Goal: Task Accomplishment & Management: Manage account settings

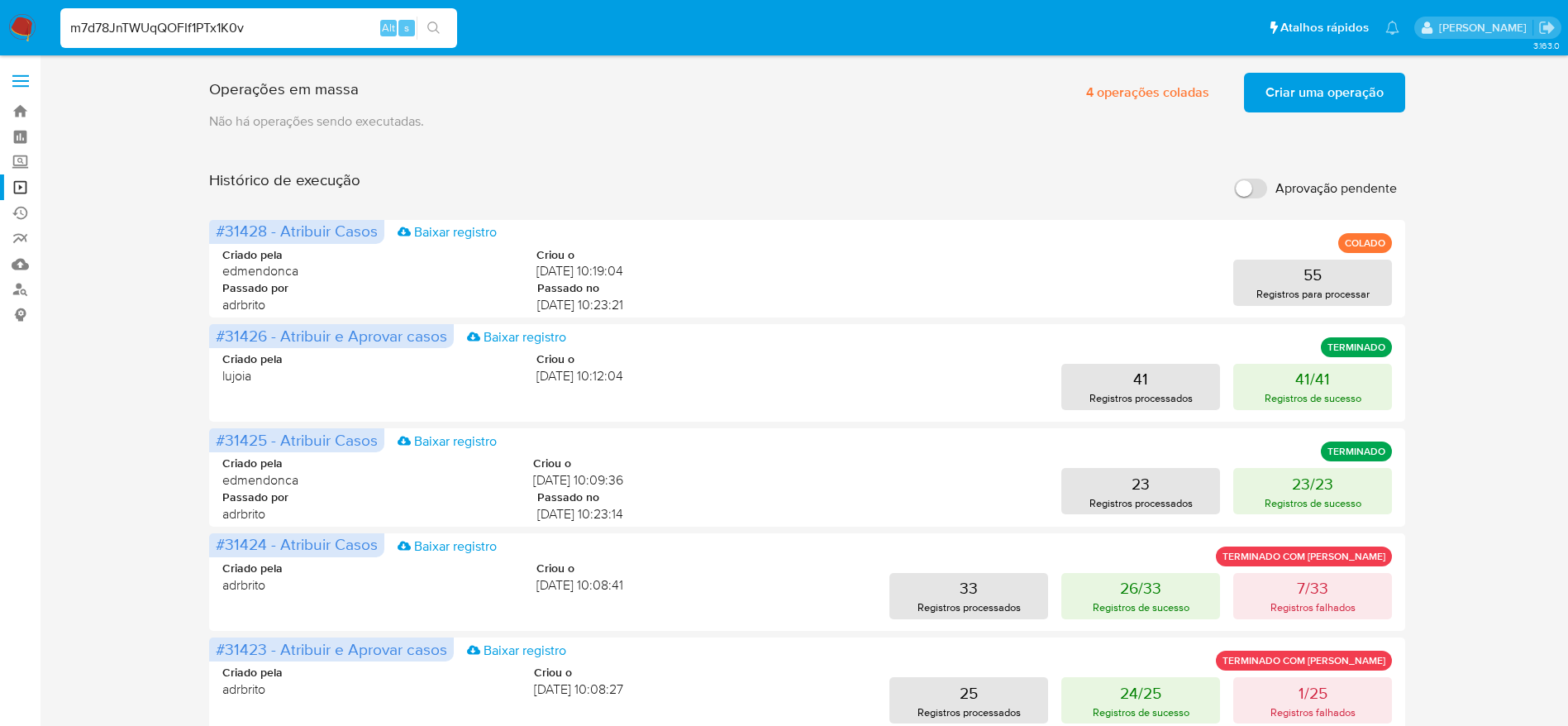
type input "m7d78JnTWUqQOFIf1PTx1K0v"
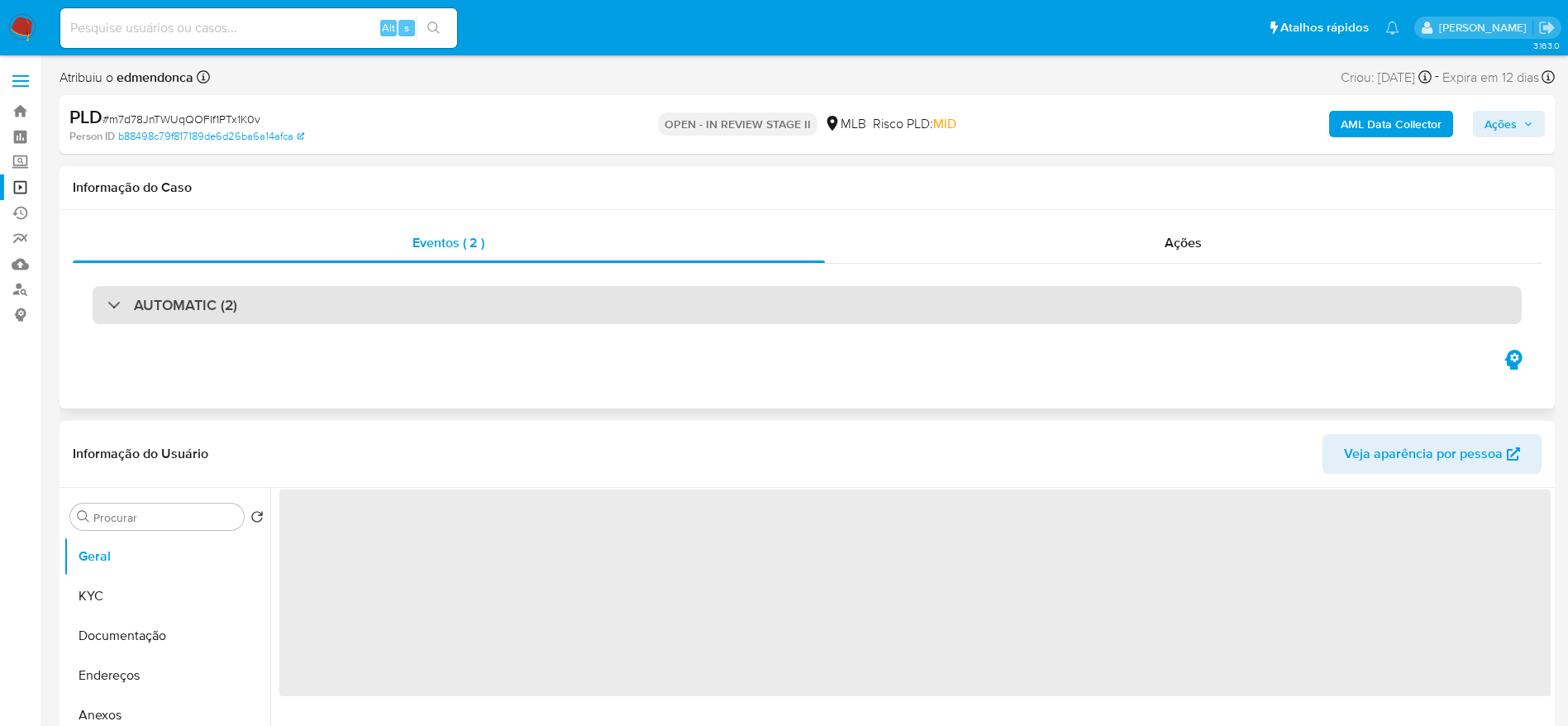
click at [236, 305] on div "AUTOMATIC (2)" at bounding box center [807, 305] width 1429 height 38
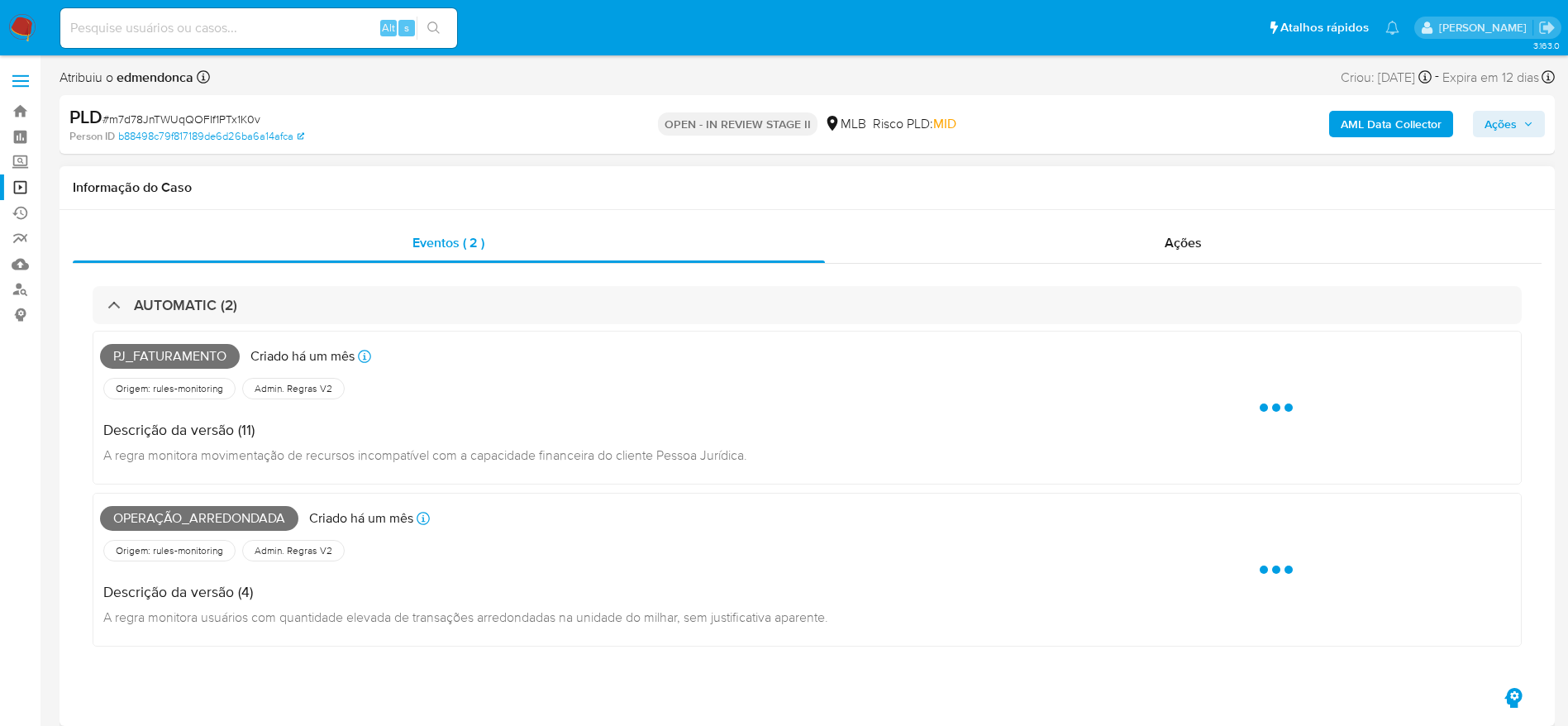
select select "10"
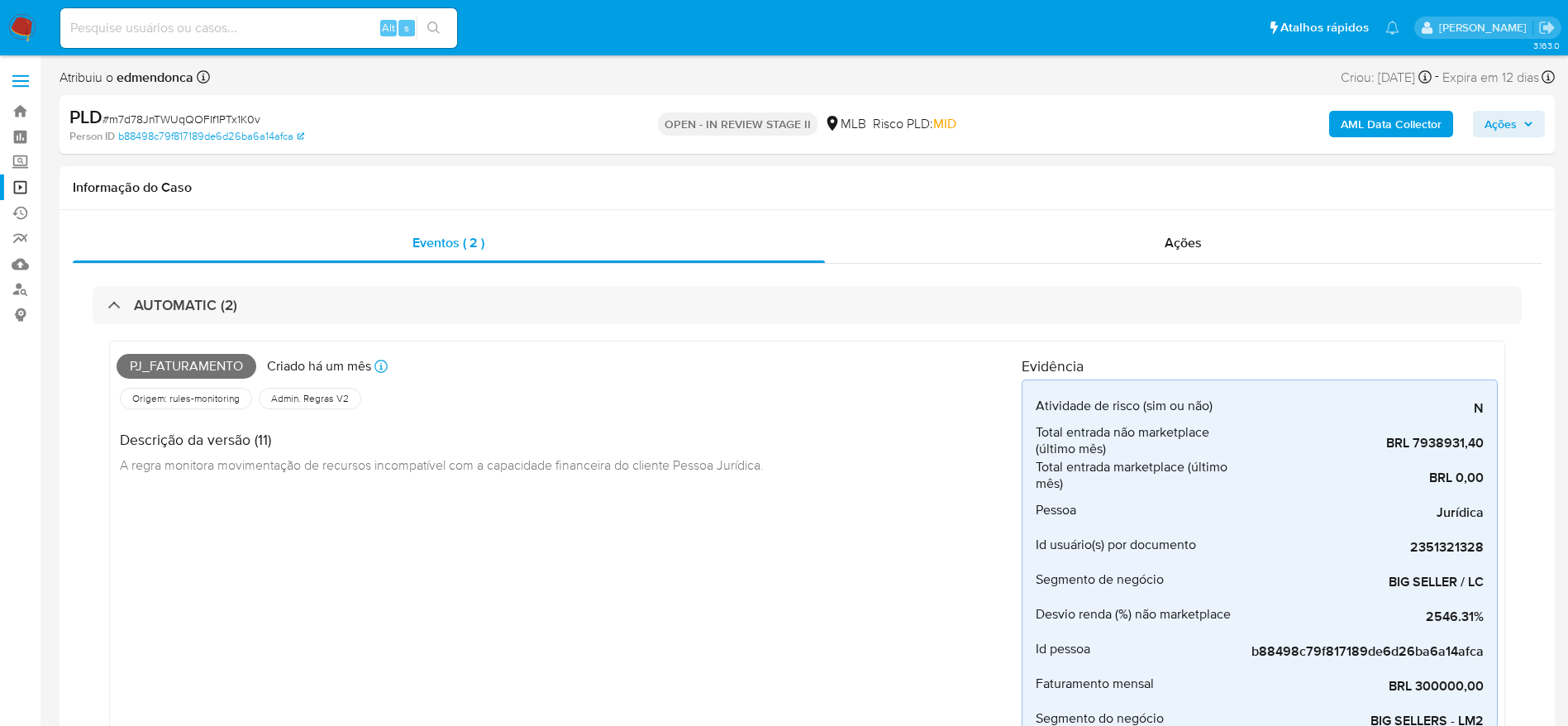
click at [28, 22] on img at bounding box center [22, 28] width 28 height 28
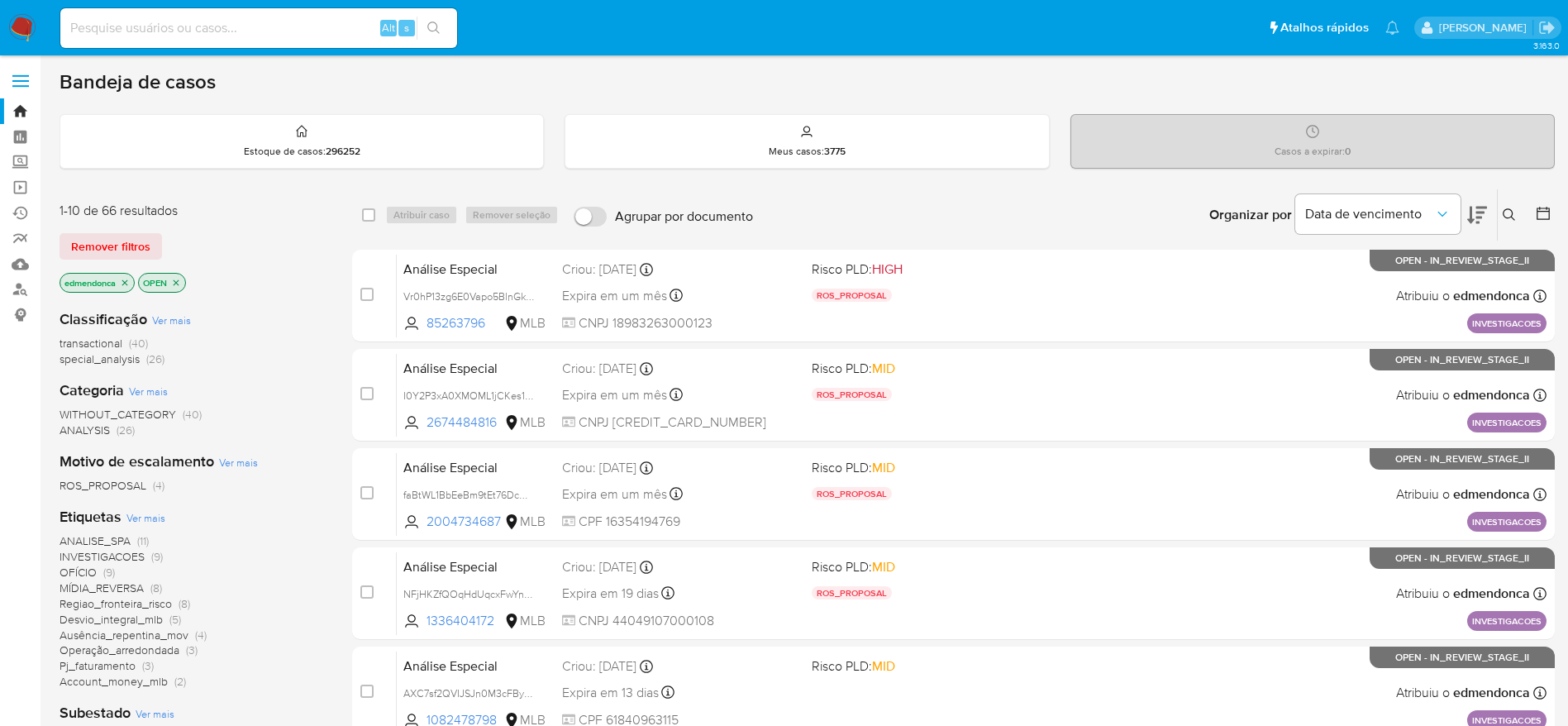
drag, startPoint x: 98, startPoint y: 256, endPoint x: 271, endPoint y: 237, distance: 174.0
click at [98, 255] on span "Remover filtros" at bounding box center [111, 245] width 79 height 23
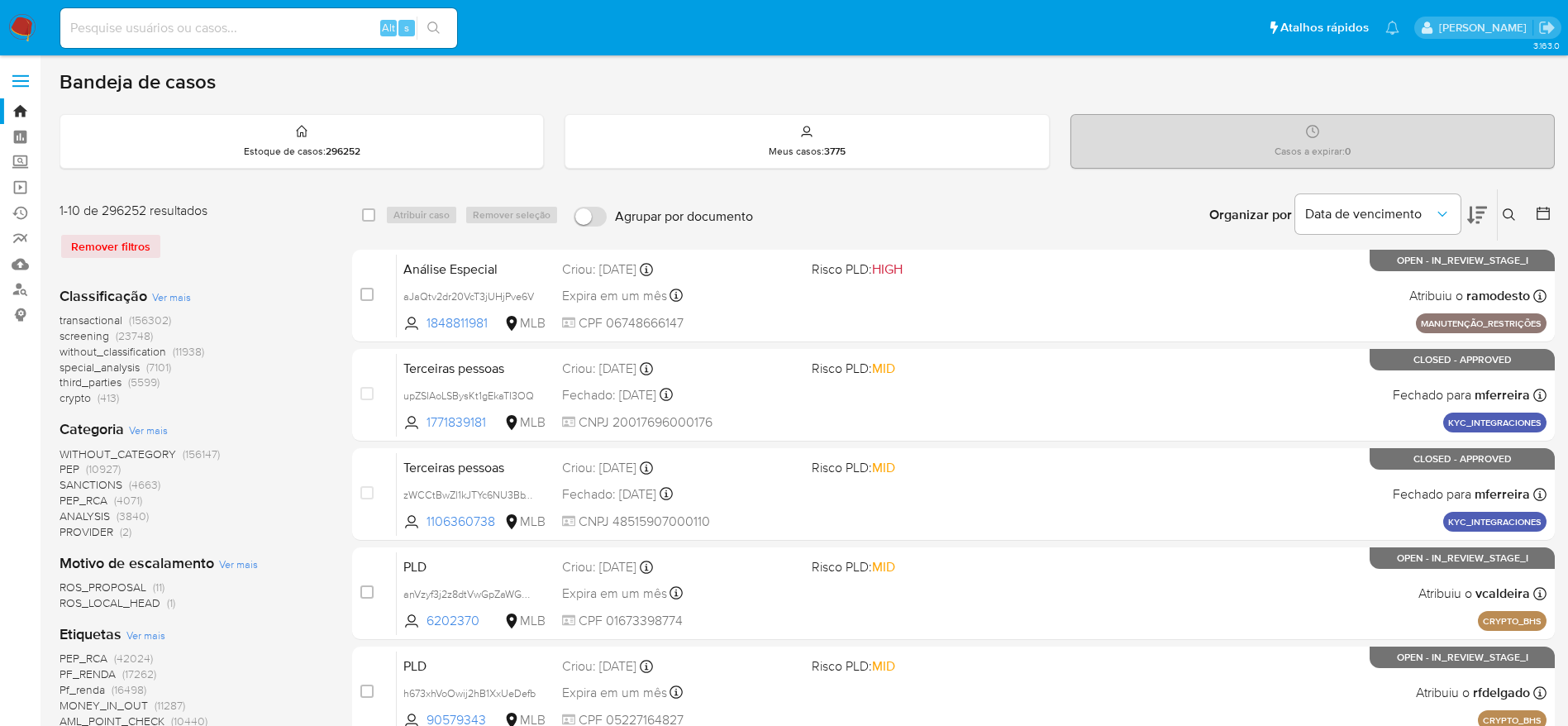
click at [1505, 217] on icon at bounding box center [1509, 215] width 13 height 13
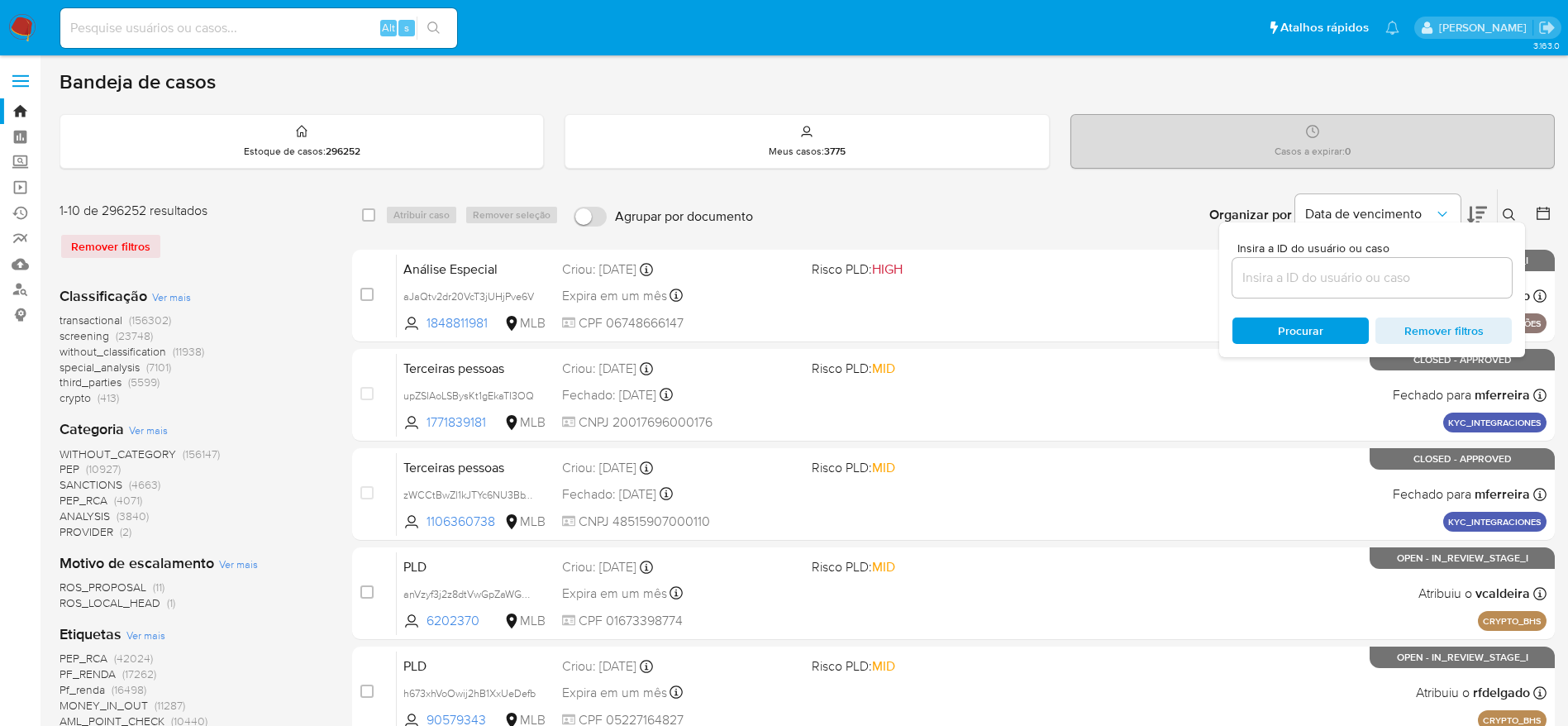
click at [1413, 281] on input at bounding box center [1371, 278] width 280 height 22
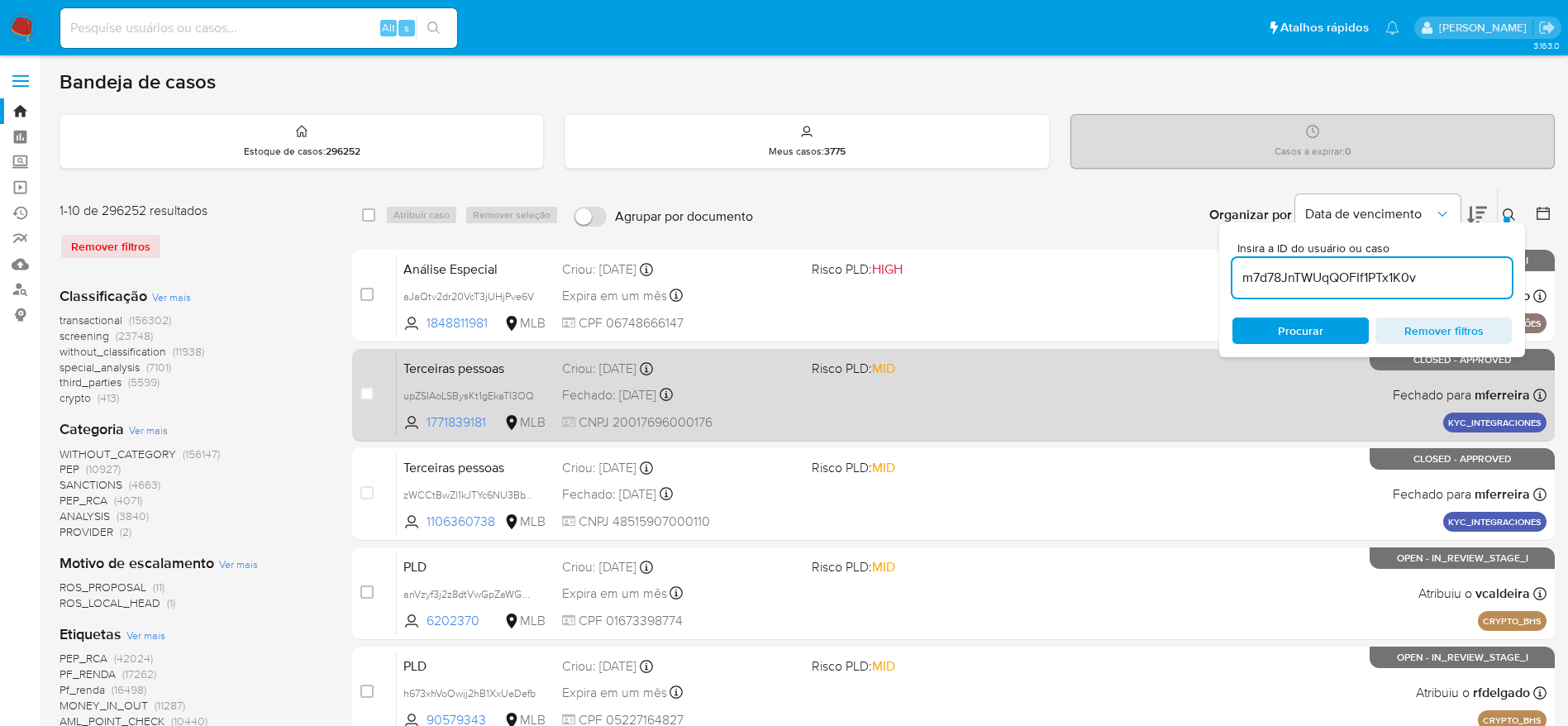
type input "m7d78JnTWUqQOFIf1PTx1K0v"
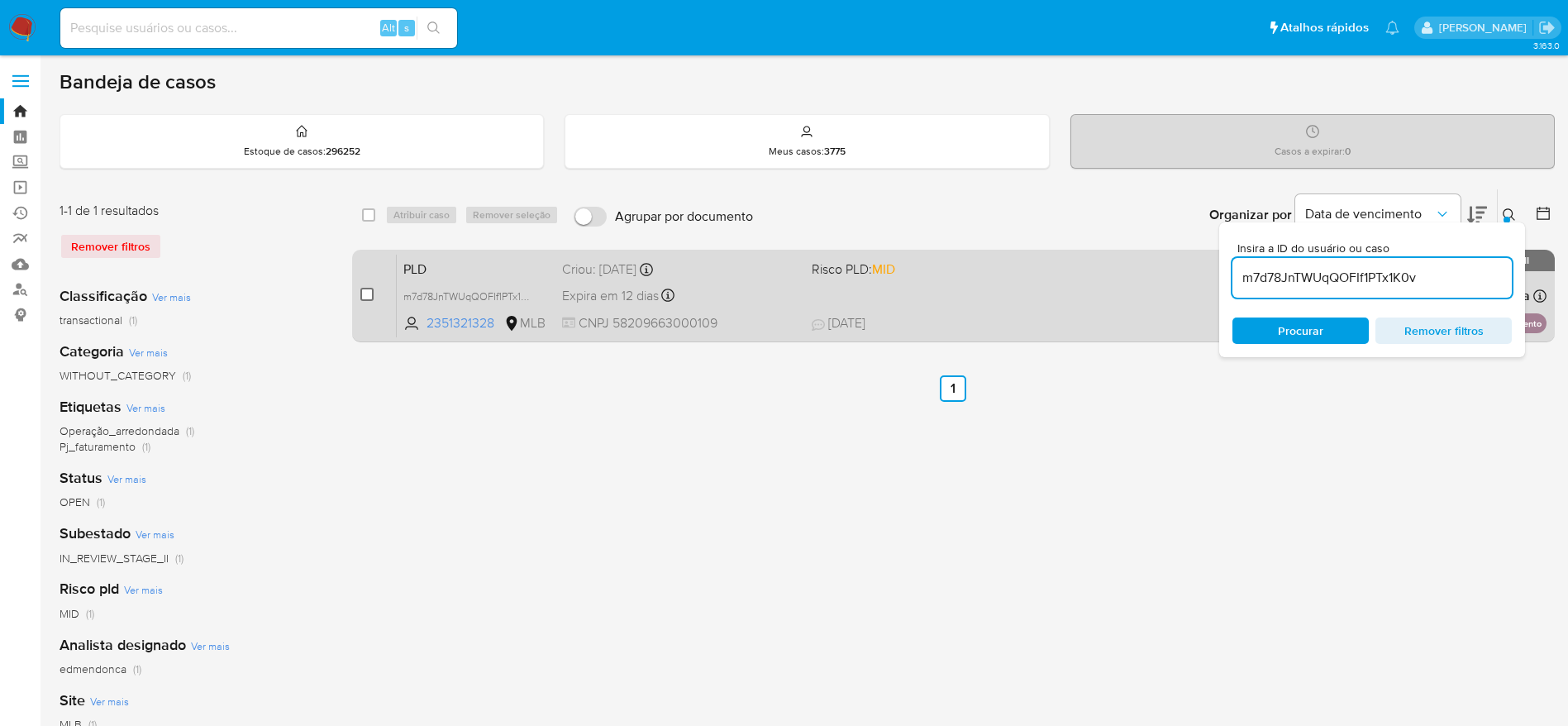
click at [370, 289] on input "checkbox" at bounding box center [366, 294] width 13 height 13
checkbox input "true"
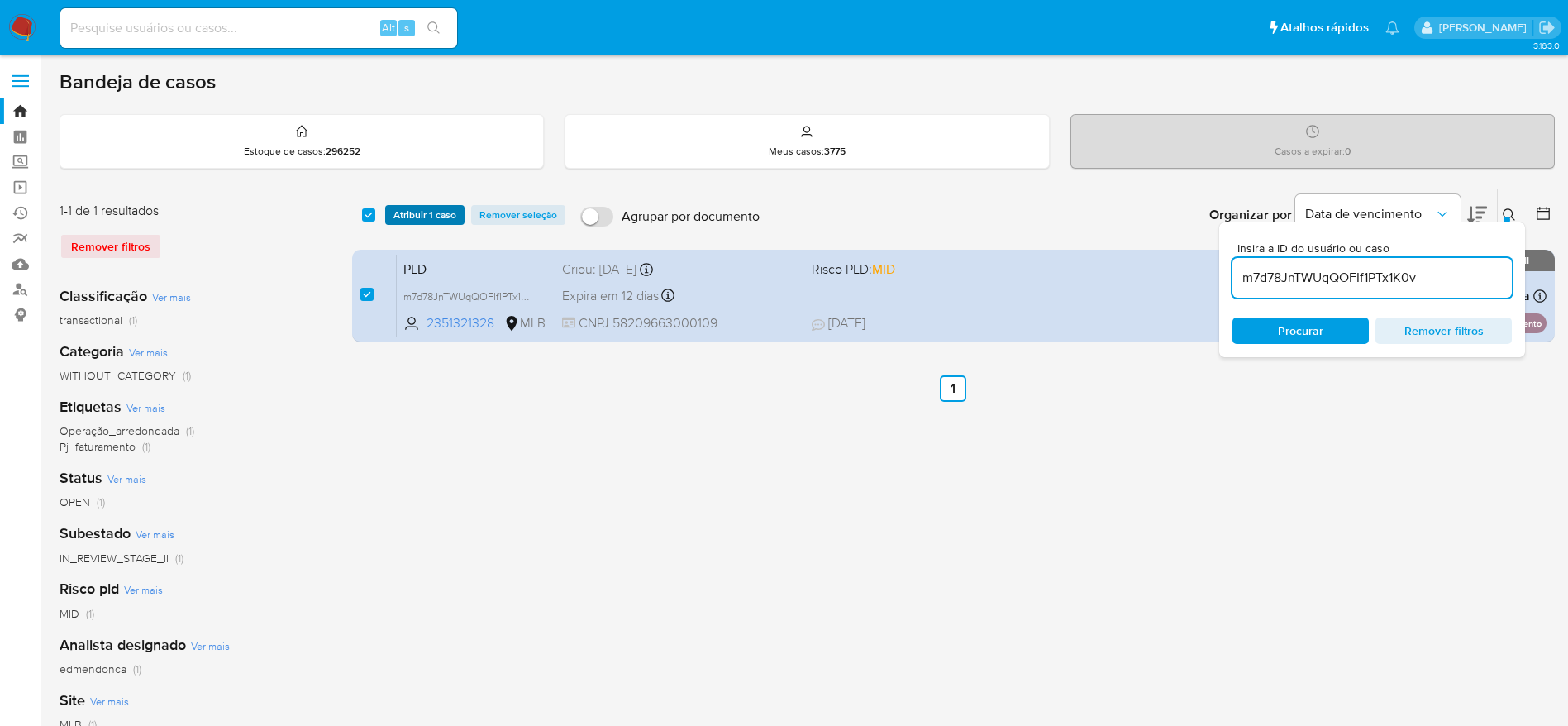
click at [448, 209] on span "Atribuir 1 caso" at bounding box center [425, 215] width 63 height 17
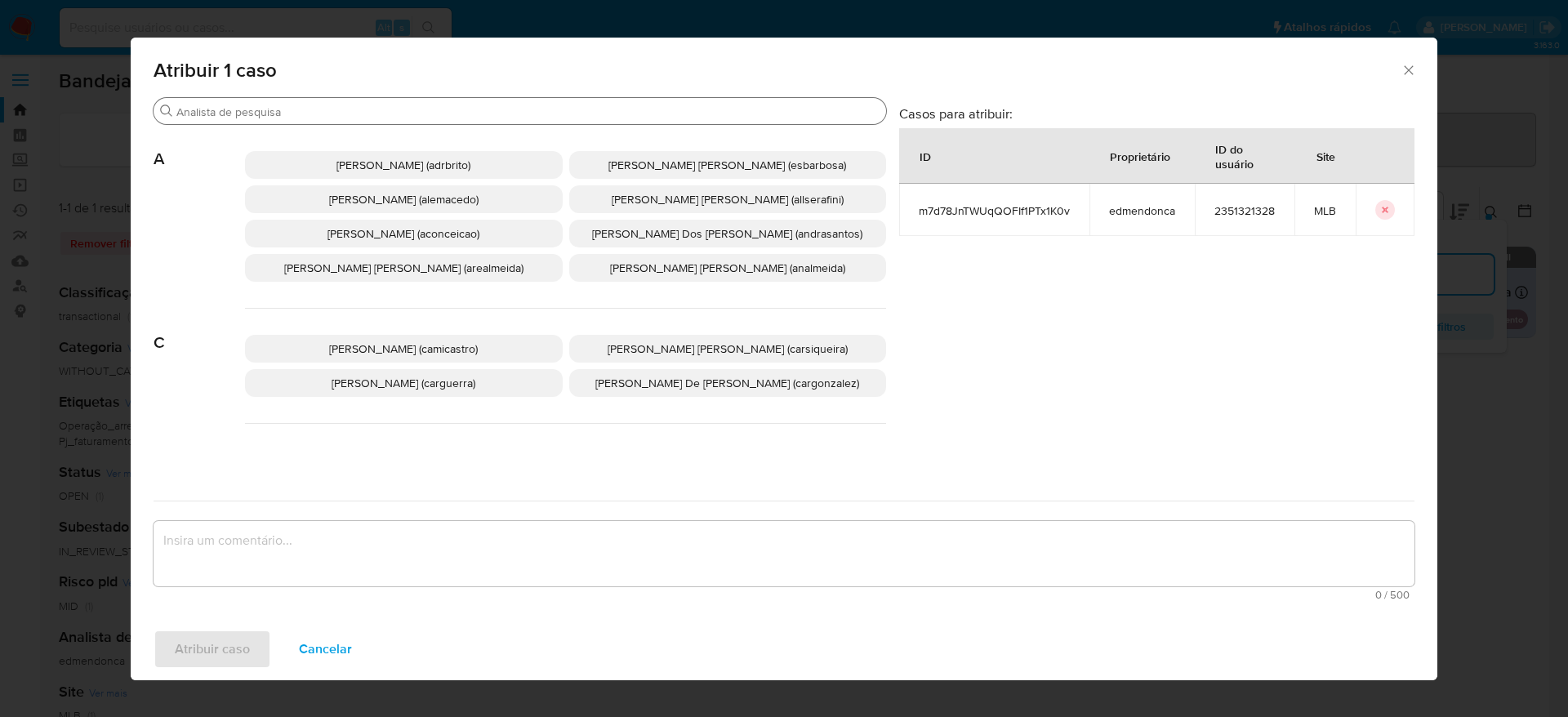
click at [397, 106] on input "Buscar" at bounding box center [529, 111] width 703 height 15
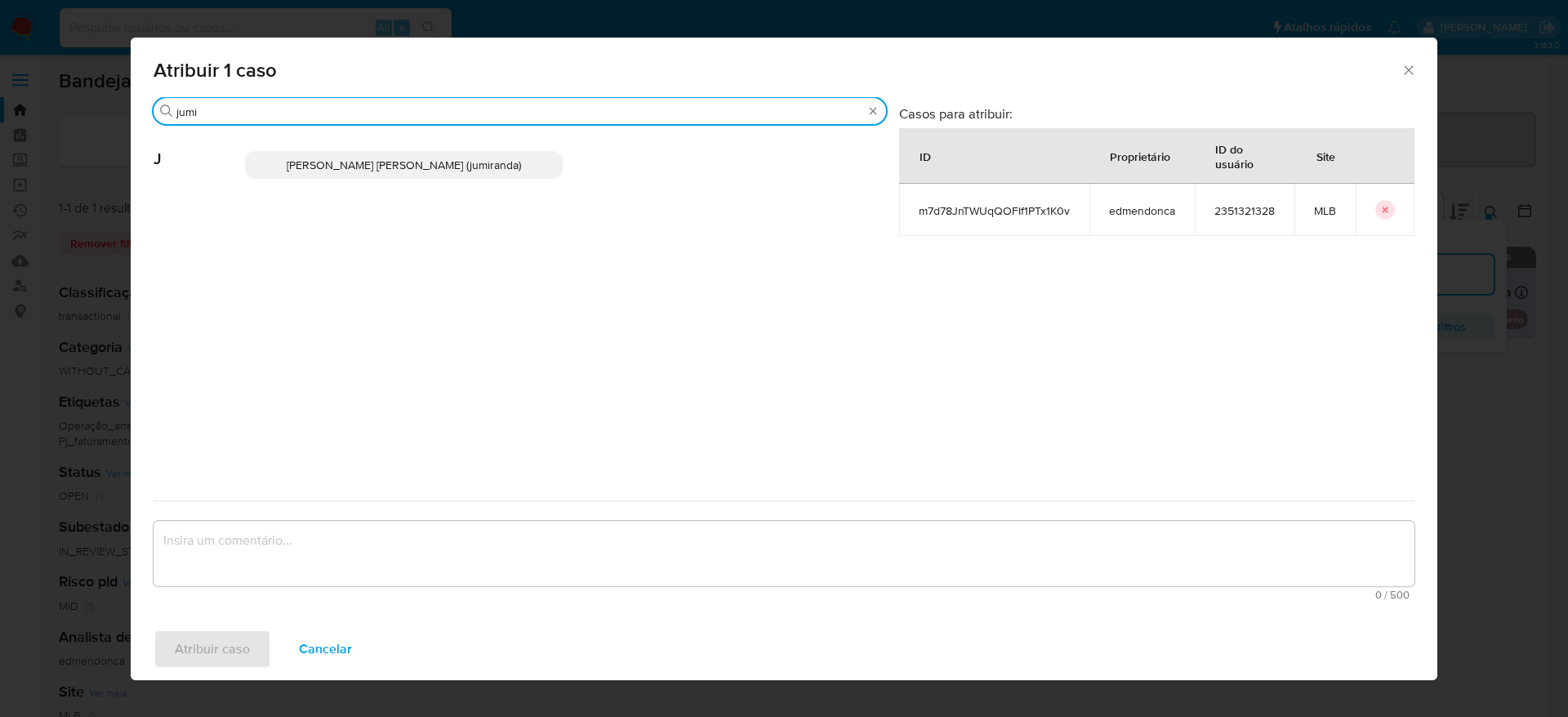
type input "jumi"
click at [386, 155] on p "Juliane Cavalcante Miranda (jumiranda)" at bounding box center [403, 165] width 318 height 27
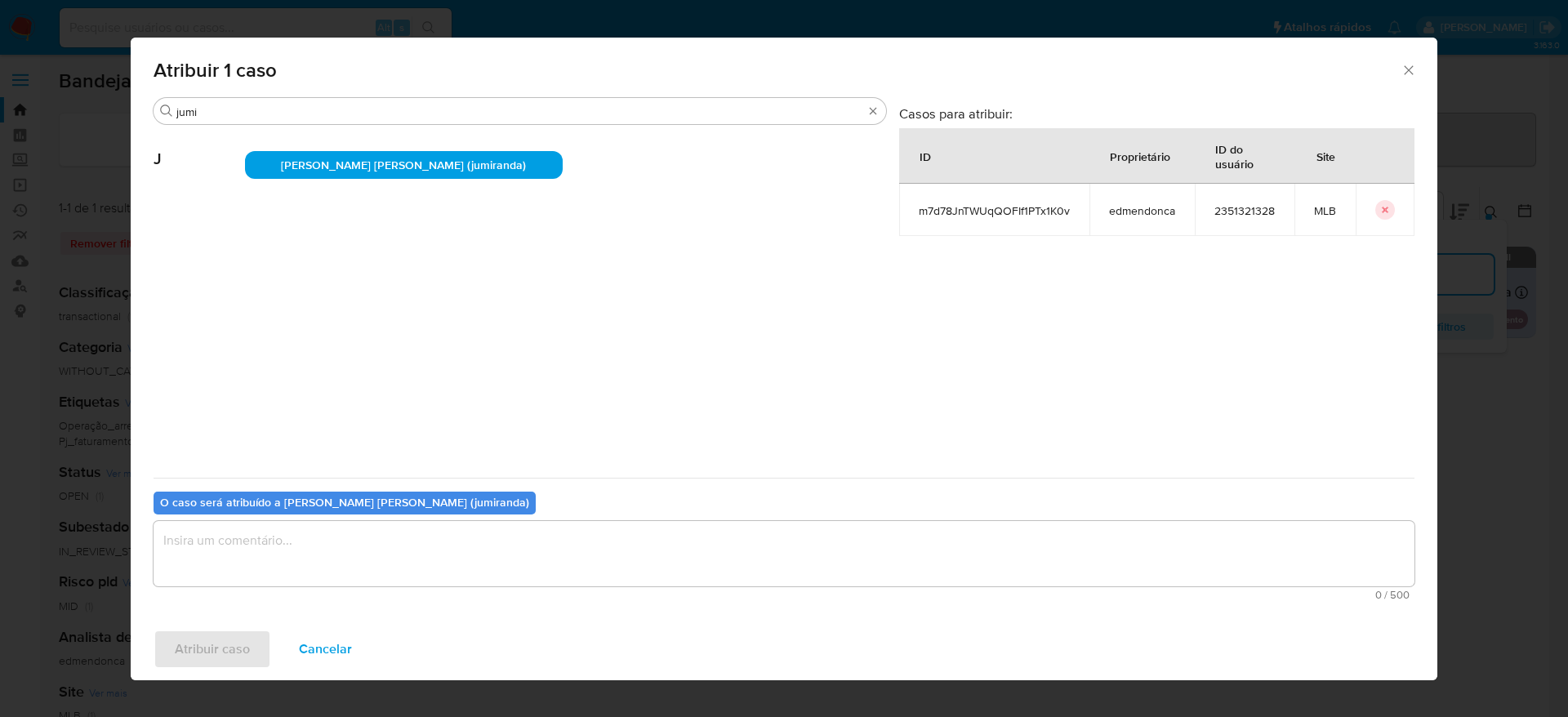
click at [400, 543] on textarea "assign-modal" at bounding box center [784, 553] width 1261 height 65
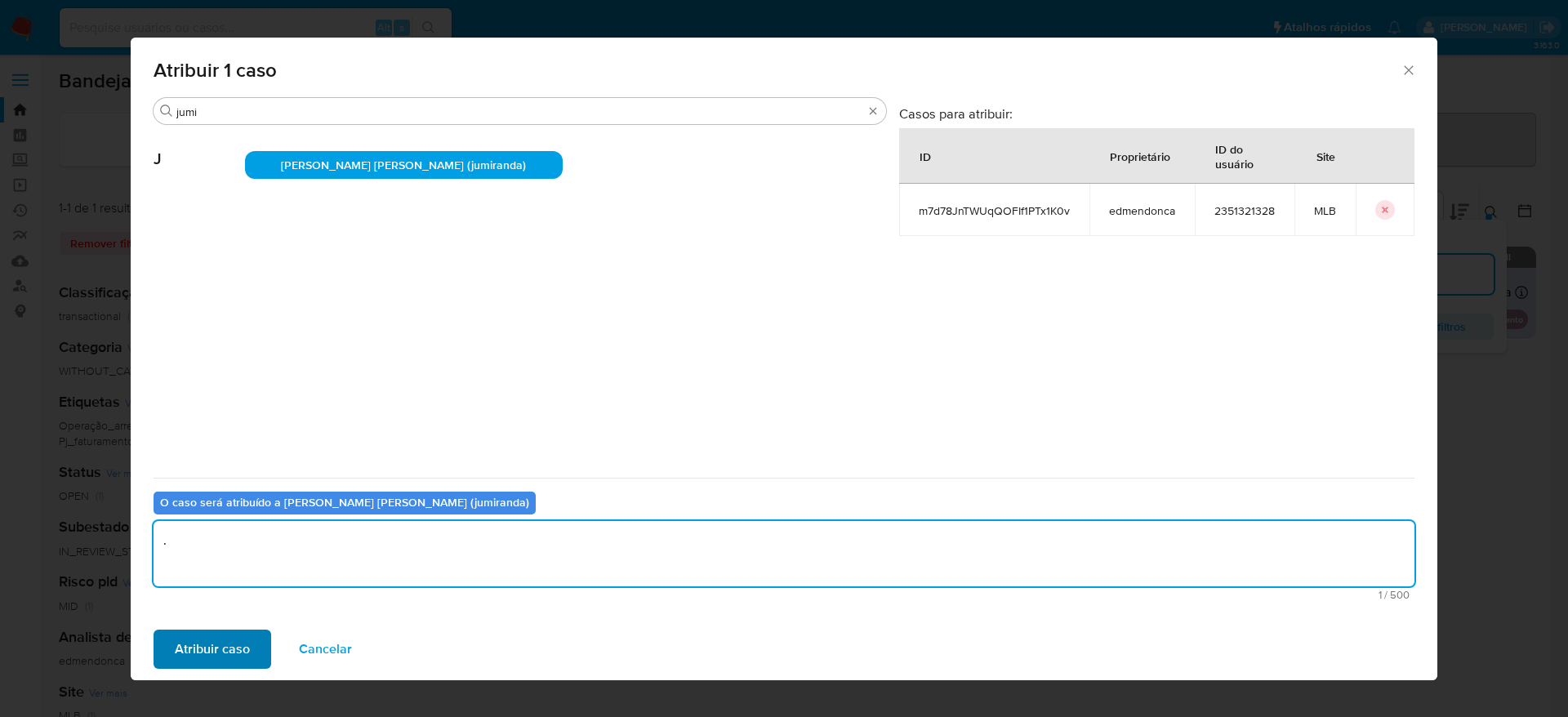
type textarea "."
click at [210, 658] on span "Atribuir caso" at bounding box center [212, 649] width 75 height 36
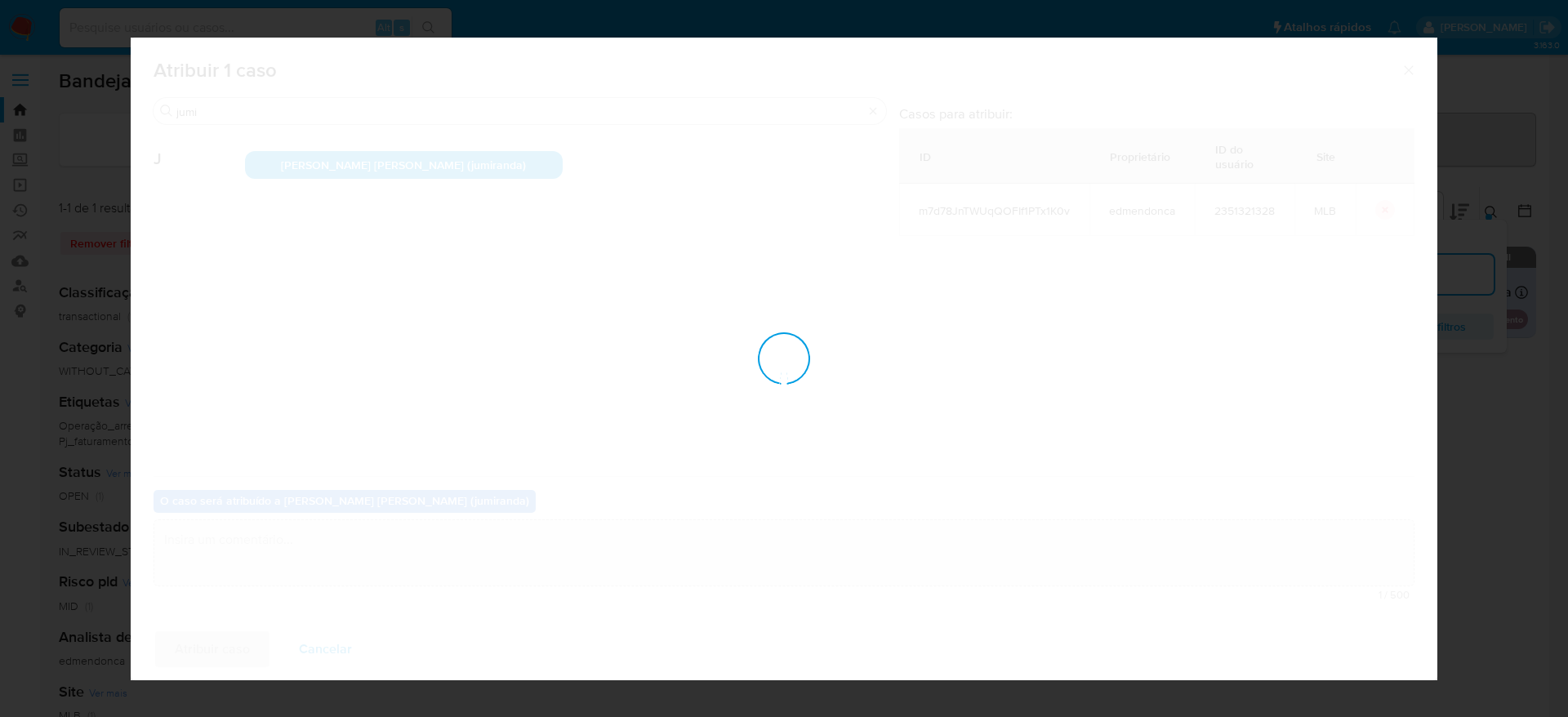
checkbox input "false"
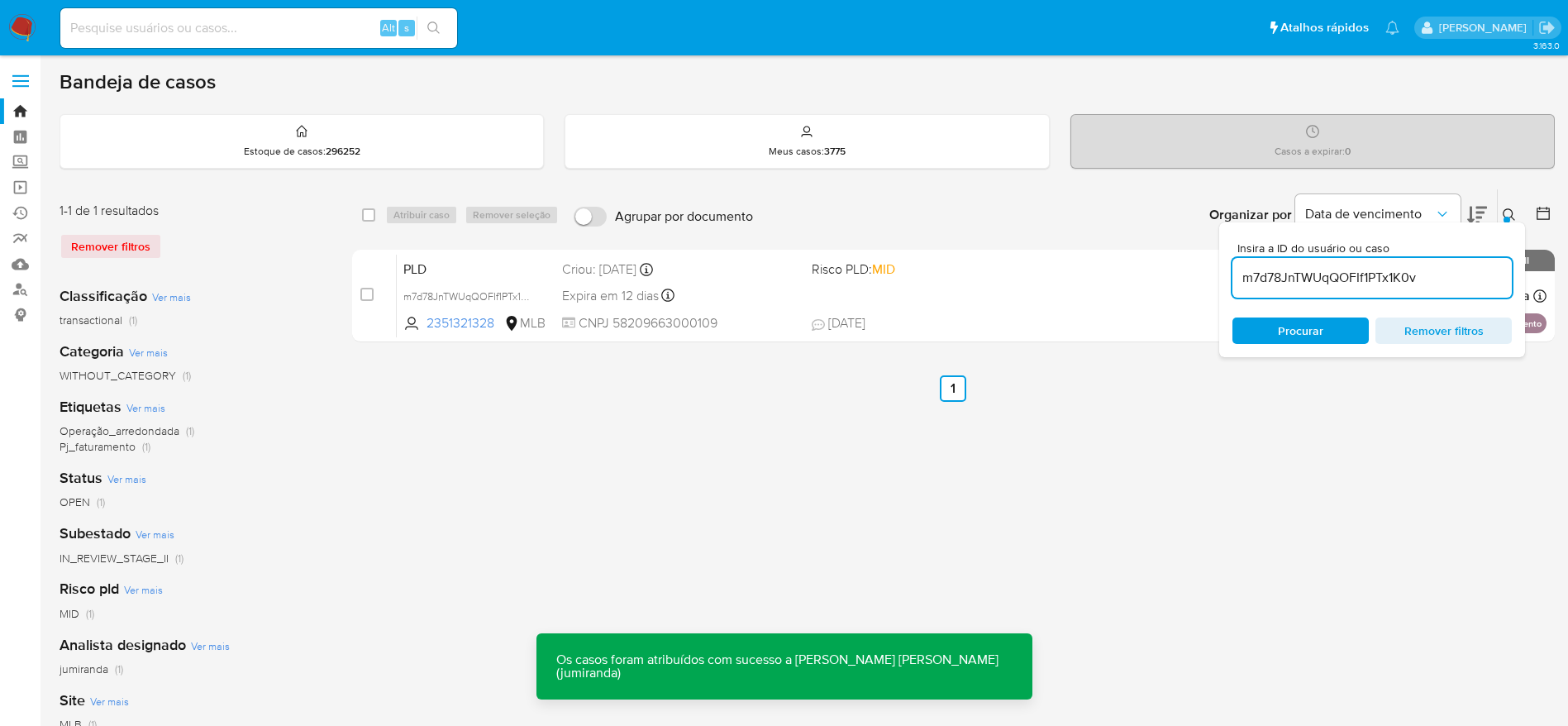
click at [1326, 267] on input "m7d78JnTWUqQOFIf1PTx1K0v" at bounding box center [1371, 278] width 280 height 22
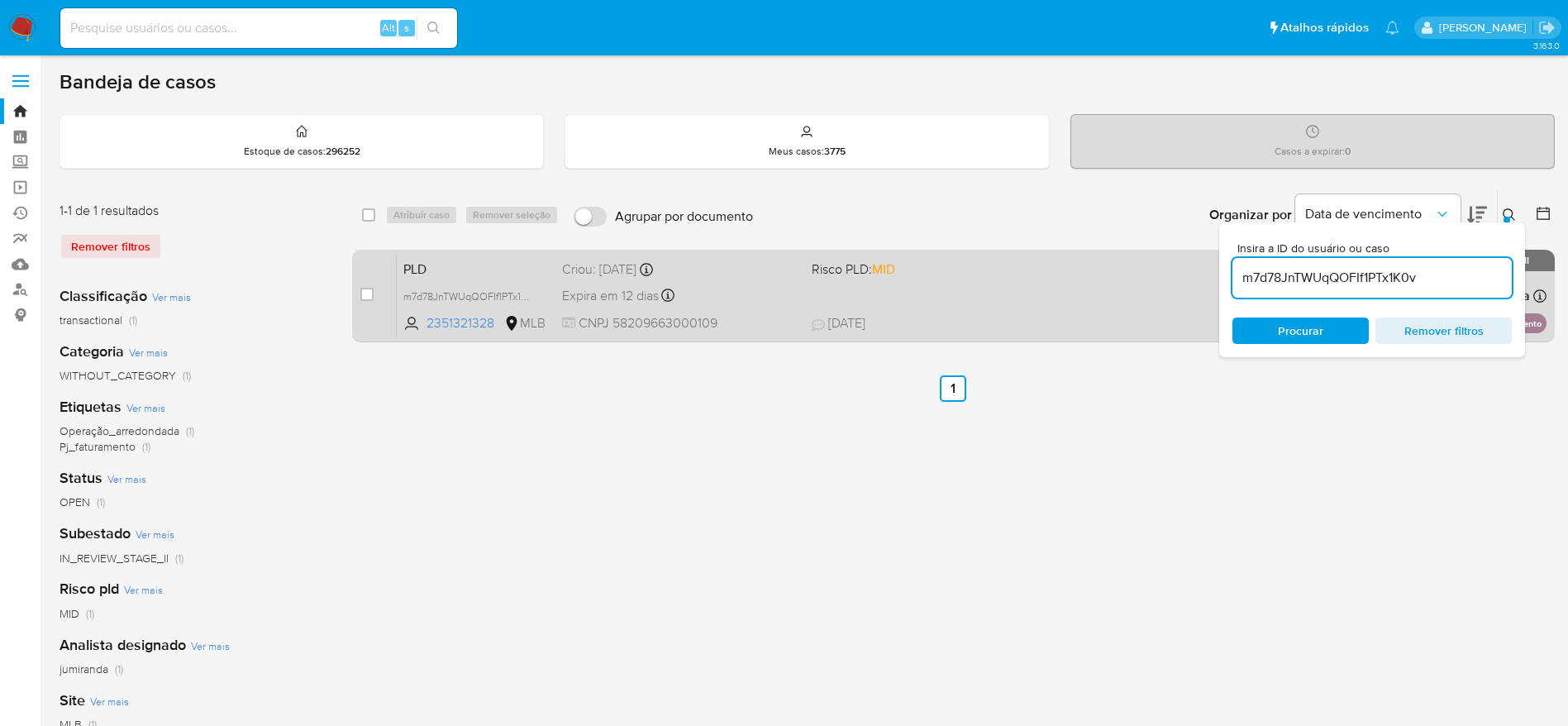
click at [374, 293] on div "case-item-checkbox Incapaz de atribuir o caso" at bounding box center [378, 296] width 37 height 83
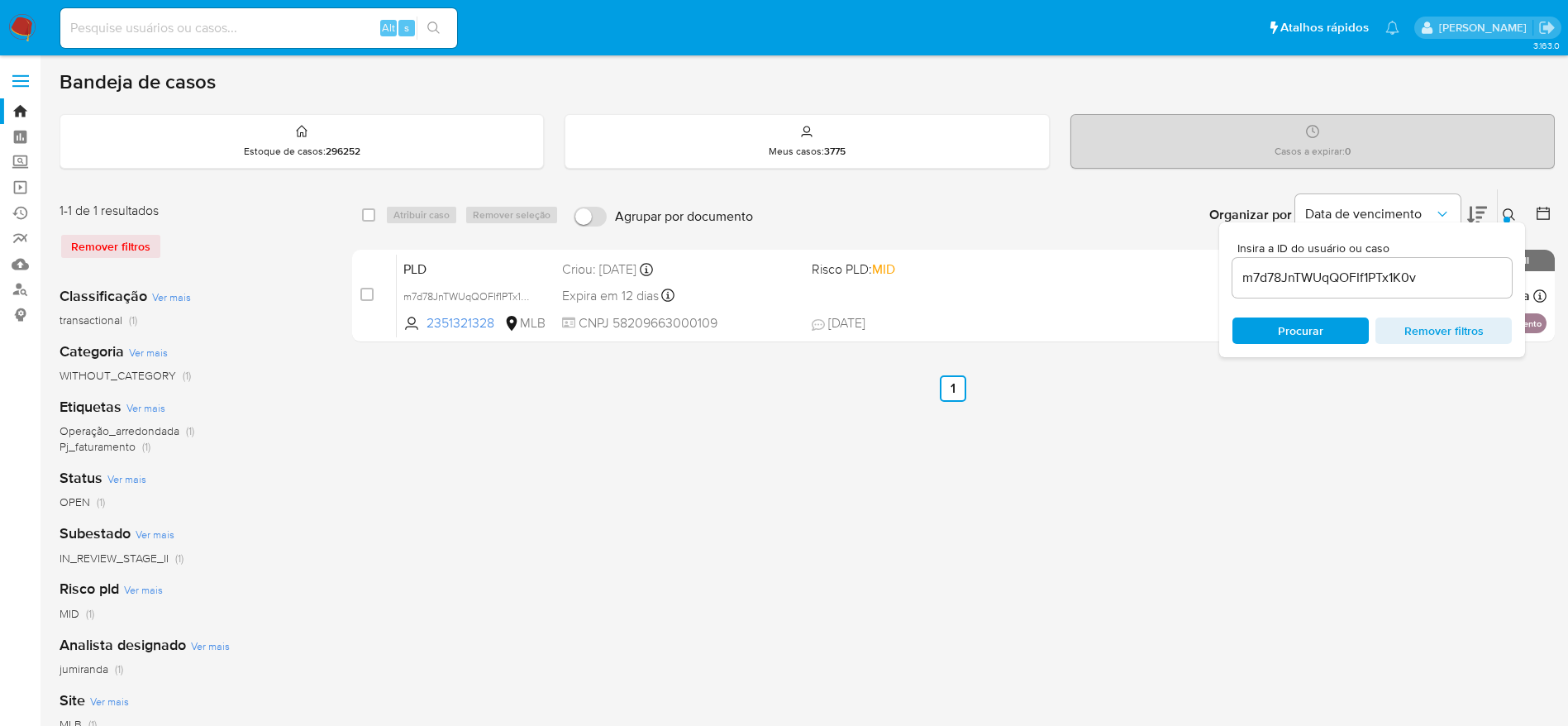
click at [1513, 217] on icon at bounding box center [1509, 215] width 13 height 13
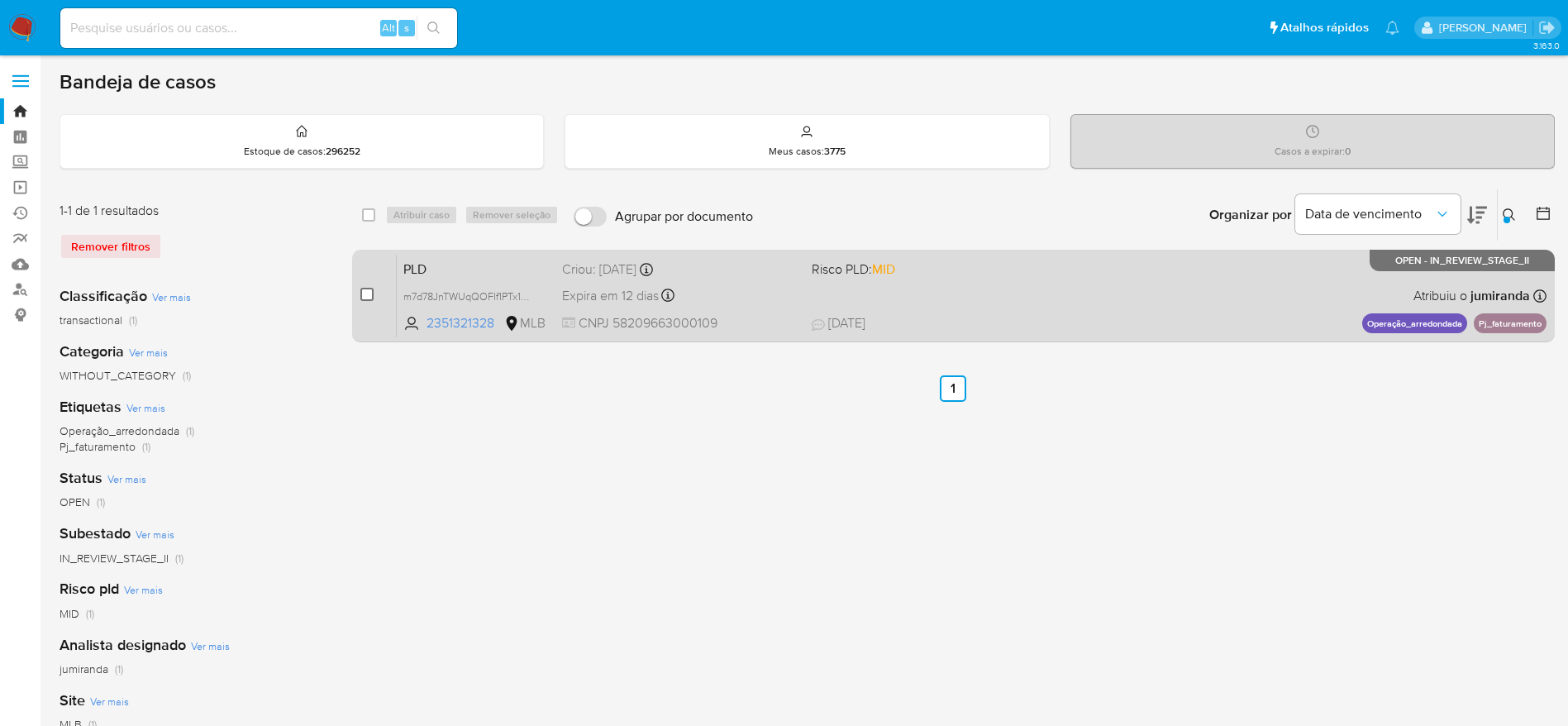
click at [365, 288] on input "checkbox" at bounding box center [366, 294] width 13 height 13
checkbox input "true"
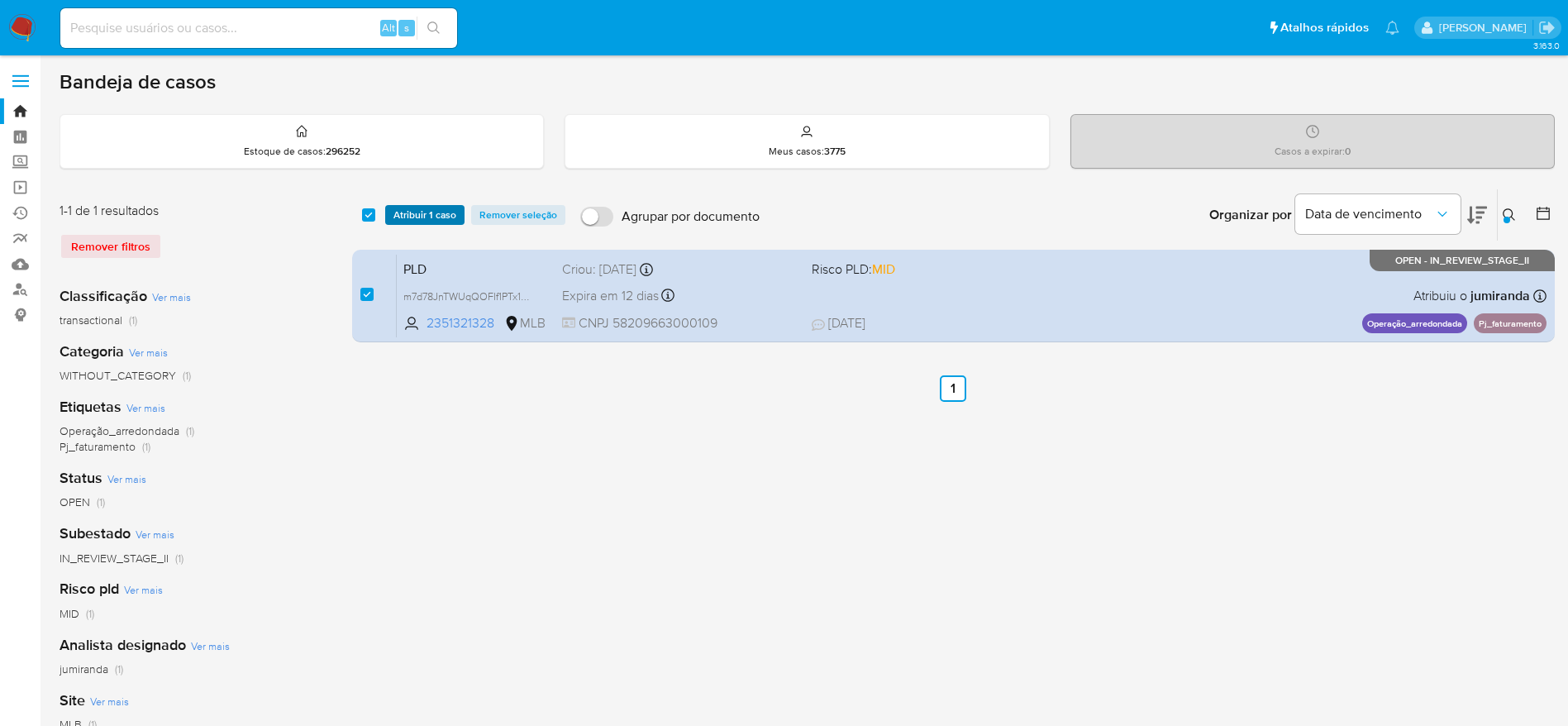
click at [424, 215] on span "Atribuir 1 caso" at bounding box center [425, 215] width 63 height 17
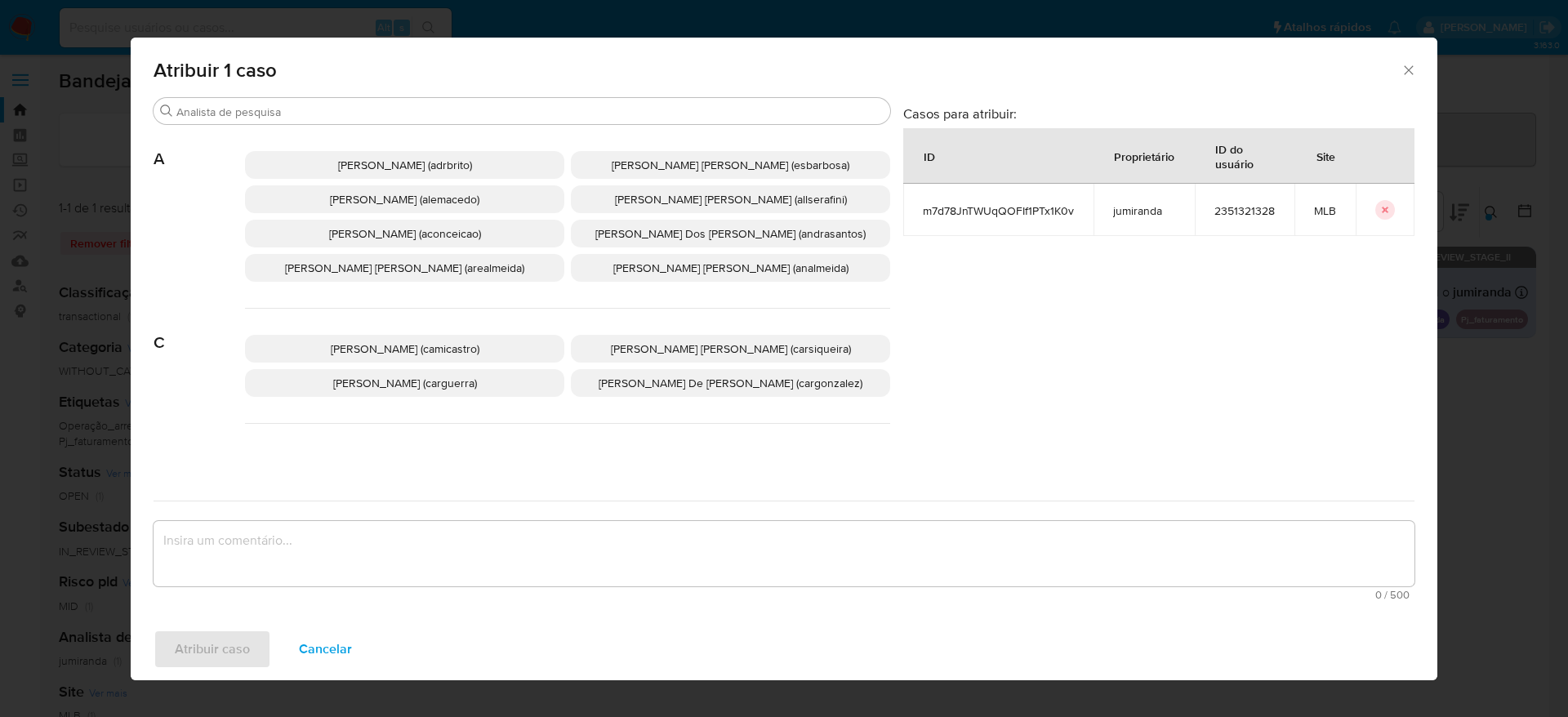
click at [502, 93] on div "Atribuir 1 caso" at bounding box center [784, 66] width 1306 height 60
click at [499, 106] on input "Buscar" at bounding box center [530, 111] width 707 height 15
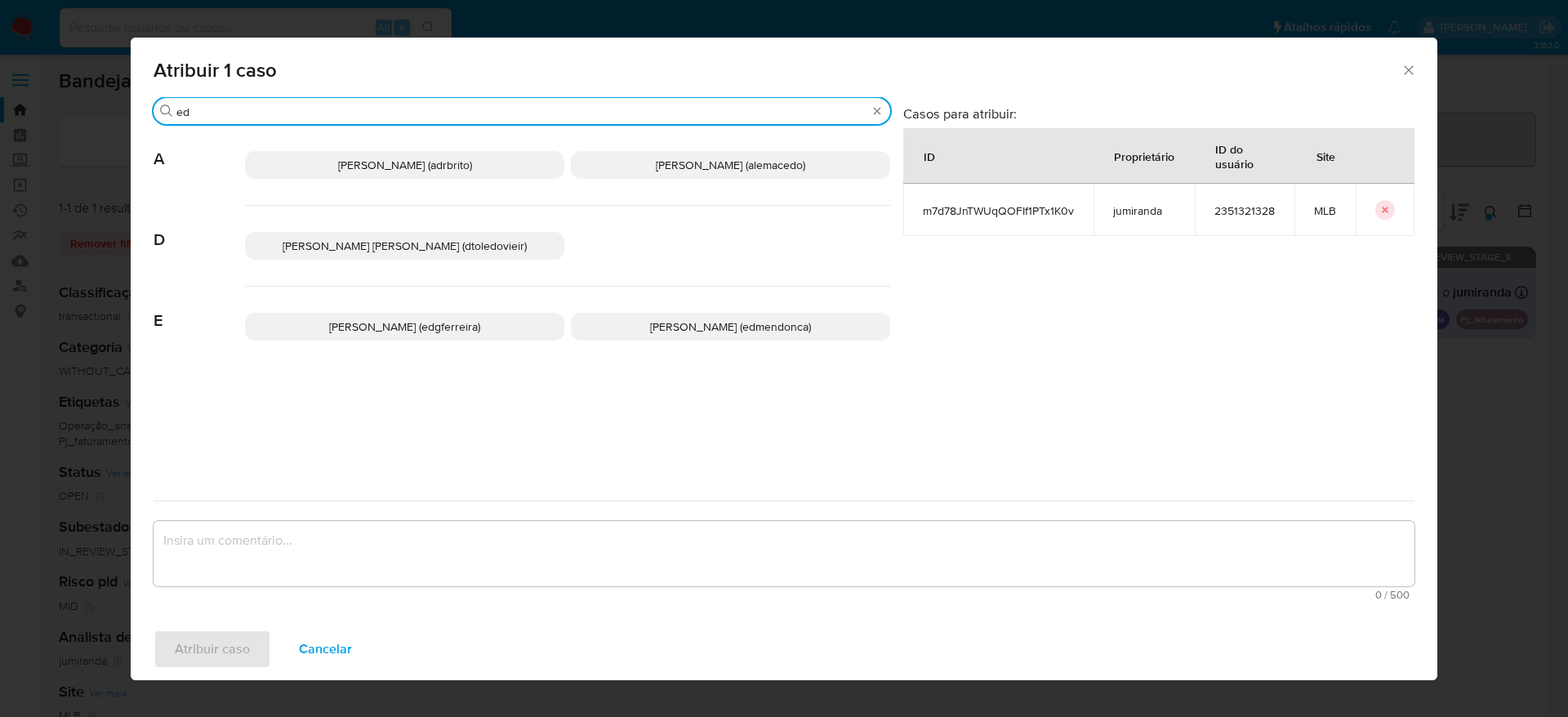
type input "ed"
click at [699, 331] on span "Eduardo Mendonca Dutra (edmendonca)" at bounding box center [730, 326] width 161 height 17
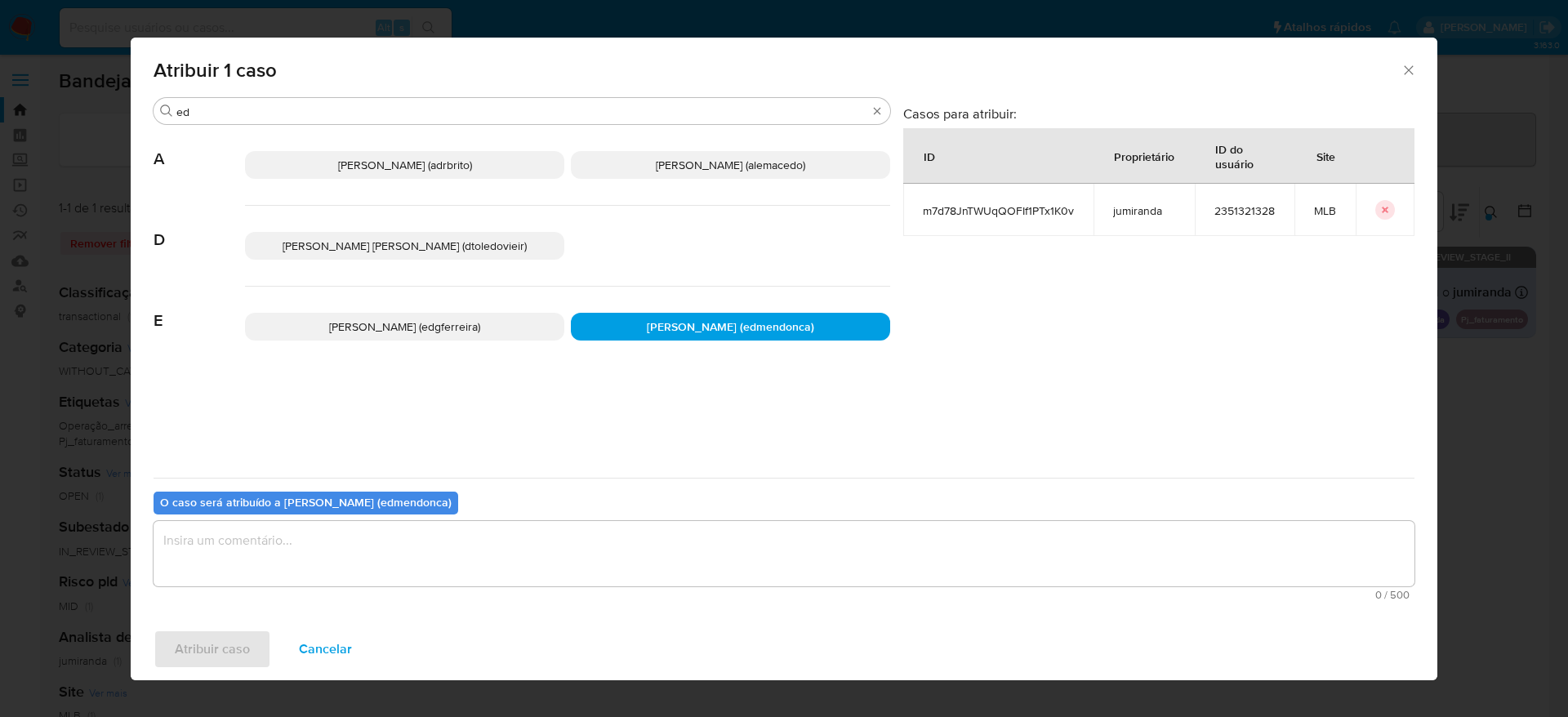
click at [590, 544] on textarea "assign-modal" at bounding box center [784, 553] width 1261 height 65
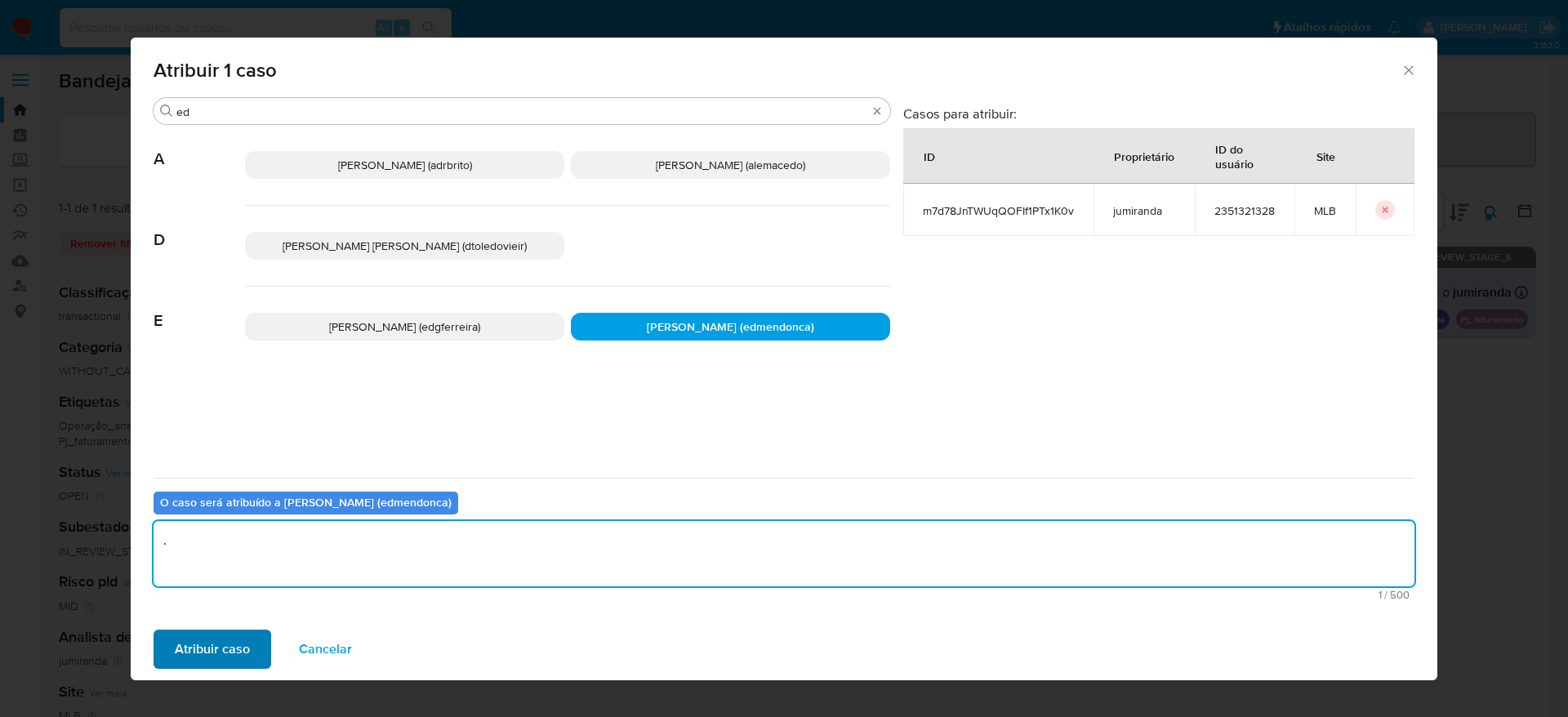
type textarea "."
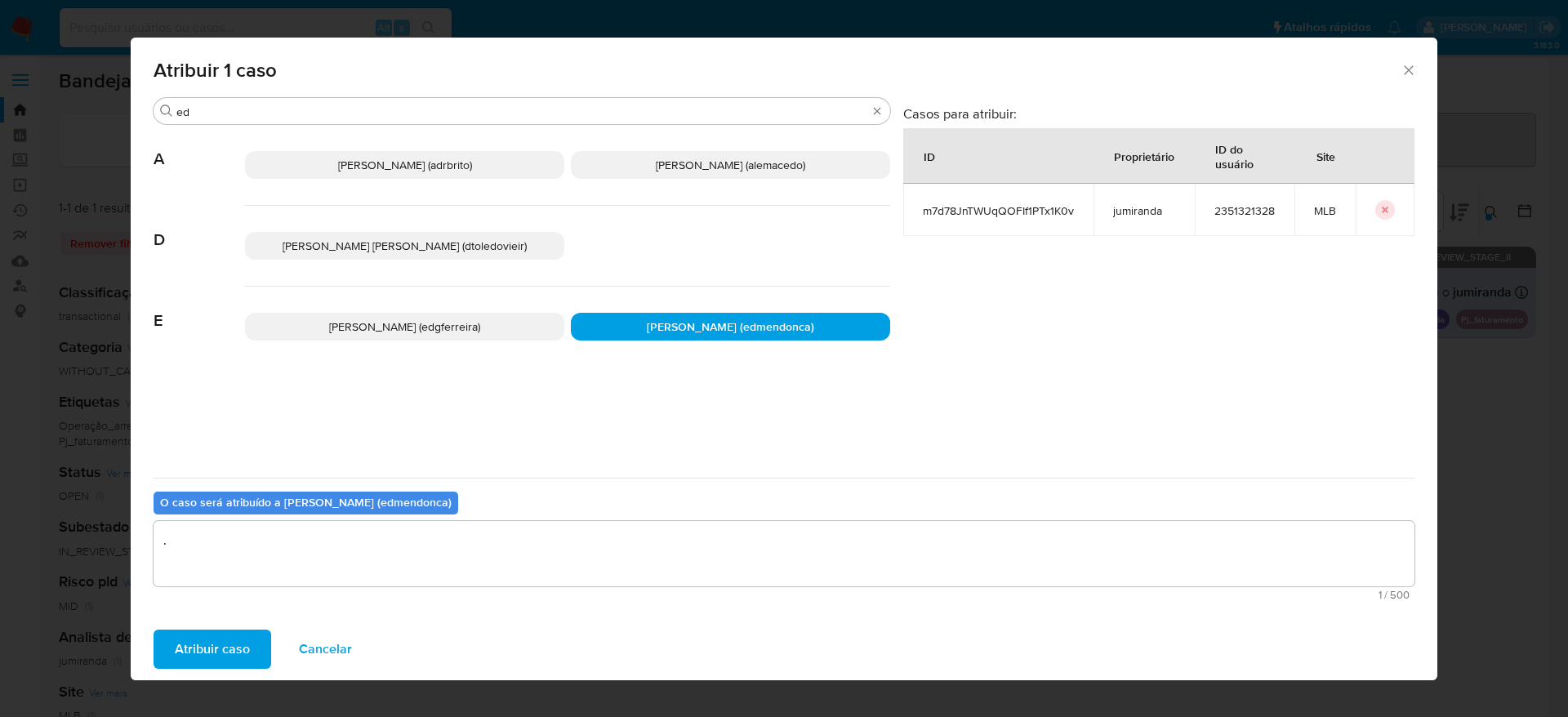
click at [222, 646] on span "Atribuir caso" at bounding box center [212, 649] width 75 height 36
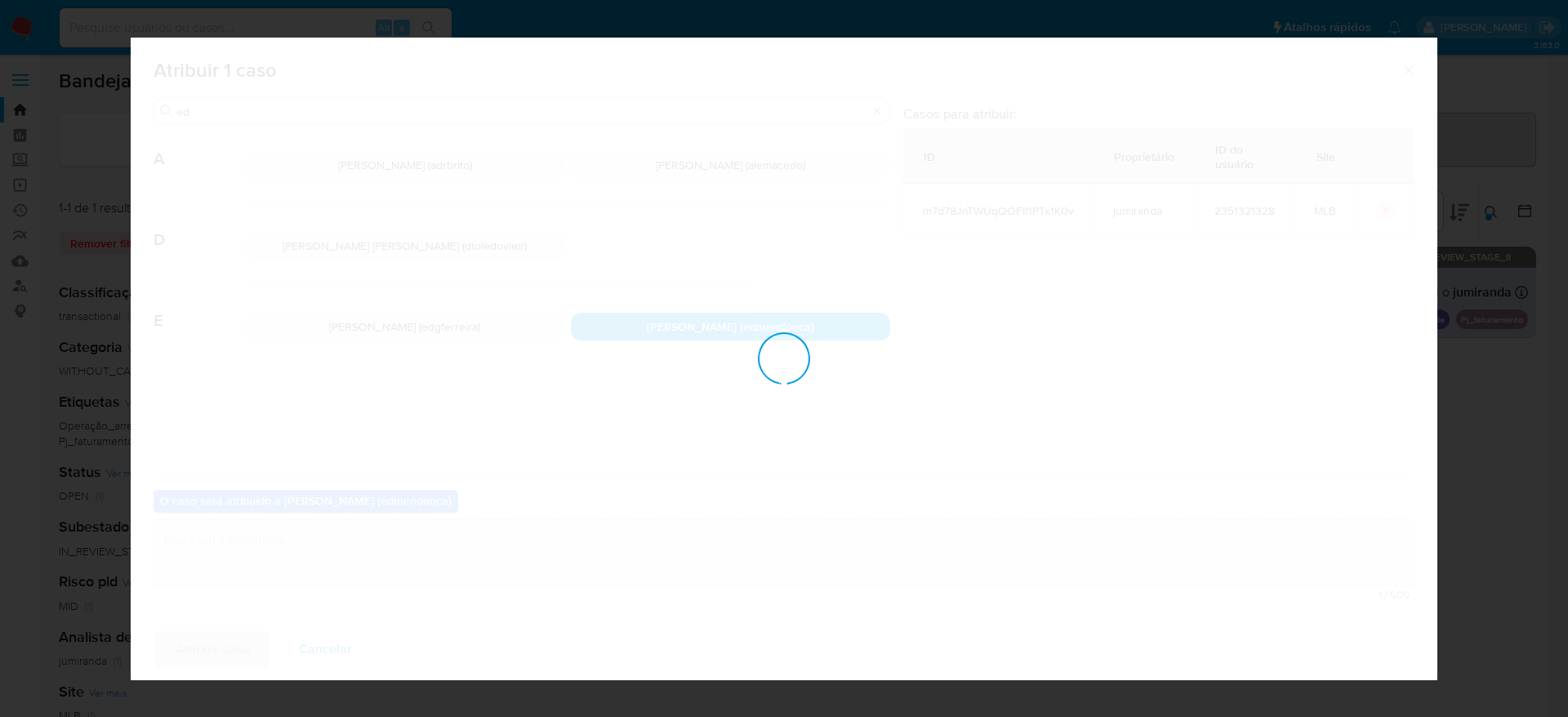
checkbox input "false"
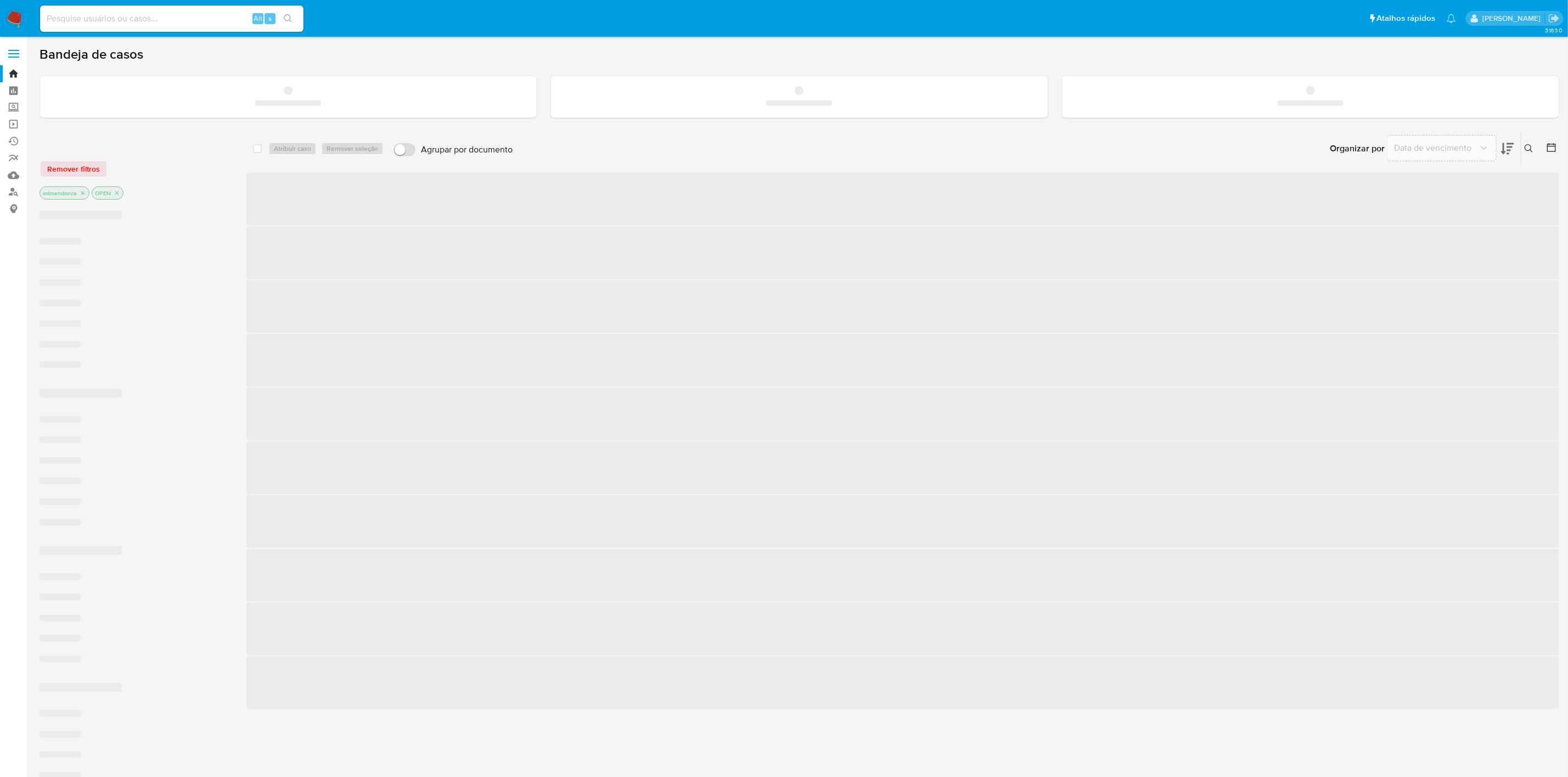
click at [119, 15] on input at bounding box center [171, 19] width 263 height 14
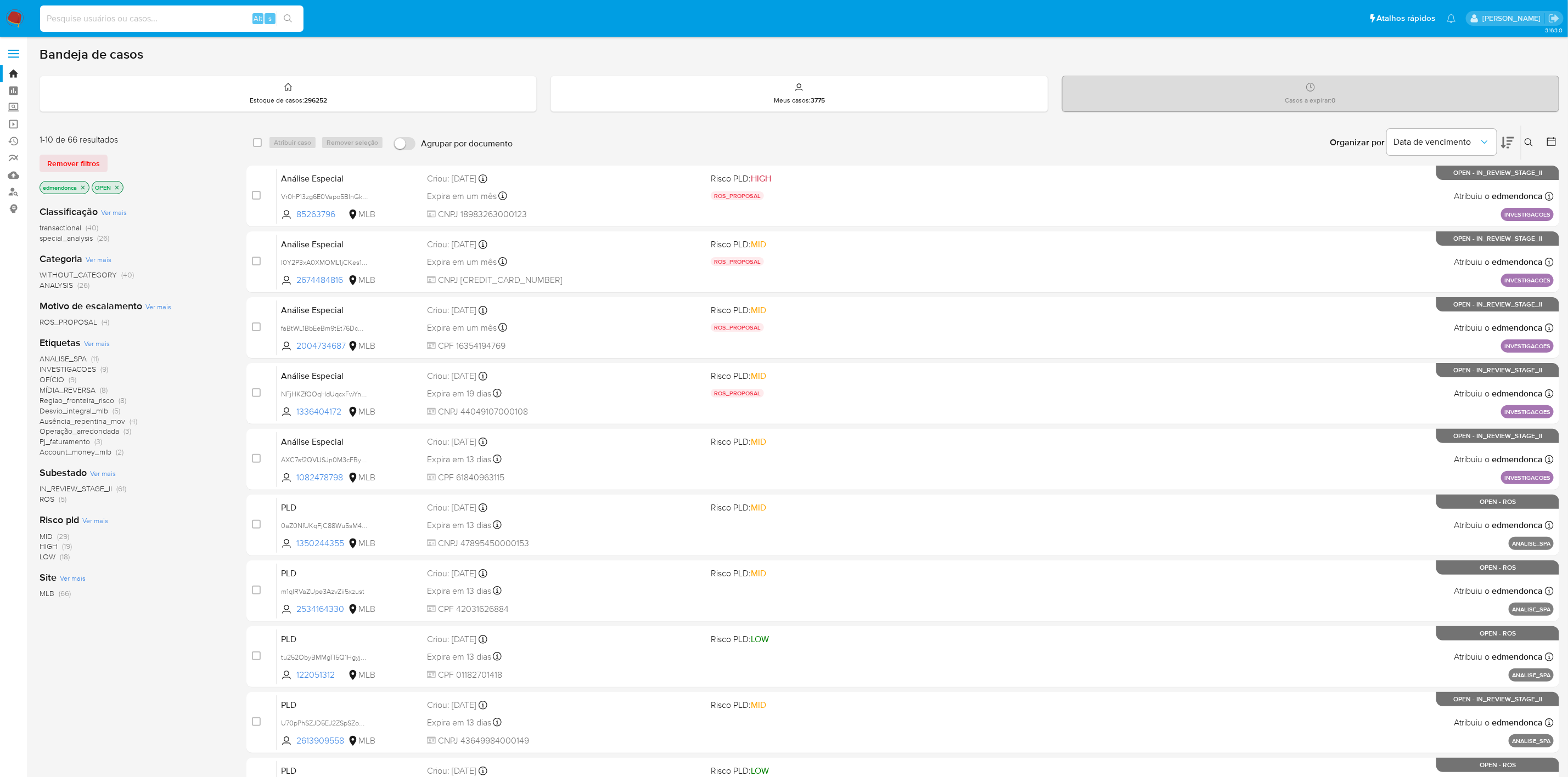
paste input "m7d78JnTWUqQOFIf1PTx1K0v"
type input "m7d78JnTWUqQOFIf1PTx1K0v"
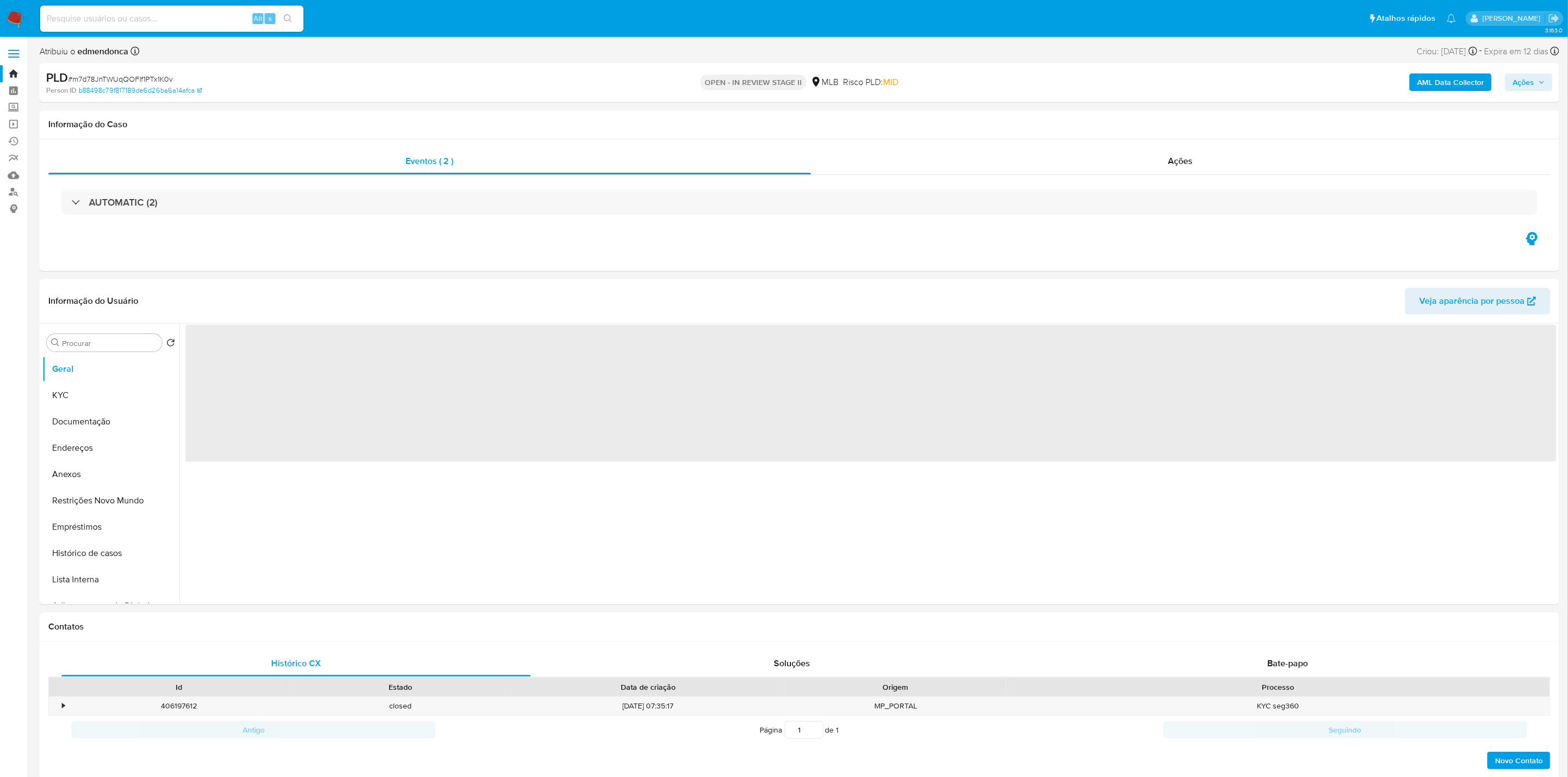
select select "10"
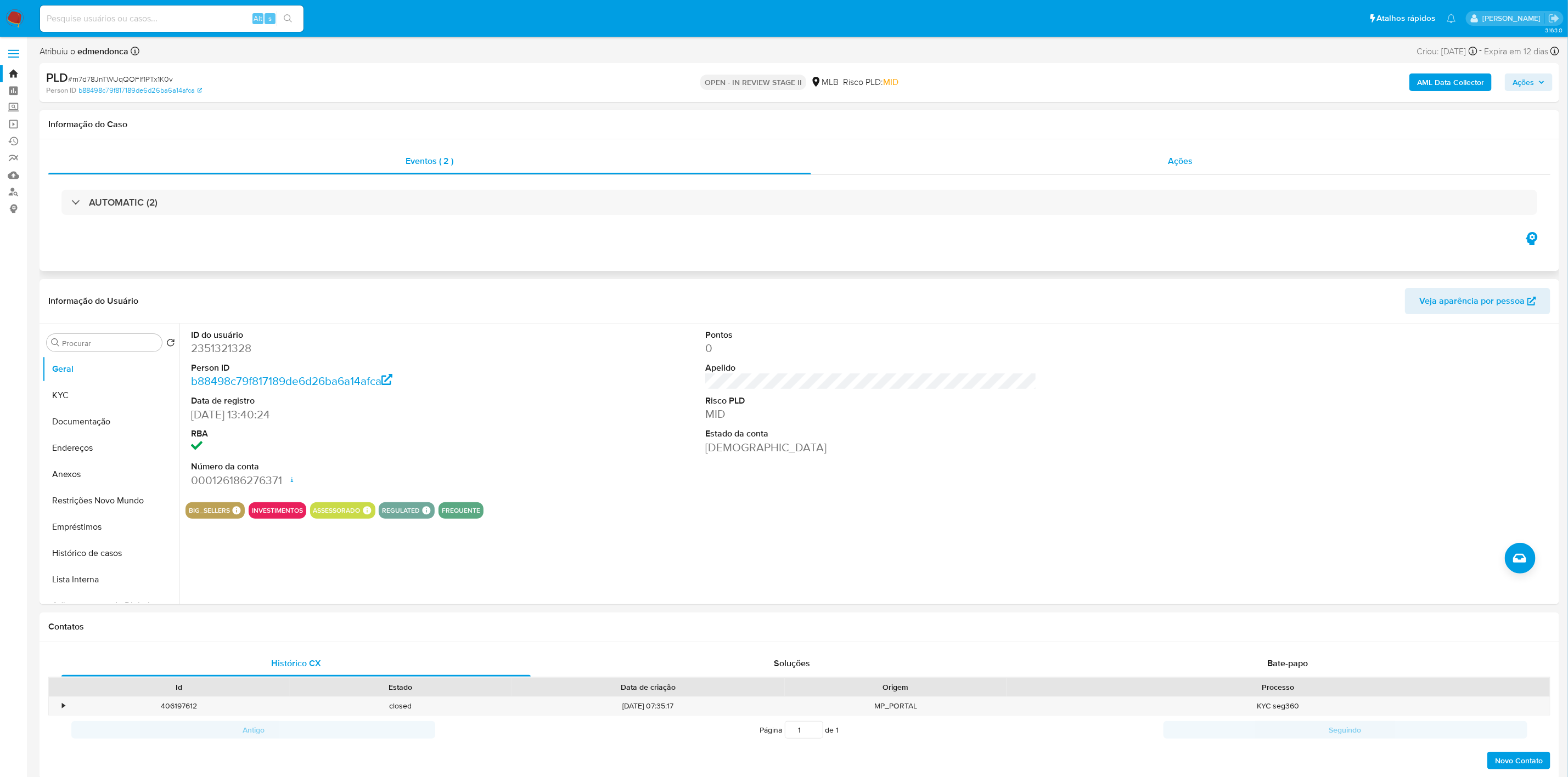
click at [1255, 158] on div "Ações" at bounding box center [1181, 161] width 740 height 26
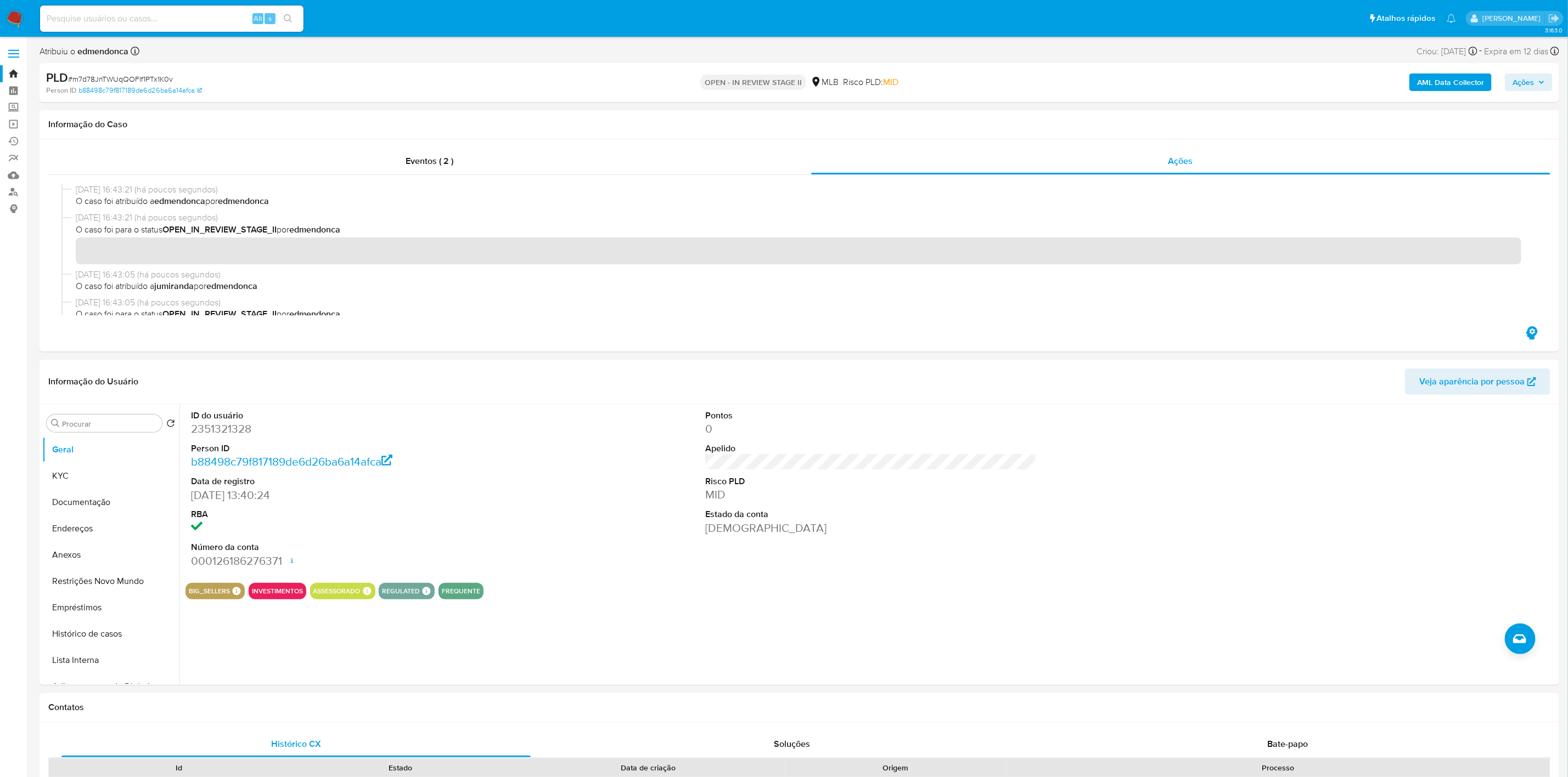
click at [1551, 87] on button "Ações" at bounding box center [1529, 82] width 48 height 18
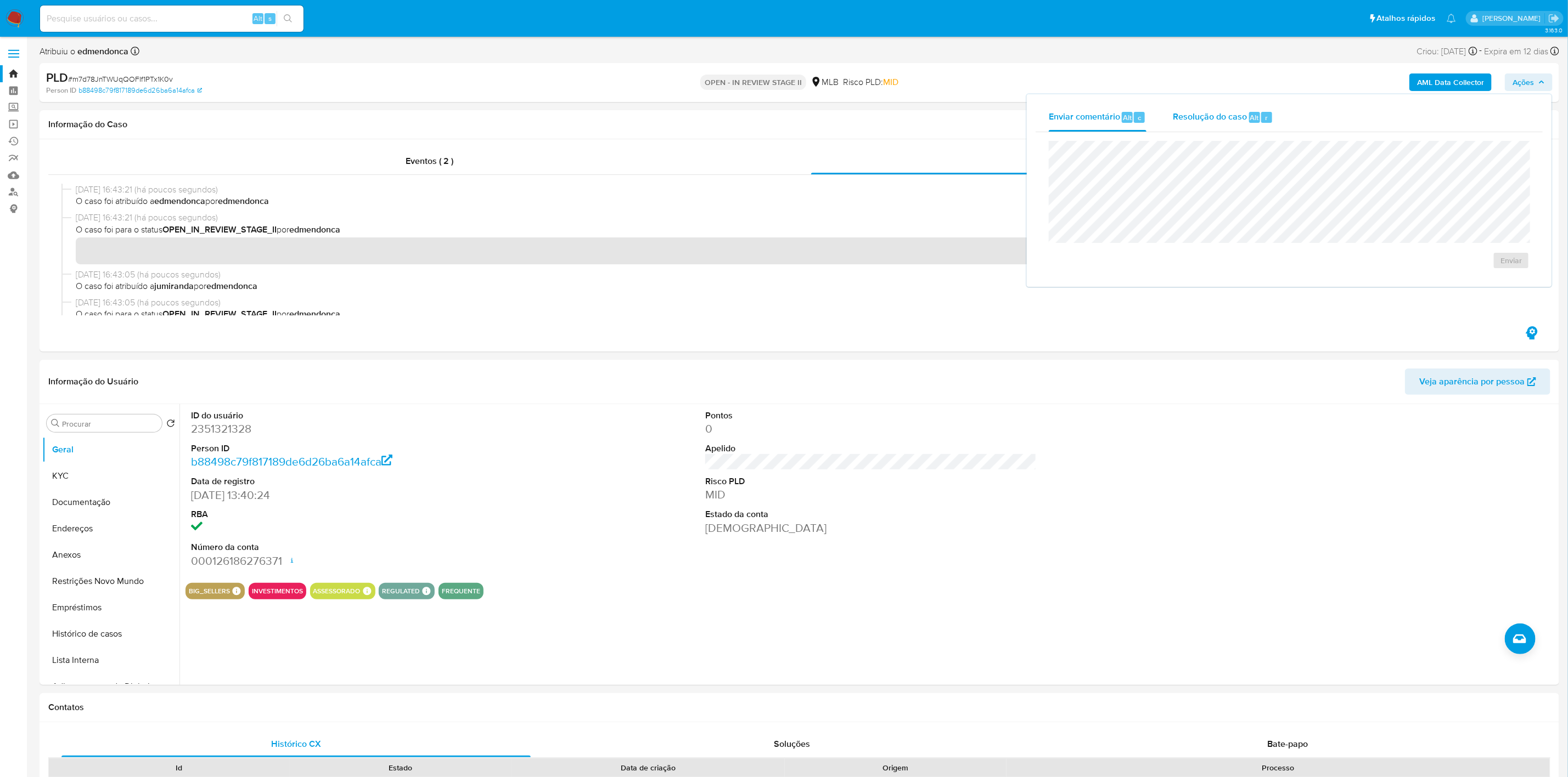
click at [1259, 117] on div "Alt r" at bounding box center [1260, 117] width 23 height 11
click at [1467, 282] on span "Declínio" at bounding box center [1485, 278] width 57 height 15
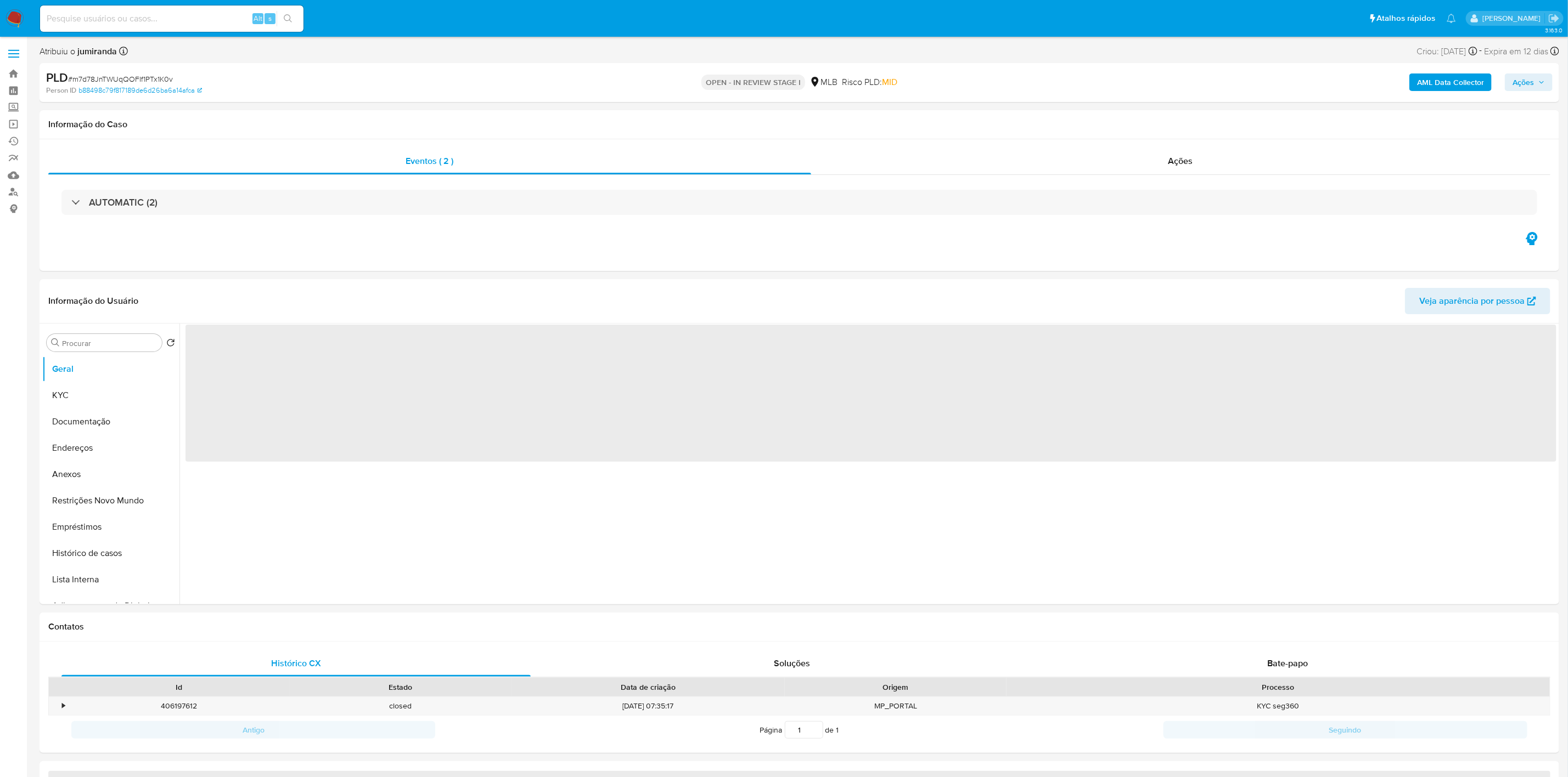
select select "10"
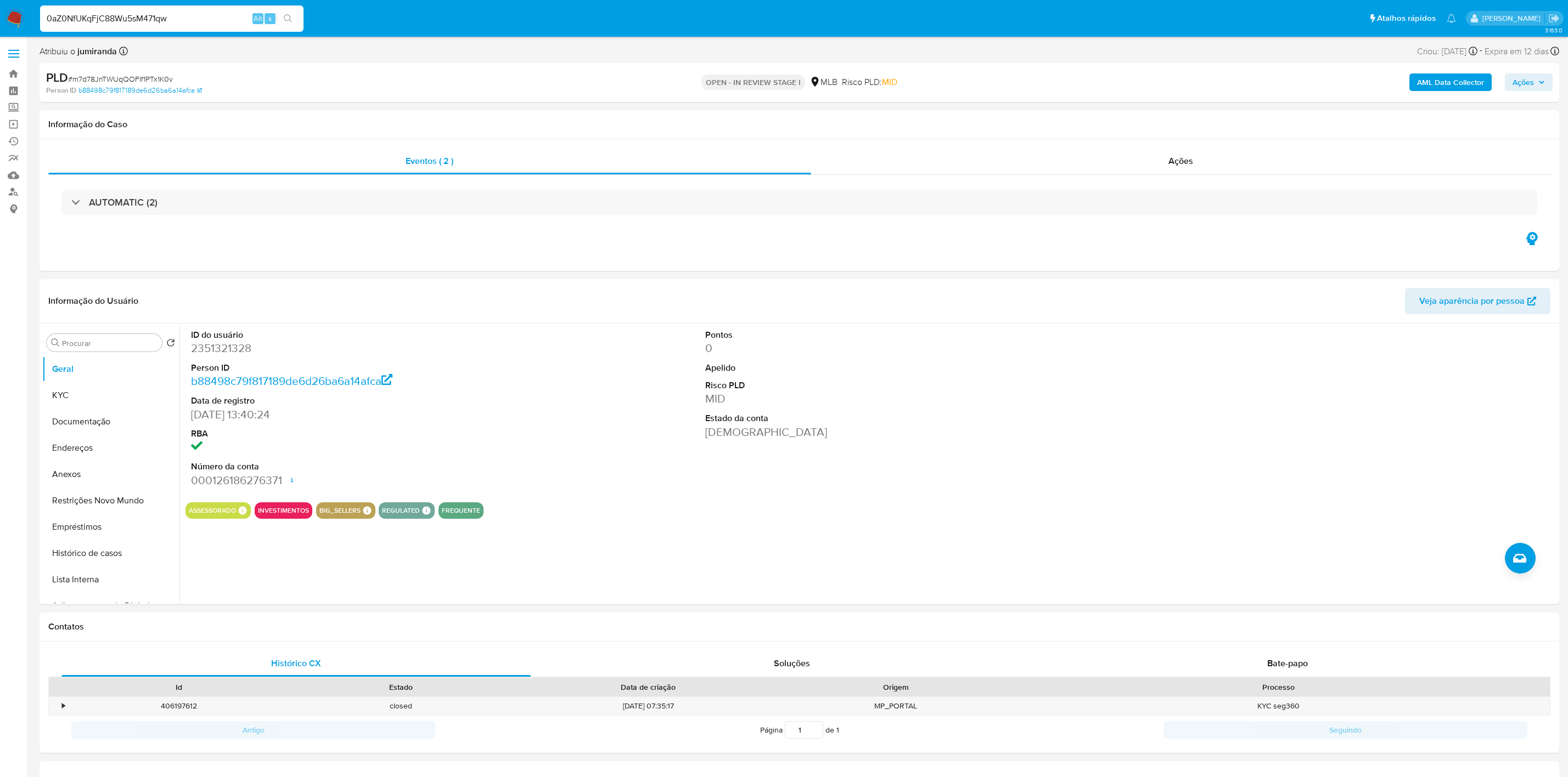
select select "10"
type input "0aZ0NfUKqFjC88Wu5sM471qw"
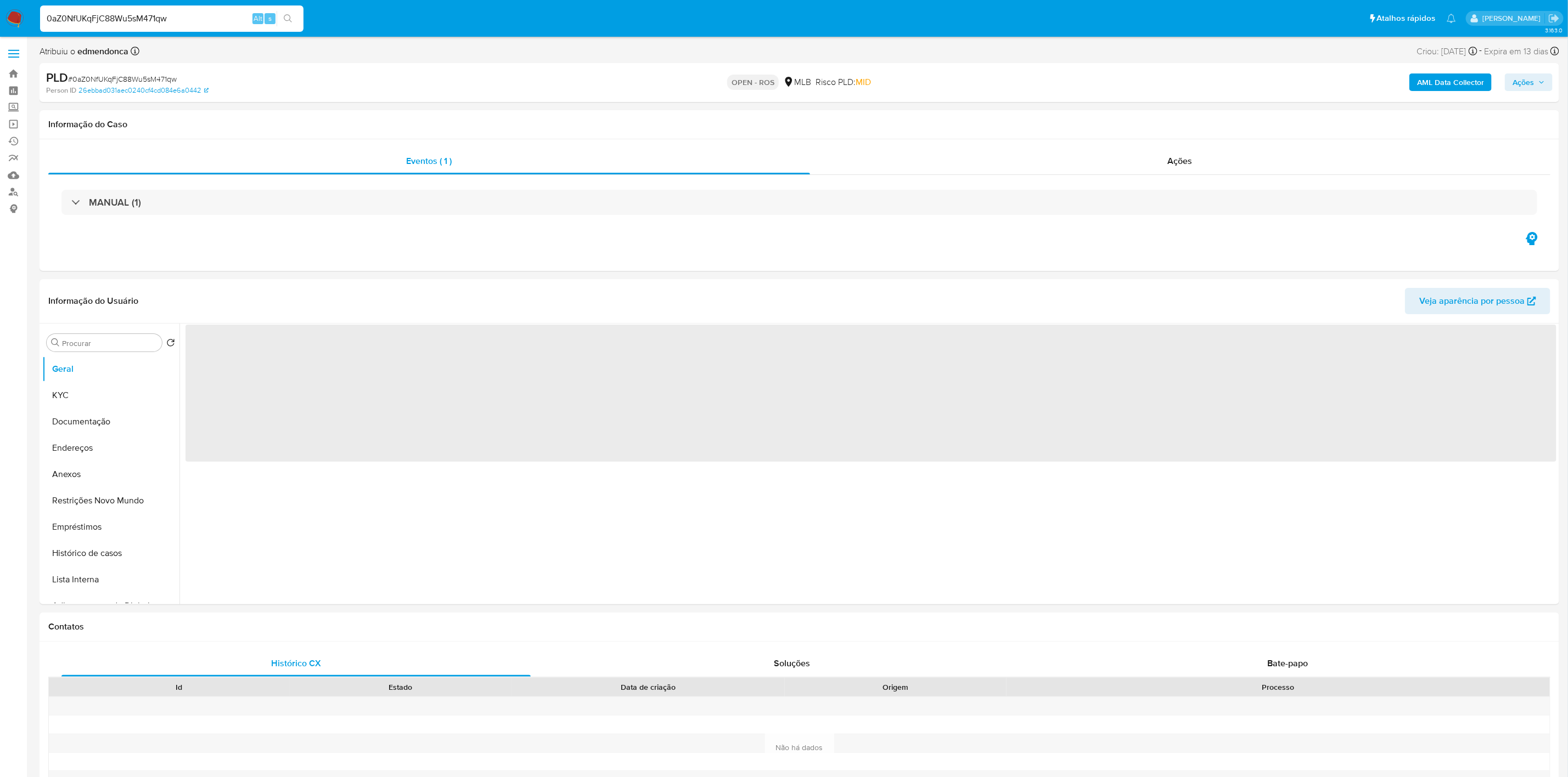
select select "10"
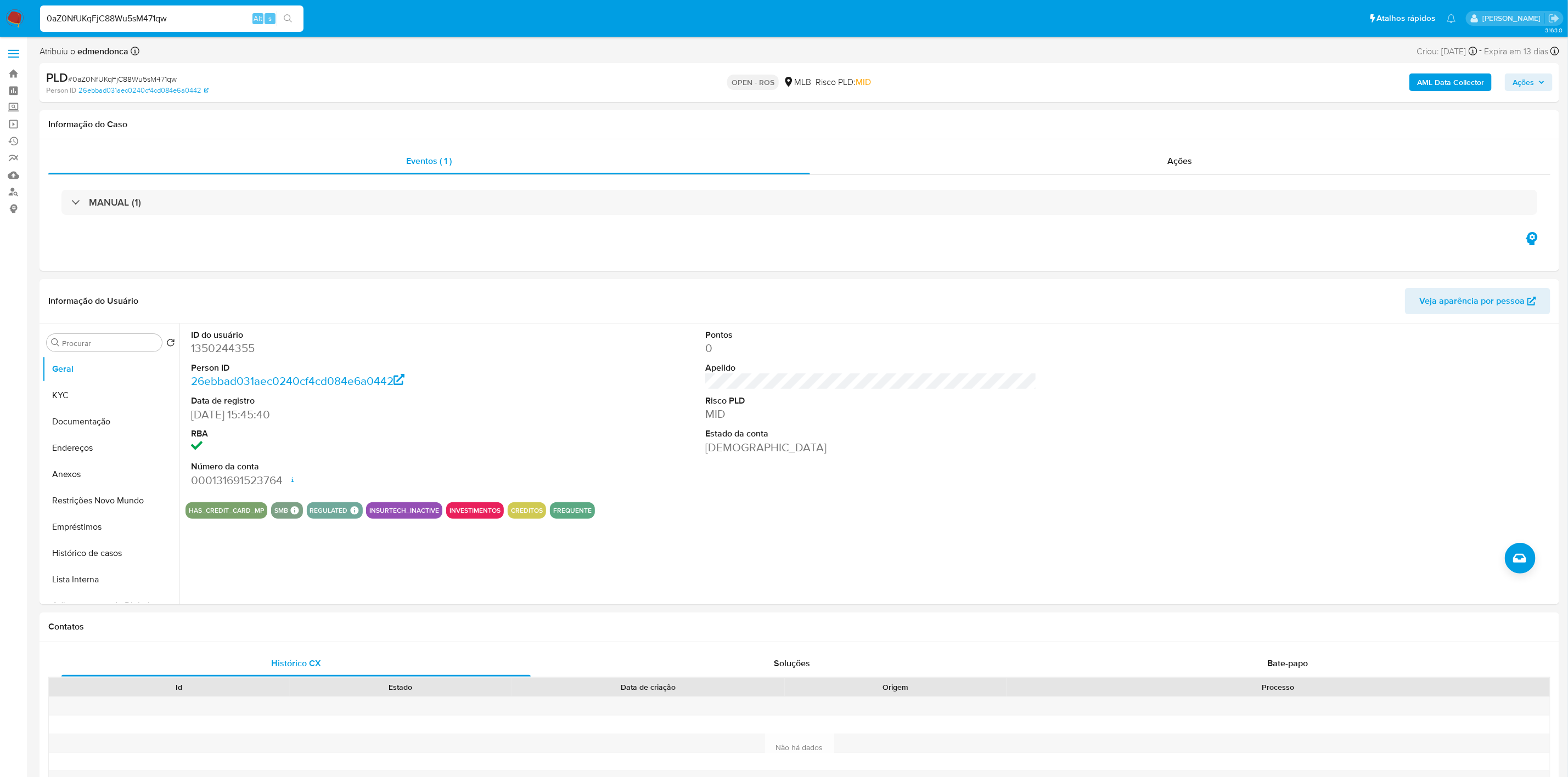
click at [199, 25] on input "0aZ0NfUKqFjC88Wu5sM471qw" at bounding box center [171, 19] width 263 height 14
paste input "m1qlRVaZUpe3AzvZii5xzust"
type input "m1qlRVaZUpe3AzvZii5xzust"
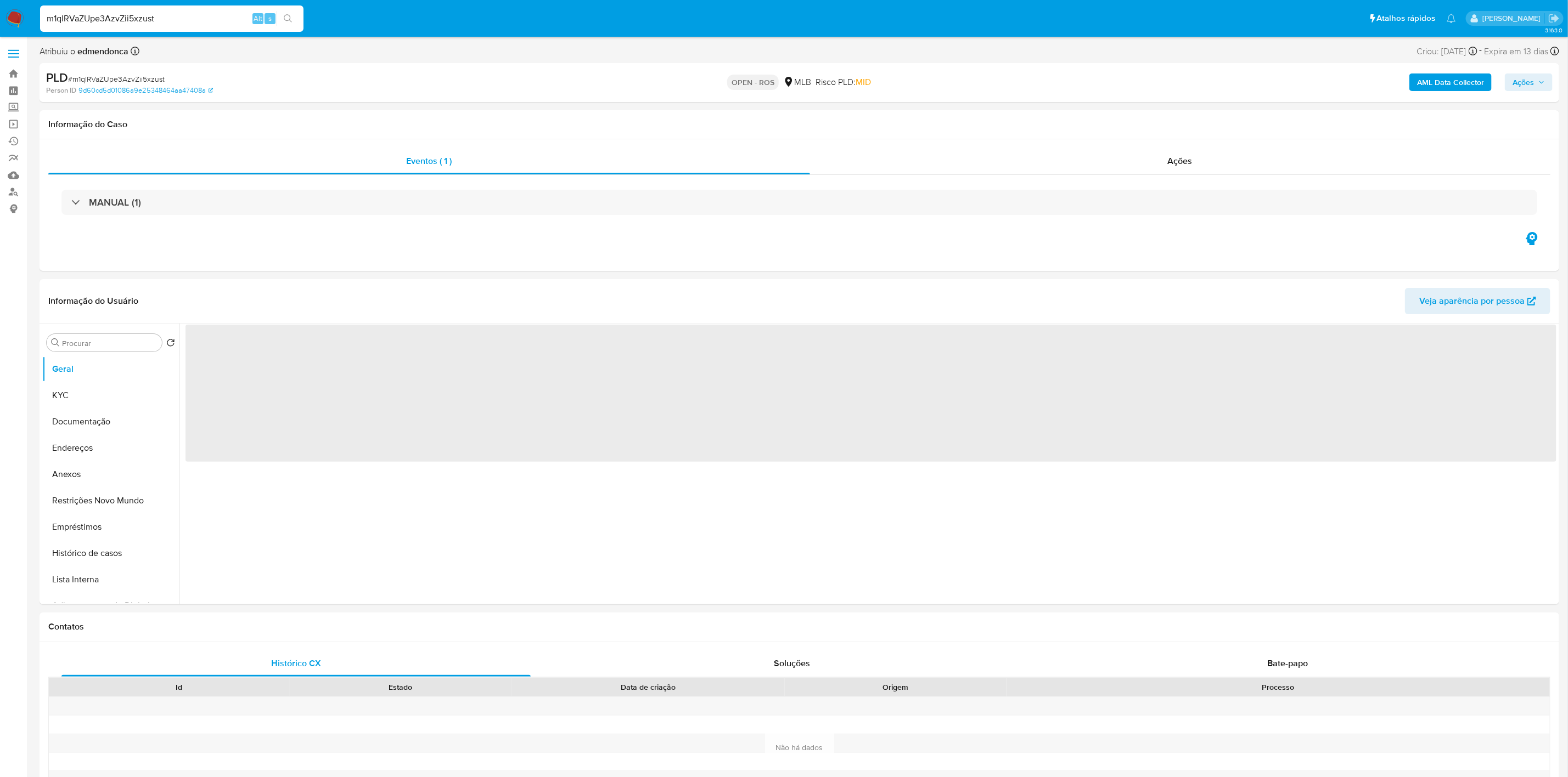
select select "10"
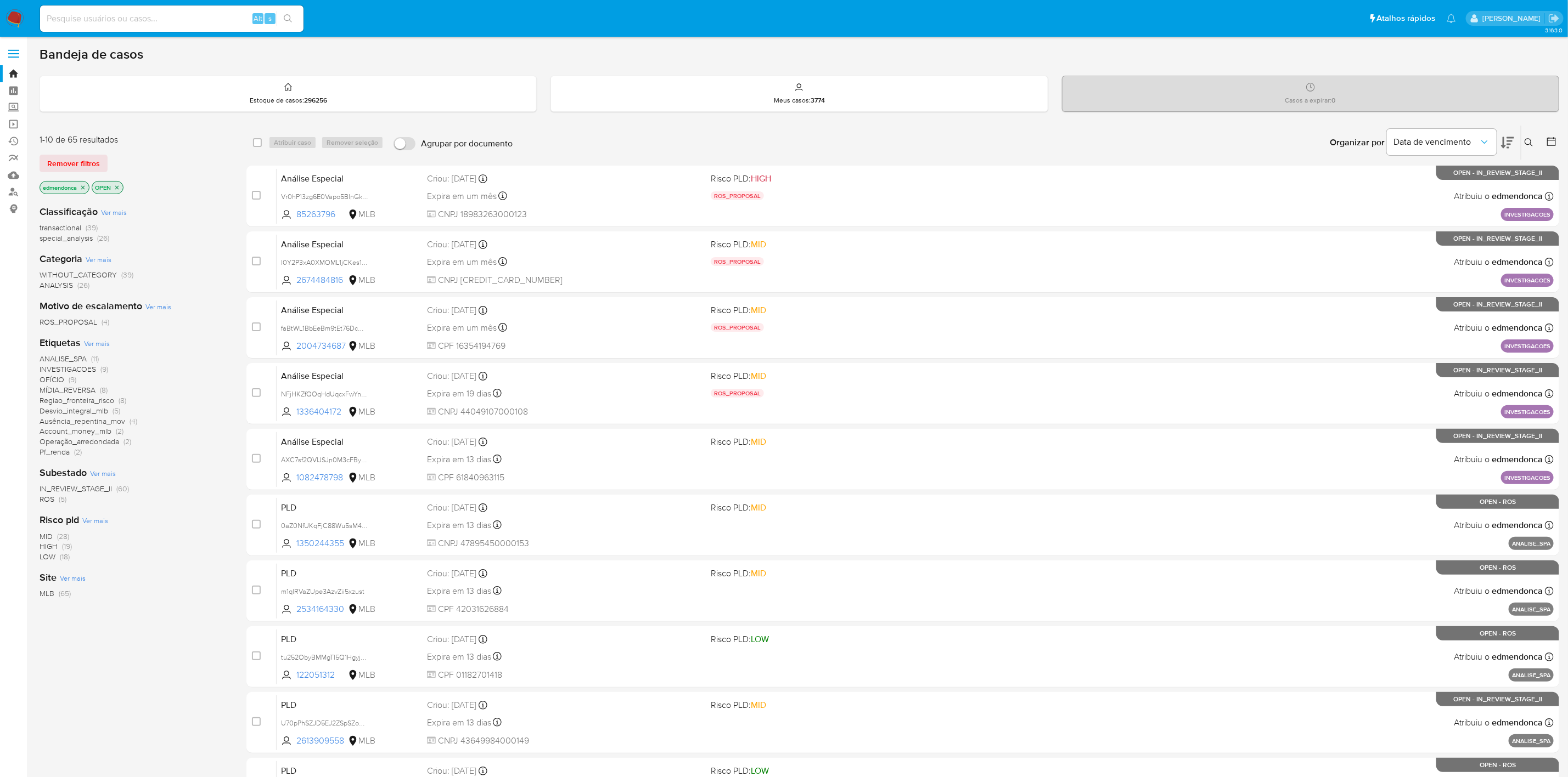
click at [179, 20] on input at bounding box center [171, 19] width 263 height 14
paste input "0aZ0NfUKqFjC88Wu5sM471qw"
type input "0aZ0NfUKqFjC88Wu5sM471qw"
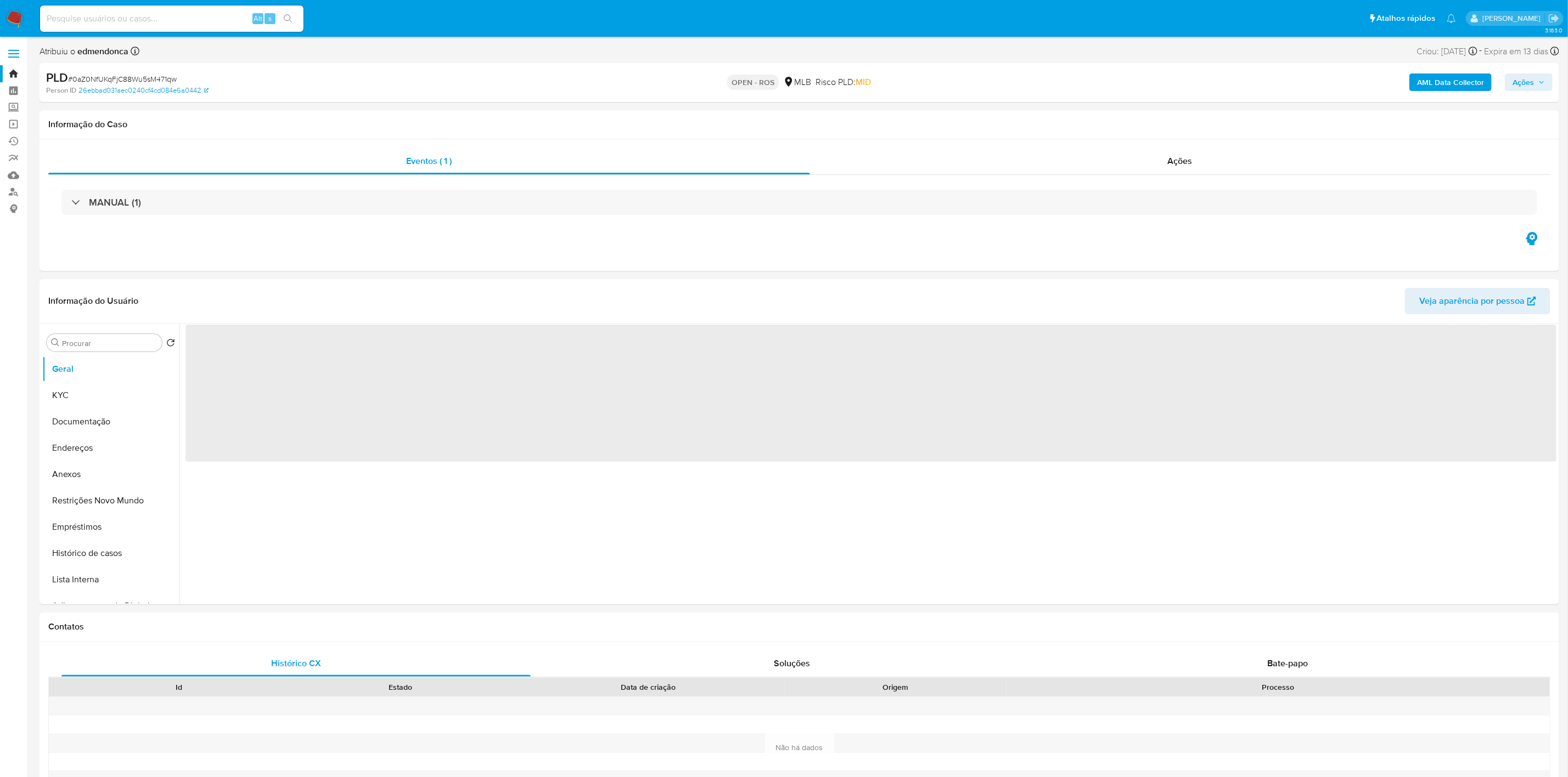
select select "10"
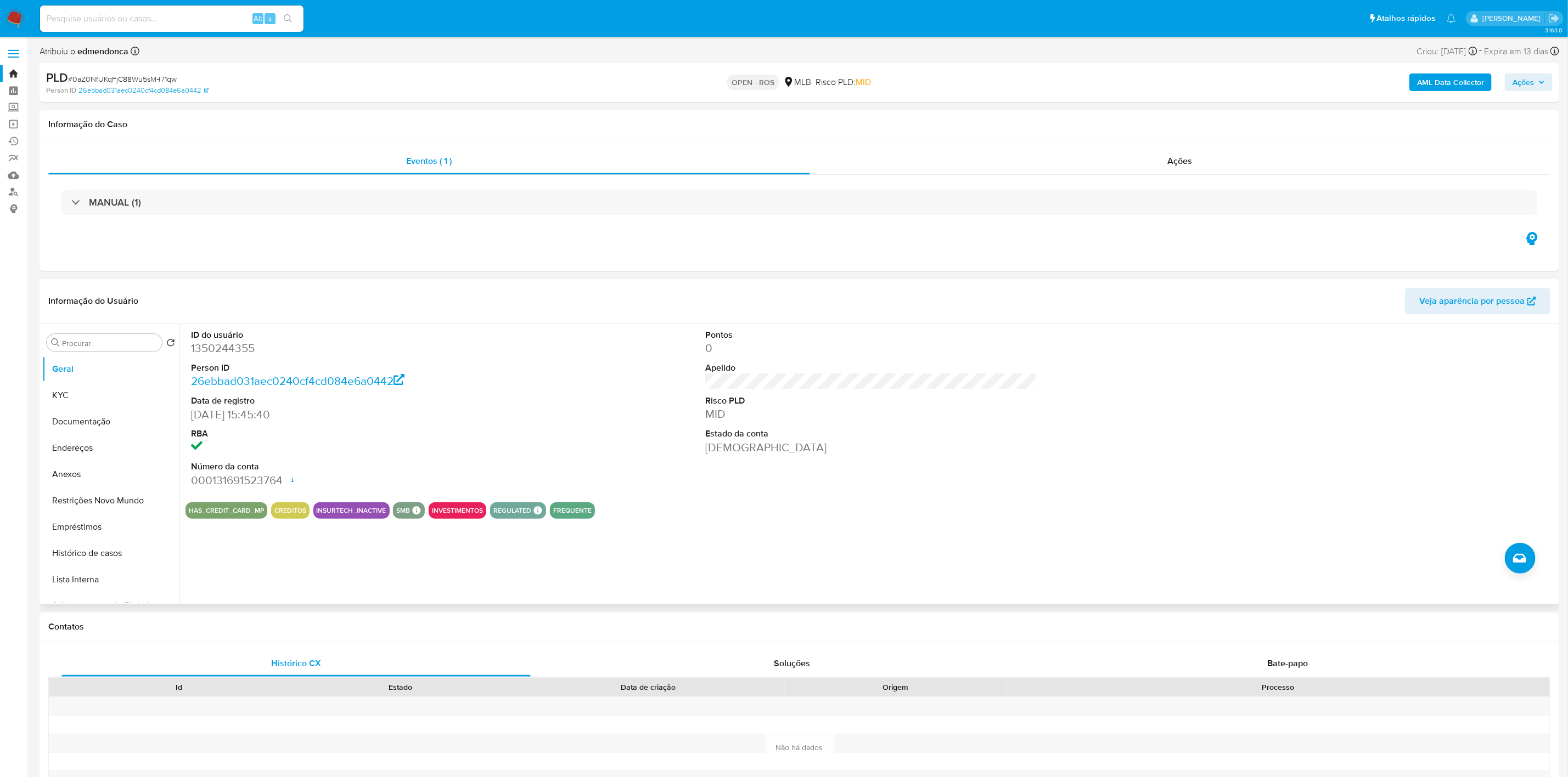
click at [250, 350] on dd "1350244355" at bounding box center [357, 348] width 332 height 15
copy dd "1350244355"
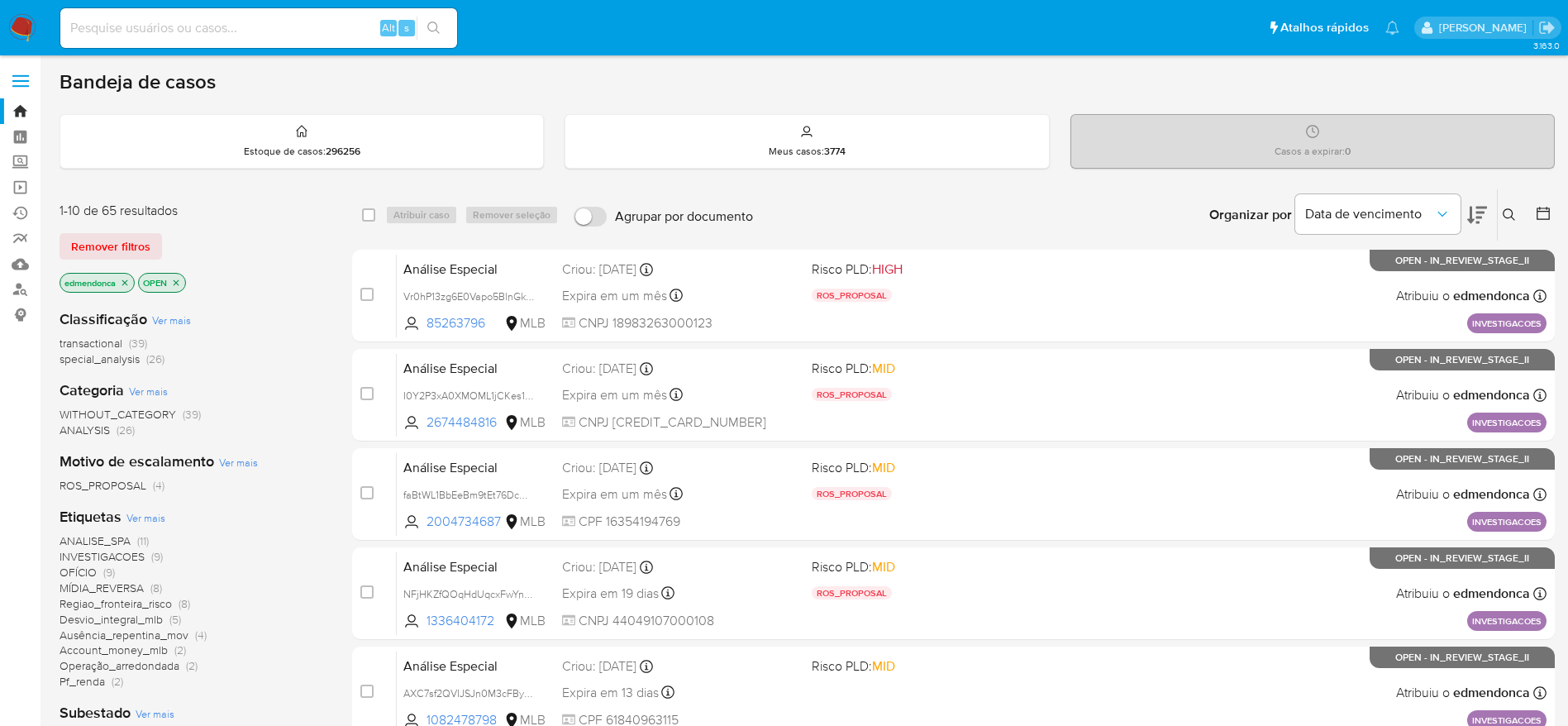
click at [333, 32] on input at bounding box center [258, 29] width 396 height 22
paste input "0aZ0NfUKqFjC88Wu5sM471qw"
type input "0aZ0NfUKqFjC88Wu5sM471qw"
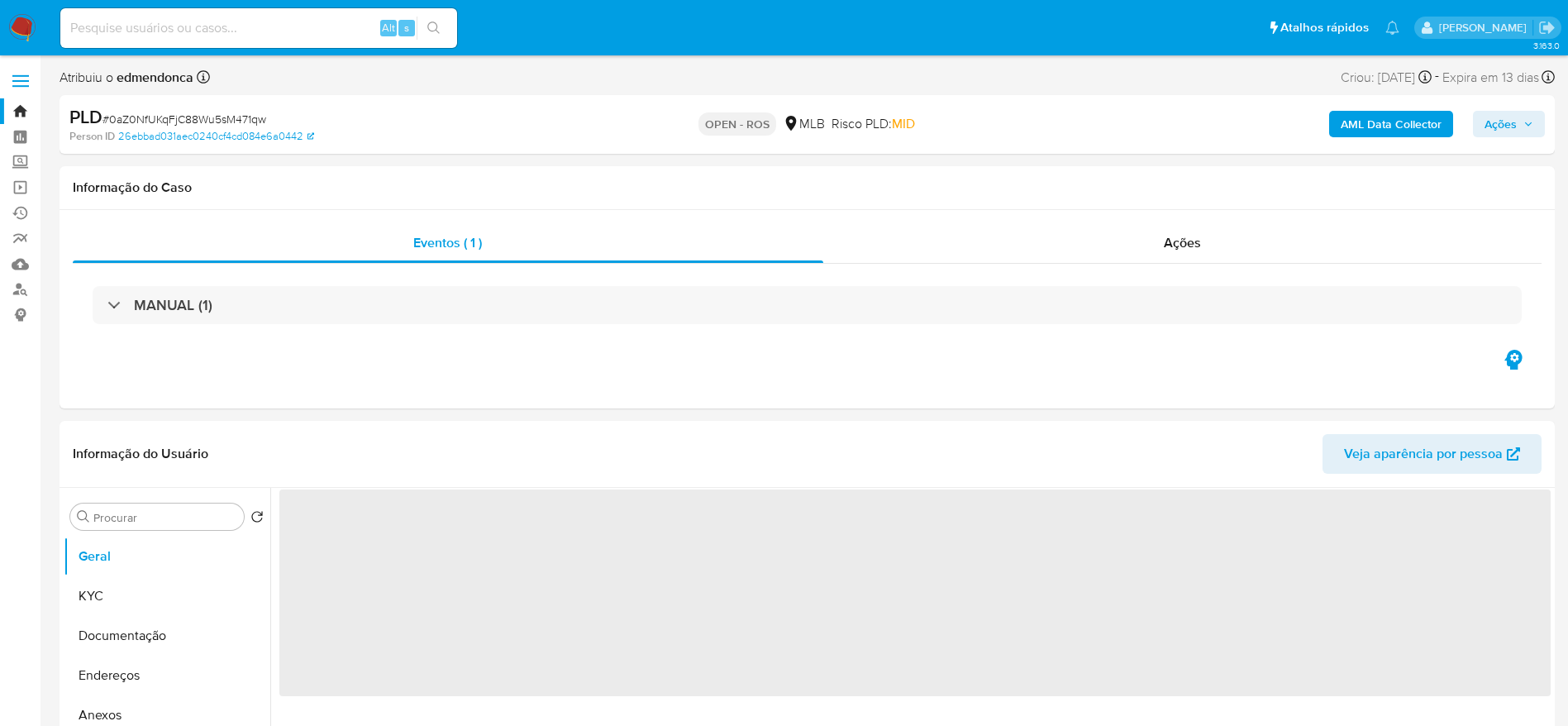
select select "10"
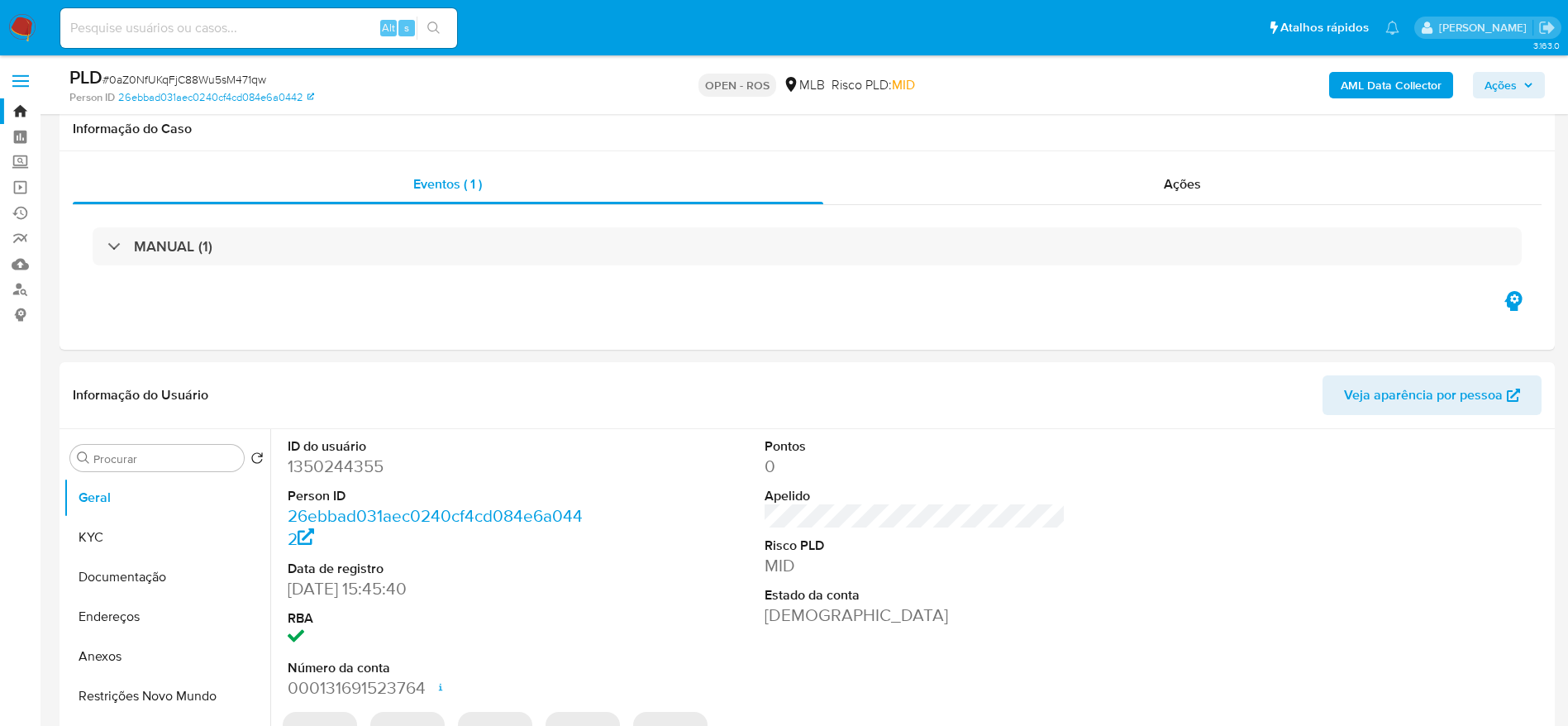
scroll to position [372, 0]
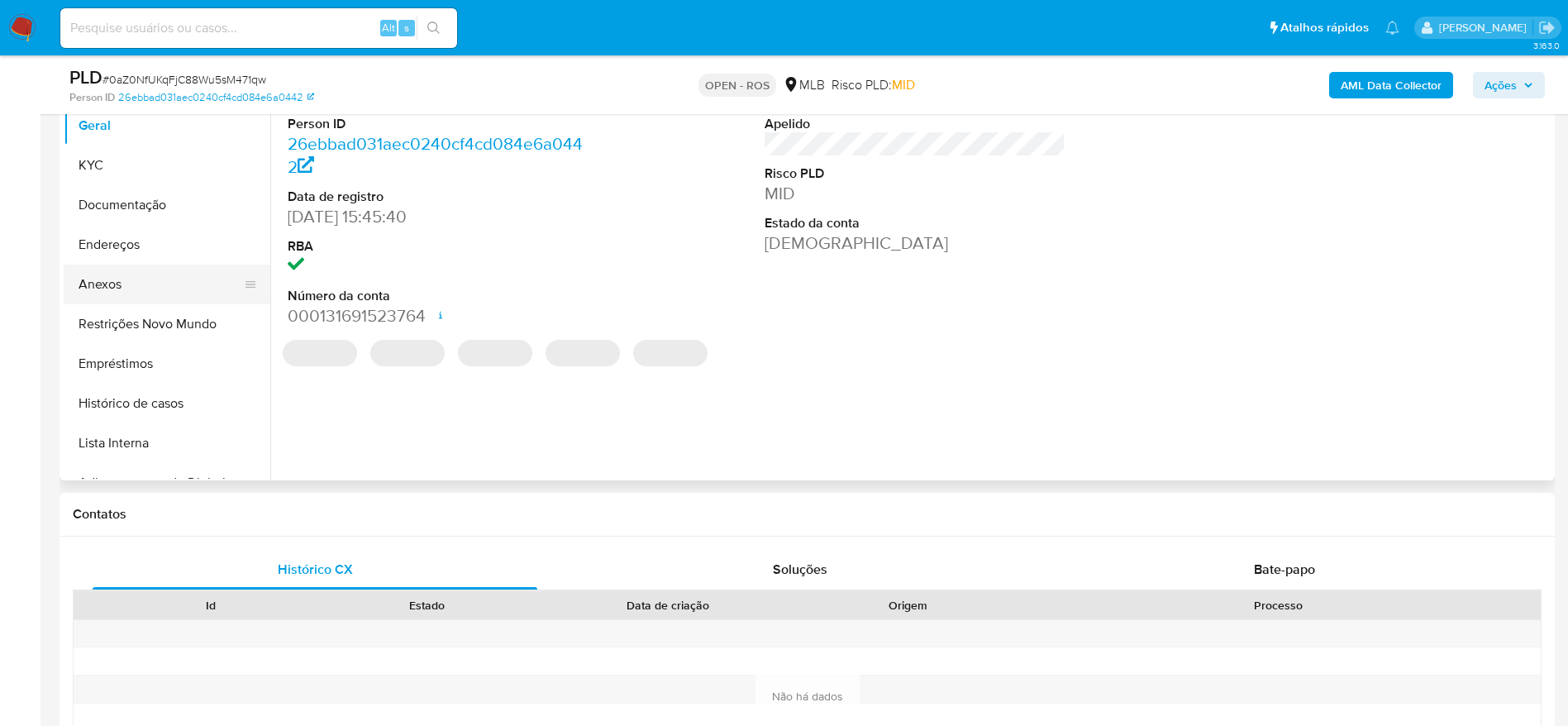
click at [120, 298] on button "Anexos" at bounding box center [160, 284] width 194 height 40
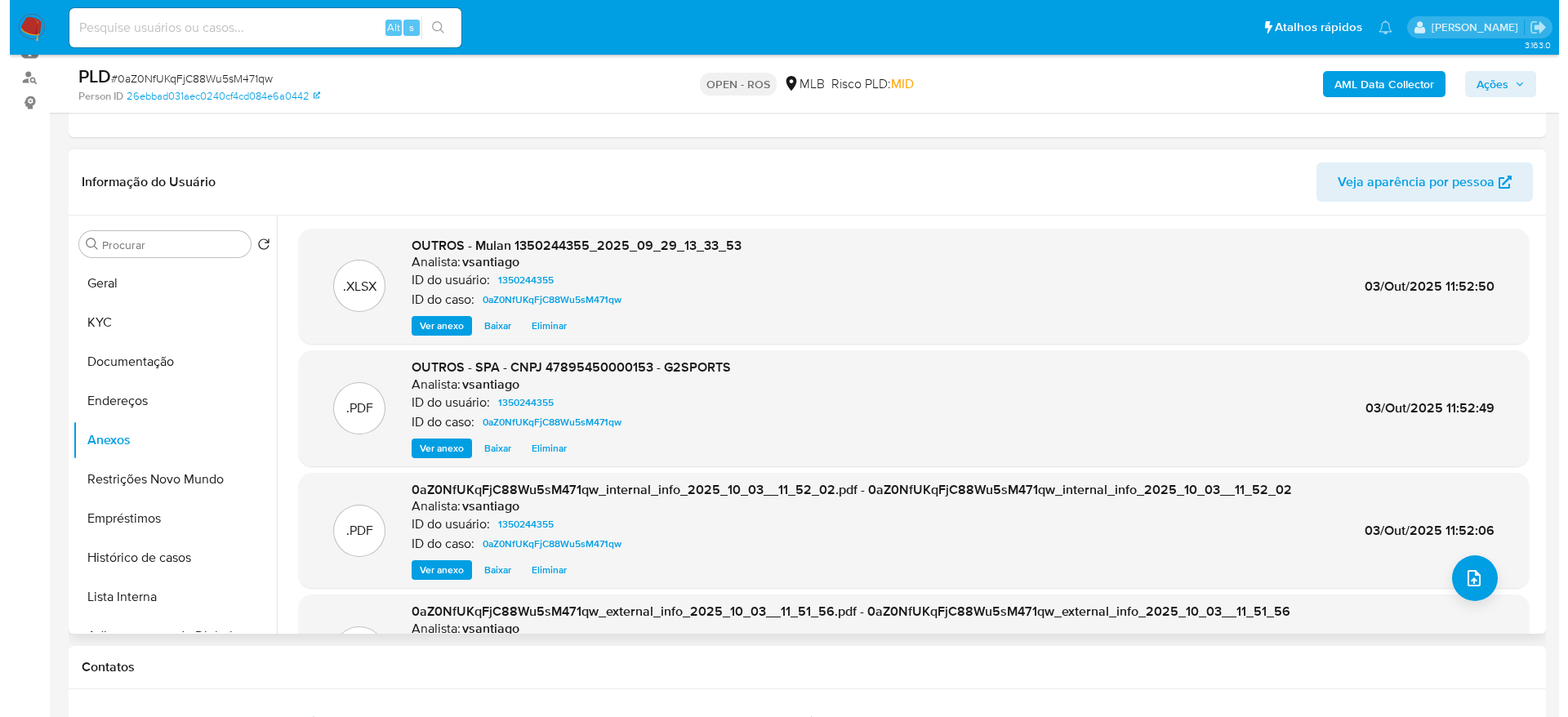
scroll to position [245, 0]
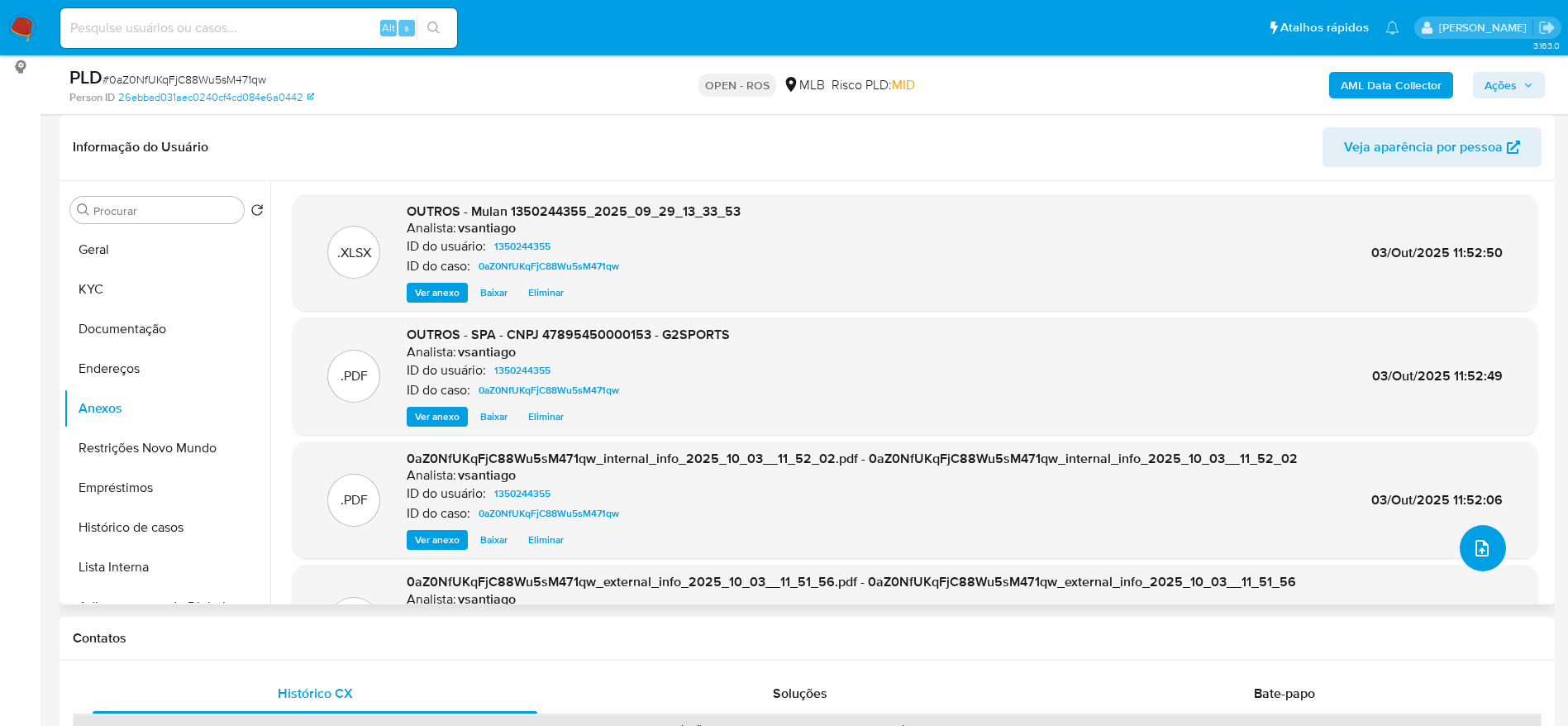
click at [1485, 548] on button "upload-file" at bounding box center [1482, 548] width 46 height 46
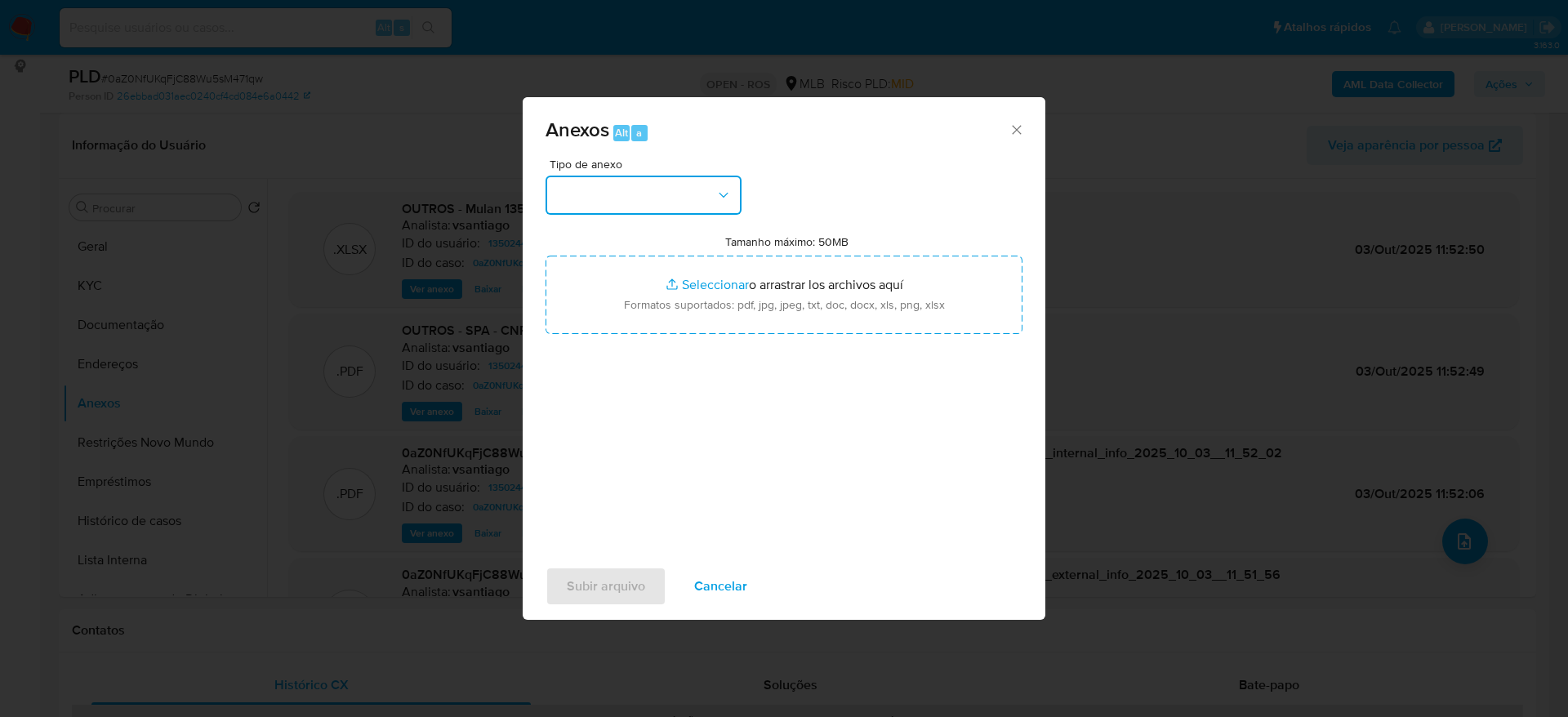
click at [715, 185] on button "button" at bounding box center [643, 195] width 196 height 39
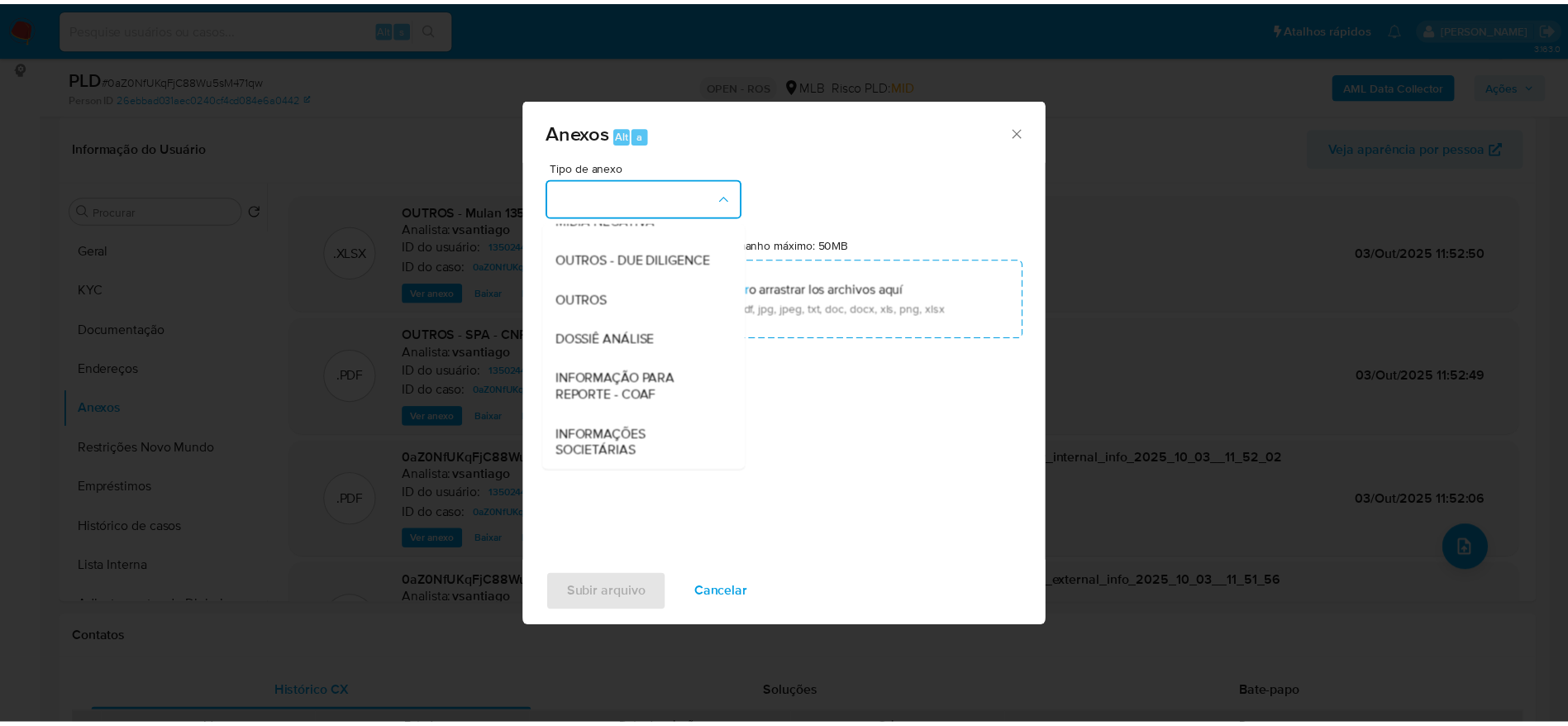
scroll to position [254, 0]
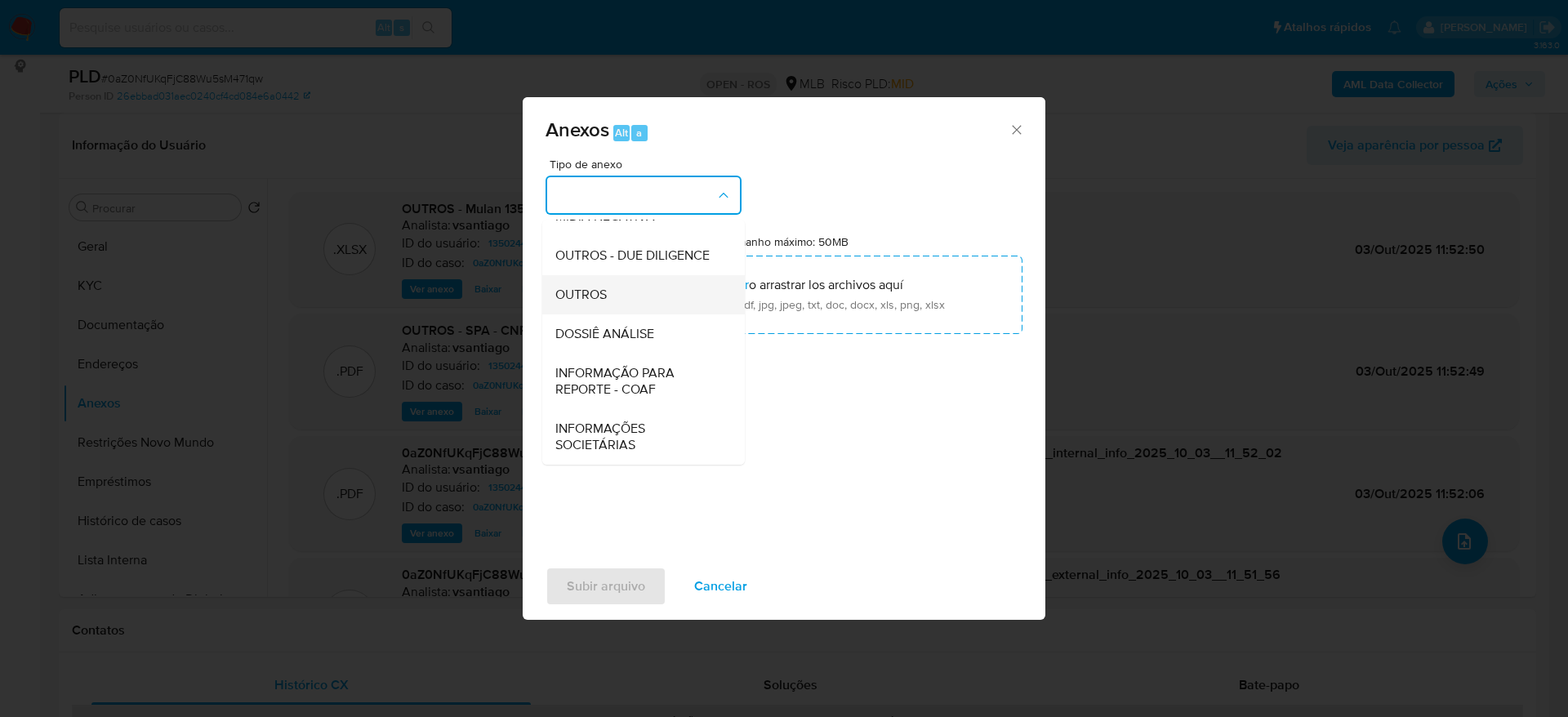
click at [647, 279] on div "OUTROS" at bounding box center [638, 295] width 167 height 39
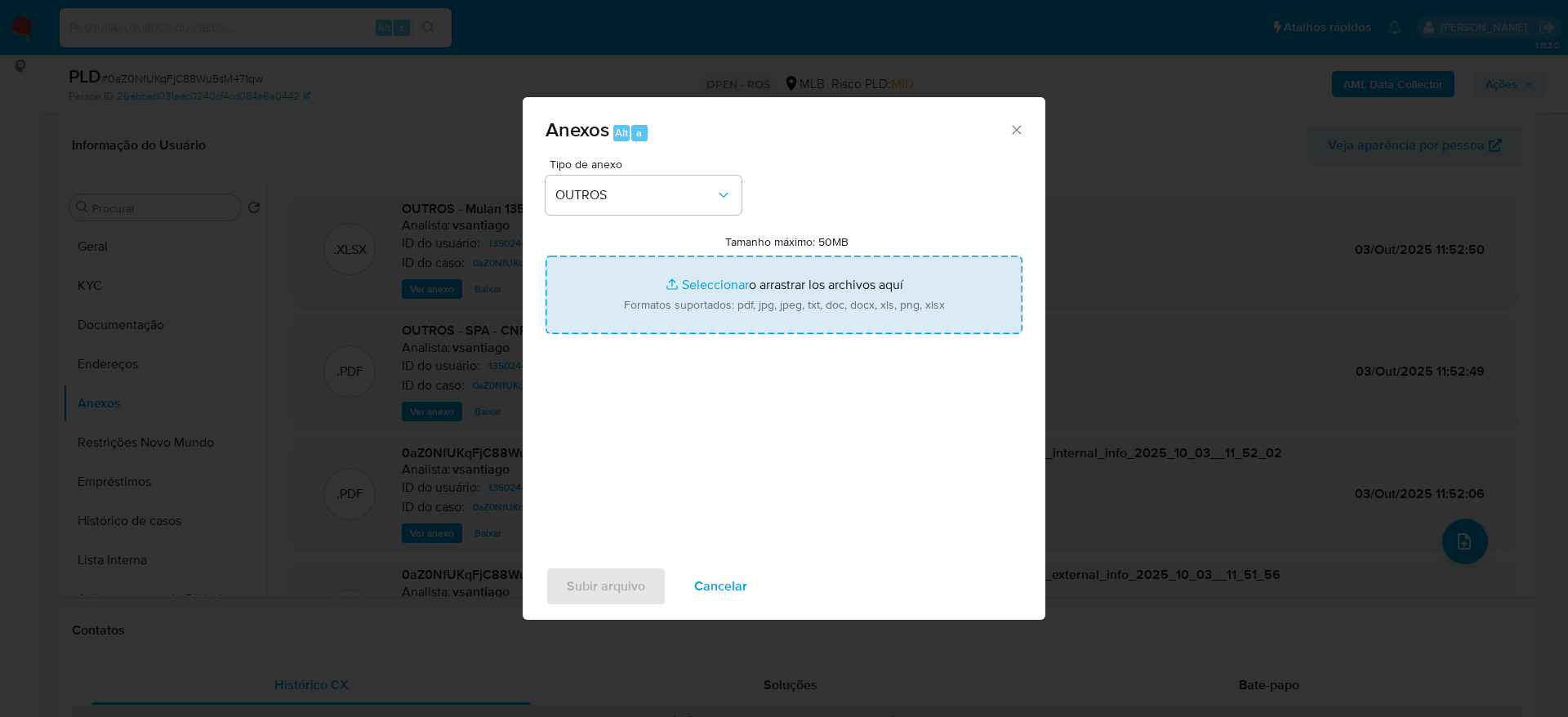
click at [706, 301] on input "Tamanho máximo: 50MB Seleccionar archivos" at bounding box center [784, 295] width 477 height 78
type input "C:\fakepath\SPA - CNPJ 47895450000153 - G2SPORTS.BET LTDA.pdf"
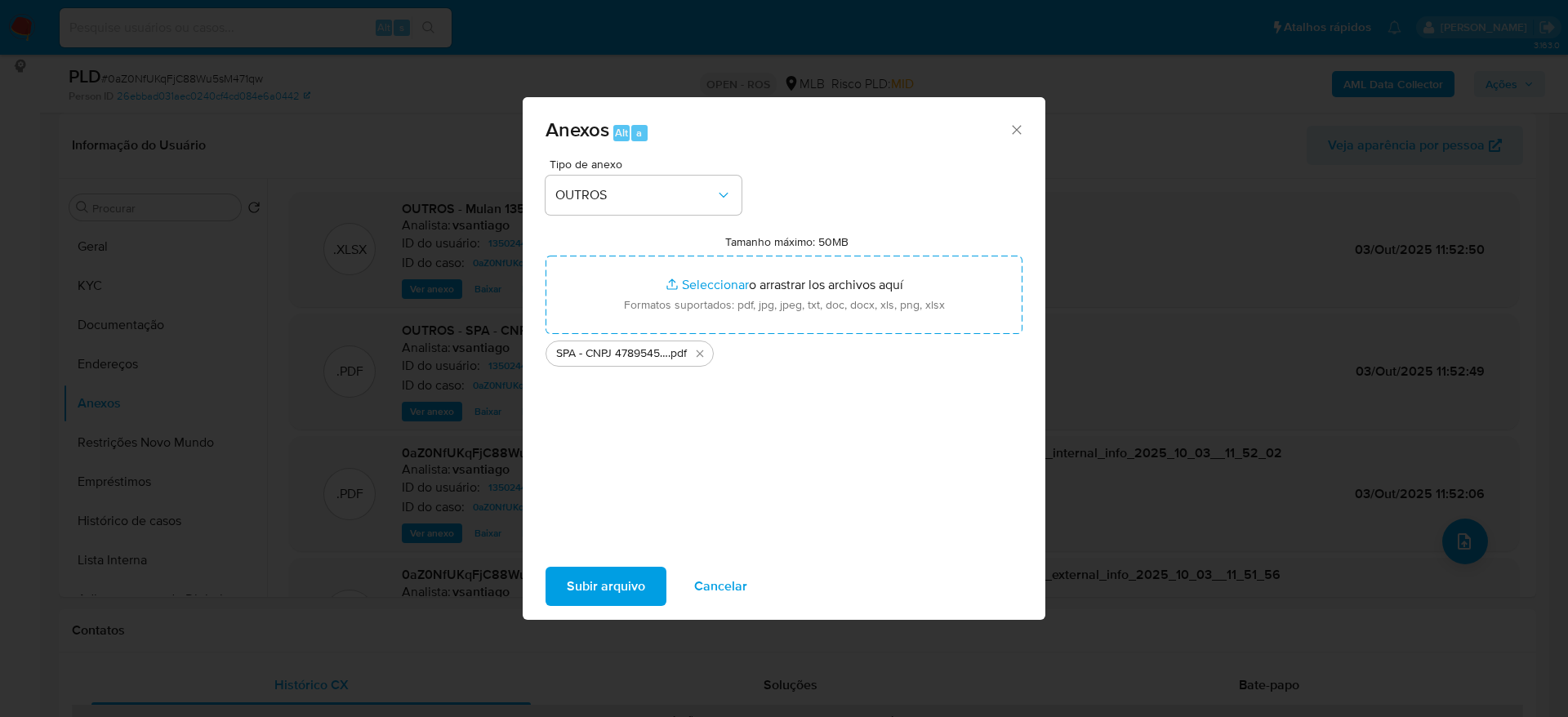
click at [581, 585] on span "Subir arquivo" at bounding box center [606, 586] width 78 height 36
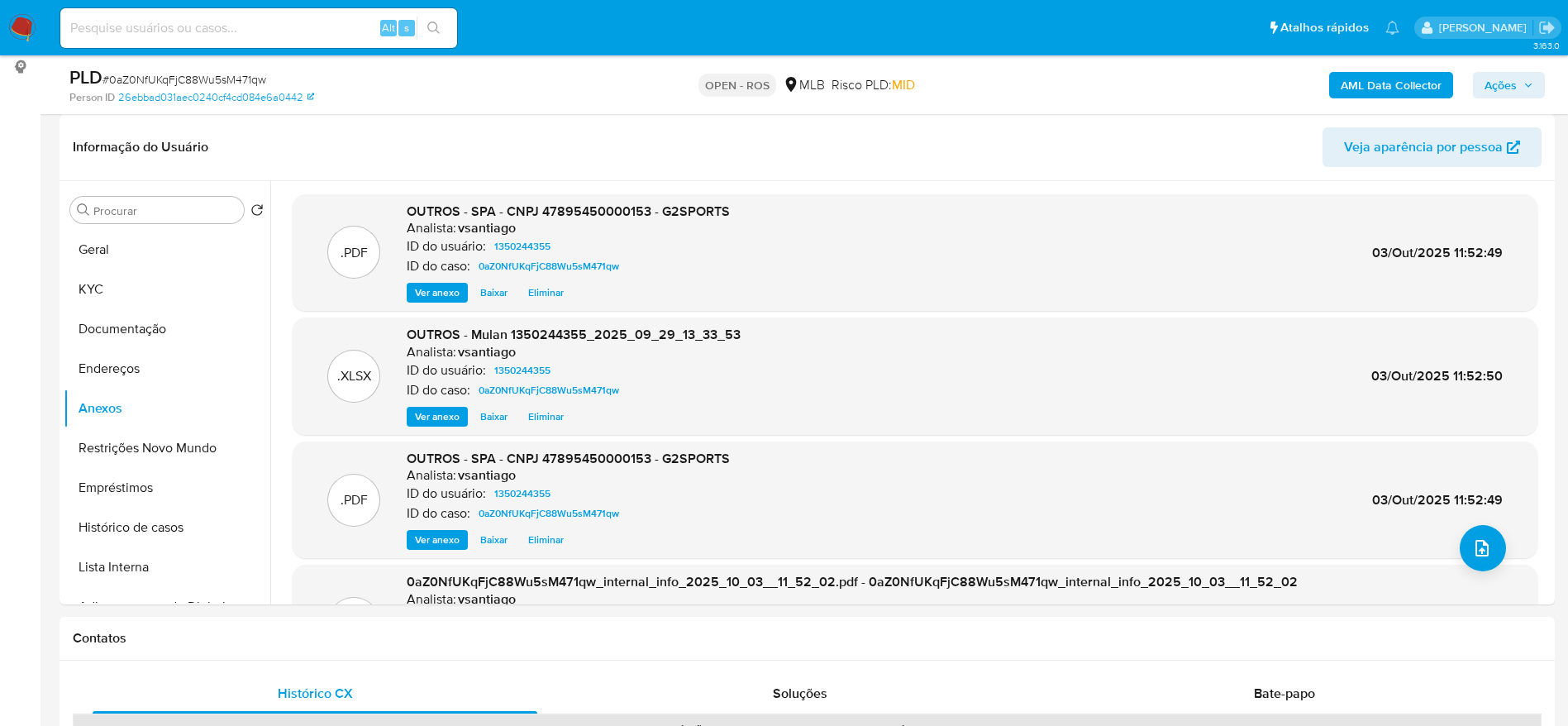
click at [242, 16] on div "Alt s" at bounding box center [258, 28] width 396 height 40
click at [250, 30] on input at bounding box center [258, 29] width 396 height 22
paste input "m1qlRVaZUpe3AzvZii5xzust"
type input "m1qlRVaZUpe3AzvZii5xzust"
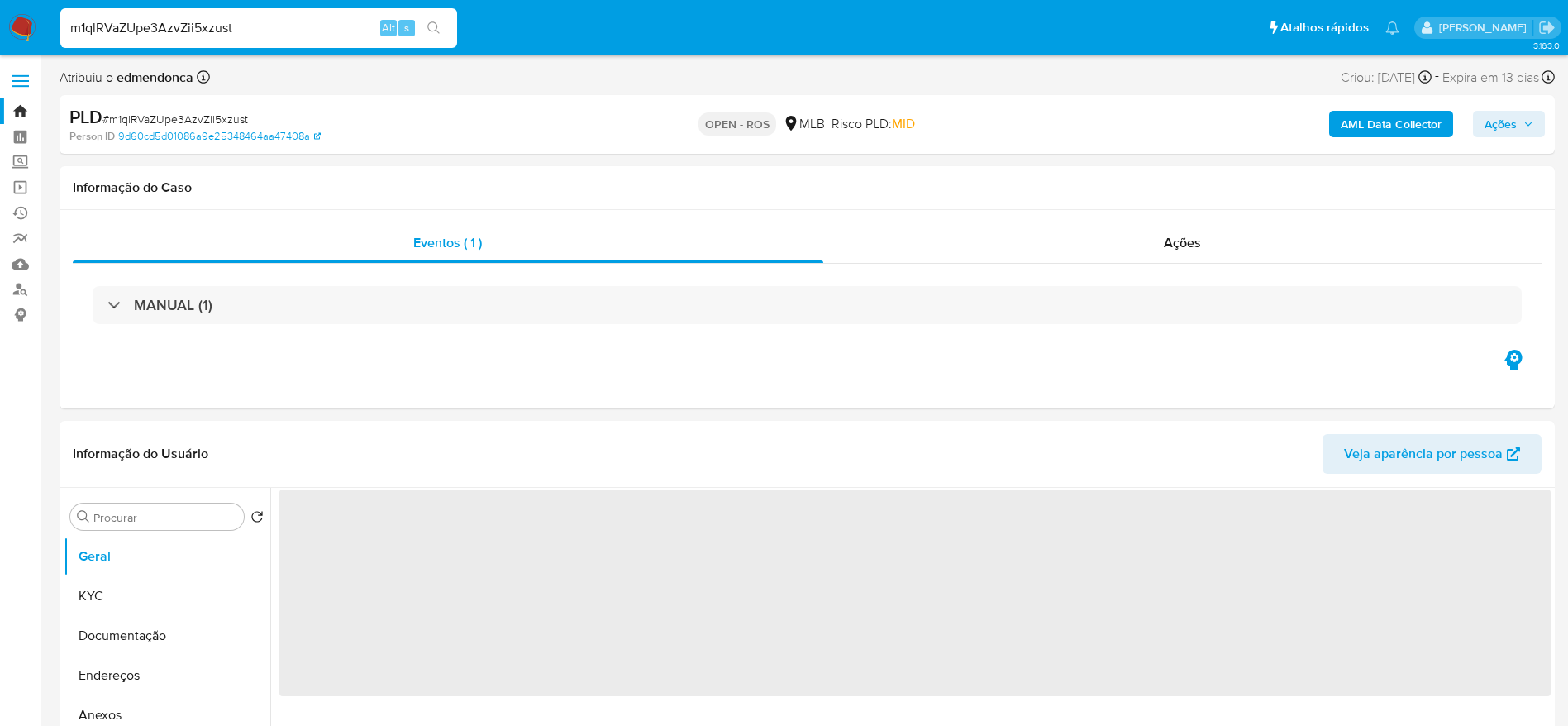
select select "10"
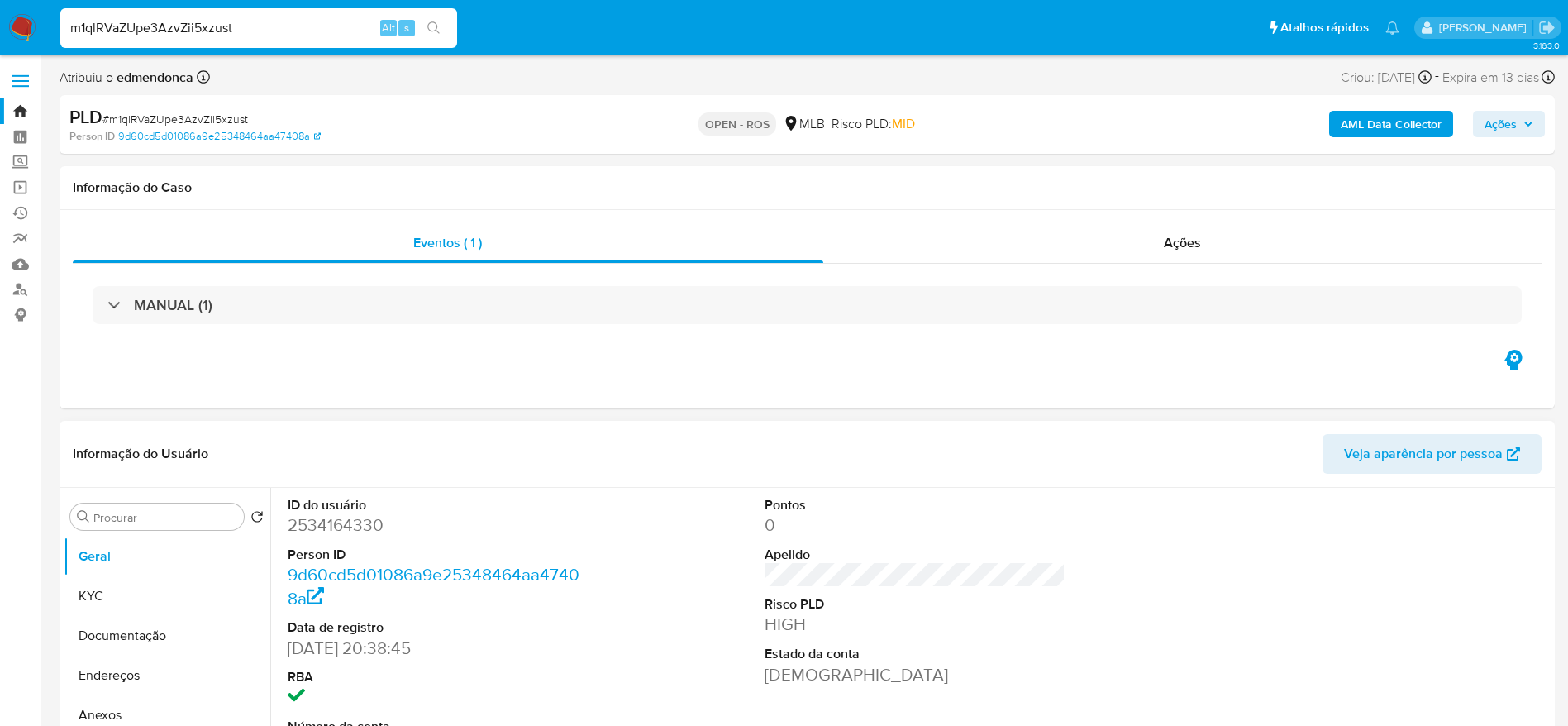
click at [370, 526] on dd "2534164330" at bounding box center [438, 524] width 302 height 23
copy dd "2534164330"
click at [25, 189] on link "Operações em massa" at bounding box center [98, 187] width 197 height 26
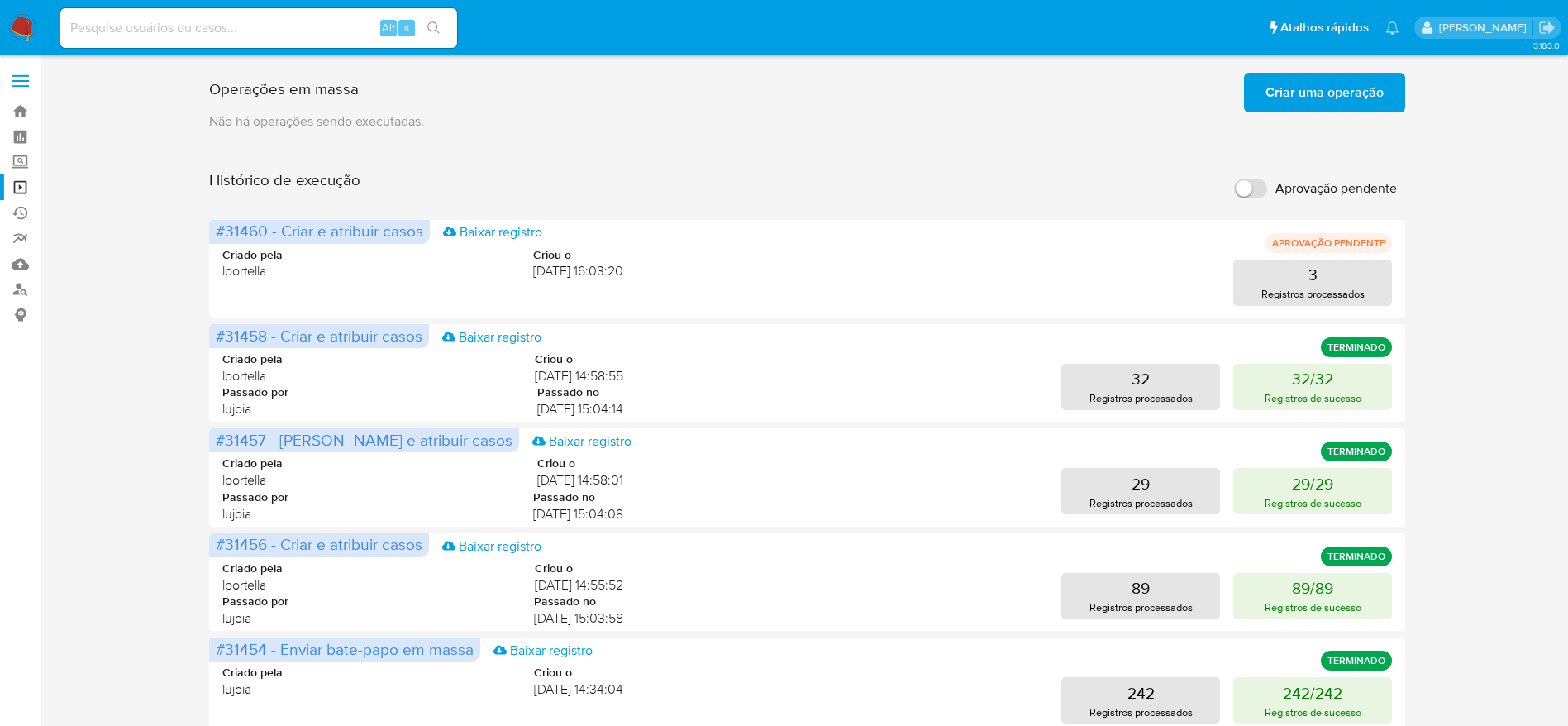
click at [1362, 101] on span "Criar uma operação" at bounding box center [1325, 92] width 119 height 37
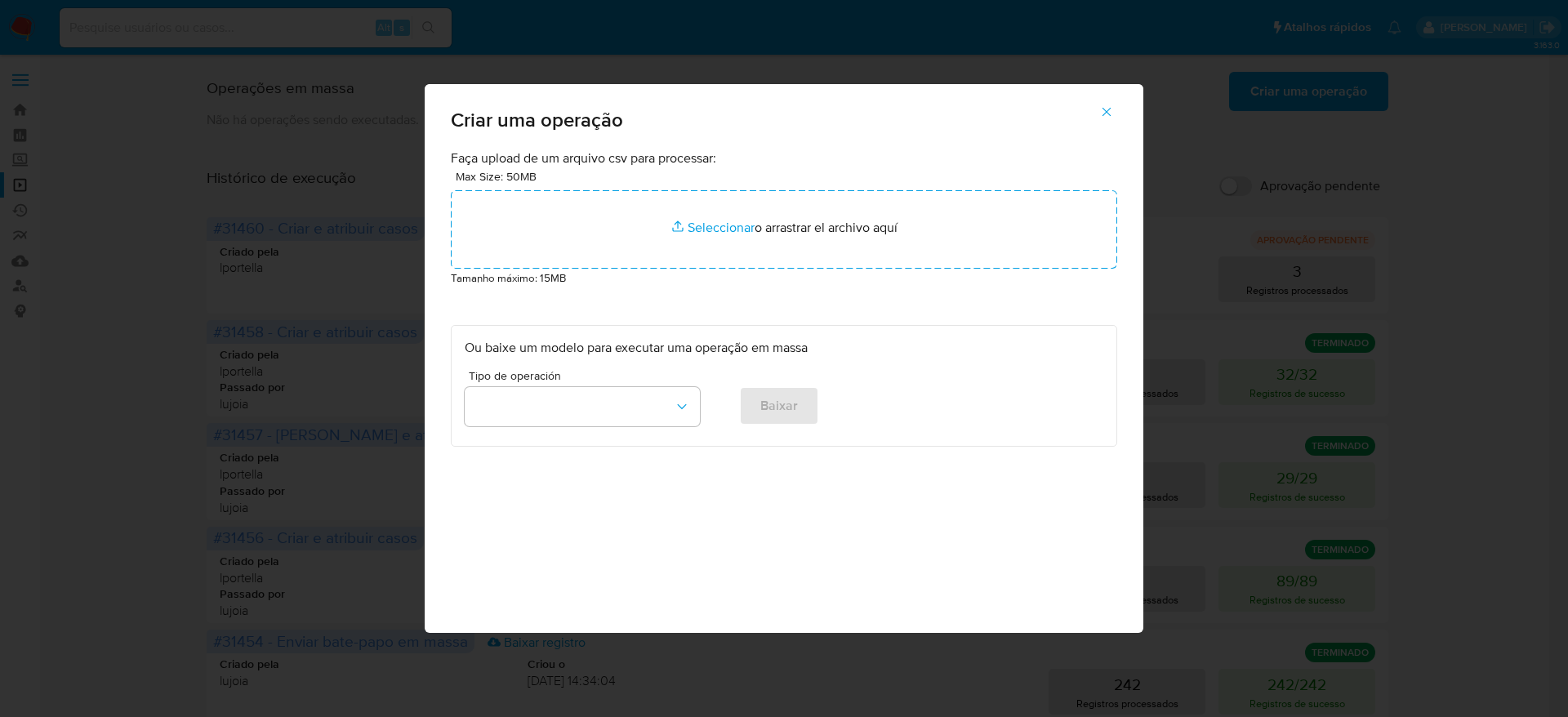
click at [871, 187] on div "Max Size: 50MB Seleccionar archivos Seleccionar o arrastrar el archivo aquí" at bounding box center [784, 218] width 666 height 102
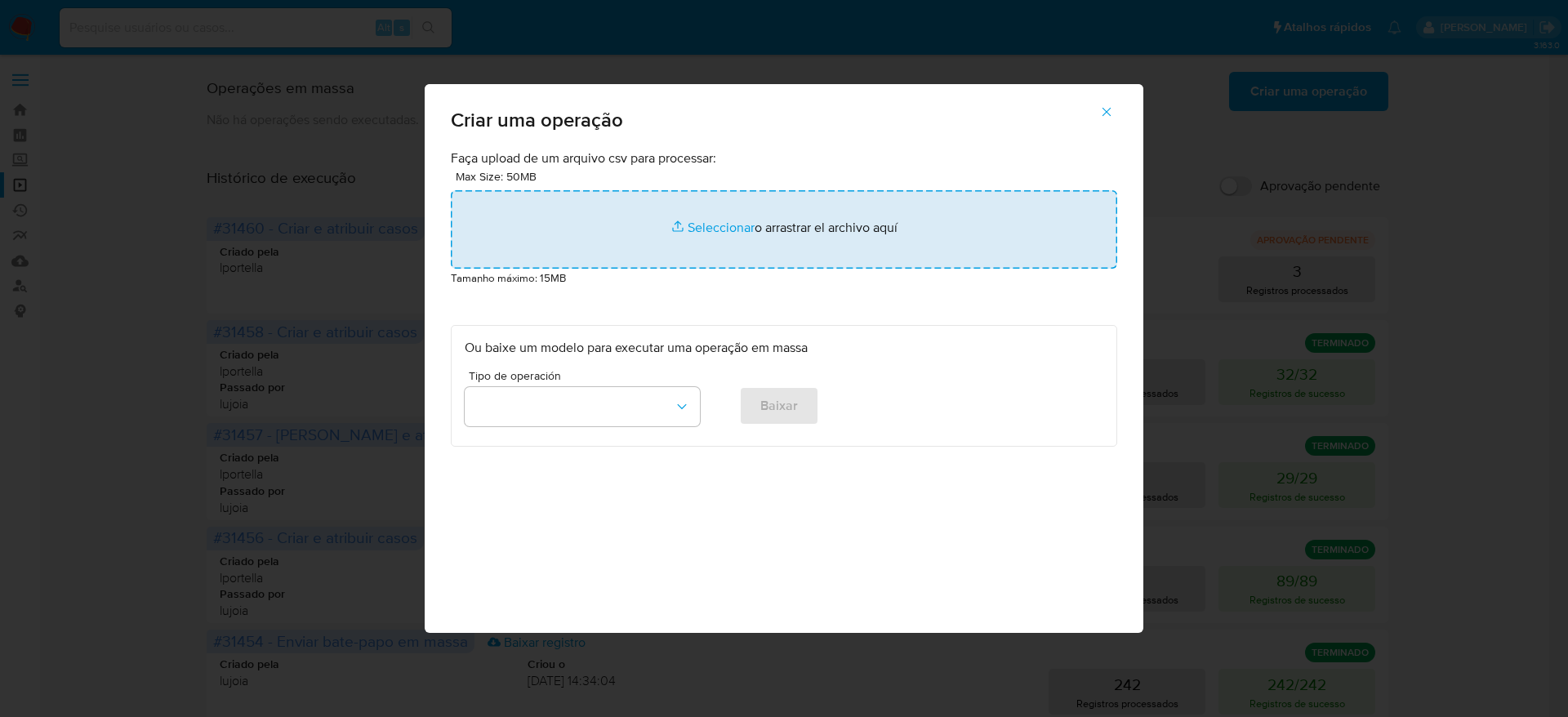
click at [847, 248] on input "file" at bounding box center [784, 230] width 666 height 78
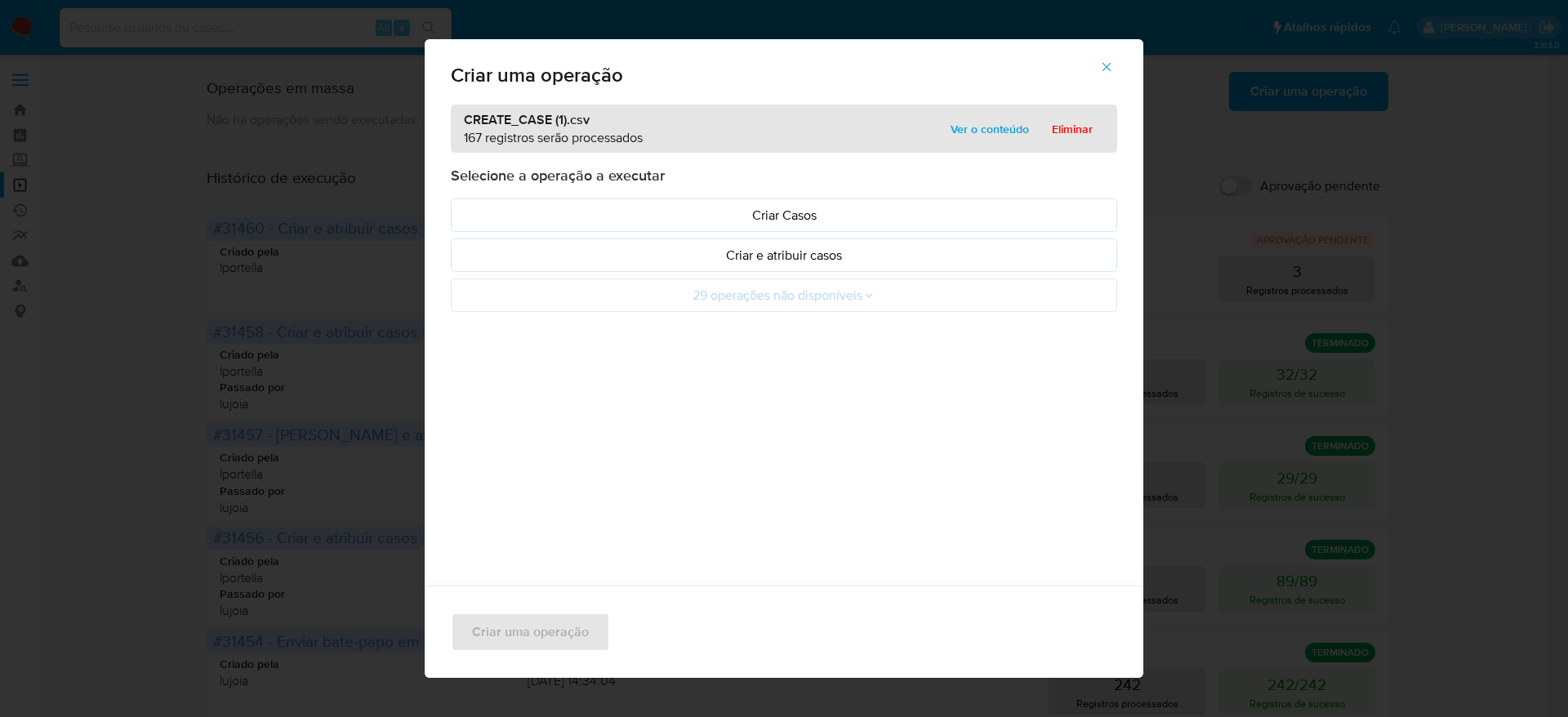
click at [978, 120] on span "Ver o conteúdo" at bounding box center [990, 128] width 78 height 22
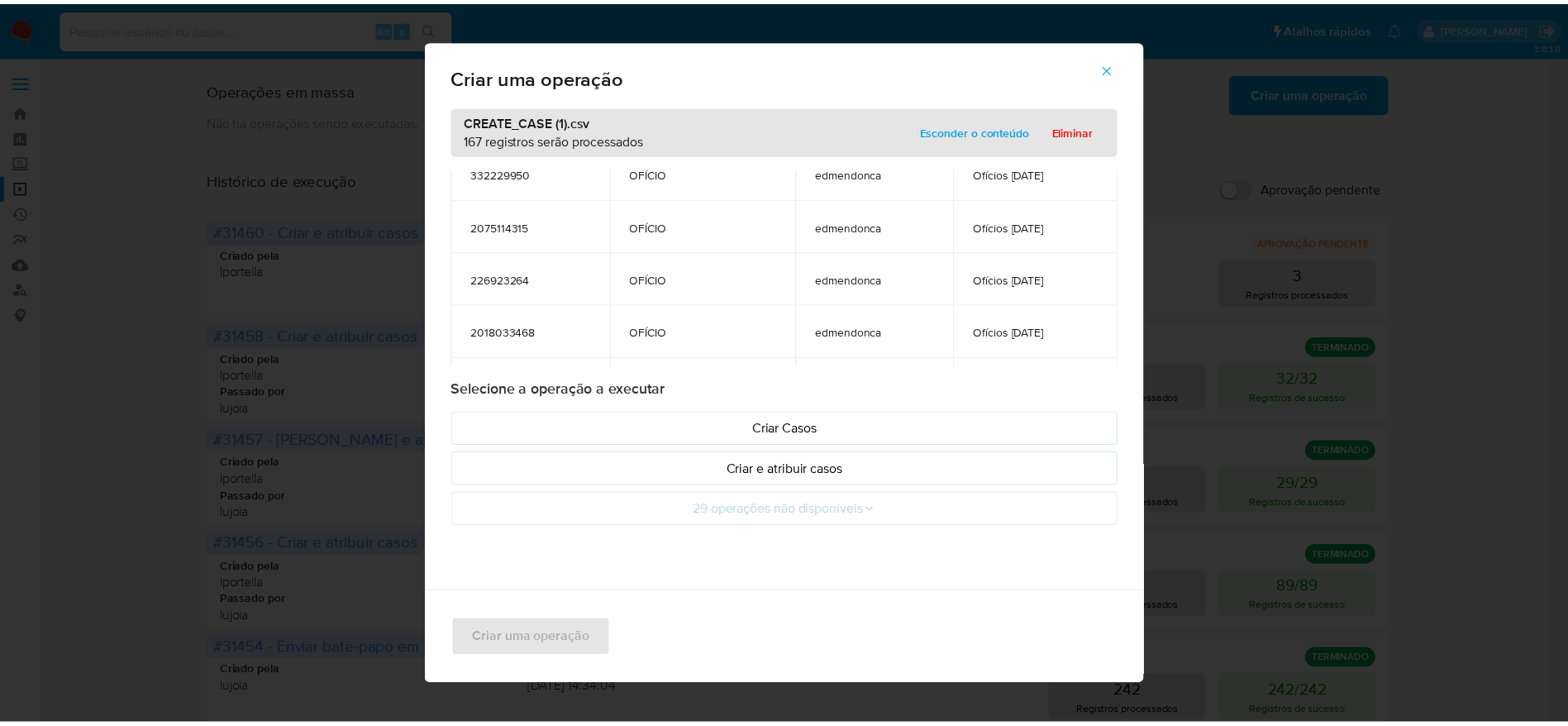
scroll to position [4291, 0]
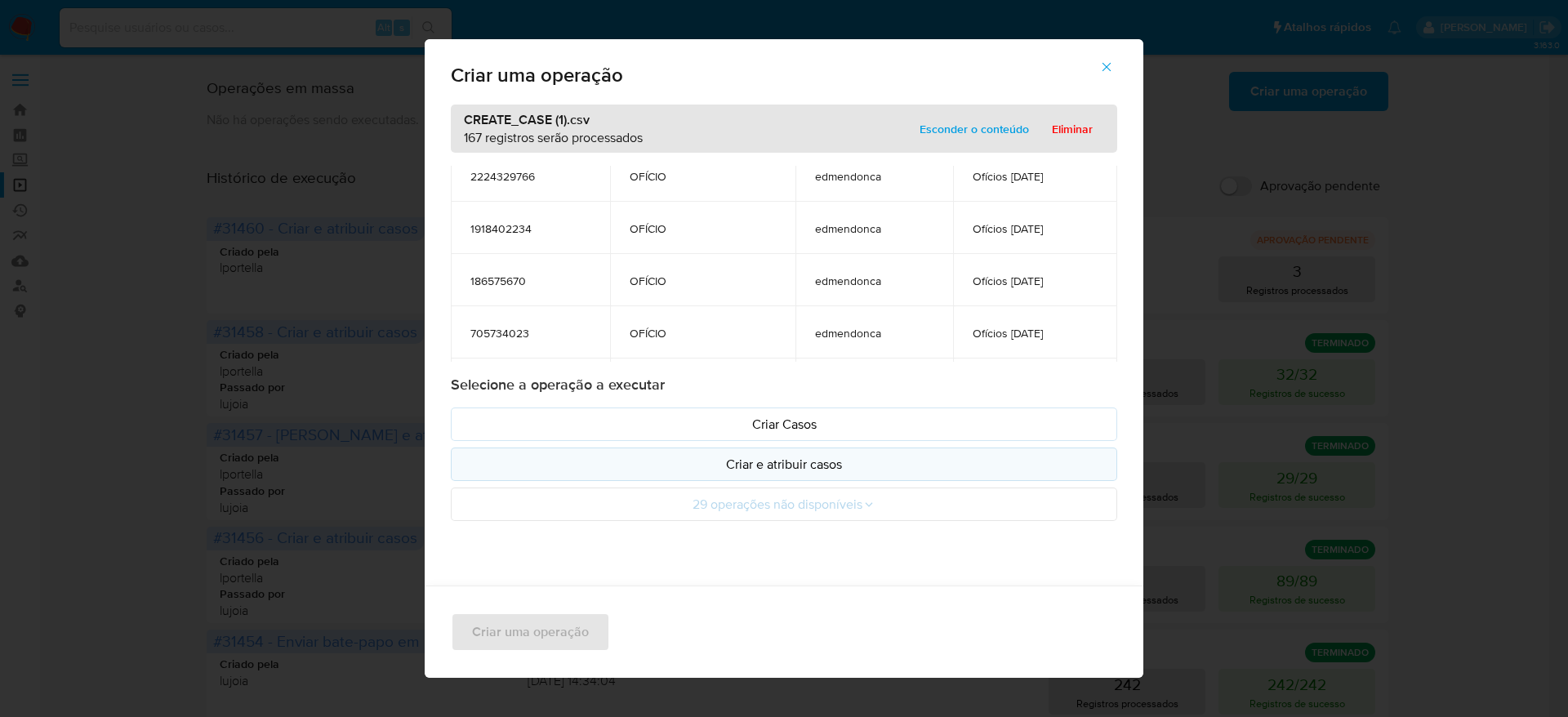
click at [823, 473] on p "Criar e atribuir casos" at bounding box center [784, 464] width 639 height 19
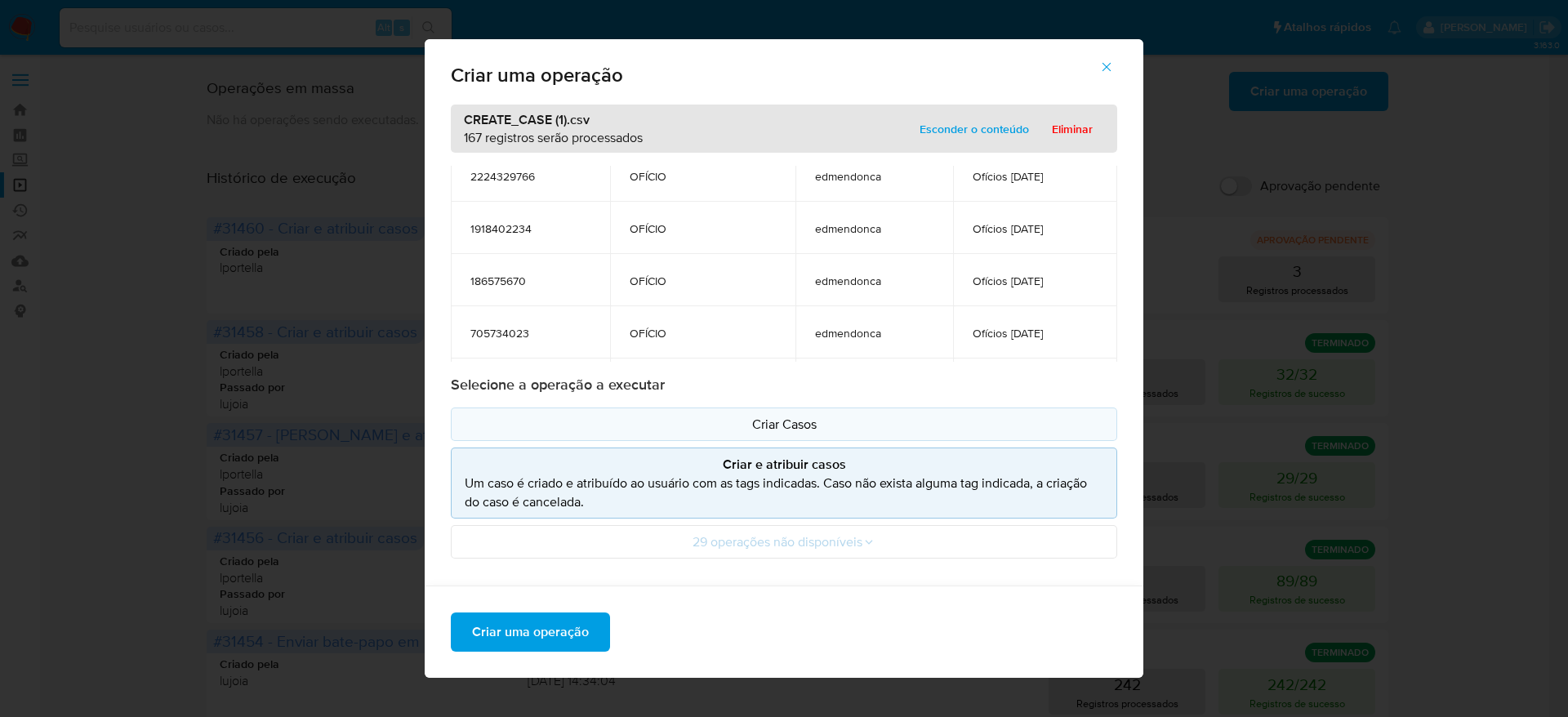
click at [784, 413] on button "Criar Casos" at bounding box center [784, 424] width 666 height 33
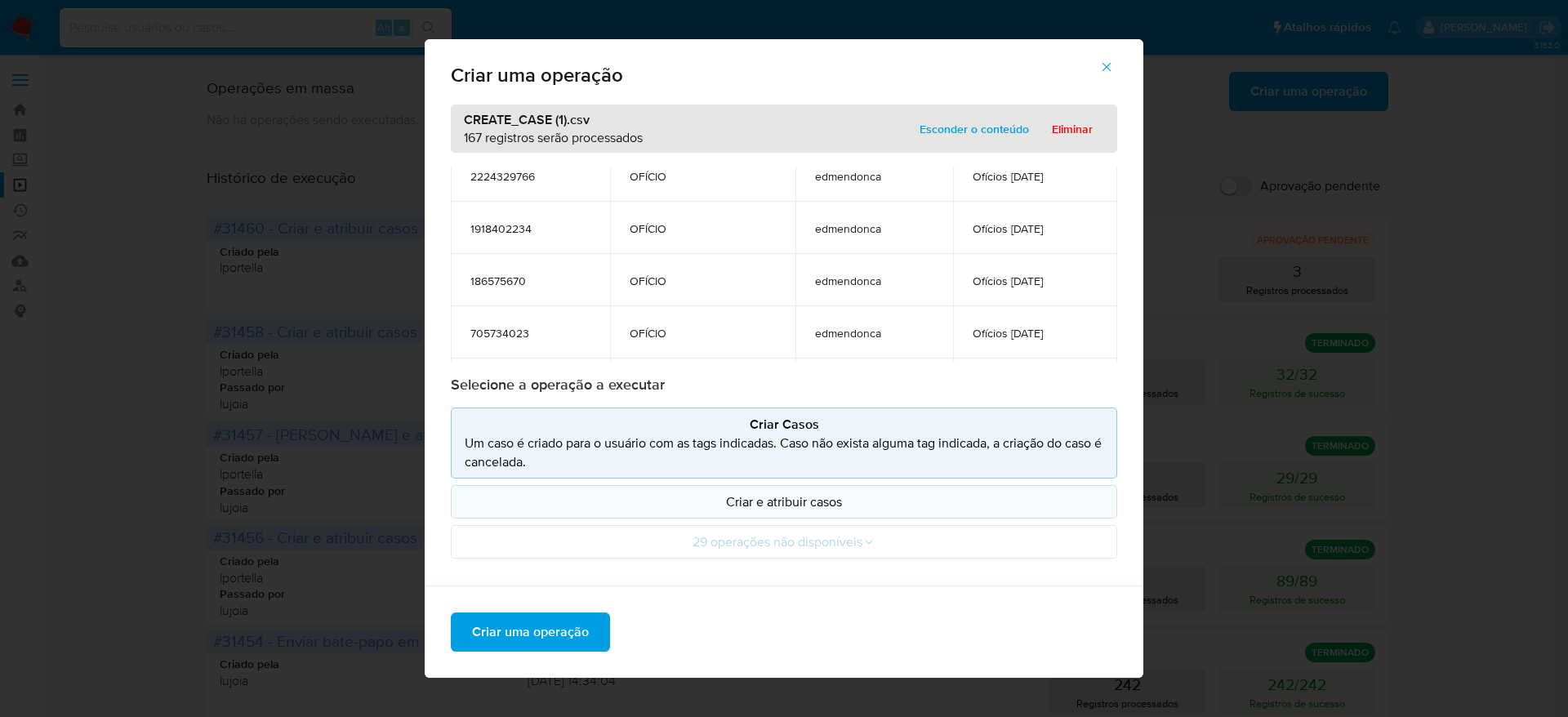
click at [784, 488] on button "Criar e atribuir casos" at bounding box center [784, 502] width 666 height 33
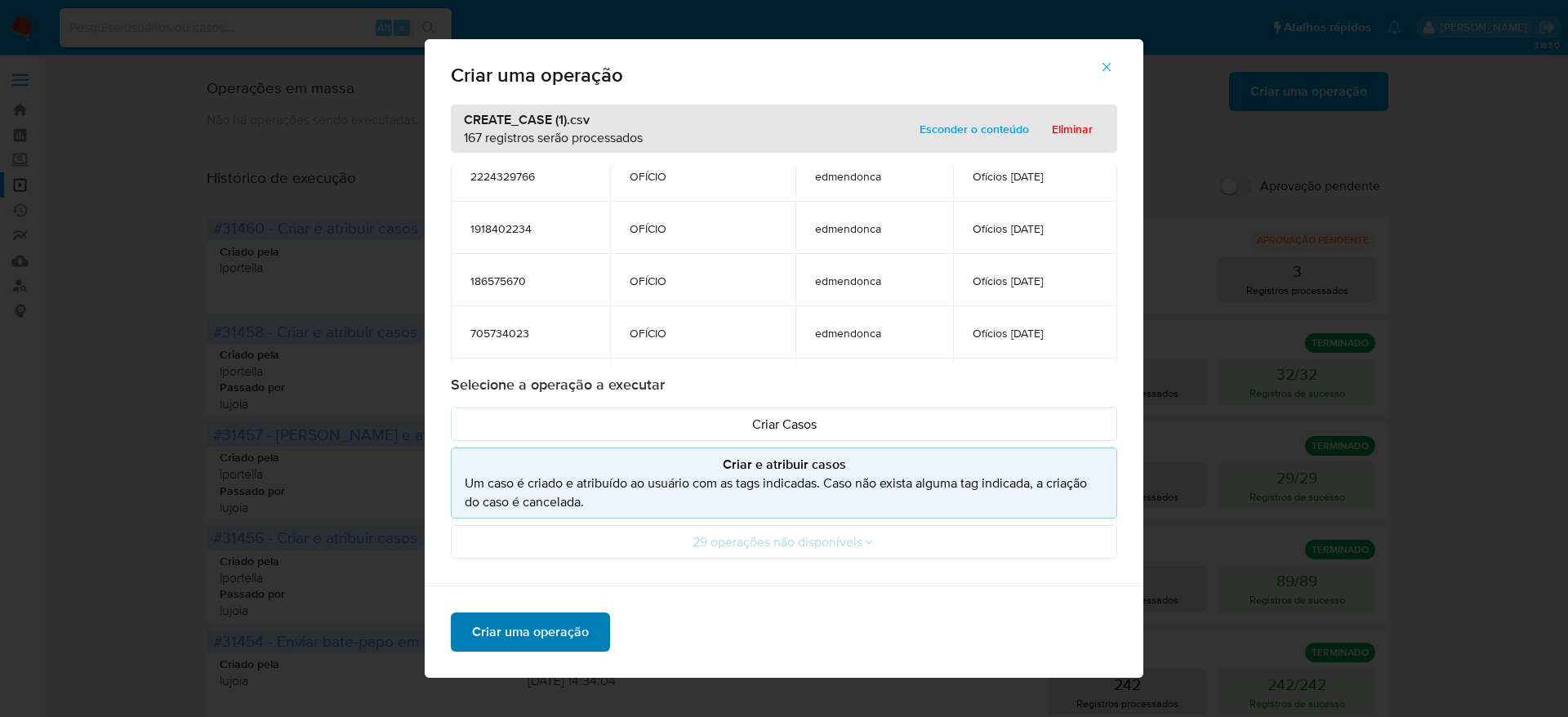
click at [502, 635] on span "Criar uma operação" at bounding box center [530, 632] width 117 height 36
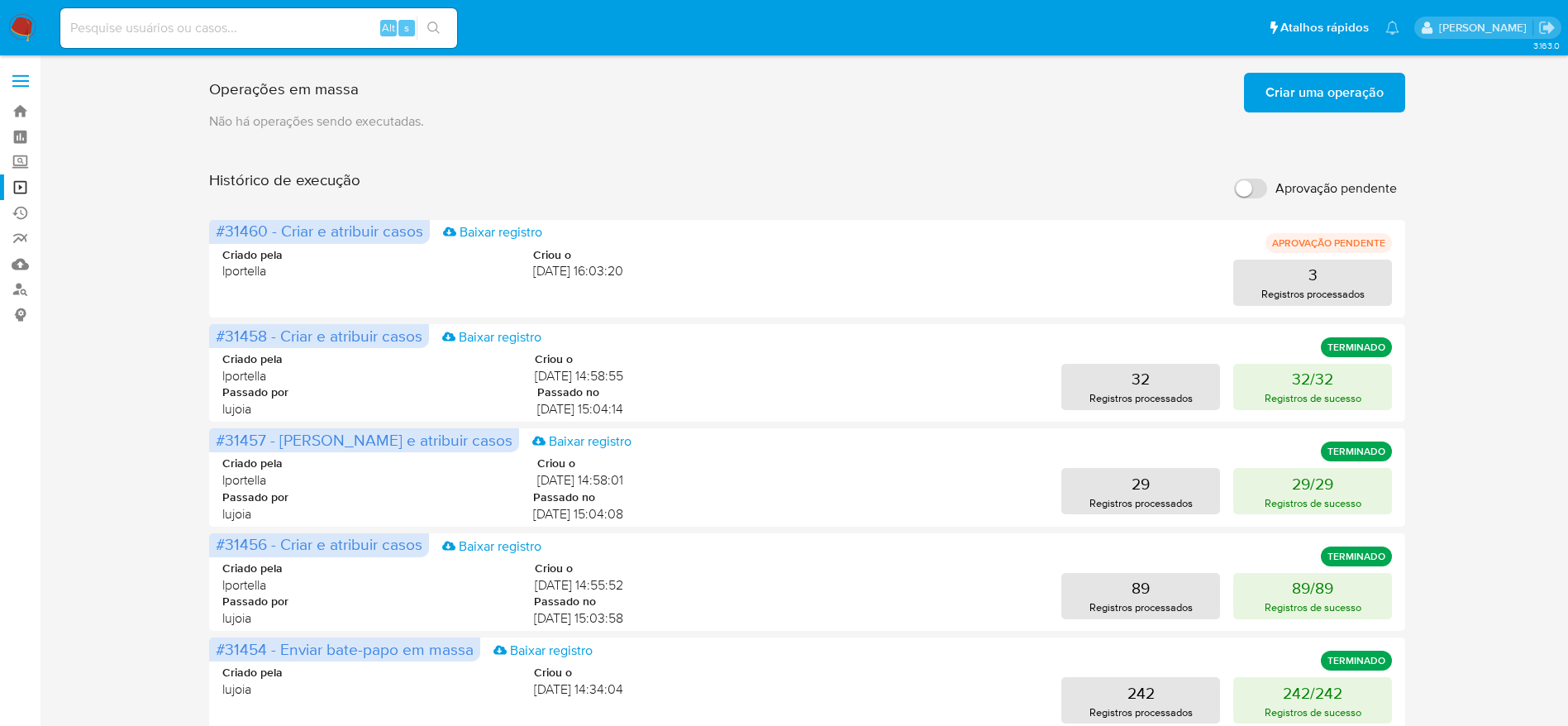
click at [93, 357] on div "Operações em massa Criar uma operação Só pode haver no máximo 5 recursos colado…" at bounding box center [807, 688] width 1495 height 1245
click at [18, 189] on link "Operações em massa" at bounding box center [98, 187] width 197 height 26
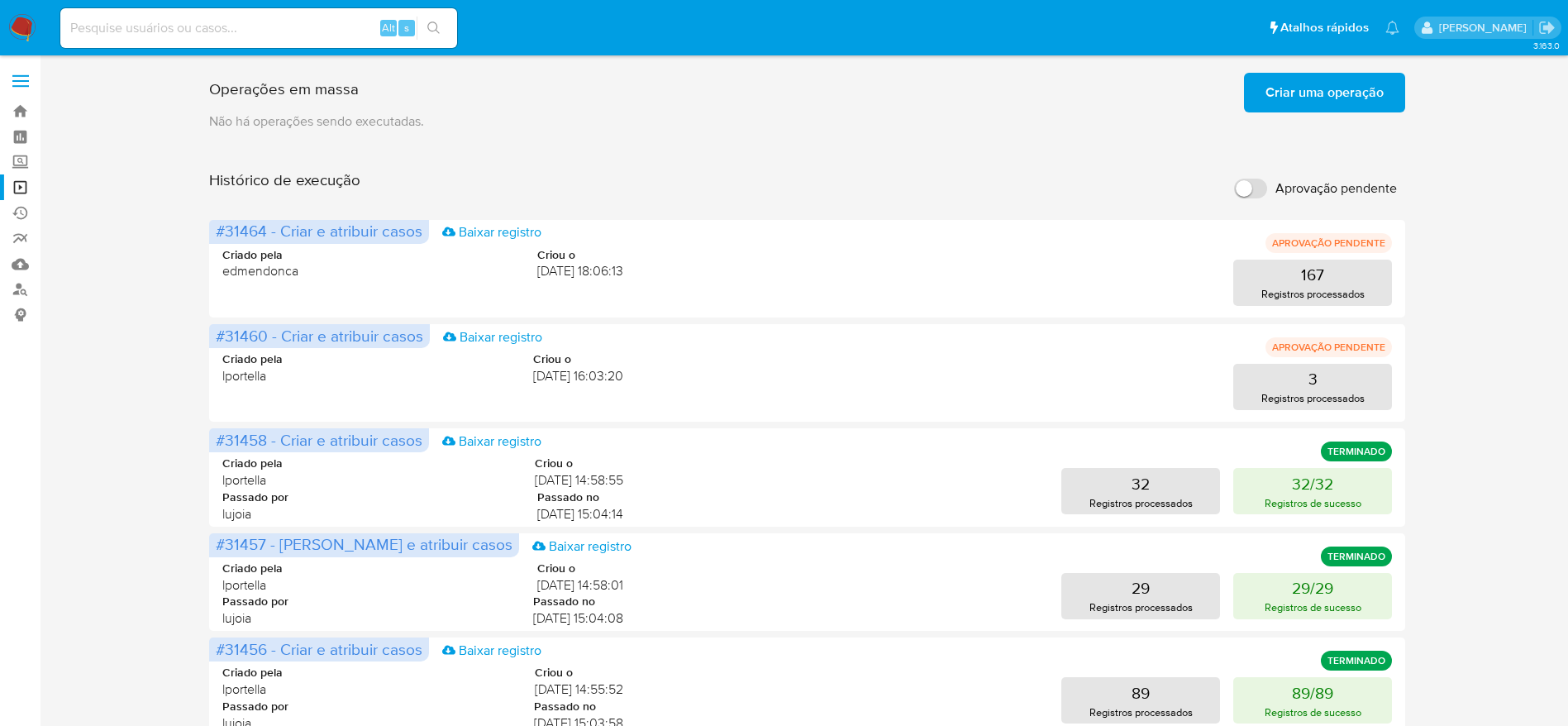
click at [146, 519] on div "Operações em massa Criar uma operação Só pode haver no máximo 5 recursos colado…" at bounding box center [807, 688] width 1495 height 1245
click at [293, 36] on input at bounding box center [258, 29] width 396 height 22
paste input "m1qlRVaZUpe3AzvZii5xzust"
type input "m1qlRVaZUpe3AzvZii5xzust"
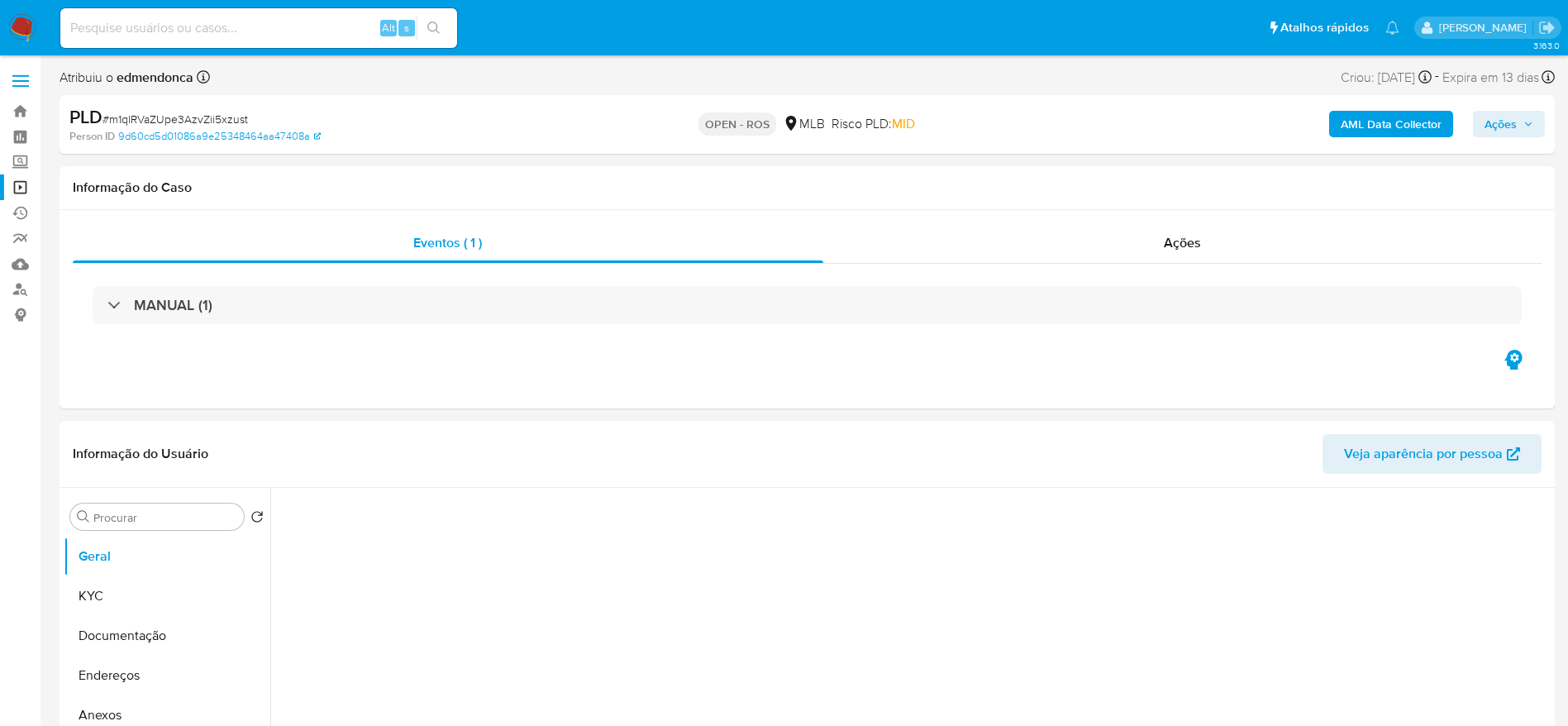
select select "10"
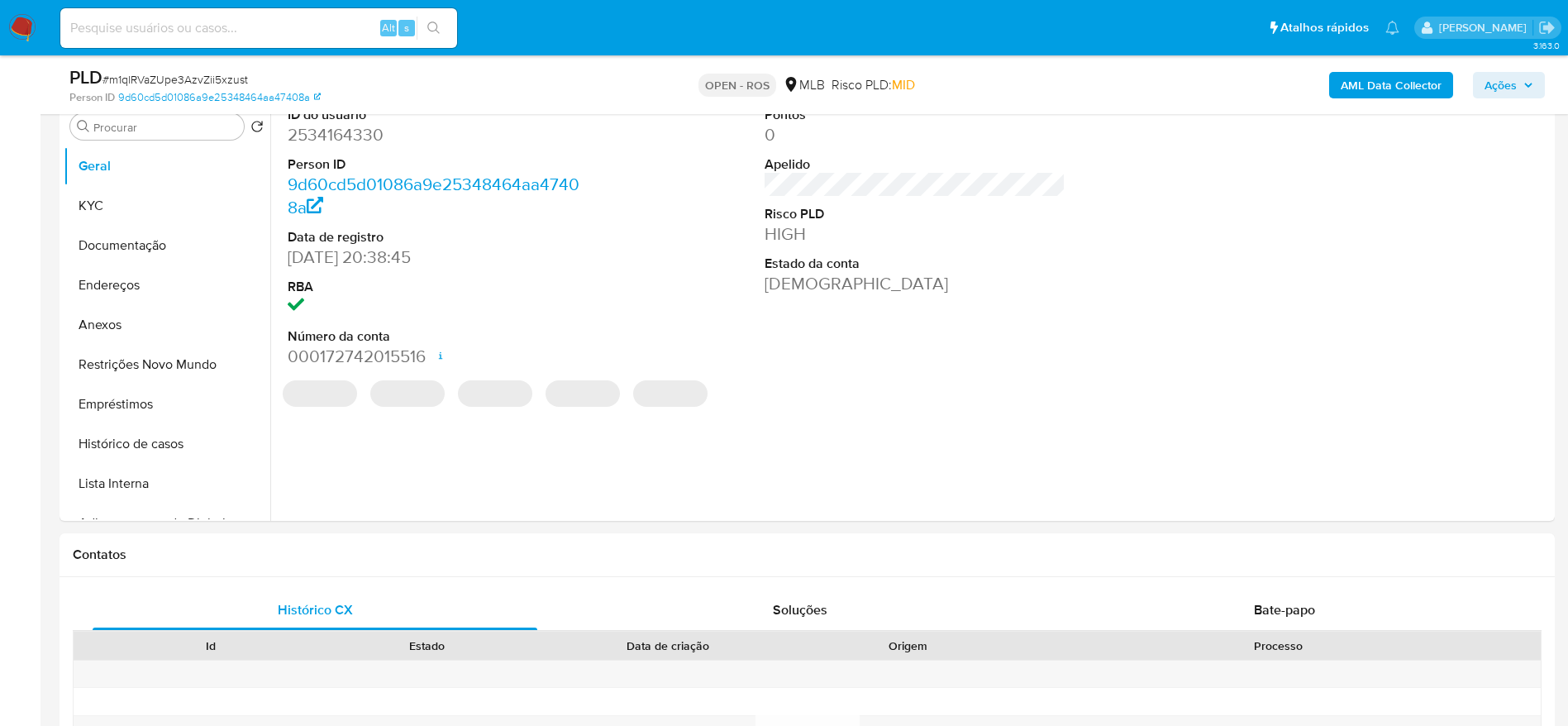
scroll to position [372, 0]
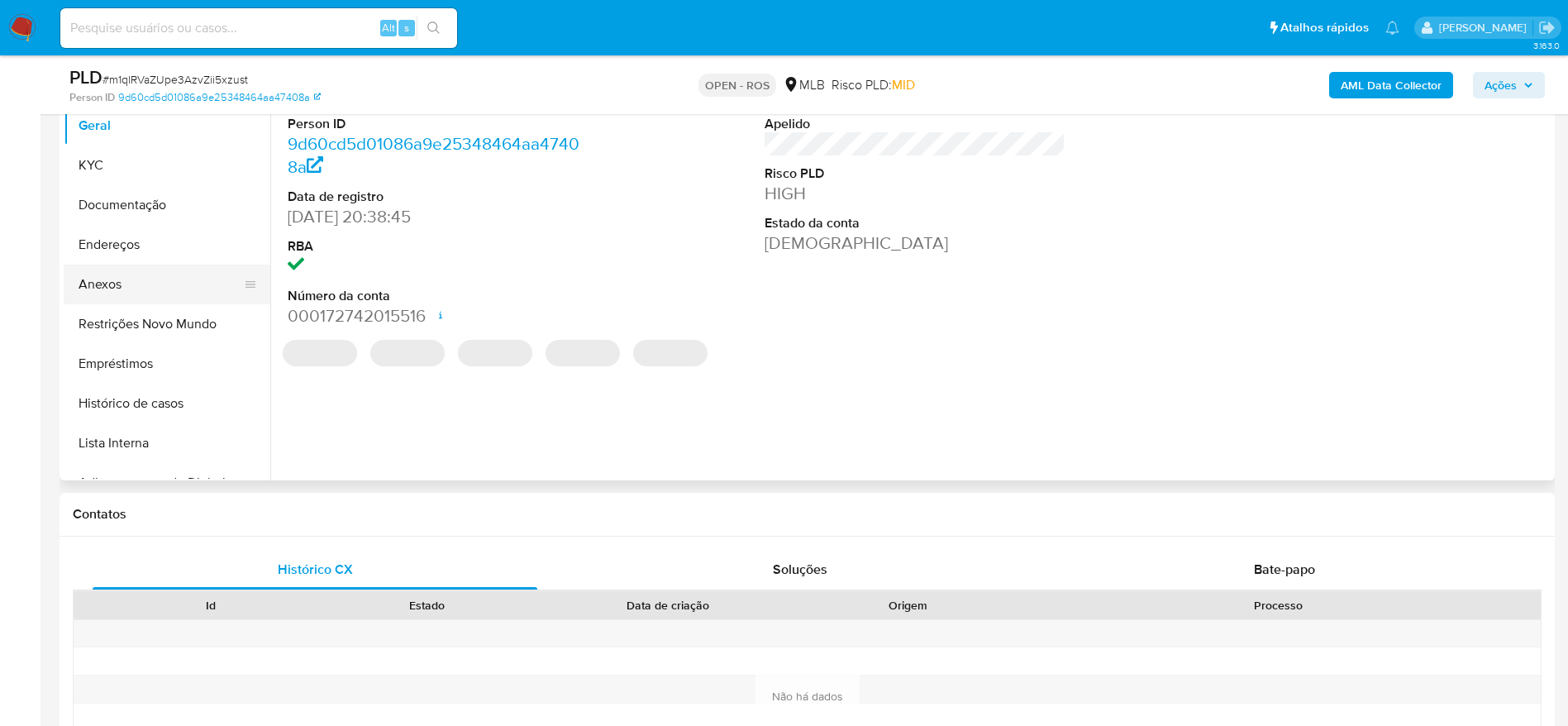
click at [124, 284] on button "Anexos" at bounding box center [160, 284] width 194 height 40
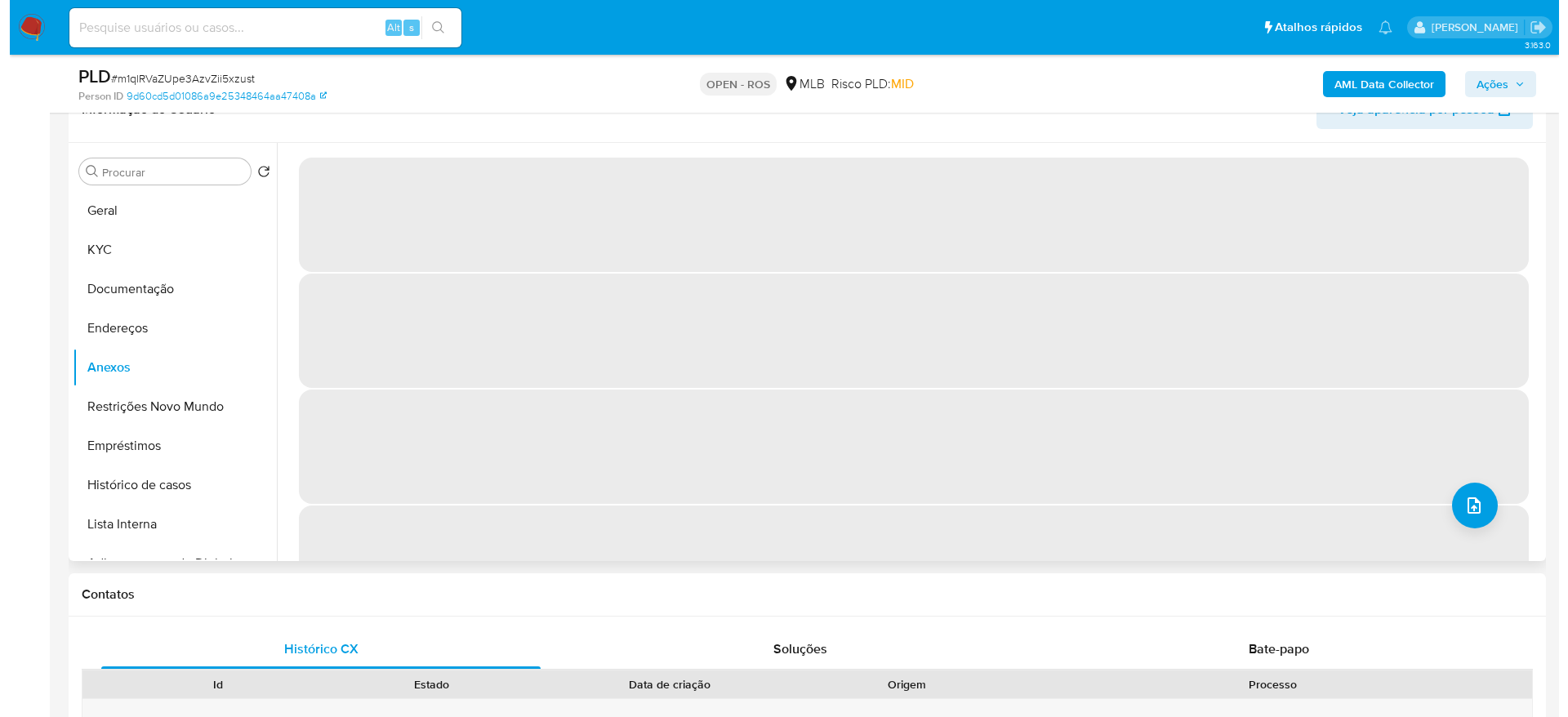
scroll to position [245, 0]
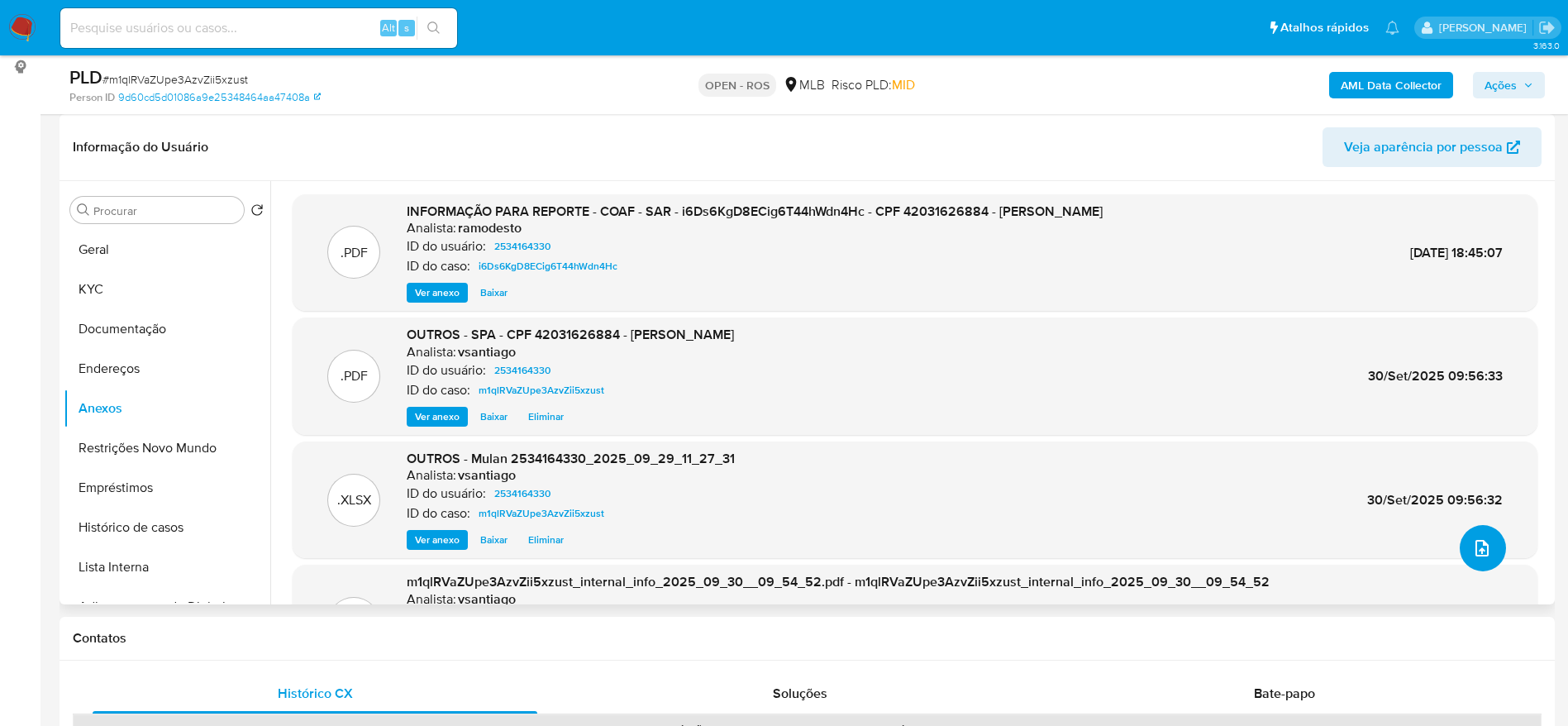
click at [1472, 545] on icon "upload-file" at bounding box center [1482, 548] width 20 height 20
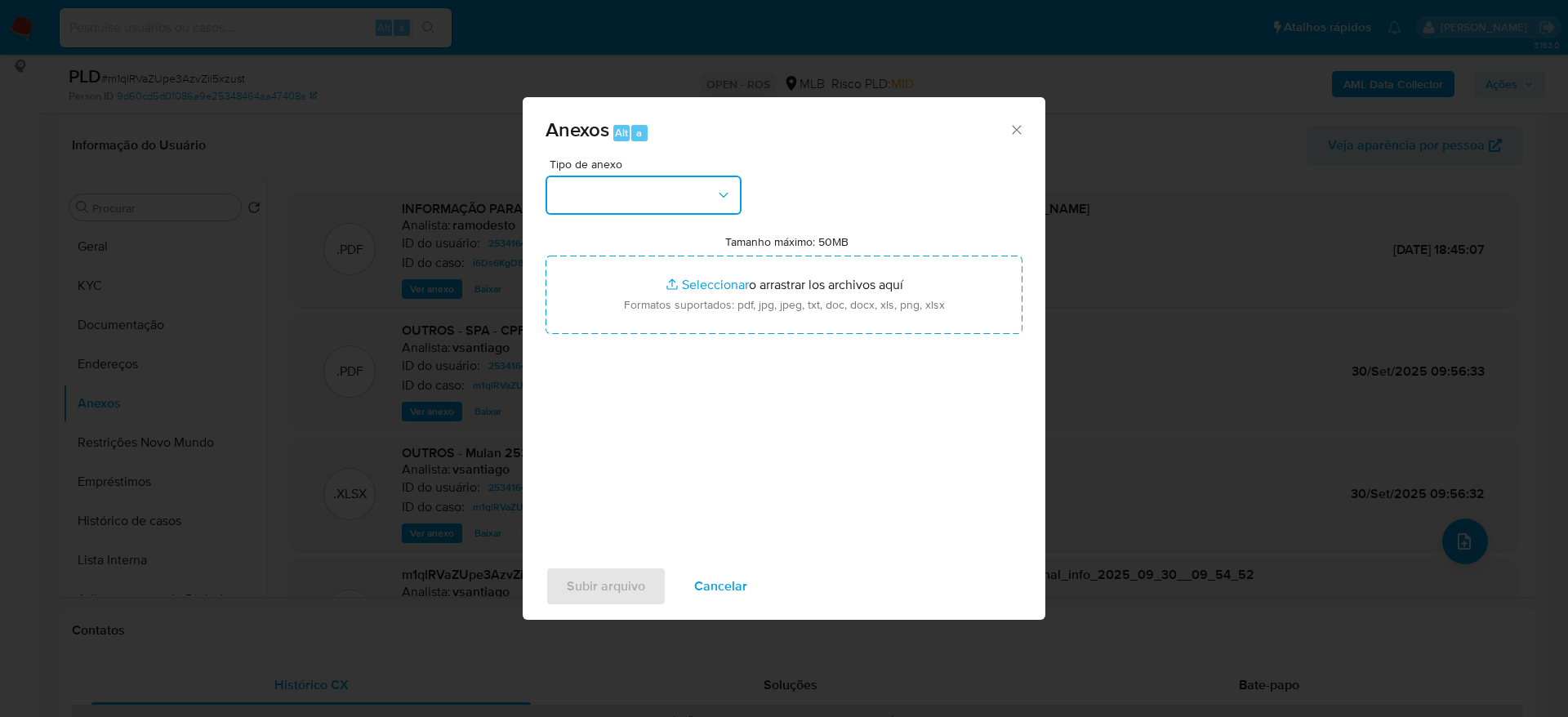
click at [668, 205] on button "button" at bounding box center [643, 195] width 196 height 39
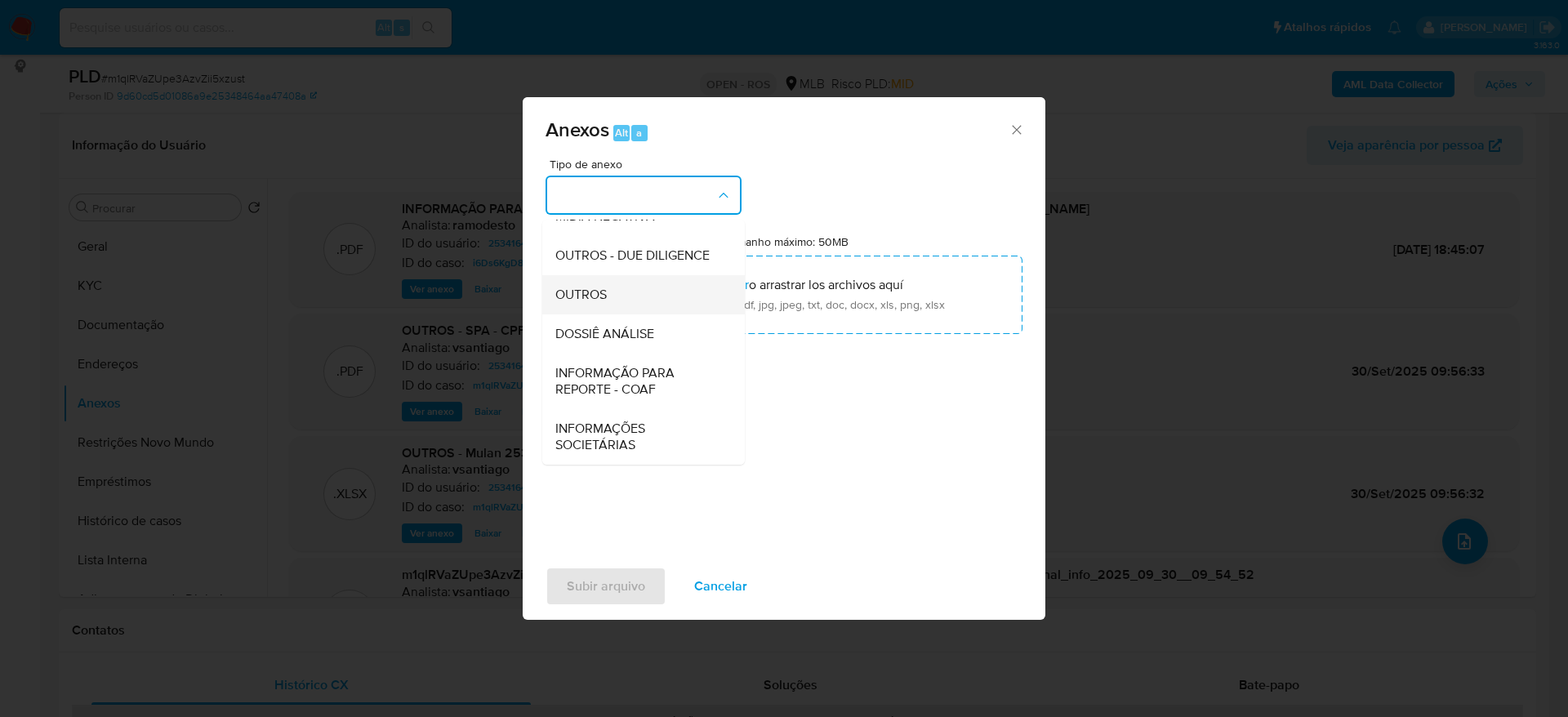
click at [643, 300] on div "OUTROS" at bounding box center [638, 295] width 167 height 39
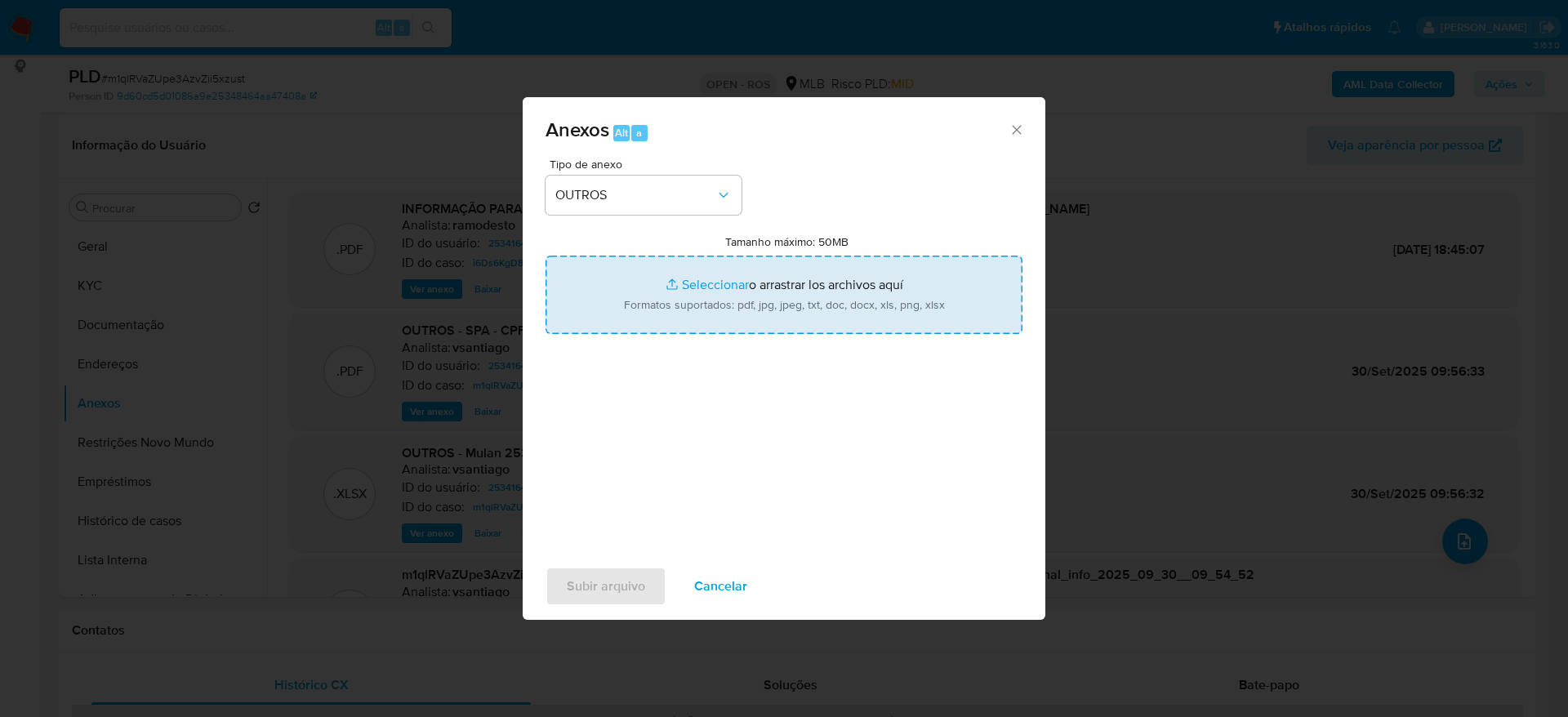
click at [719, 301] on input "Tamanho máximo: 50MB Seleccionar archivos" at bounding box center [784, 295] width 477 height 78
type input "C:\fakepath\SPA - CPF 42031626884 - ALEXANDRE HENRIQUE DA SILVA.pdf"
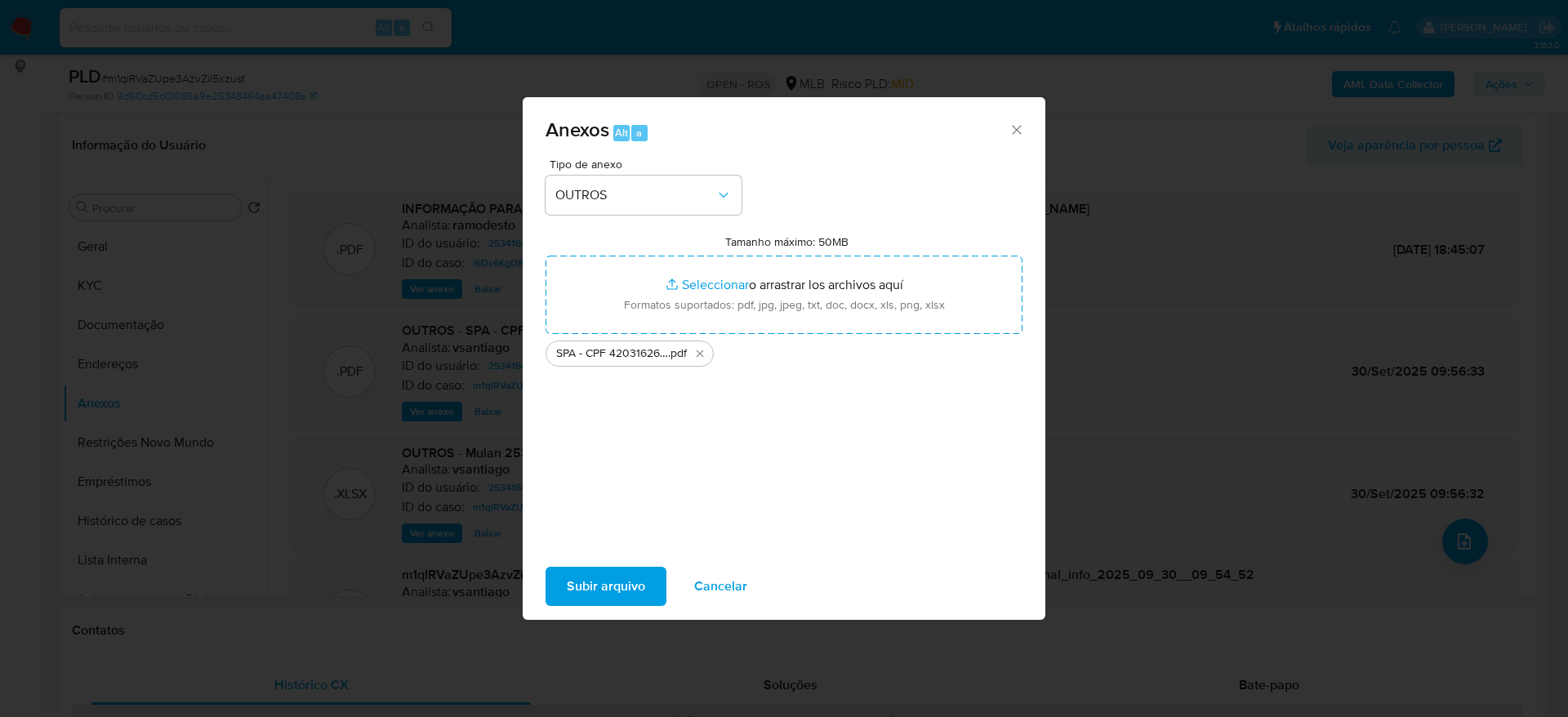
click at [611, 592] on span "Subir arquivo" at bounding box center [606, 586] width 78 height 36
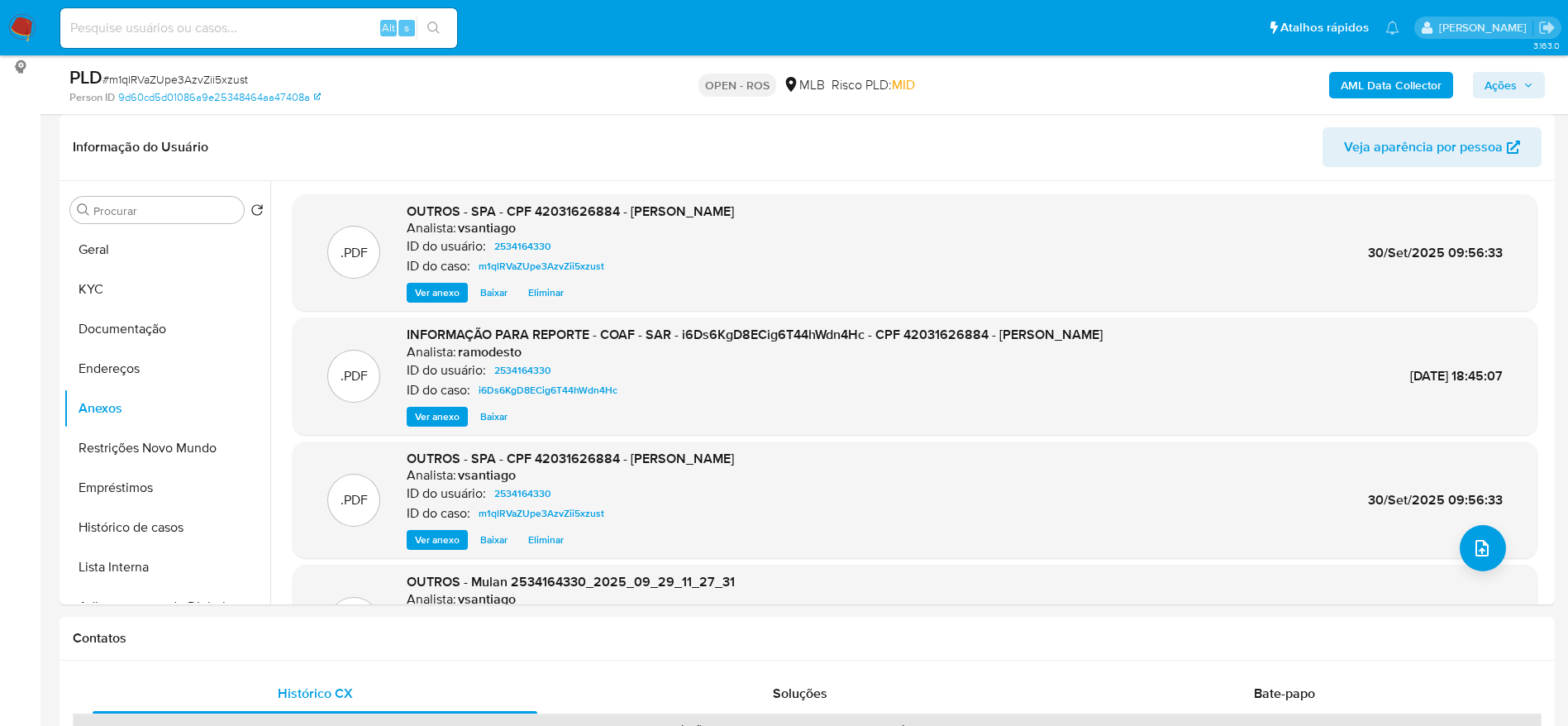
click at [173, 33] on input at bounding box center [258, 29] width 396 height 22
paste input "tu252ObyBMMgTl5Q1HgyjMnt"
type input "tu252ObyBMMgTl5Q1HgyjMnt"
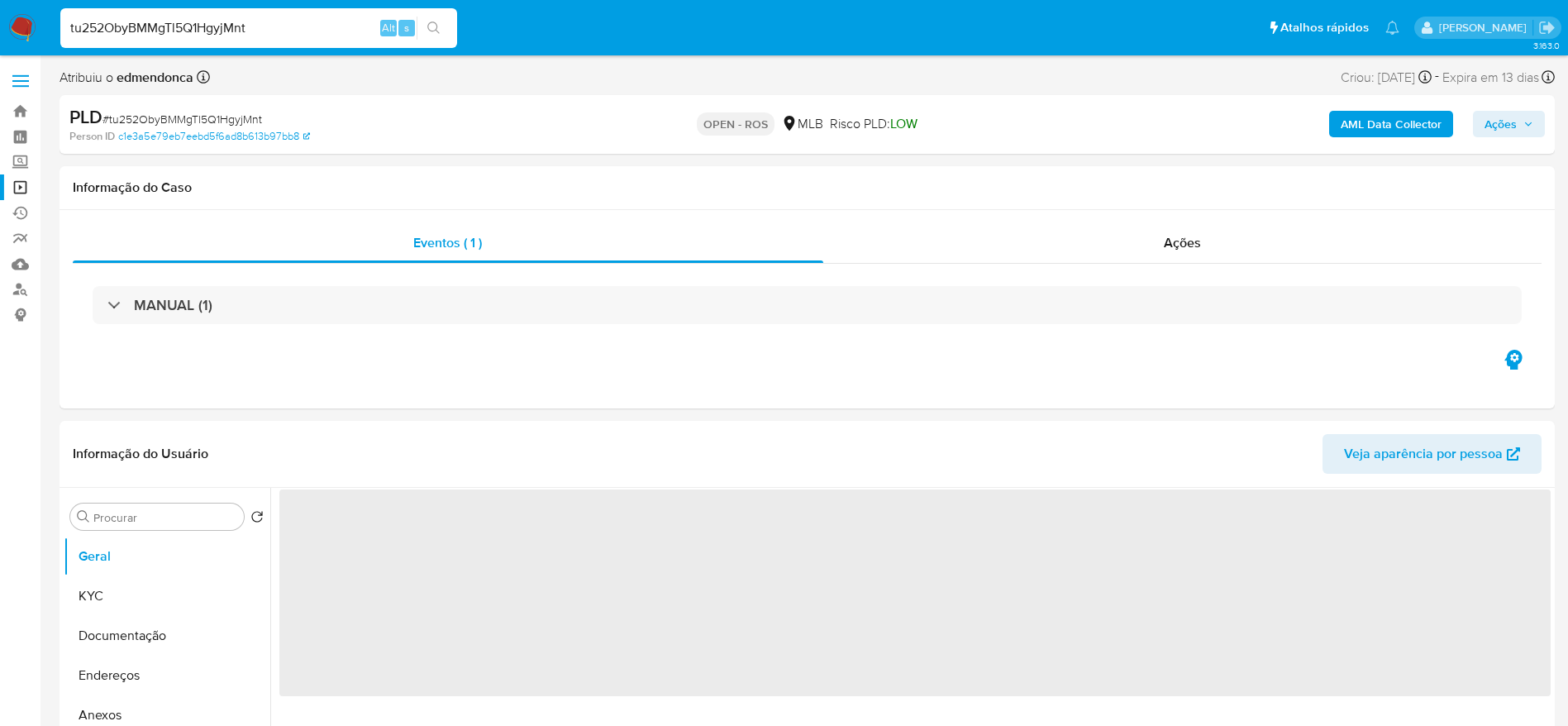
select select "10"
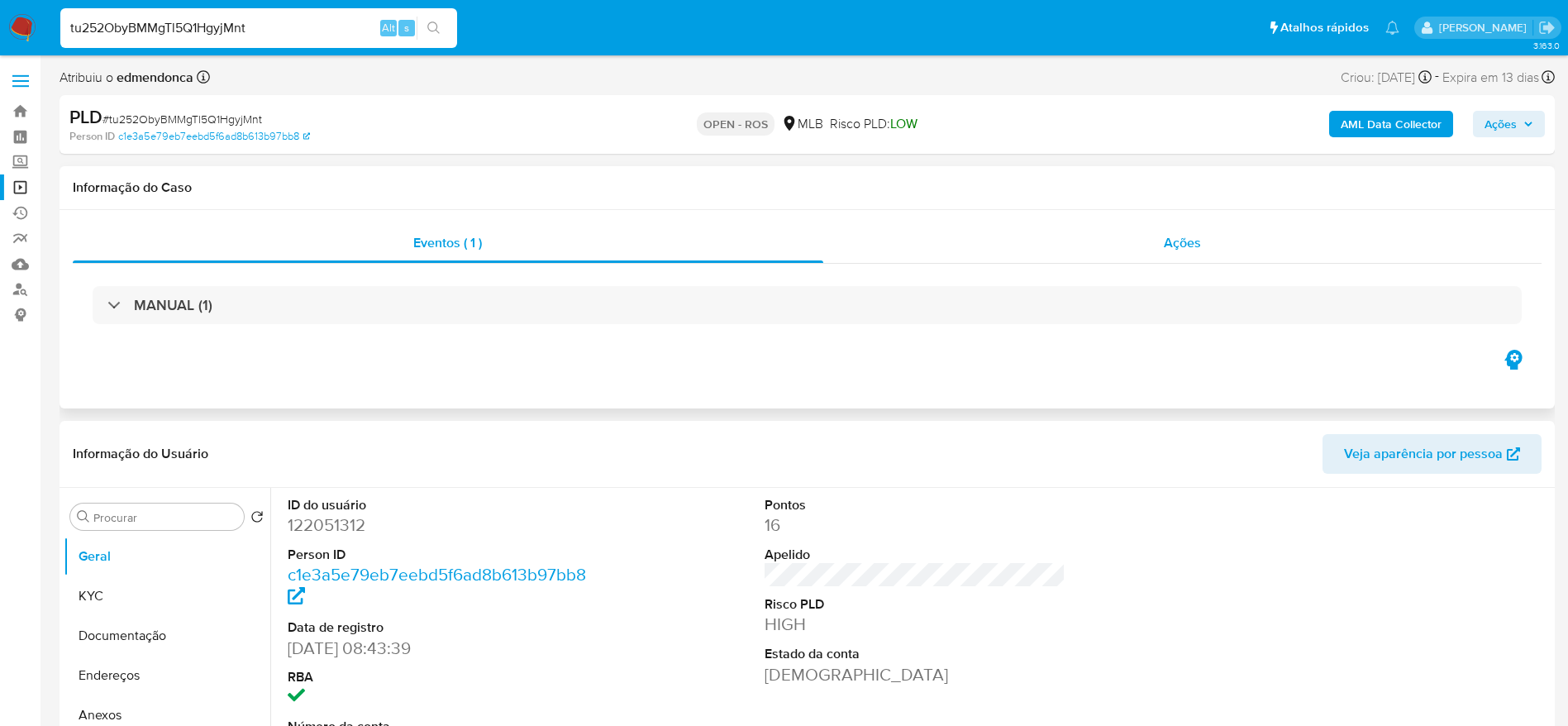
click at [1016, 236] on div "Ações" at bounding box center [1182, 243] width 719 height 40
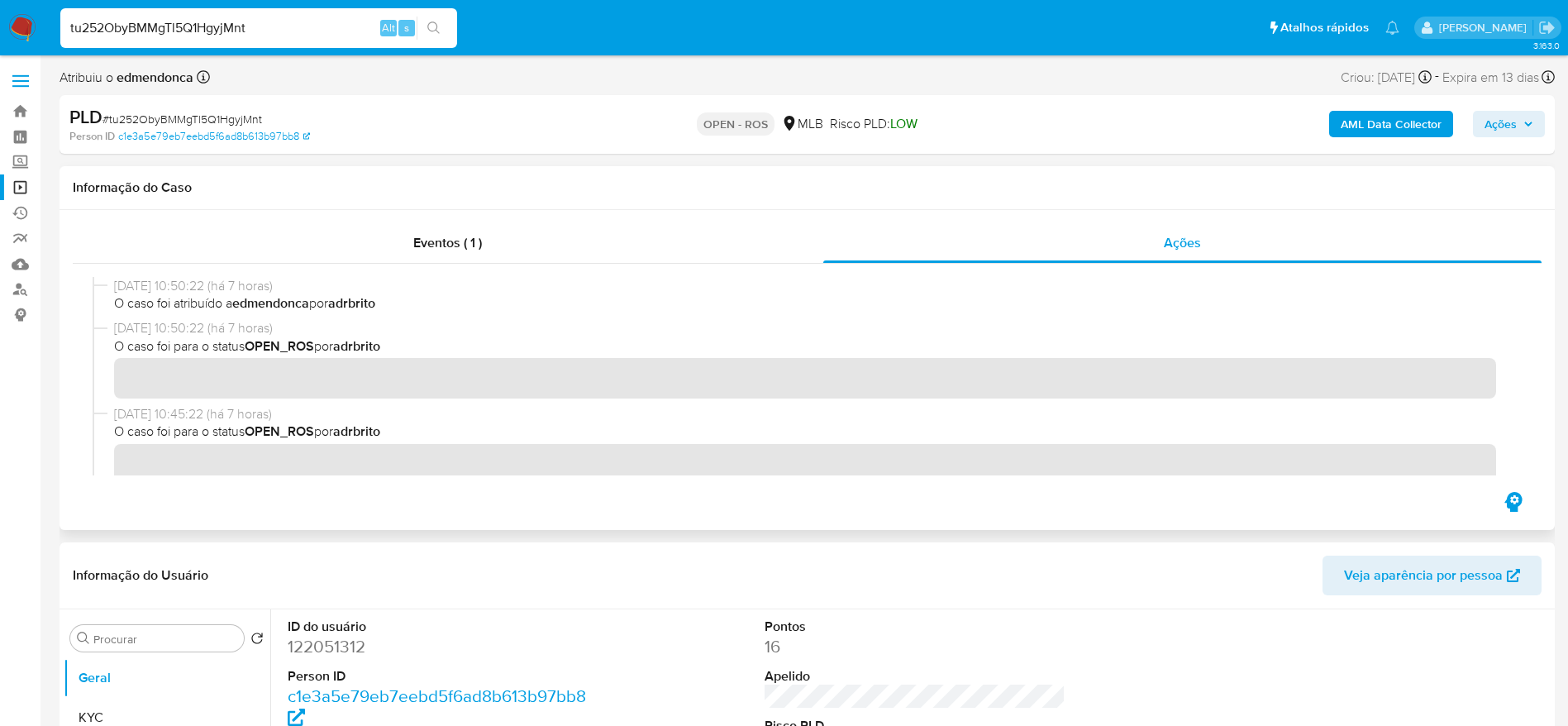
click at [317, 264] on div at bounding box center [807, 376] width 1468 height 225
click at [332, 246] on div "Eventos ( 1 )" at bounding box center [448, 243] width 750 height 40
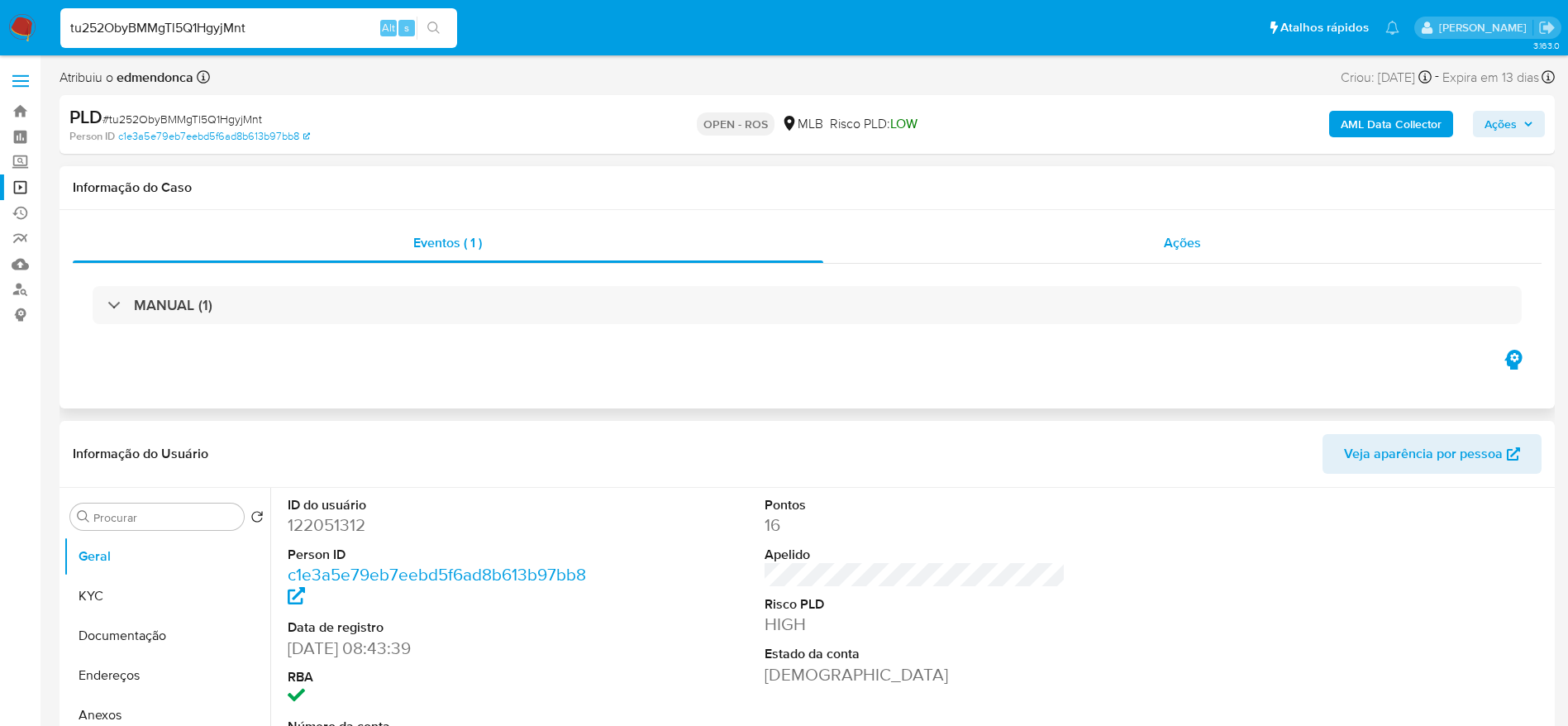
click at [995, 250] on div "Ações" at bounding box center [1182, 243] width 719 height 40
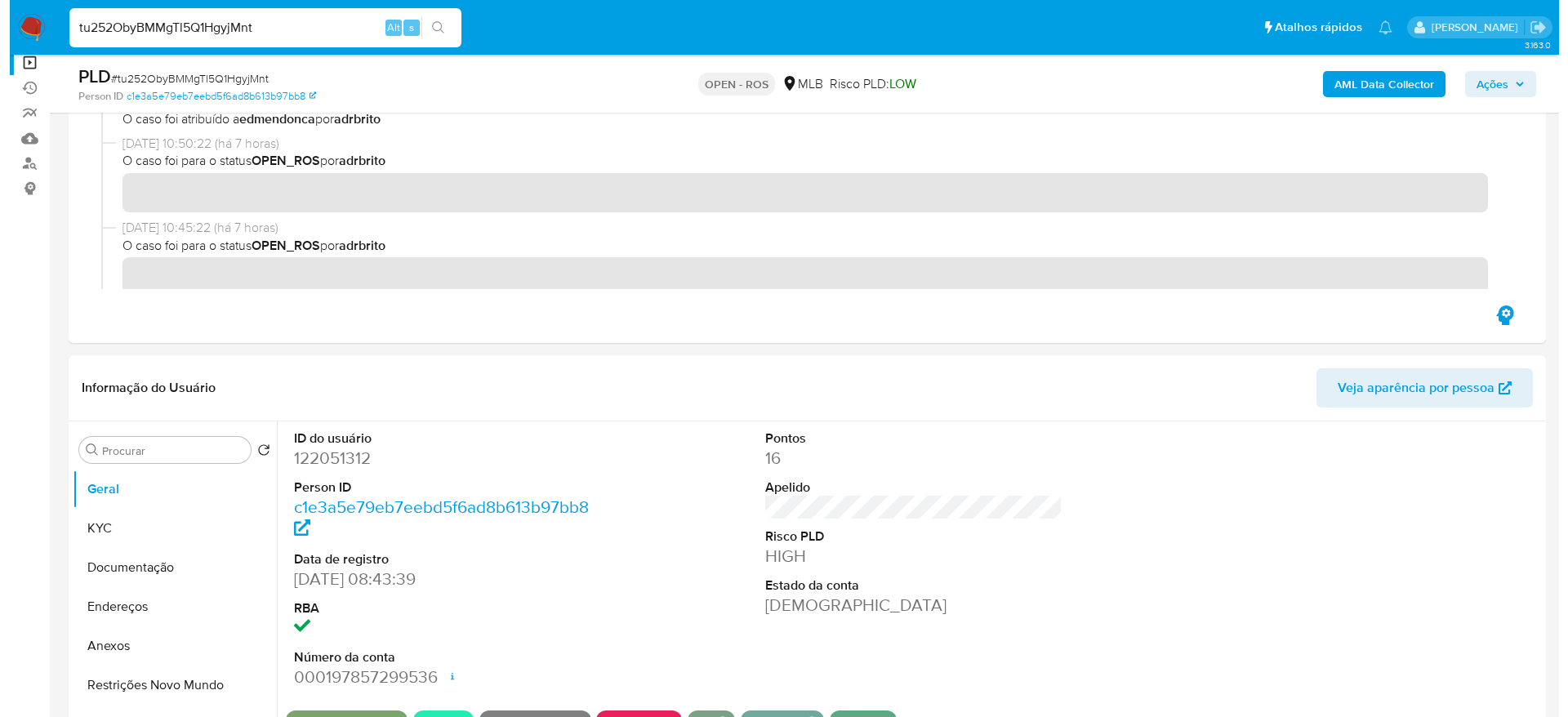
scroll to position [245, 0]
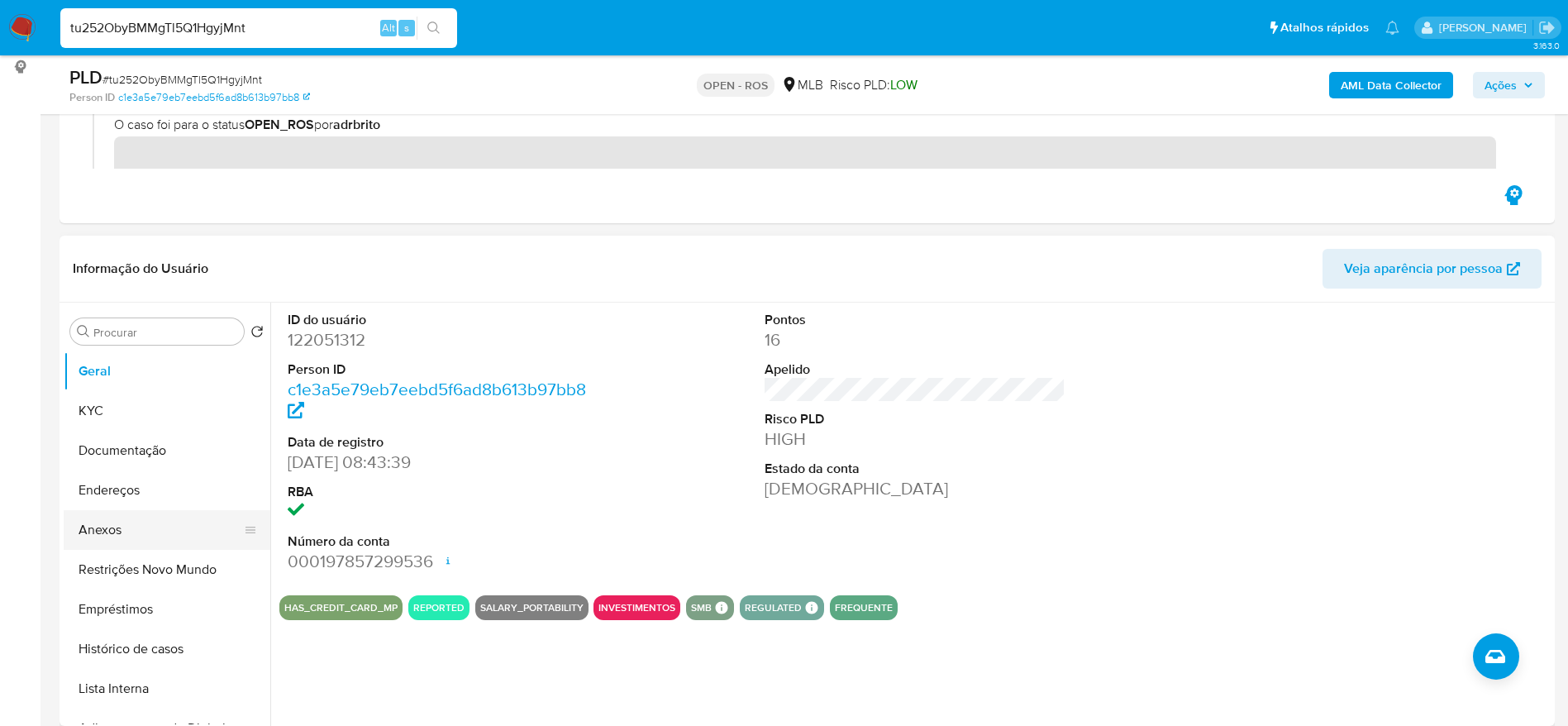
click at [152, 528] on button "Anexos" at bounding box center [160, 530] width 194 height 40
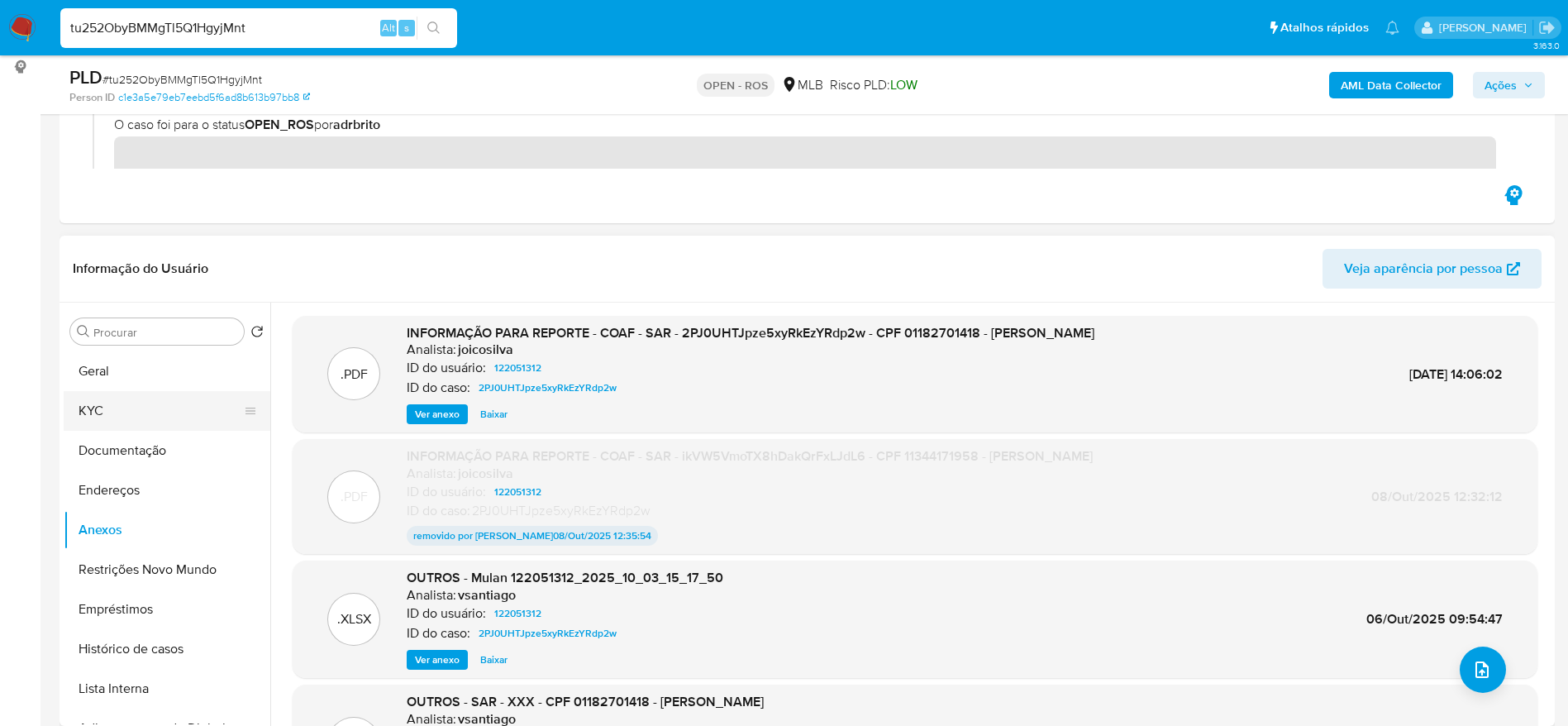
click at [140, 406] on button "KYC" at bounding box center [160, 410] width 194 height 40
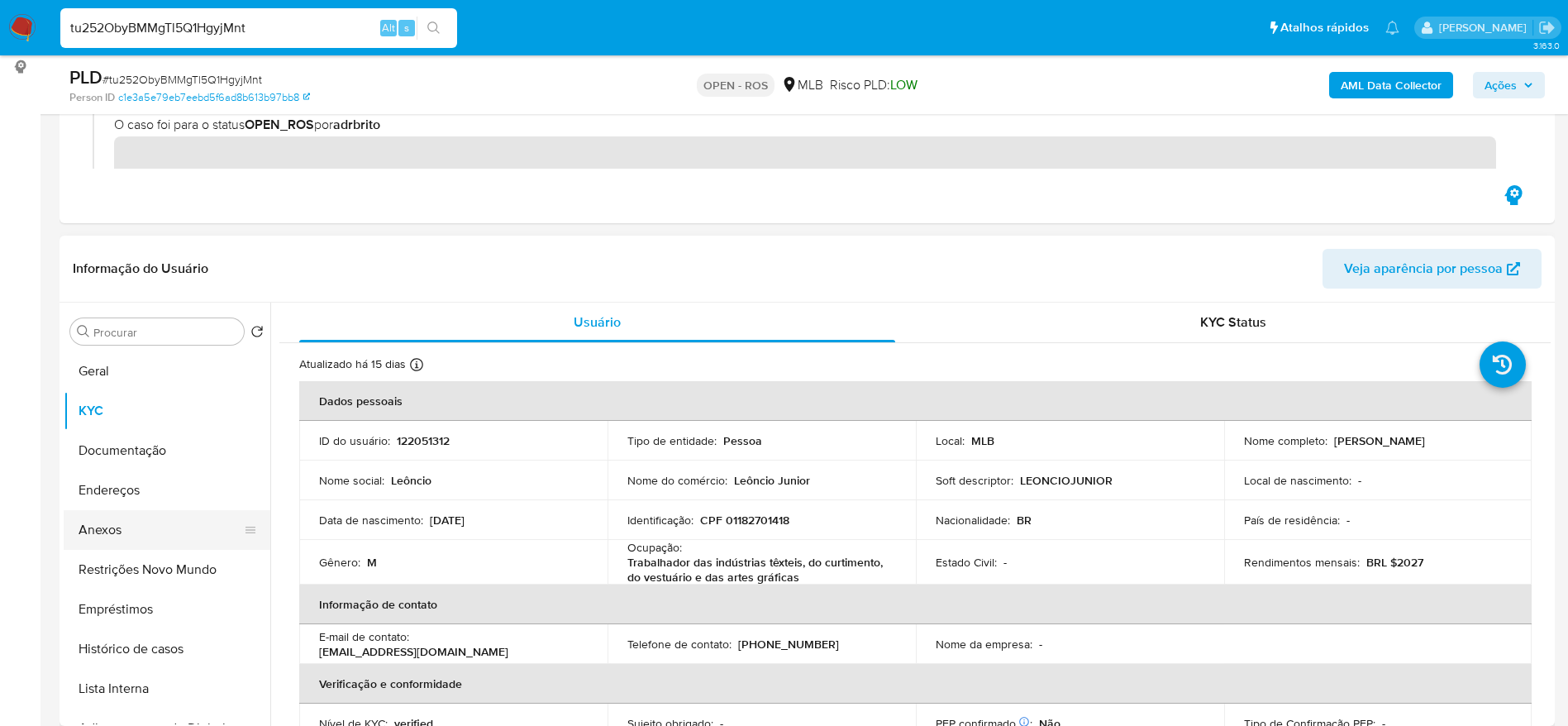
click at [112, 536] on button "Anexos" at bounding box center [160, 530] width 194 height 40
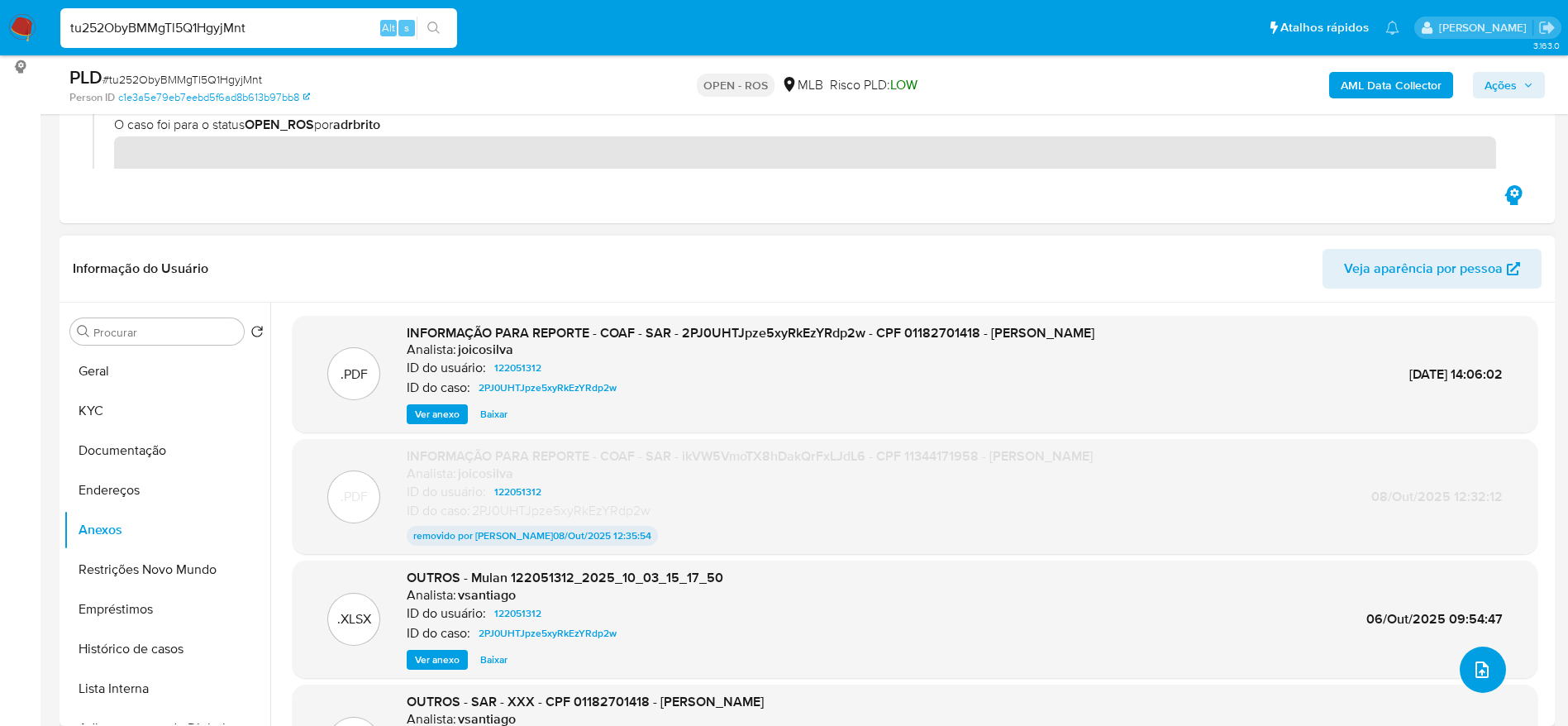
click at [1487, 670] on button "upload-file" at bounding box center [1482, 670] width 46 height 46
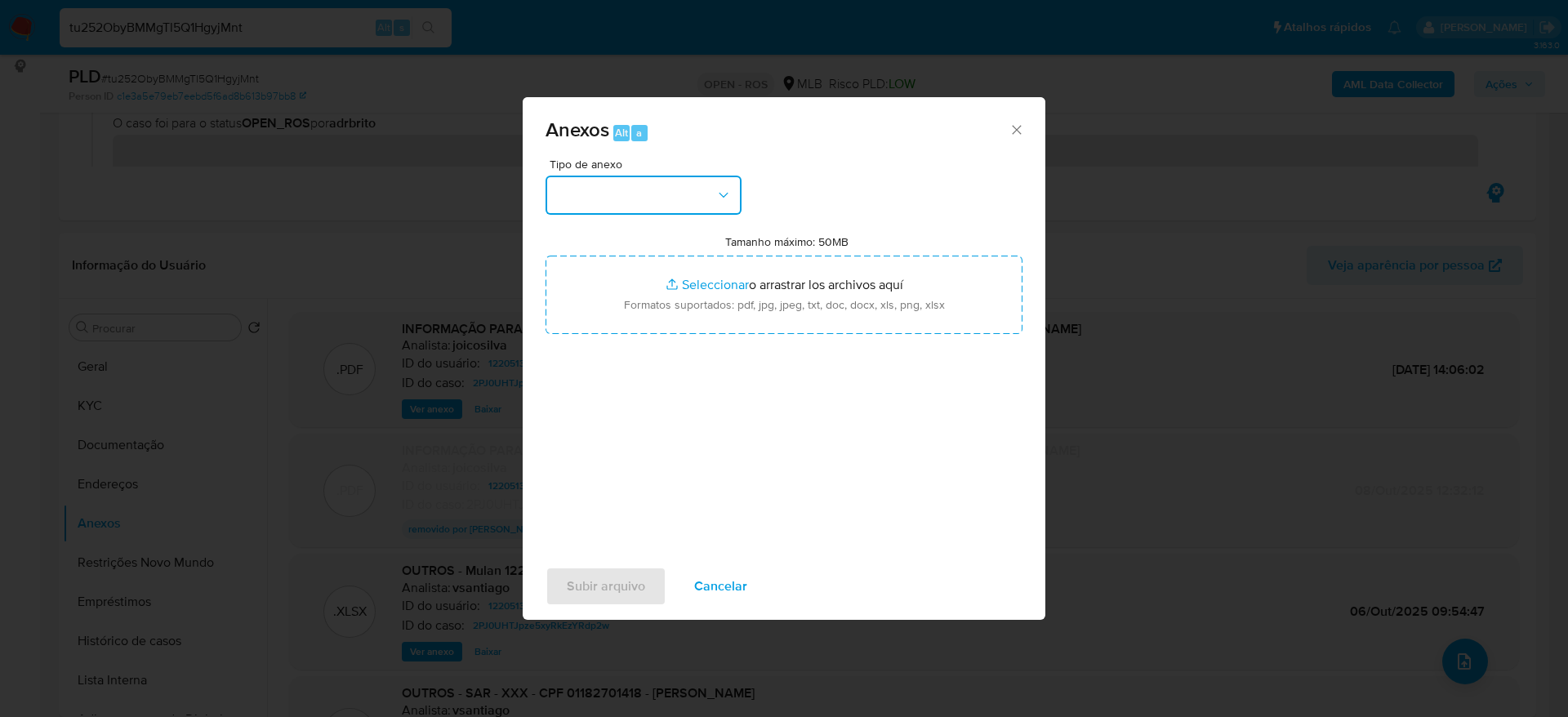
click at [642, 191] on button "button" at bounding box center [643, 195] width 196 height 39
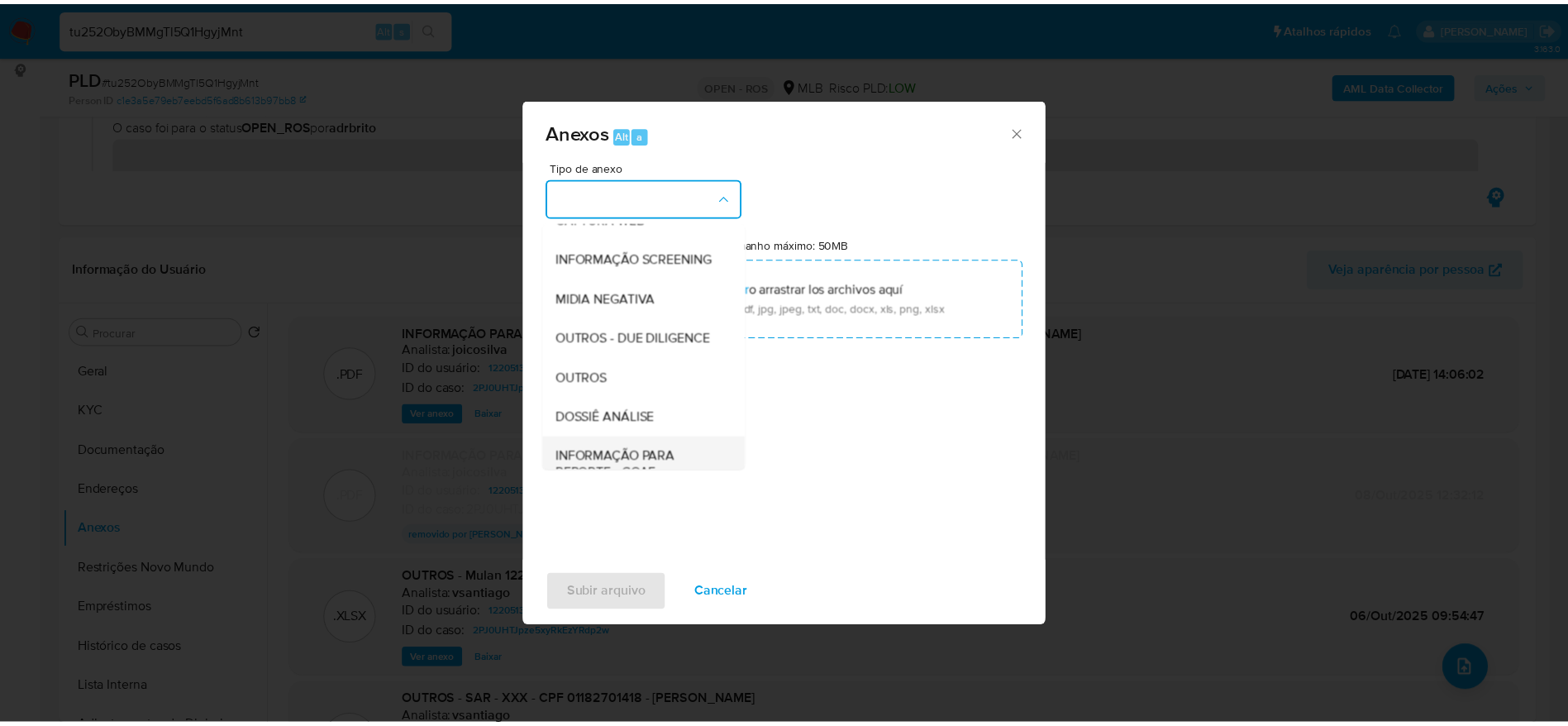
scroll to position [254, 0]
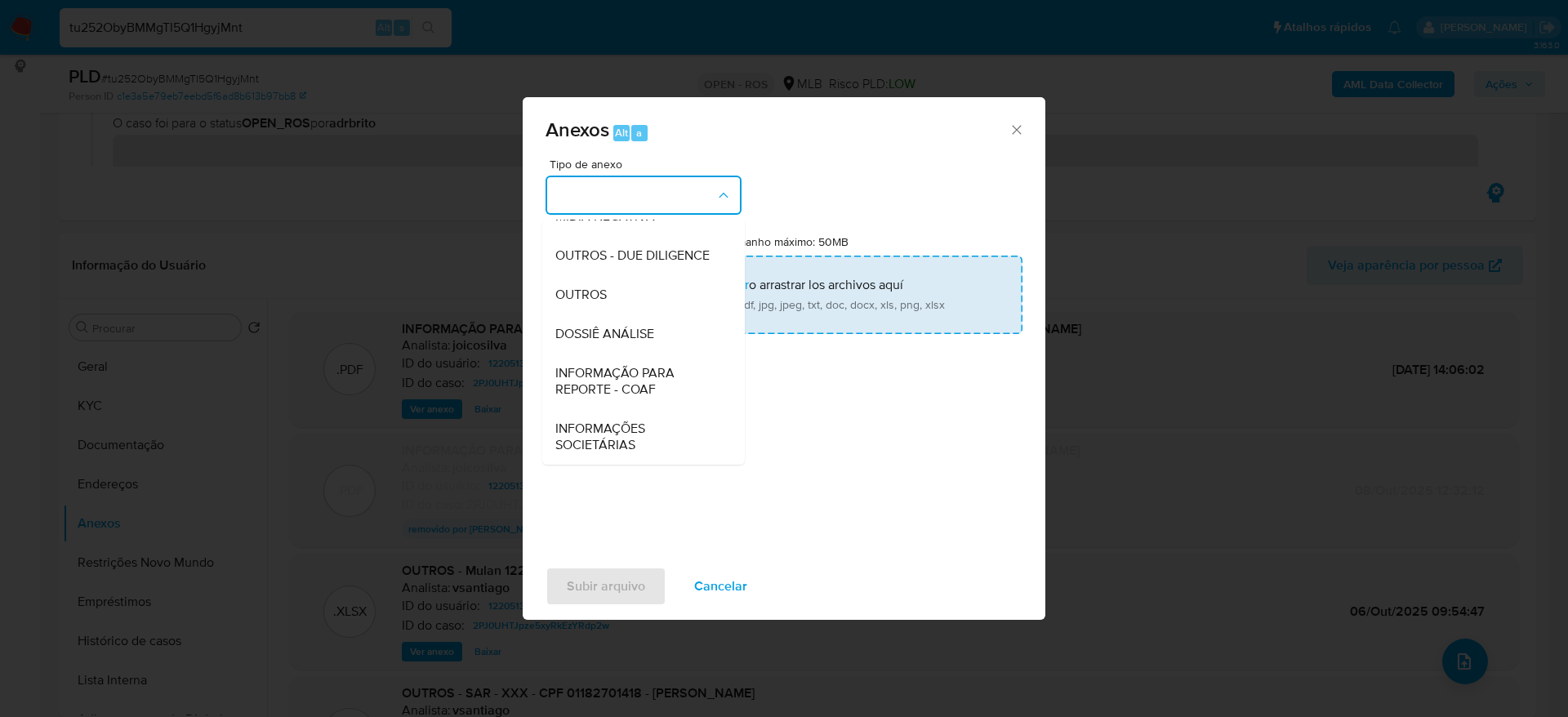
click at [629, 292] on div "OUTROS" at bounding box center [638, 295] width 167 height 39
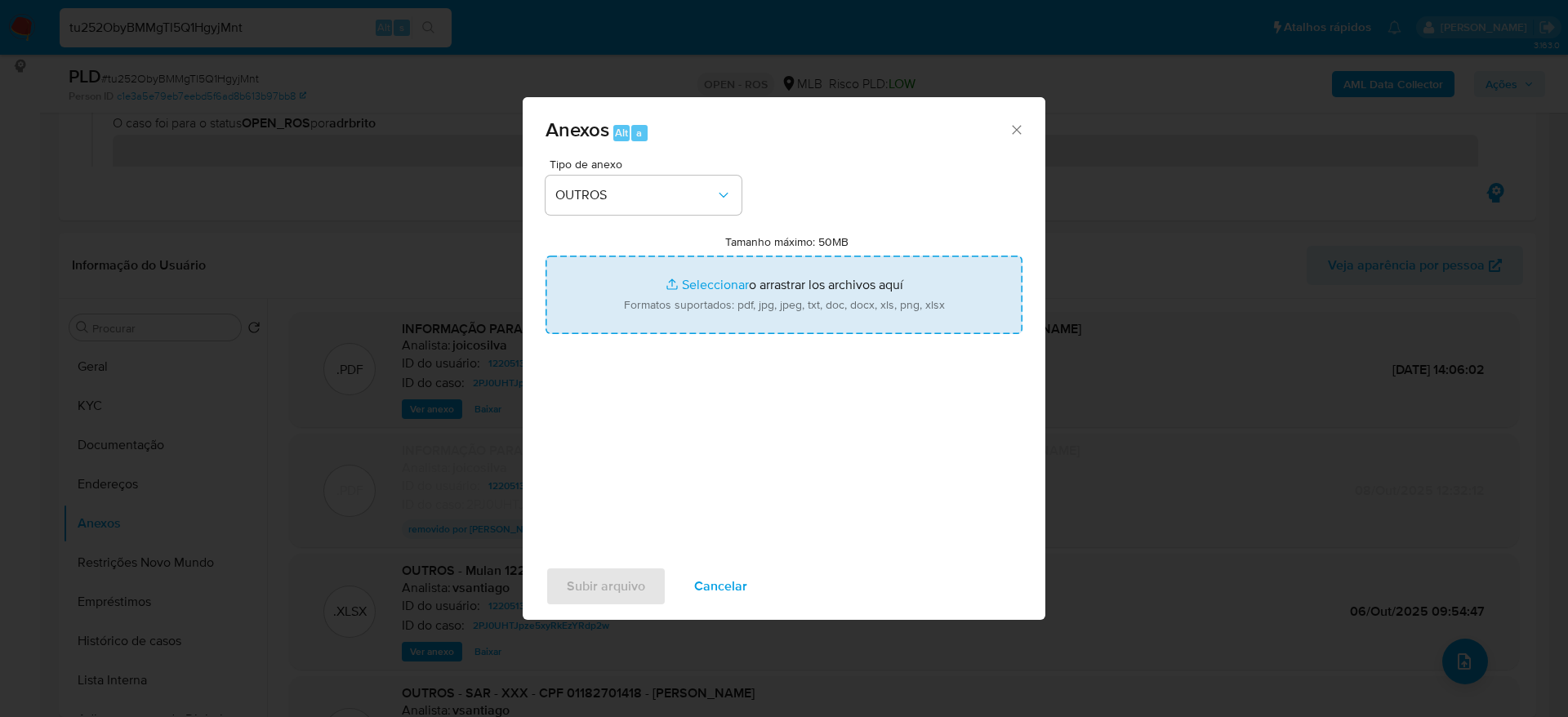
click at [825, 299] on input "Tamanho máximo: 50MB Seleccionar archivos" at bounding box center [784, 295] width 477 height 78
type input "C:\fakepath\SPA - CPF 01182701418 - LEONCIO PEREIRA DA SILVA JUNIOR.pdf"
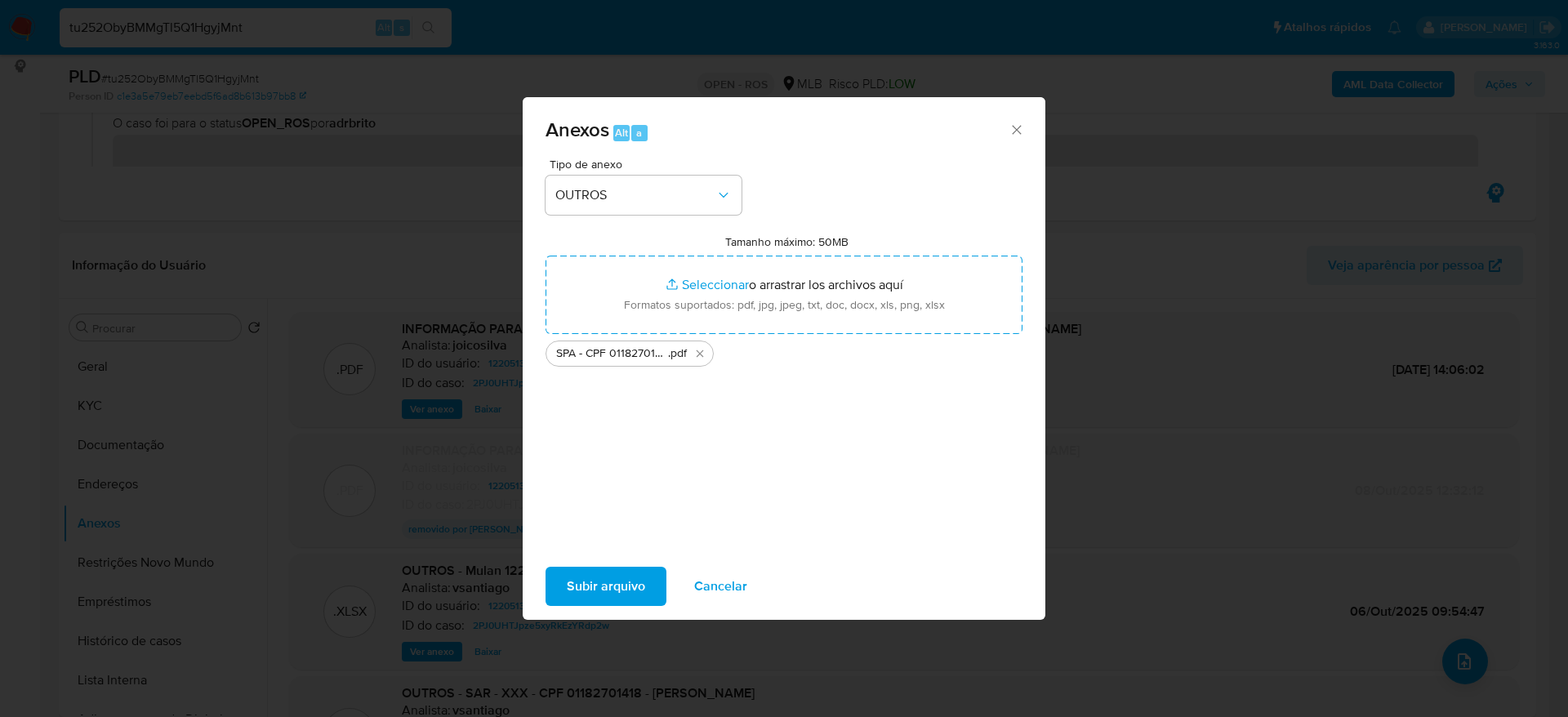
click at [602, 590] on span "Subir arquivo" at bounding box center [606, 586] width 78 height 36
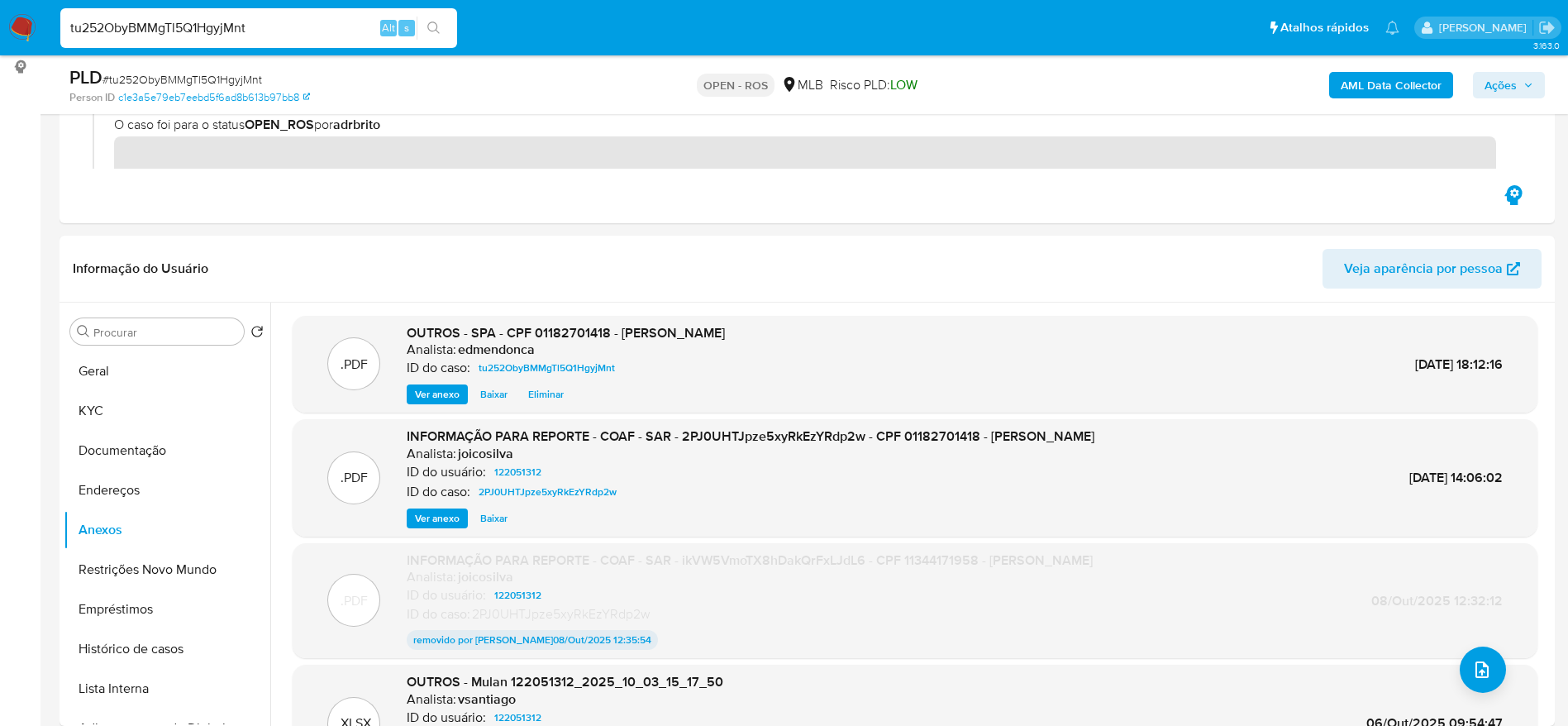
click at [305, 32] on input "tu252ObyBMMgTl5Q1HgyjMnt" at bounding box center [258, 29] width 396 height 22
paste input "Sfexb6JBIdIGYjHUNTRg0kEA"
click at [305, 32] on input "tu252ObyBMMgTl5Q1HgyjMntSfexb6JBIdIGYjHUNTRg0kEA" at bounding box center [258, 29] width 396 height 22
paste input
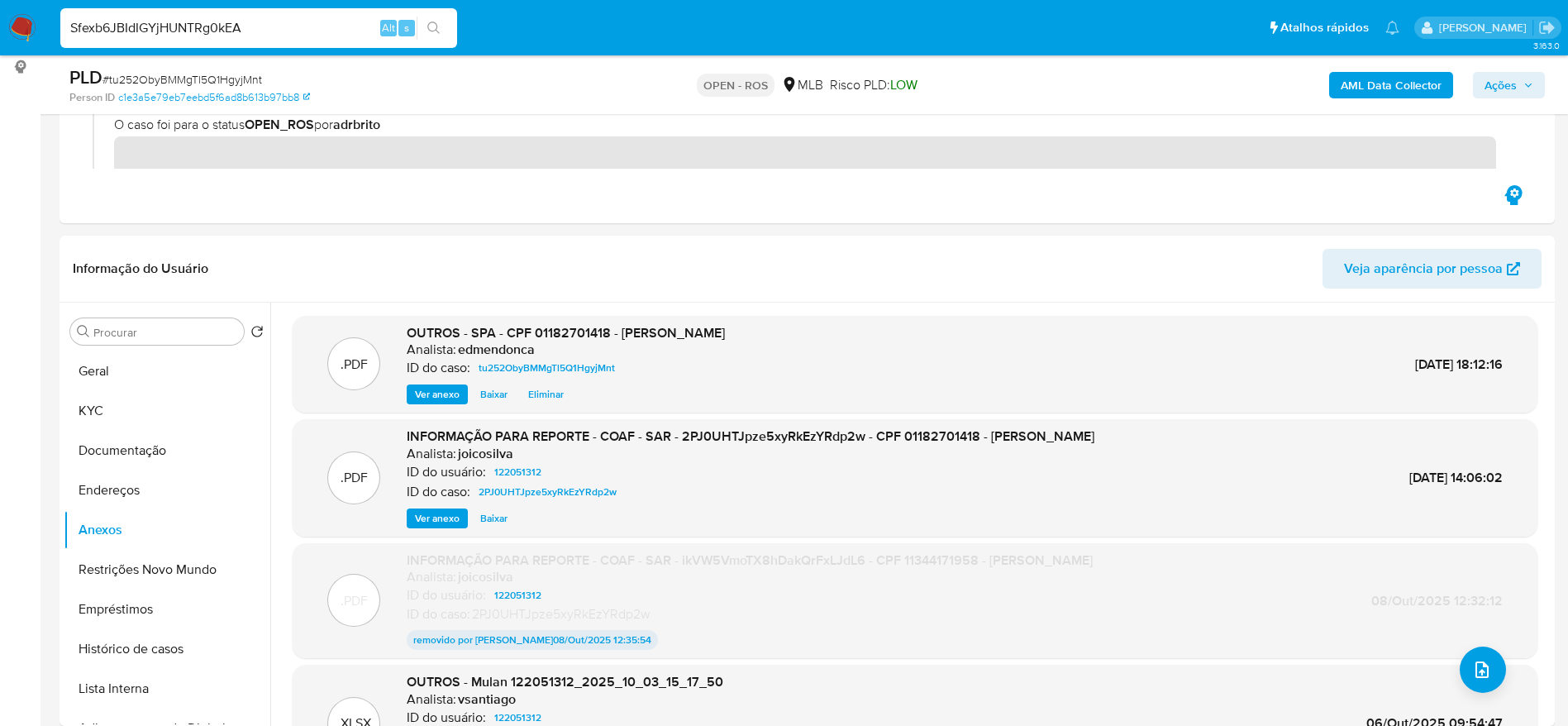
type input "Sfexb6JBIdIGYjHUNTRg0kEA"
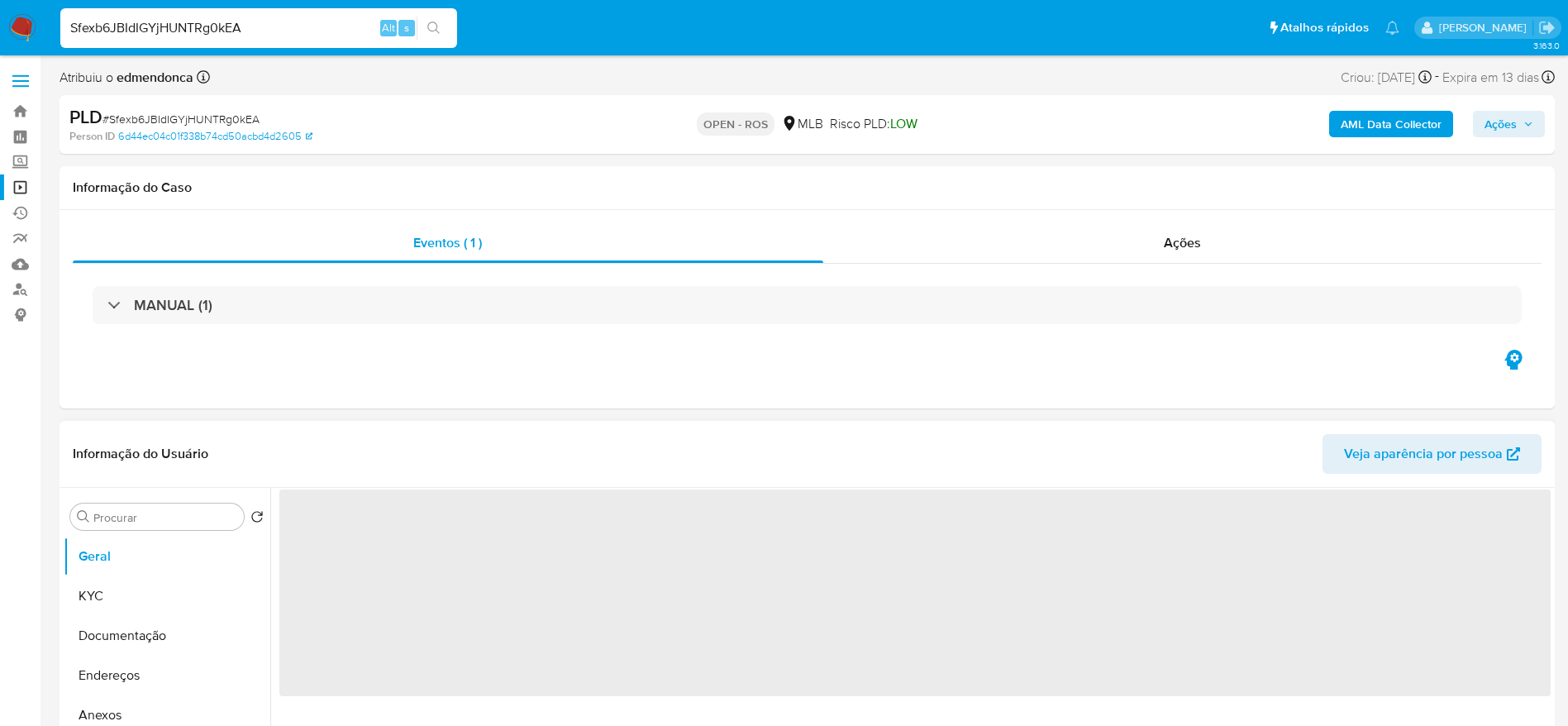
select select "10"
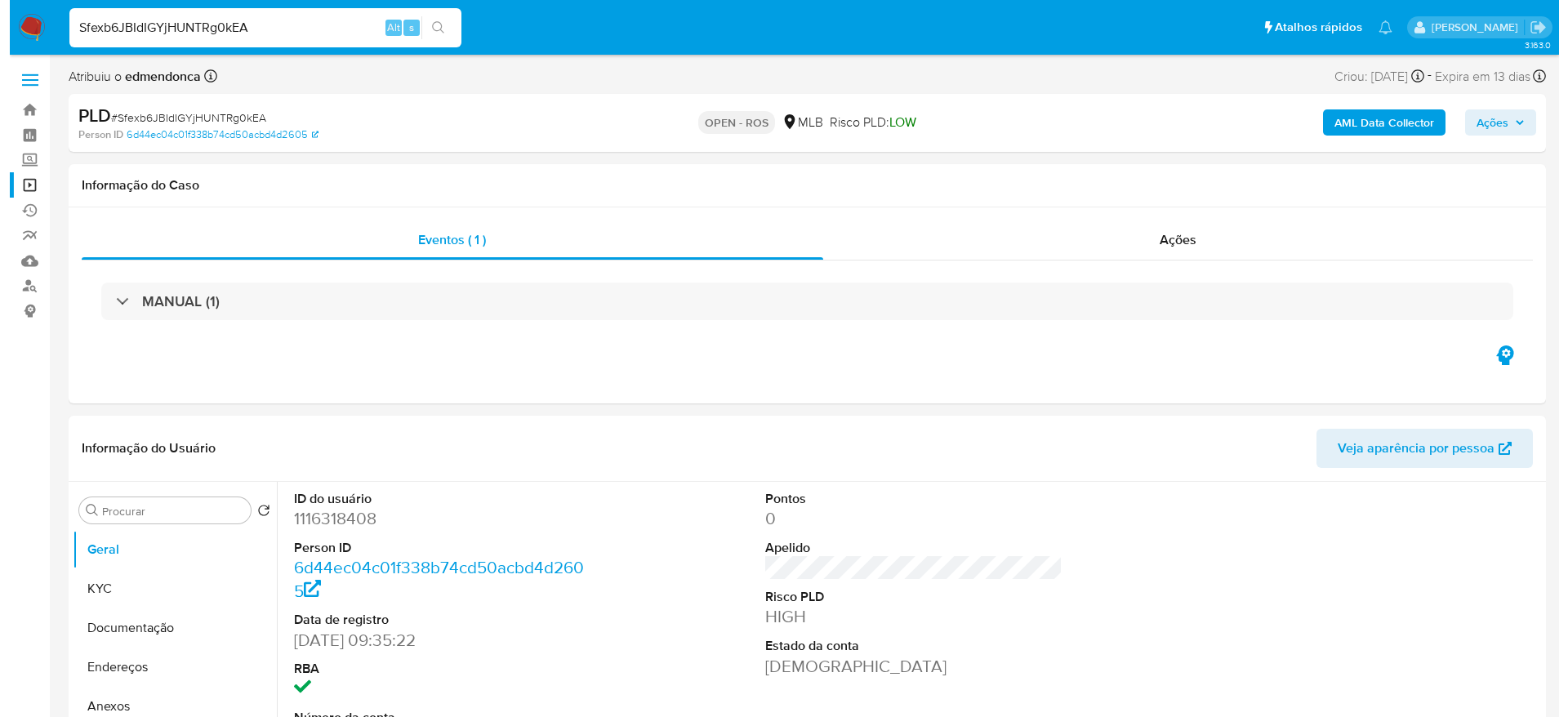
scroll to position [122, 0]
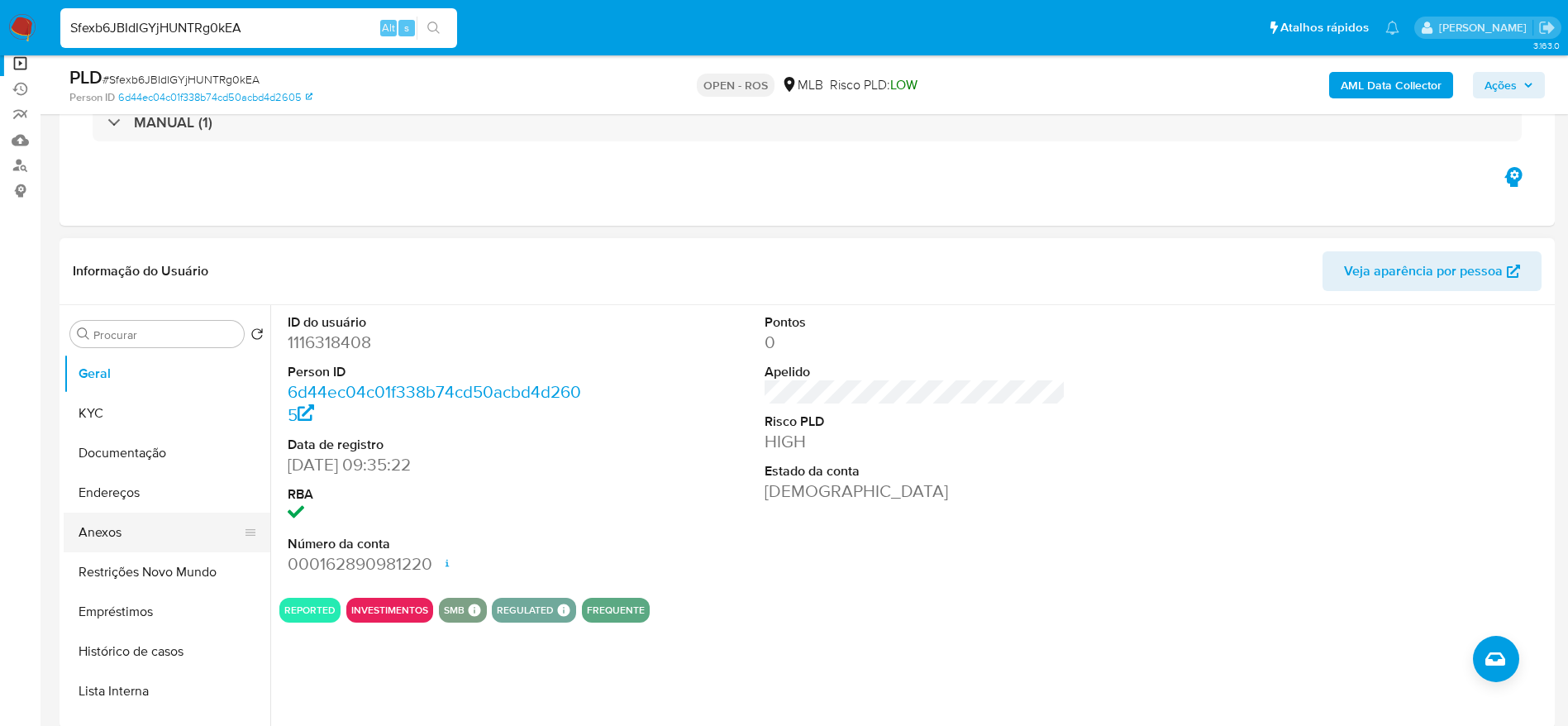
click at [119, 531] on button "Anexos" at bounding box center [160, 532] width 194 height 40
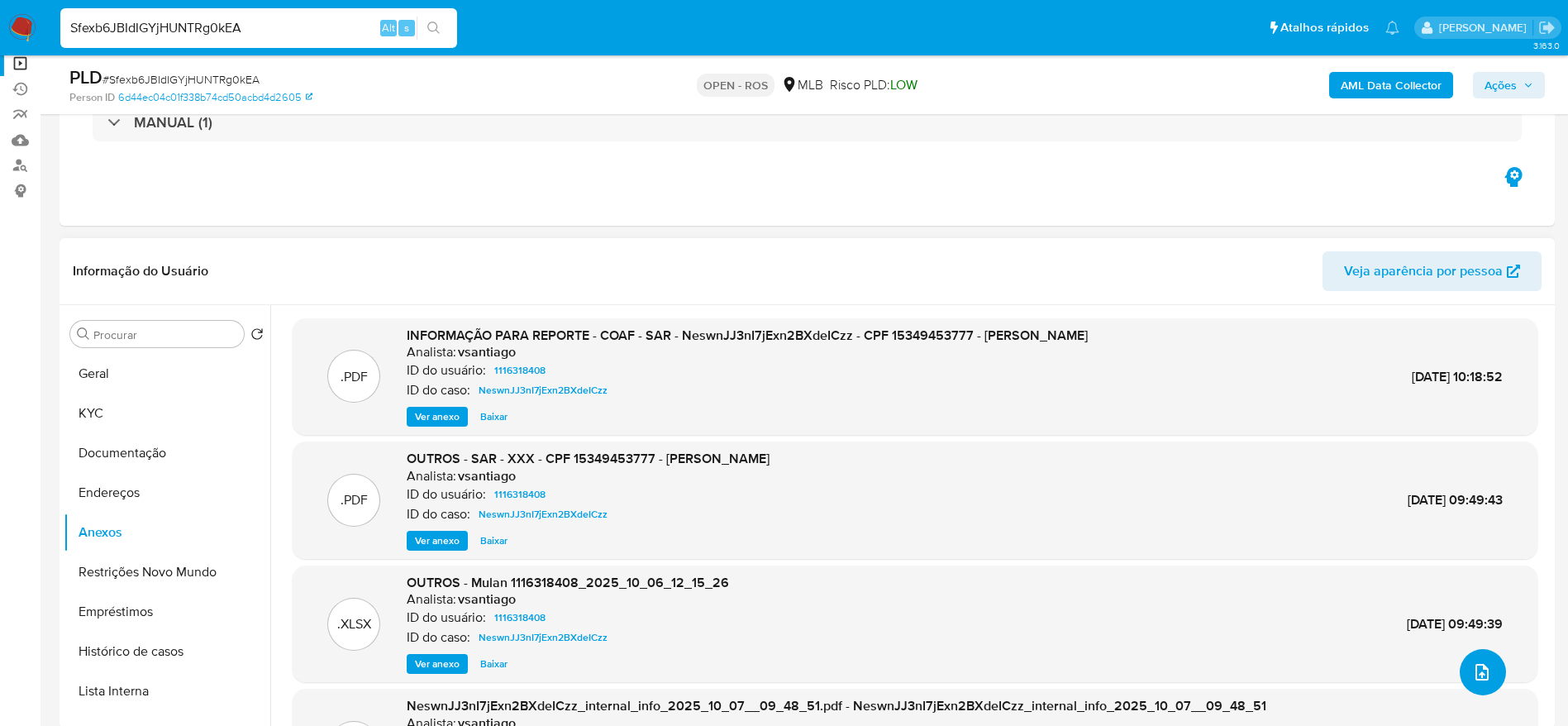
click at [1478, 668] on icon "upload-file" at bounding box center [1481, 672] width 13 height 17
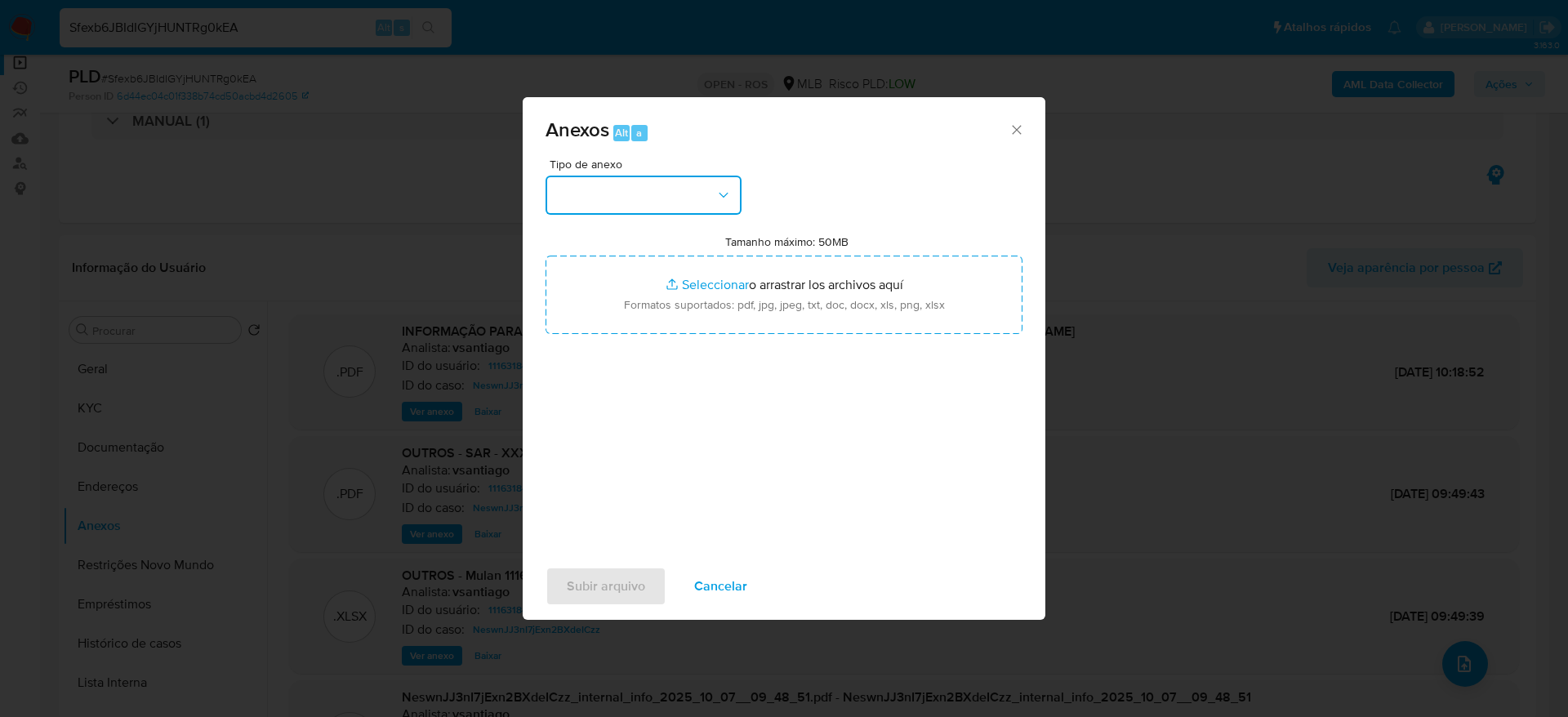
click at [674, 191] on button "button" at bounding box center [643, 195] width 196 height 39
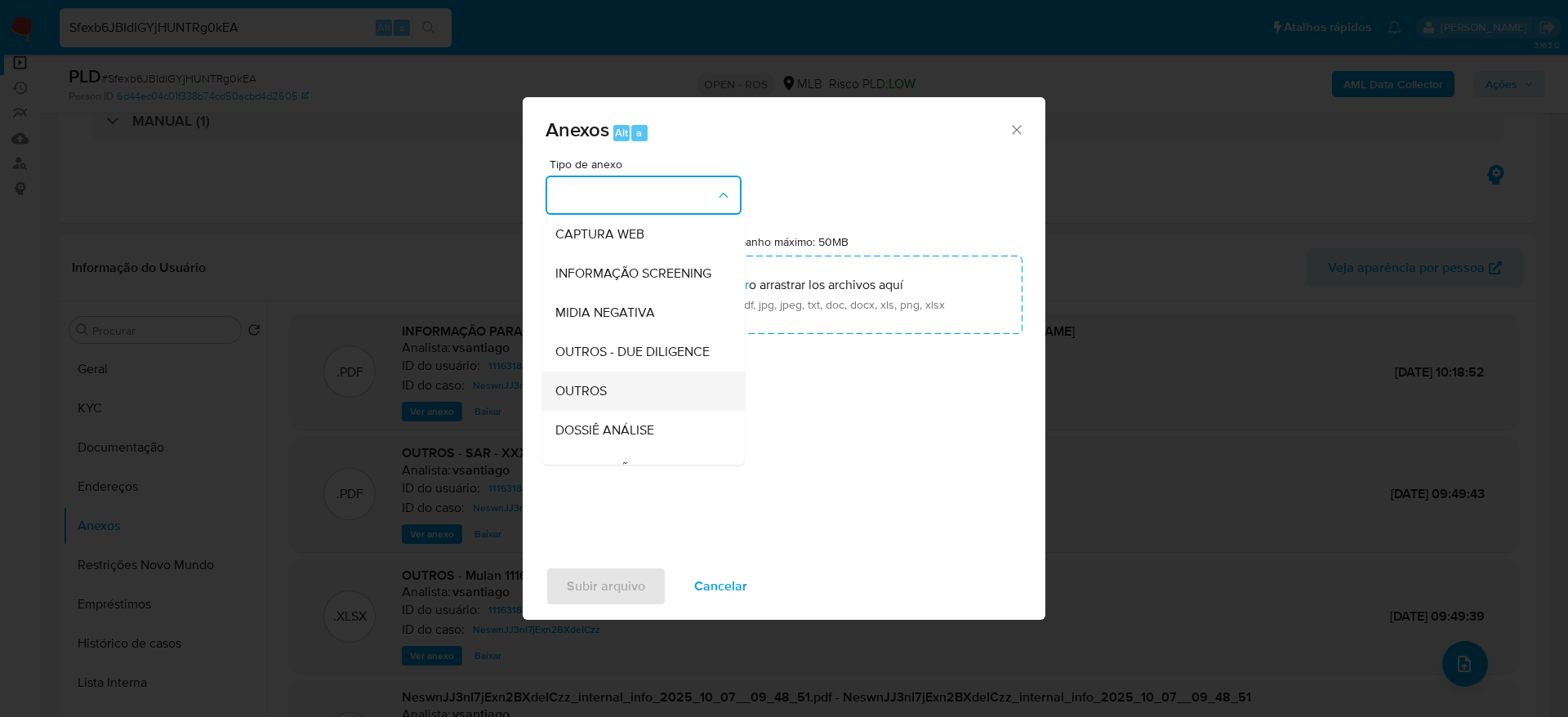
click at [612, 410] on div "OUTROS" at bounding box center [638, 391] width 167 height 39
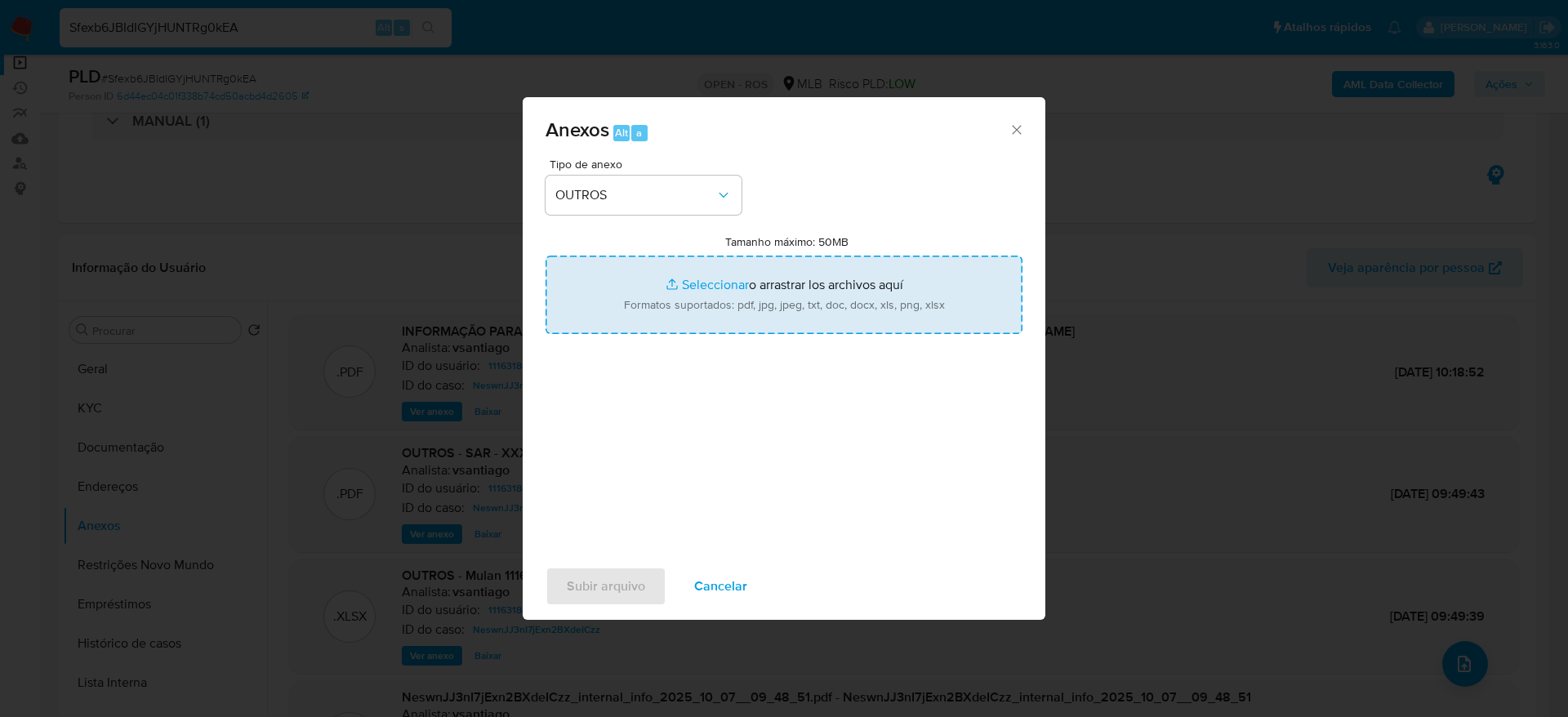
click at [737, 289] on input "Tamanho máximo: 50MB Seleccionar archivos" at bounding box center [784, 295] width 477 height 78
type input "C:\fakepath\SPA - CPF 15349453777 - JUAN BANEGA SIMOES NEVES.pdf"
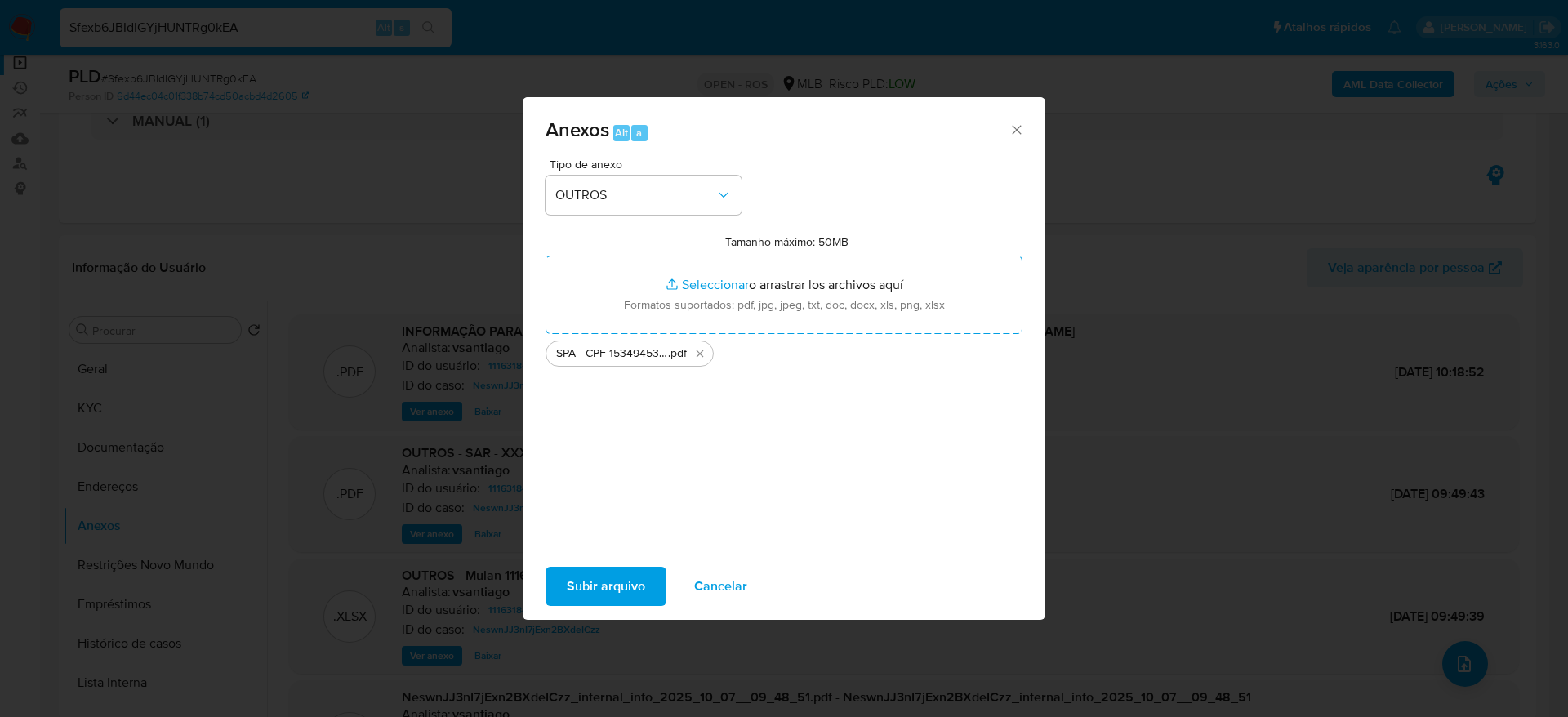
click at [610, 590] on span "Subir arquivo" at bounding box center [606, 586] width 78 height 36
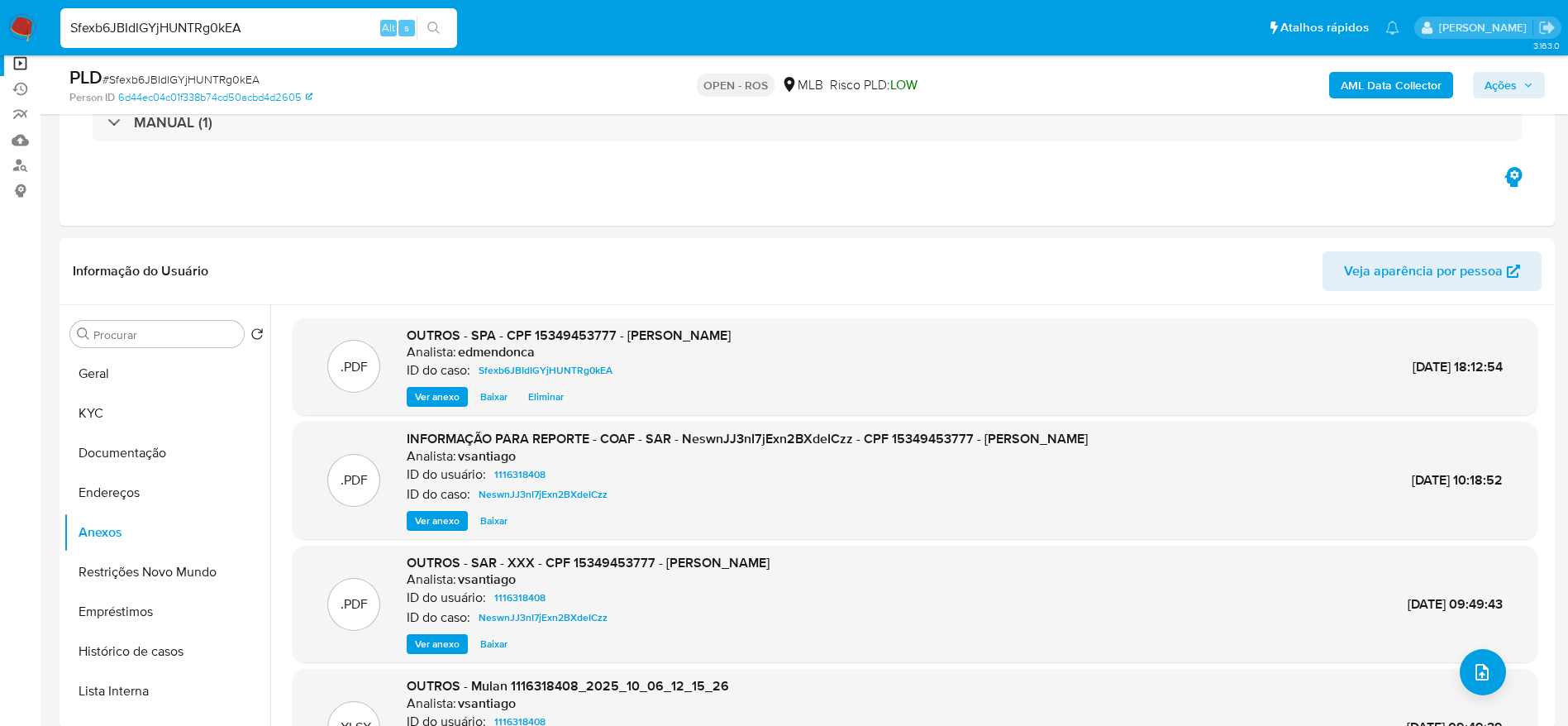
click at [271, 28] on input "Sfexb6JBIdIGYjHUNTRg0kEA" at bounding box center [258, 29] width 396 height 22
paste input "KEU4SXEbVn7WpFiYw3vCaPCh"
type input "KEU4SXEbVn7WpFiYw3vCaPCh"
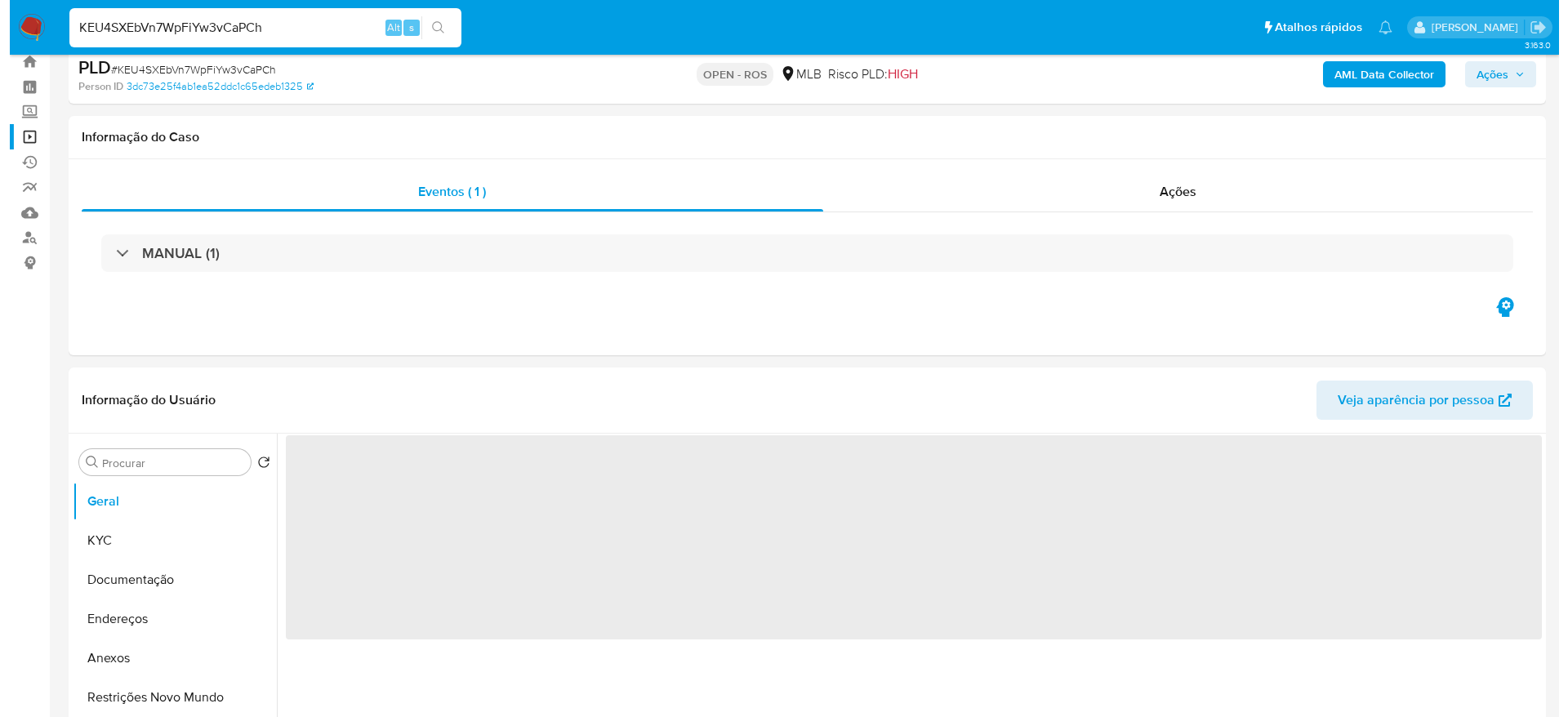
scroll to position [122, 0]
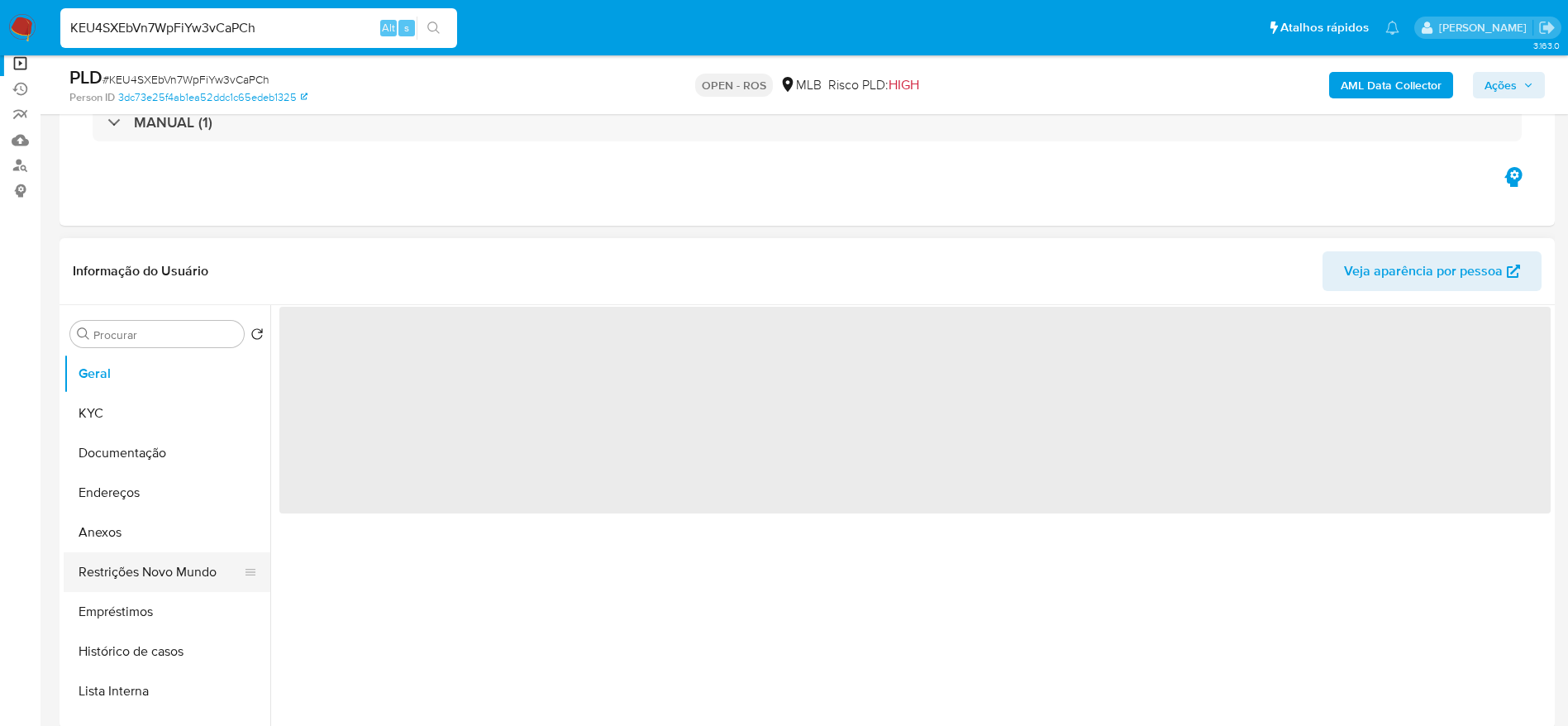
select select "10"
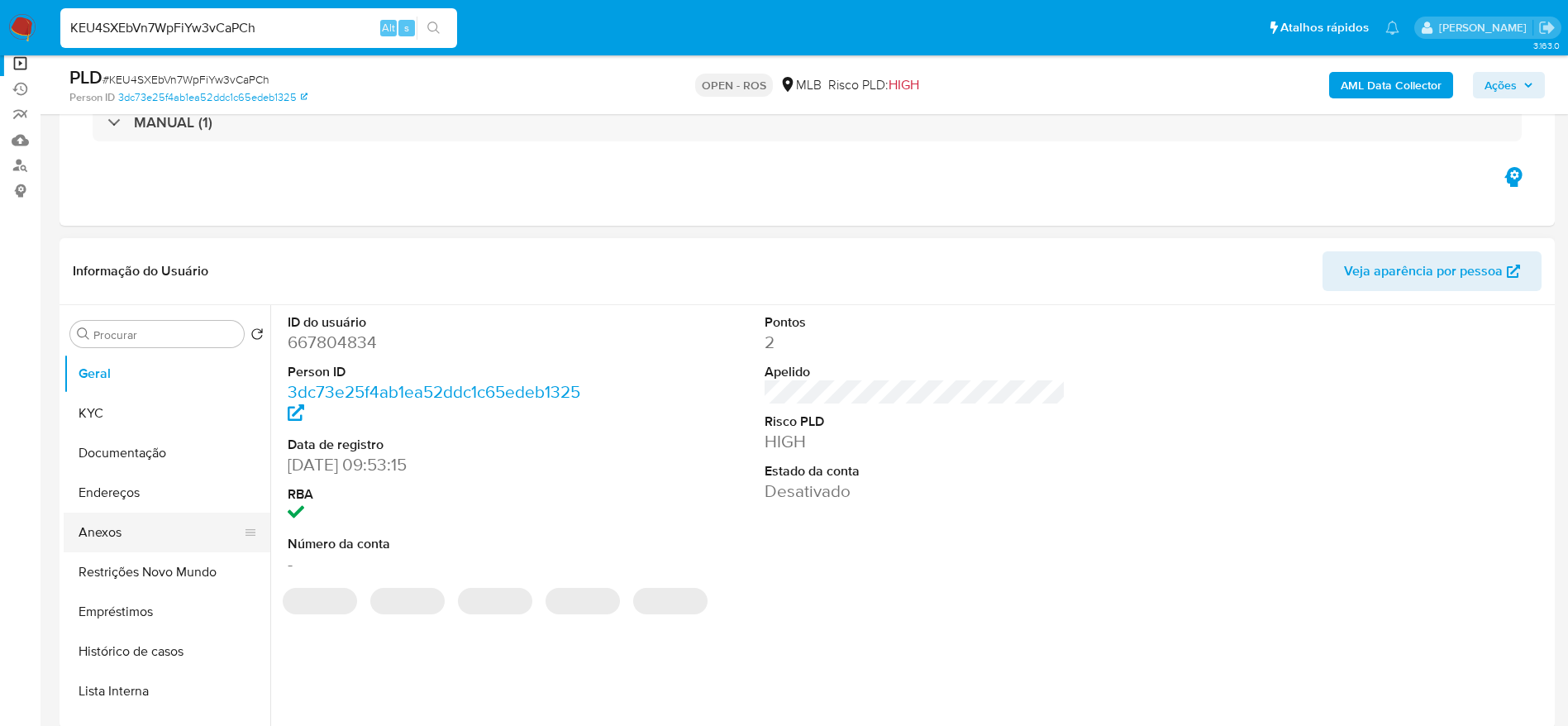
click at [104, 539] on button "Anexos" at bounding box center [160, 532] width 194 height 40
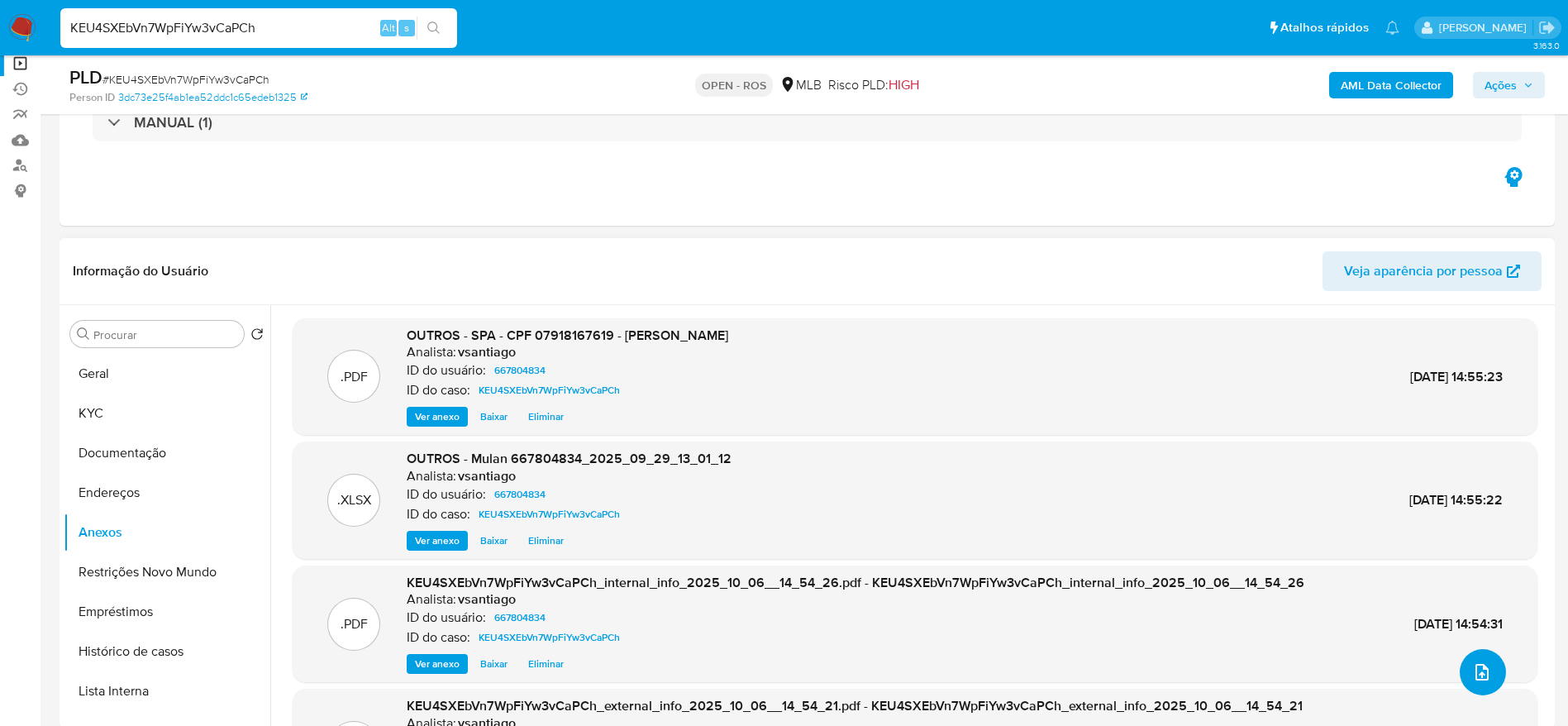
click at [1477, 671] on icon "upload-file" at bounding box center [1482, 673] width 20 height 20
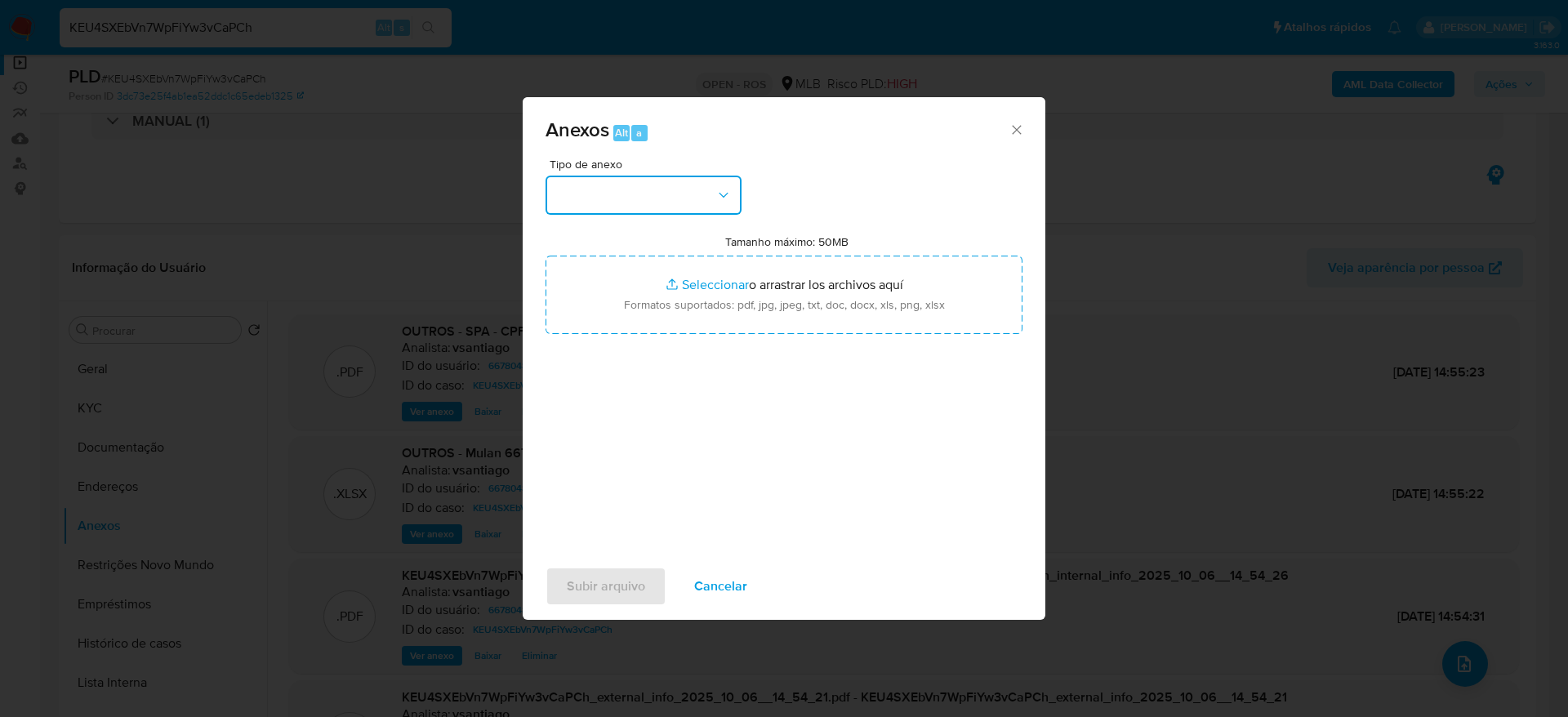
click at [605, 196] on button "button" at bounding box center [643, 195] width 196 height 39
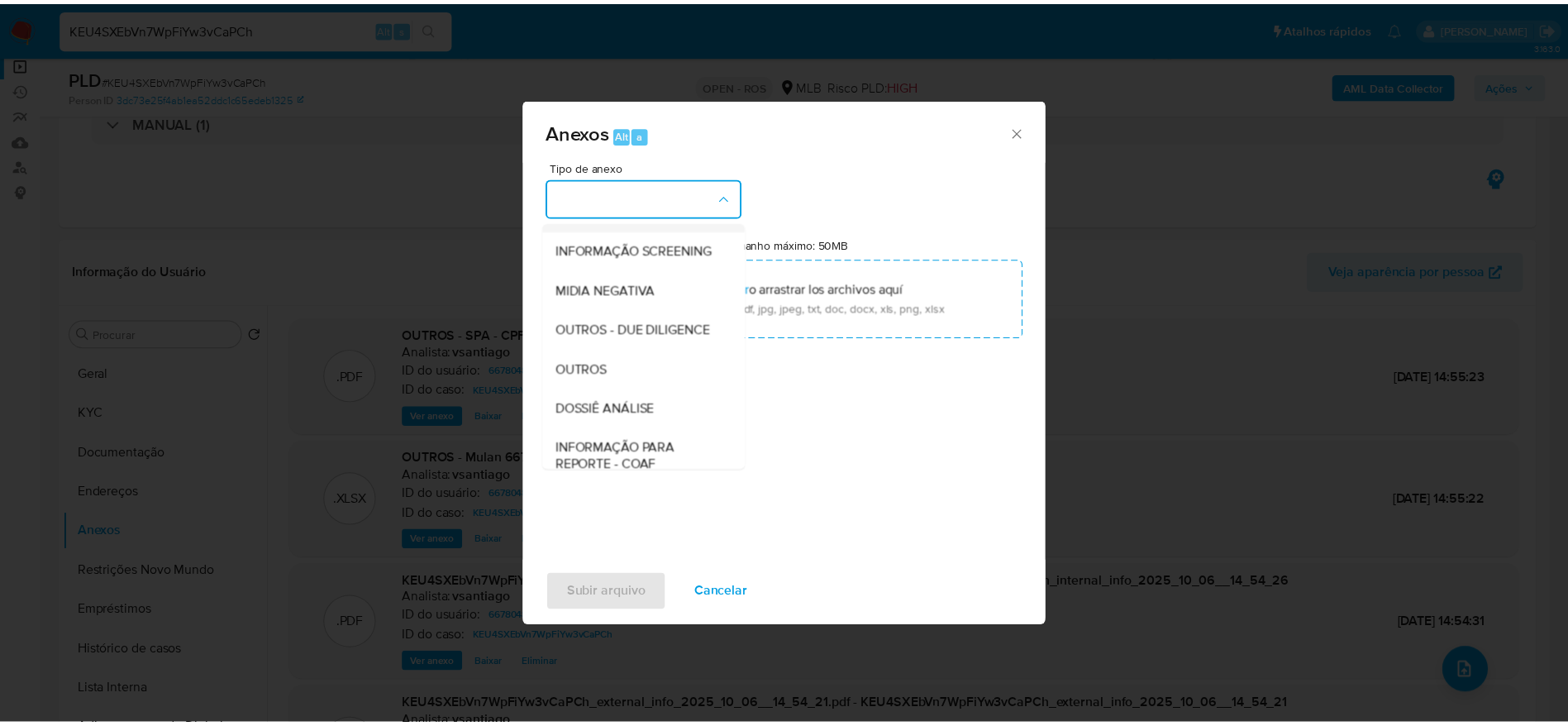
scroll to position [254, 0]
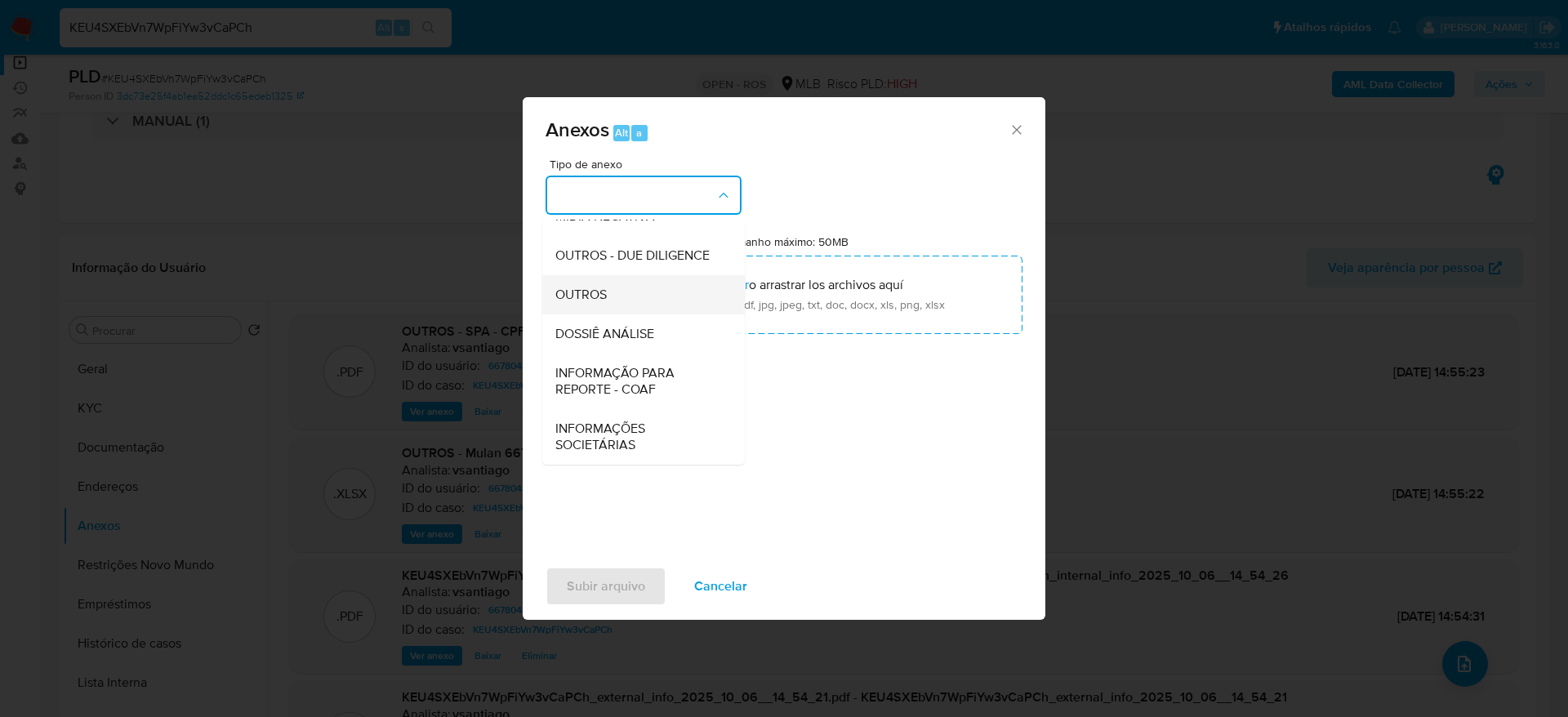
click at [610, 295] on div "OUTROS" at bounding box center [638, 295] width 167 height 39
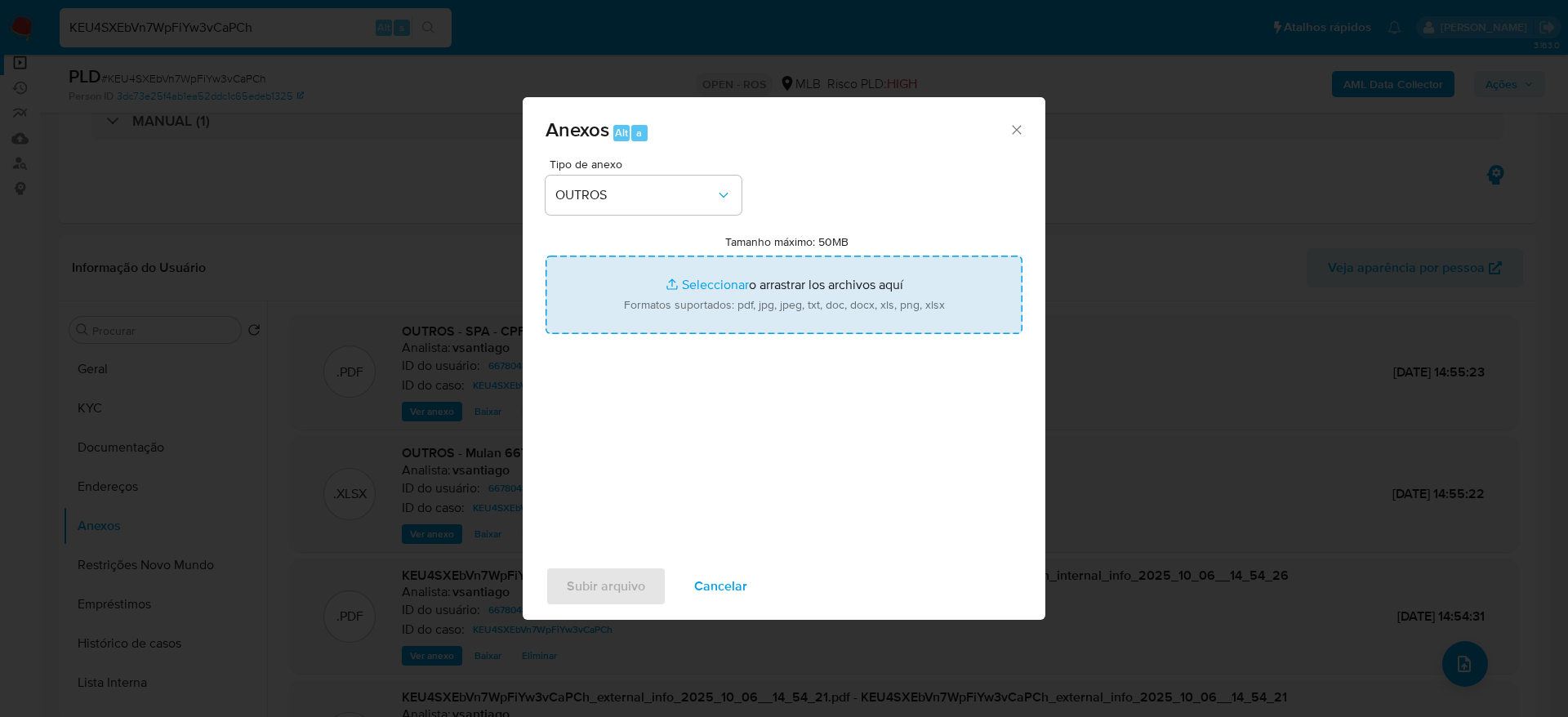
click at [746, 285] on input "Tamanho máximo: 50MB Seleccionar archivos" at bounding box center [784, 295] width 477 height 78
type input "C:\fakepath\SPA - CPF 07918167619 - CARLOS HENRIQUE DE PAULA.pdf"
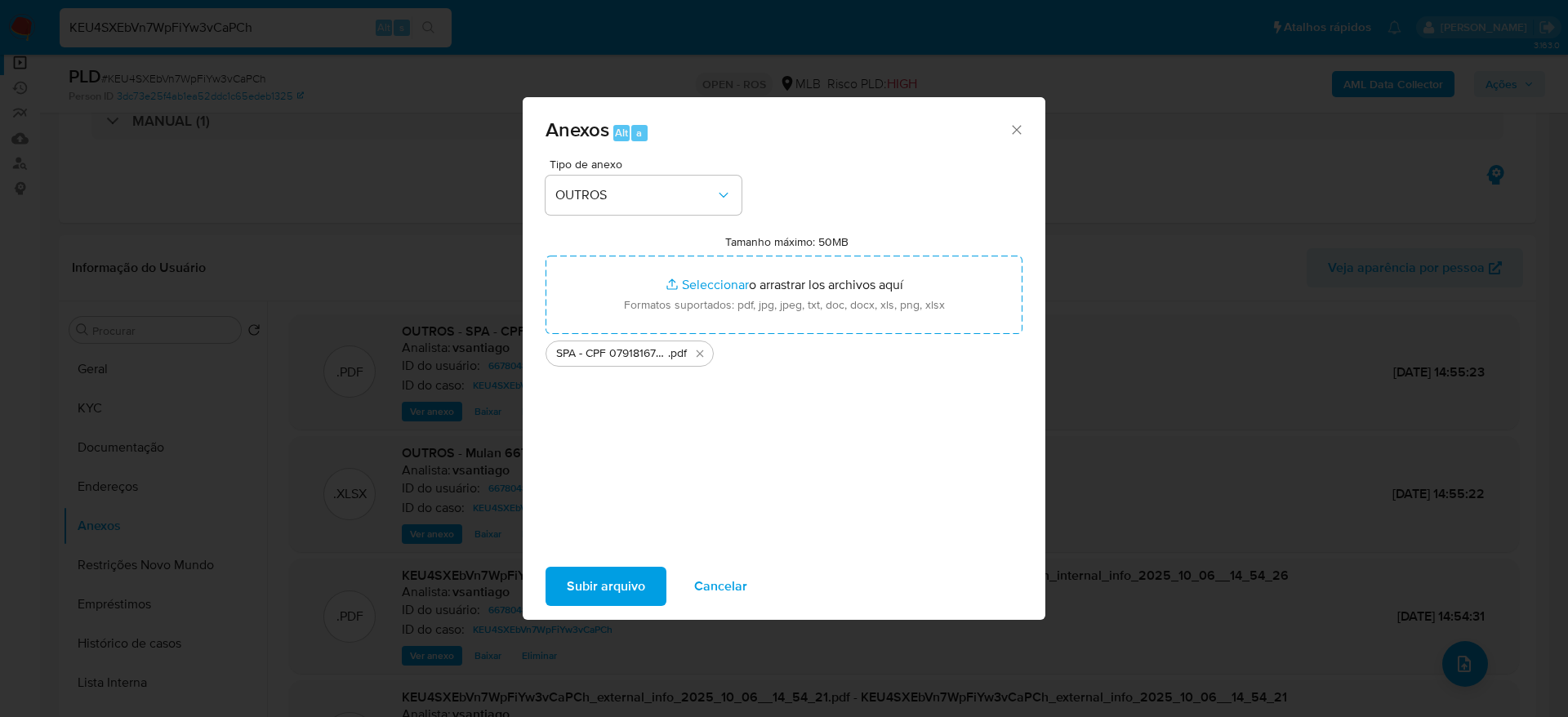
drag, startPoint x: 746, startPoint y: 284, endPoint x: 610, endPoint y: 590, distance: 334.9
click at [610, 590] on span "Subir arquivo" at bounding box center [606, 586] width 78 height 36
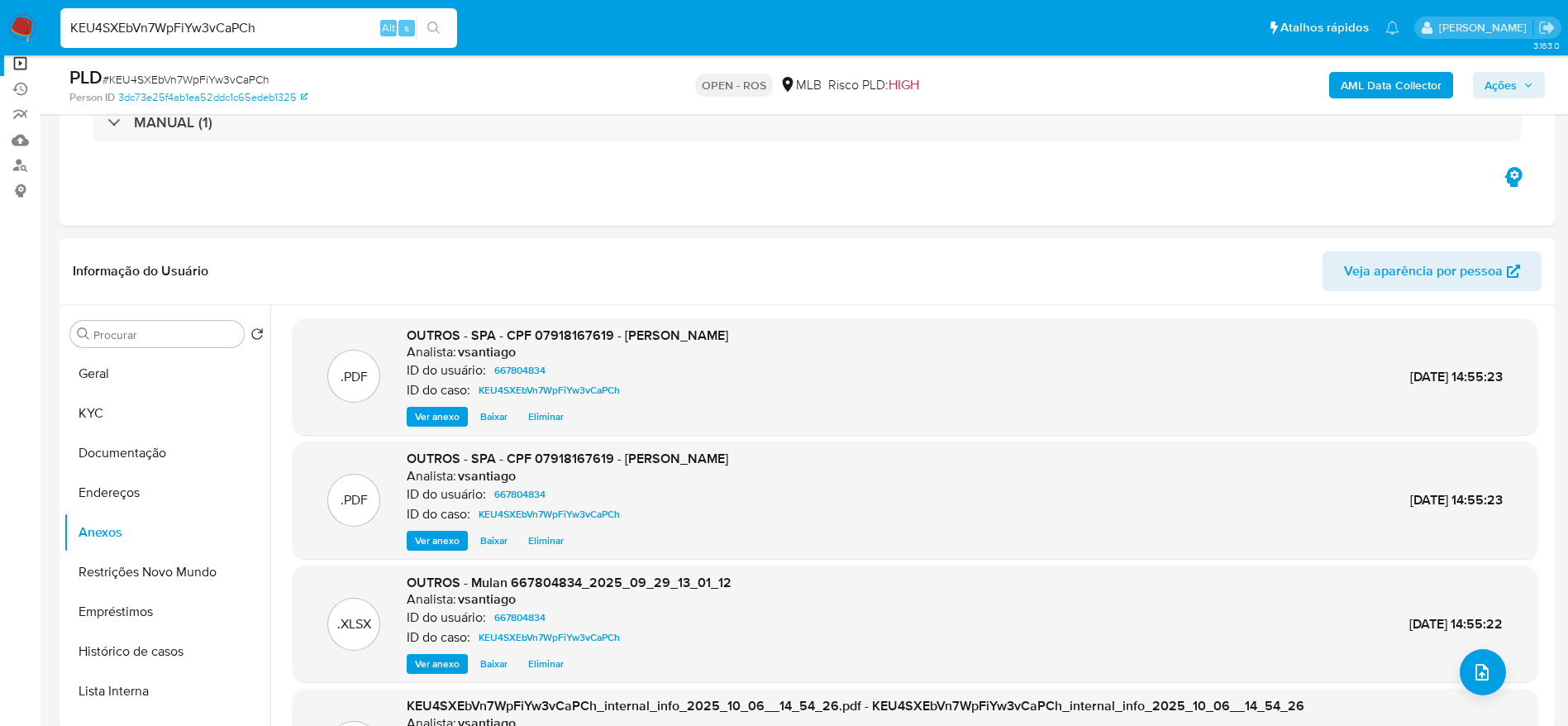
click at [265, 27] on input "KEU4SXEbVn7WpFiYw3vCaPCh" at bounding box center [258, 29] width 396 height 22
paste input "tu252ObyBMMgTl5Q1HgyjMnt"
type input "tu252ObyBMMgTl5Q1HgyjMnt"
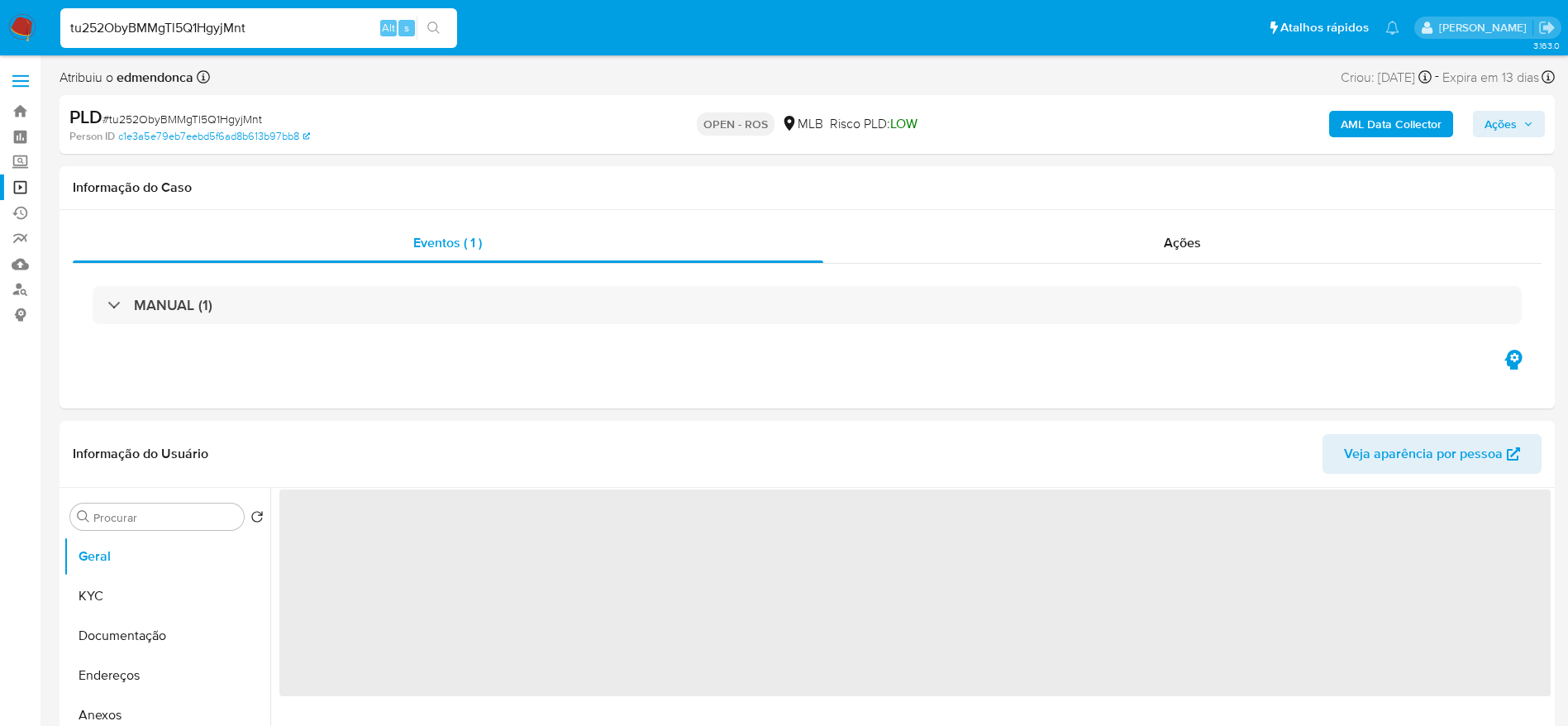
select select "10"
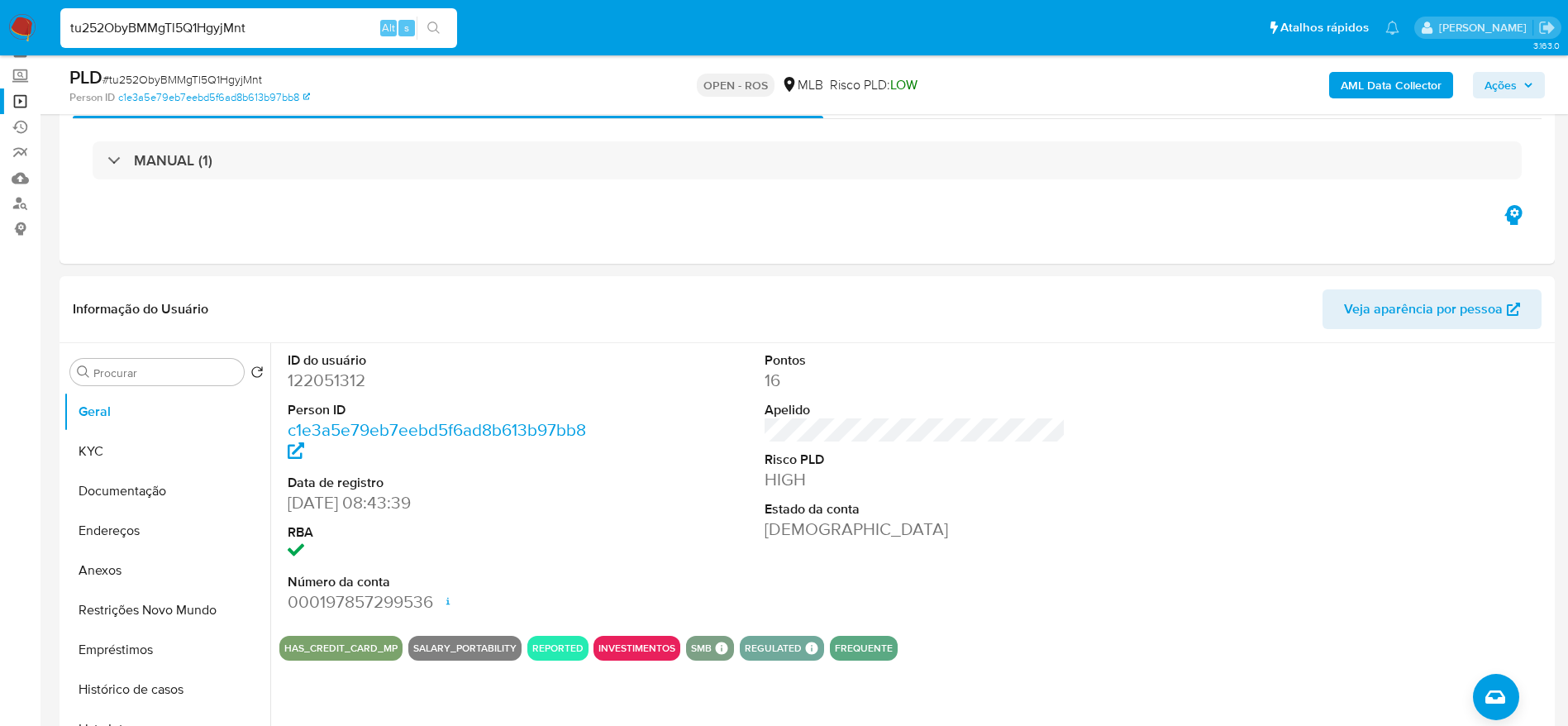
scroll to position [124, 0]
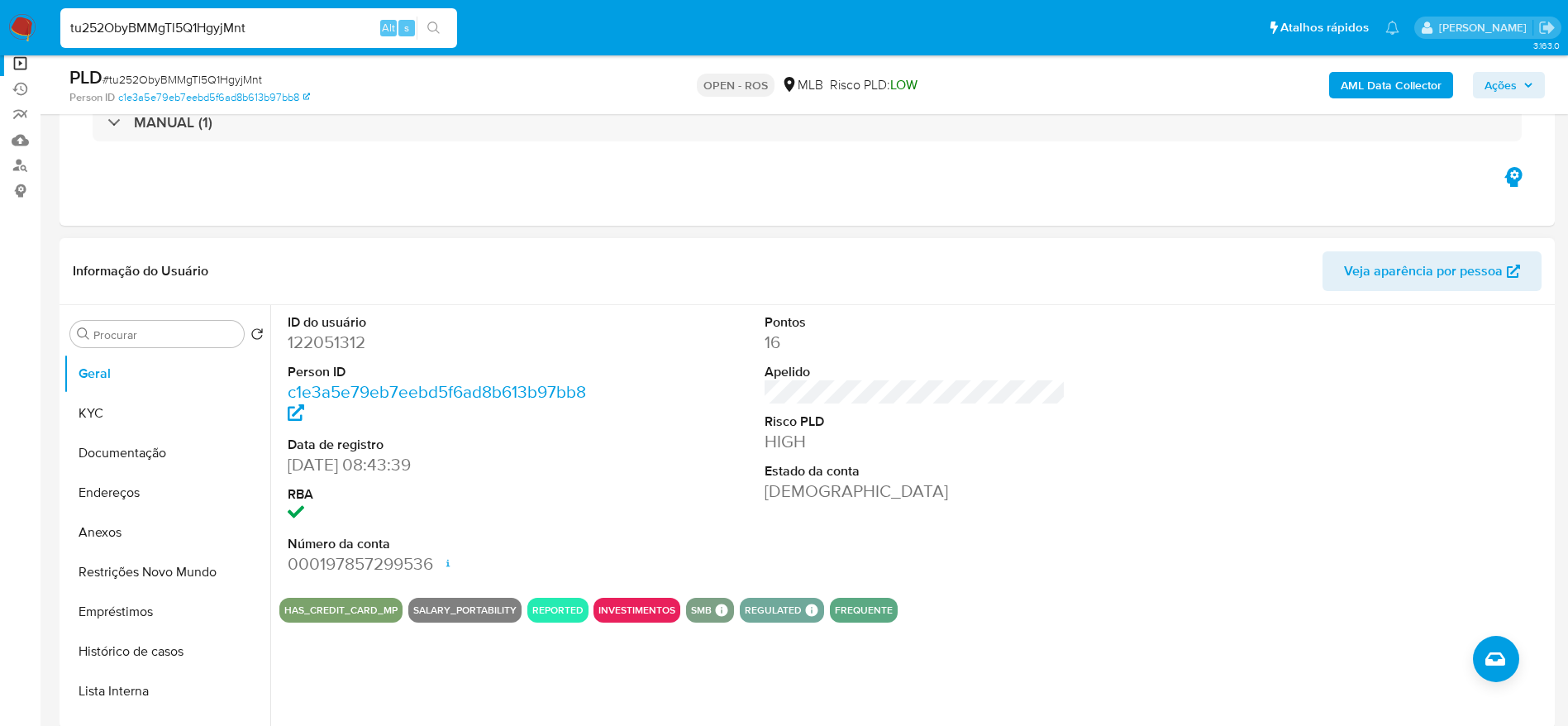
click at [340, 330] on dd "122051312" at bounding box center [438, 341] width 302 height 23
copy dd "122051312"
click at [342, 22] on input "tu252ObyBMMgTl5Q1HgyjMnt" at bounding box center [258, 29] width 396 height 22
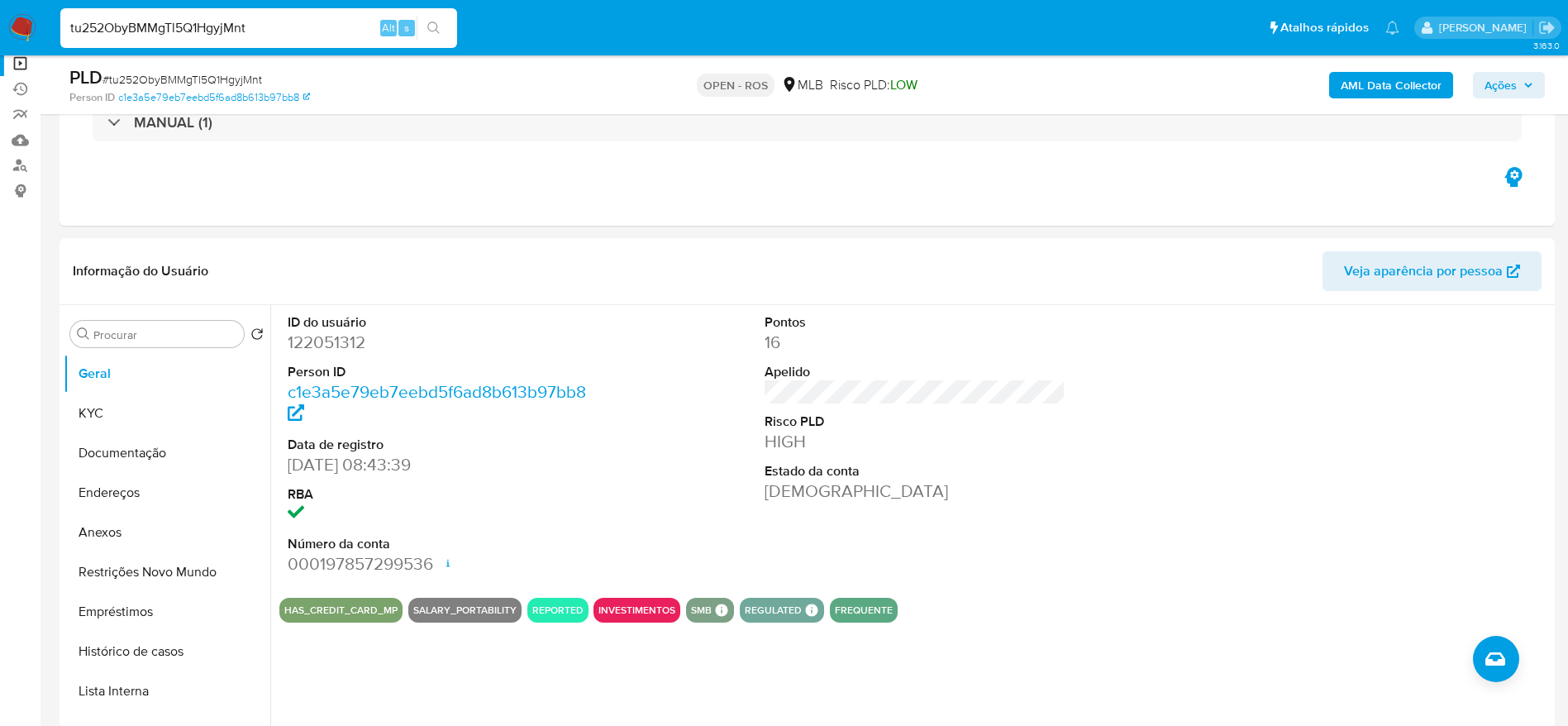
paste input "Sfexb6JBIdIGYjHUNTRg0kEA"
type input "Sfexb6JBIdIGYjHUNTRg0kEA"
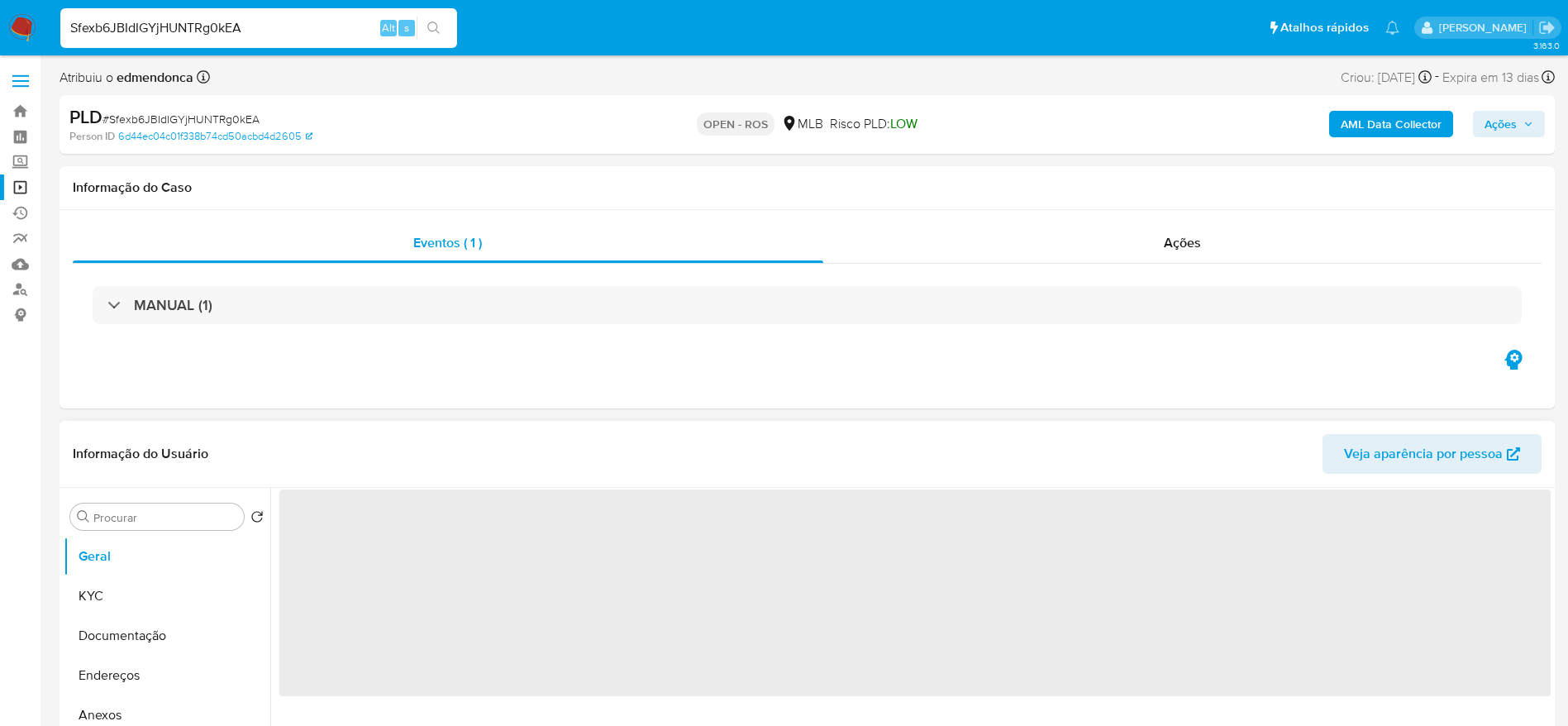
select select "10"
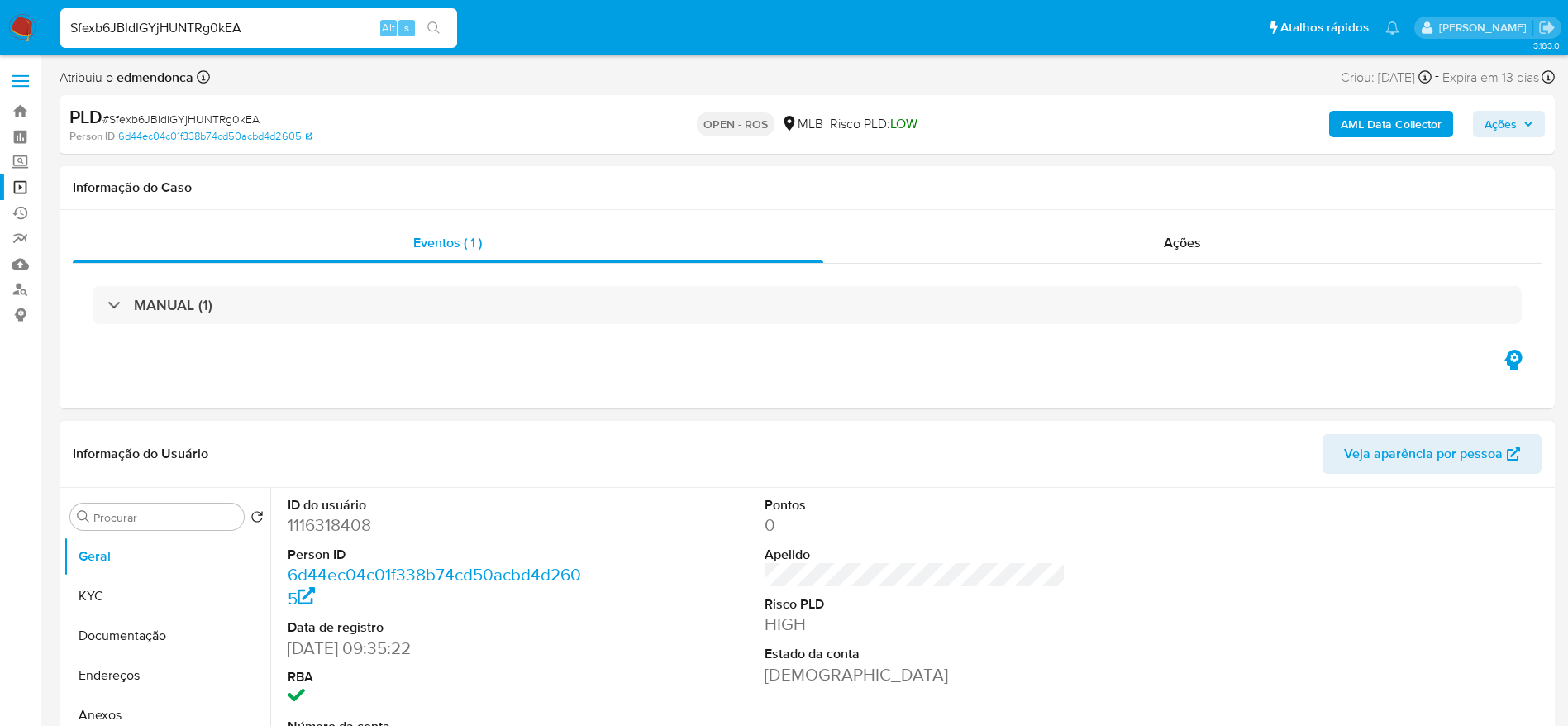
click at [341, 522] on dd "1116318408" at bounding box center [438, 524] width 302 height 23
copy dd "1116318408"
click at [252, 23] on input "Sfexb6JBIdIGYjHUNTRg0kEA" at bounding box center [258, 29] width 396 height 22
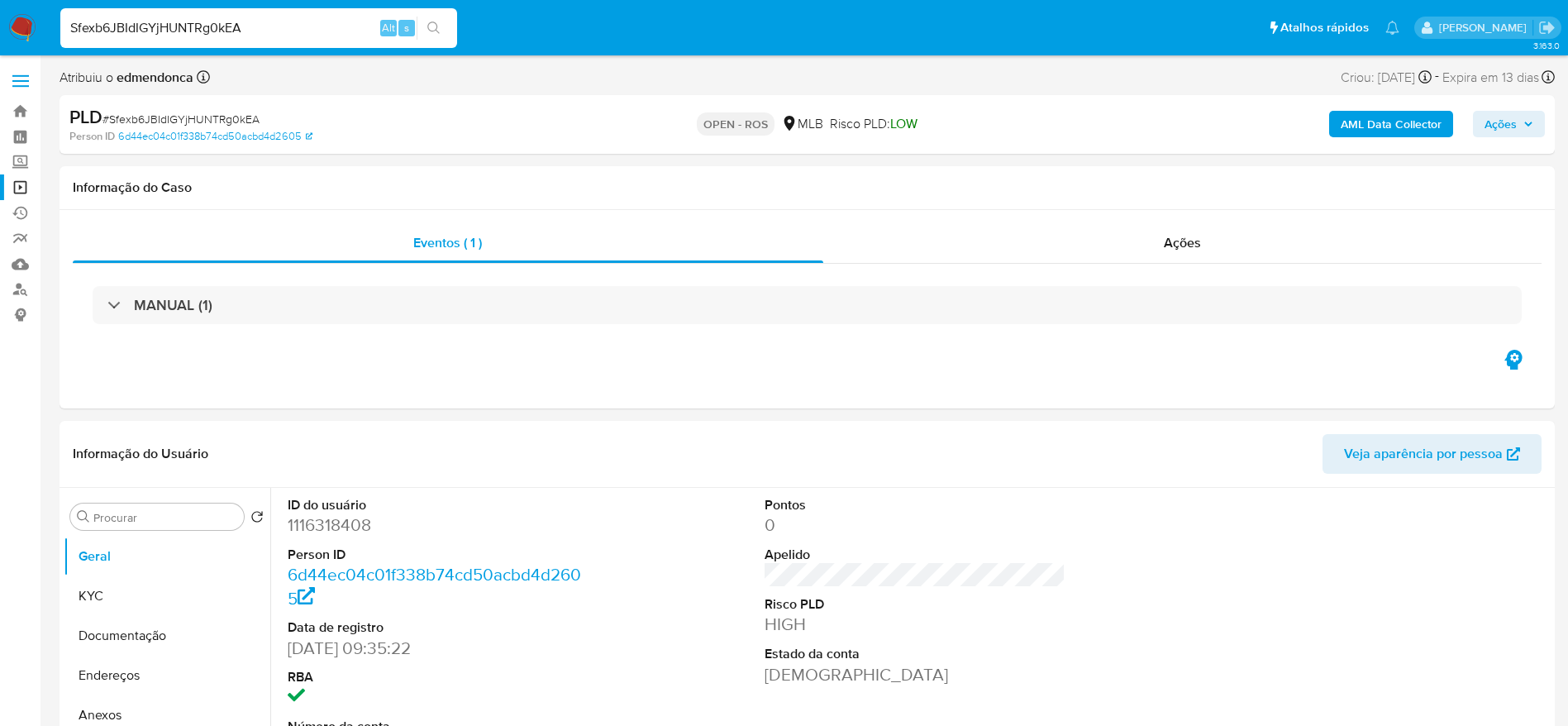
paste input "KEU4SXEbVn7WpFiYw3vCaPCh"
type input "KEU4SXEbVn7WpFiYw3vCaPCh"
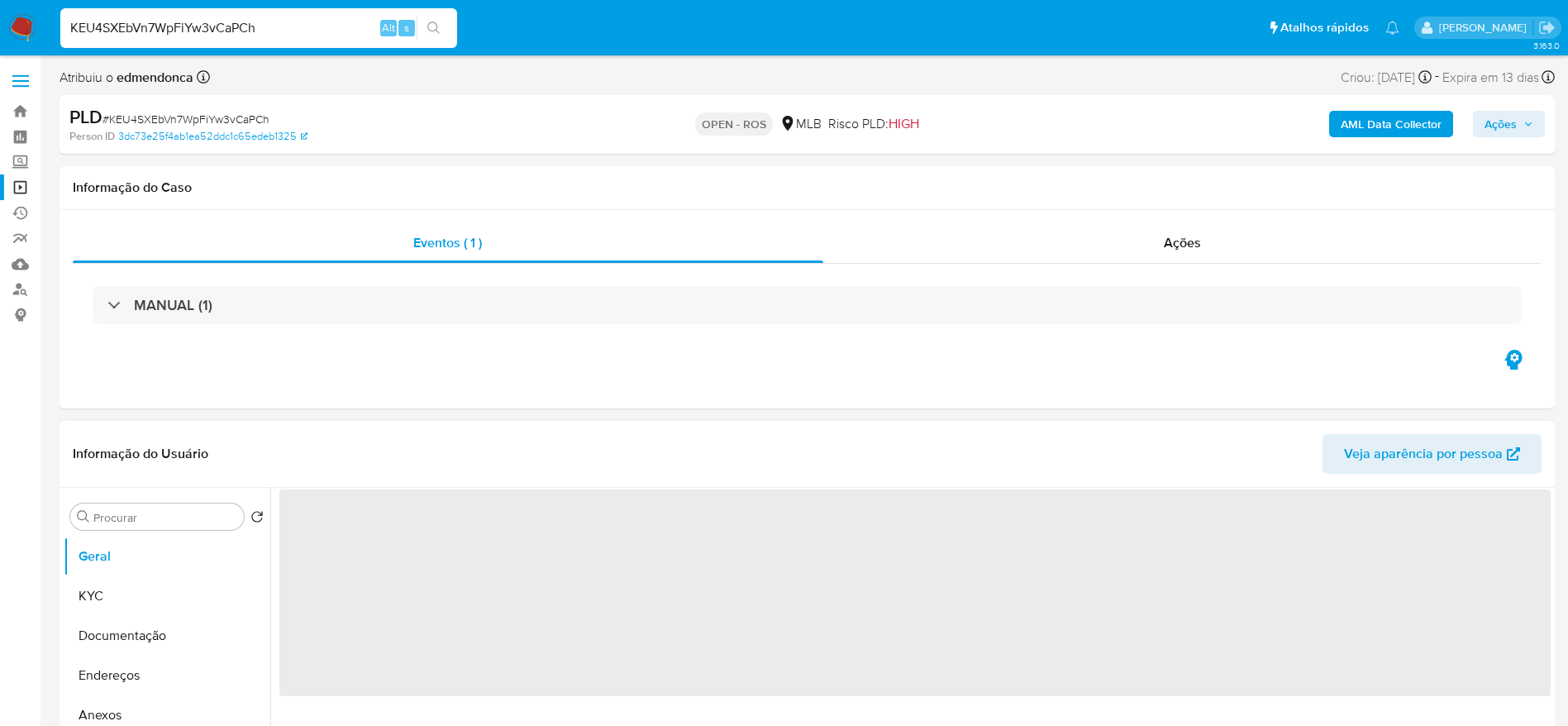
select select "10"
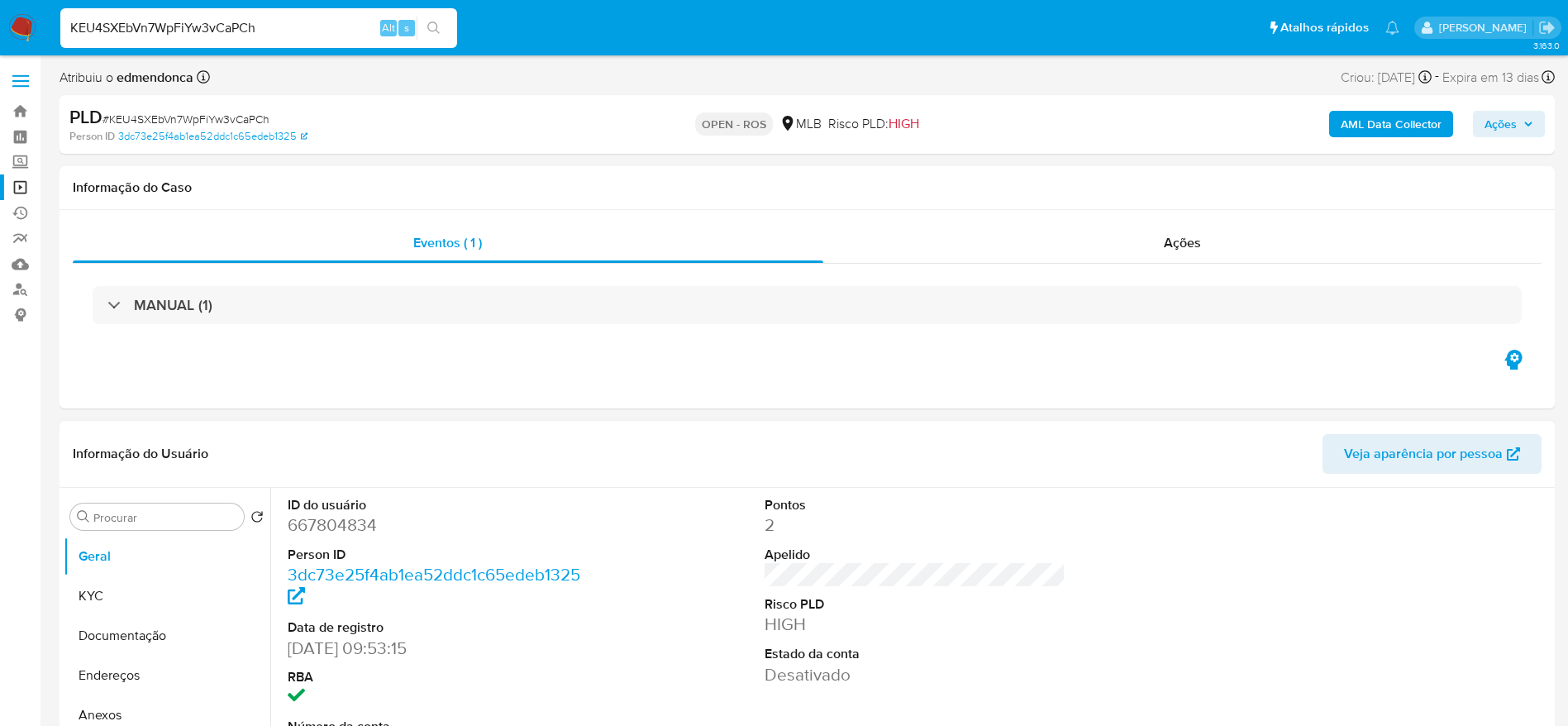
click at [373, 530] on dd "667804834" at bounding box center [438, 524] width 302 height 23
click at [350, 523] on dd "667804834" at bounding box center [438, 524] width 302 height 23
copy dd "667804834"
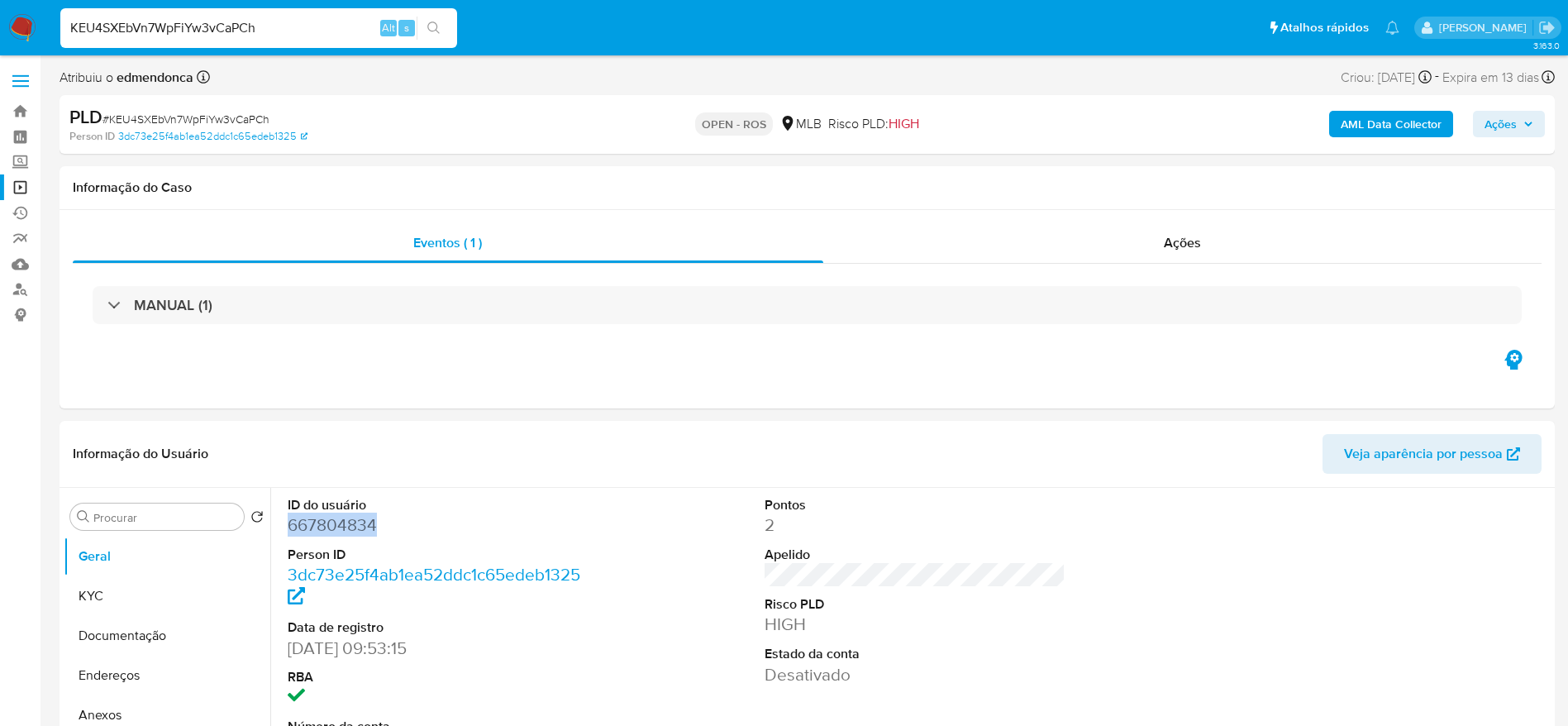
click at [297, 37] on input "KEU4SXEbVn7WpFiYw3vCaPCh" at bounding box center [258, 29] width 396 height 22
click at [296, 37] on input "KEU4SXEbVn7WpFiYw3vCaPCh" at bounding box center [258, 29] width 396 height 22
paste input "0aZ0NfUKqFjC88Wu5sM471qw"
type input "0aZ0NfUKqFjC88Wu5sM471qw"
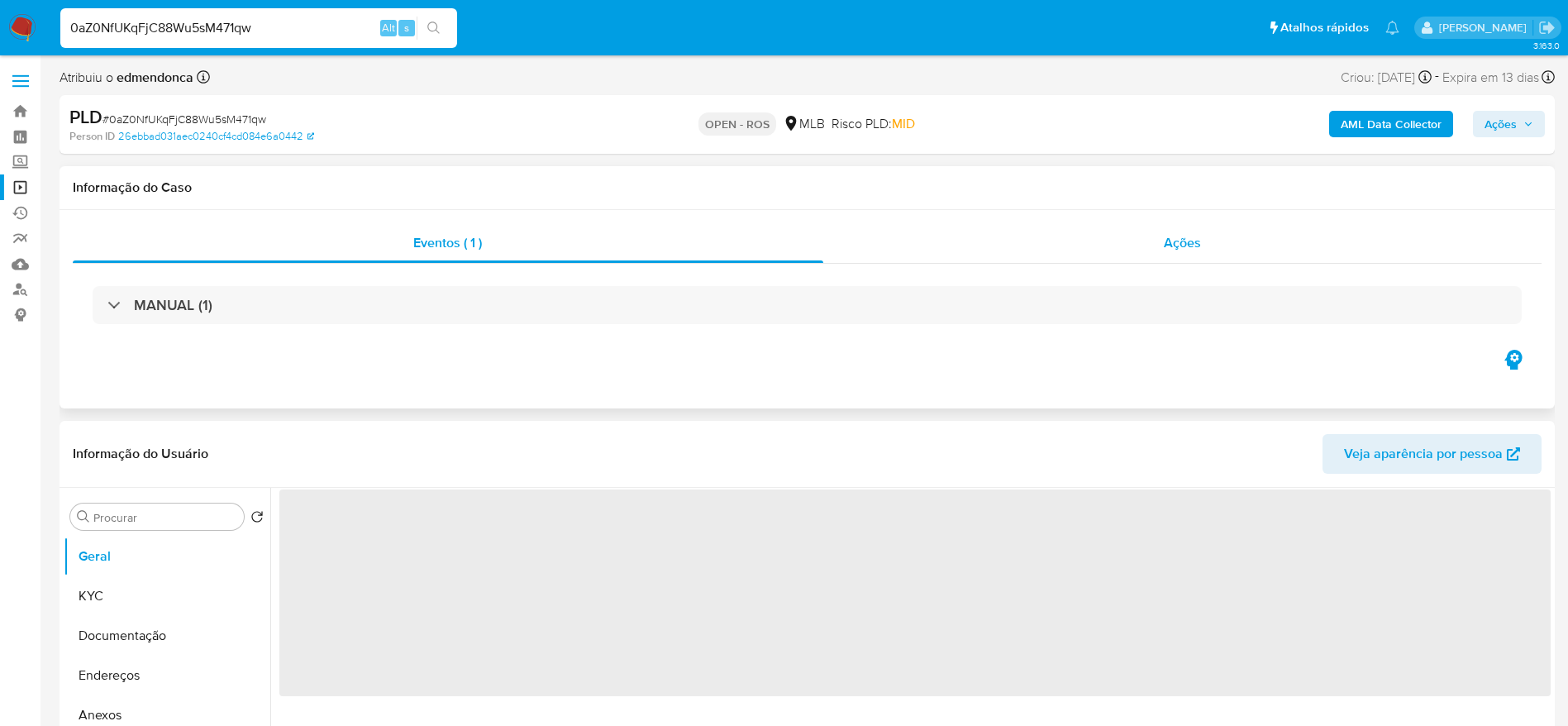
click at [1069, 239] on div "Ações" at bounding box center [1182, 243] width 719 height 40
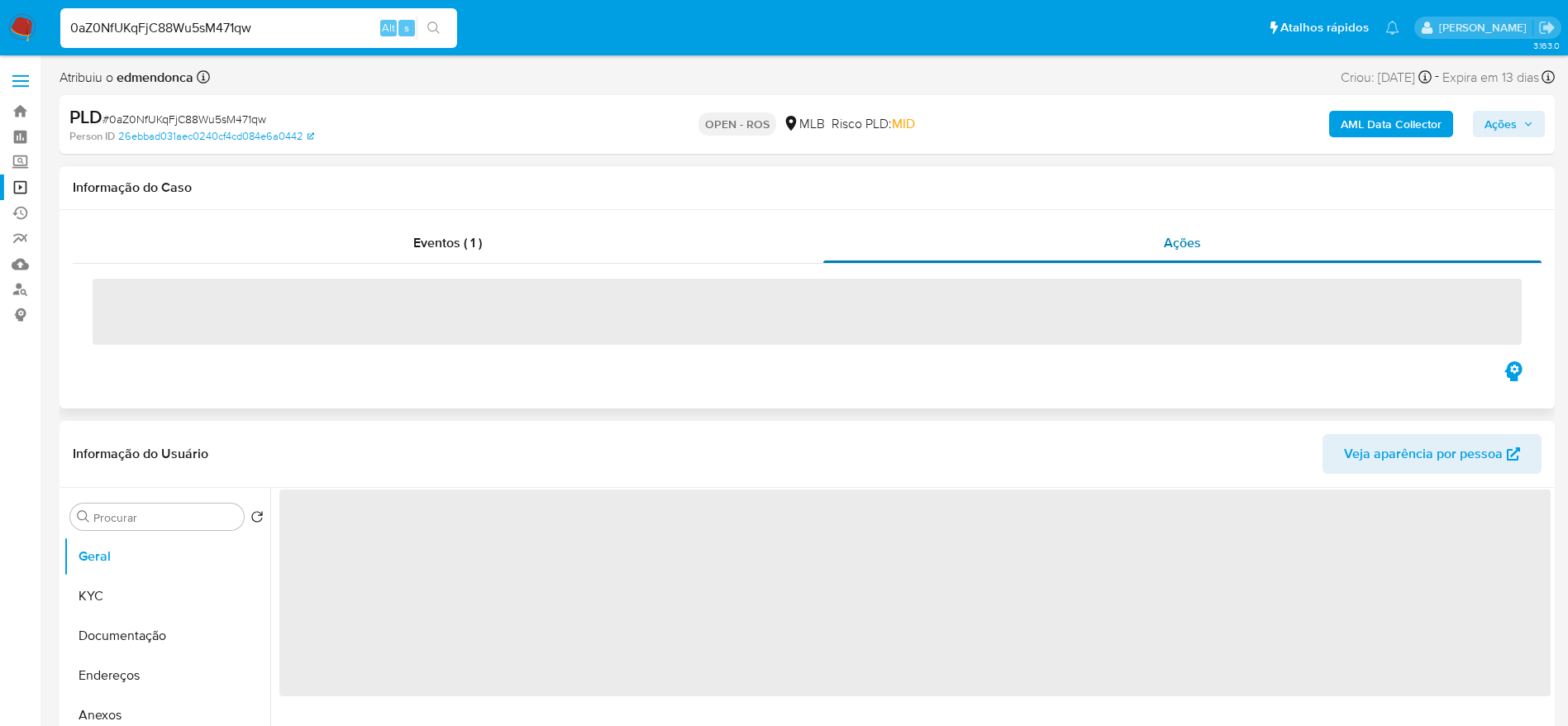
select select "10"
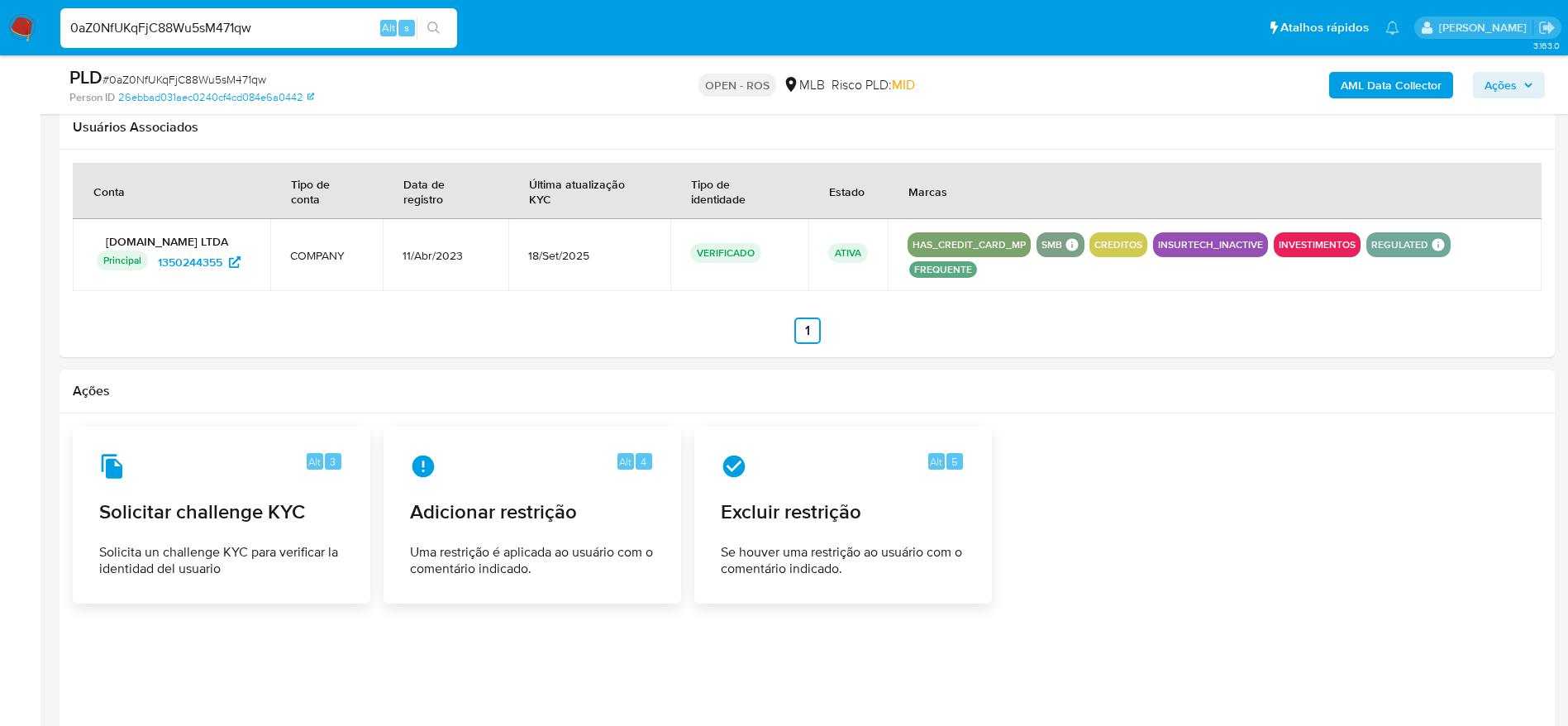
scroll to position [2265, 0]
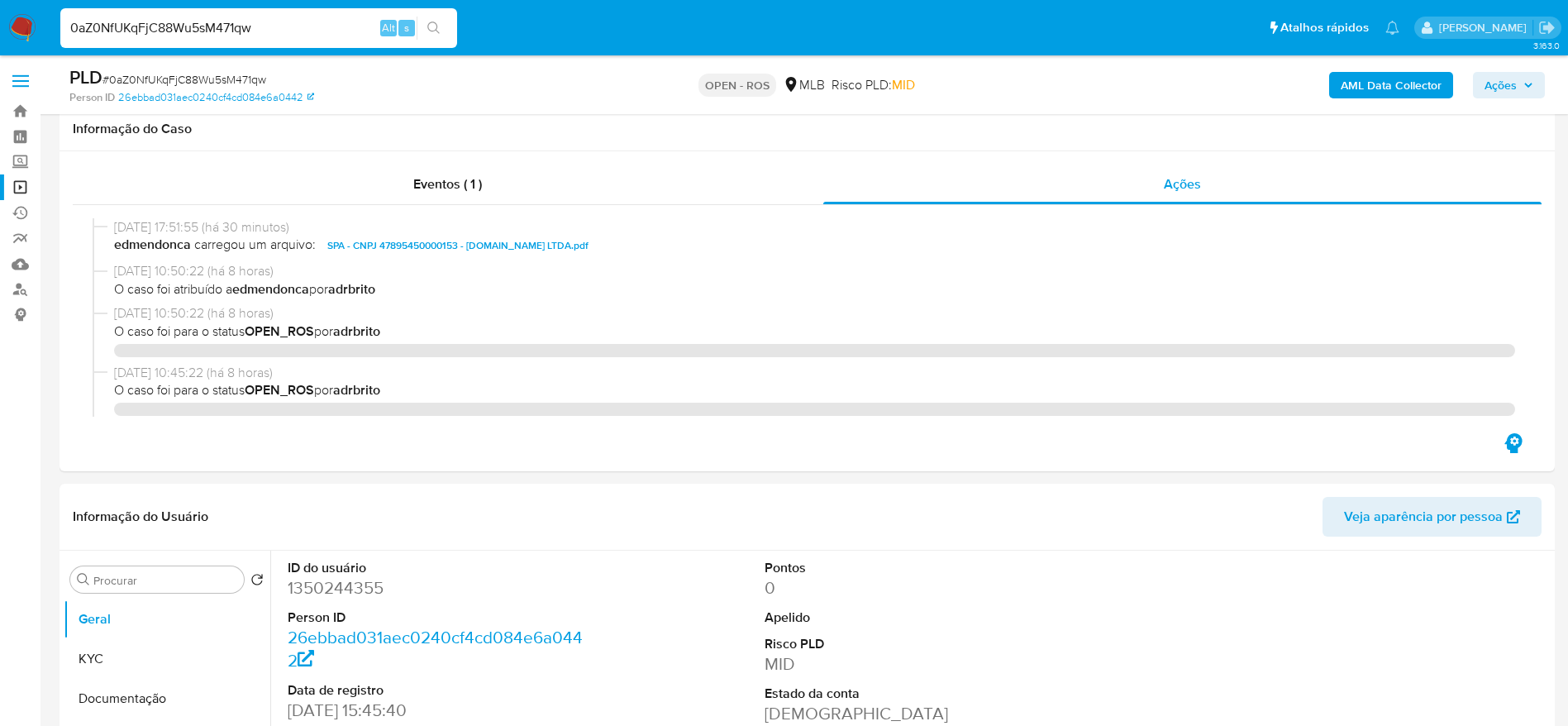
select select "10"
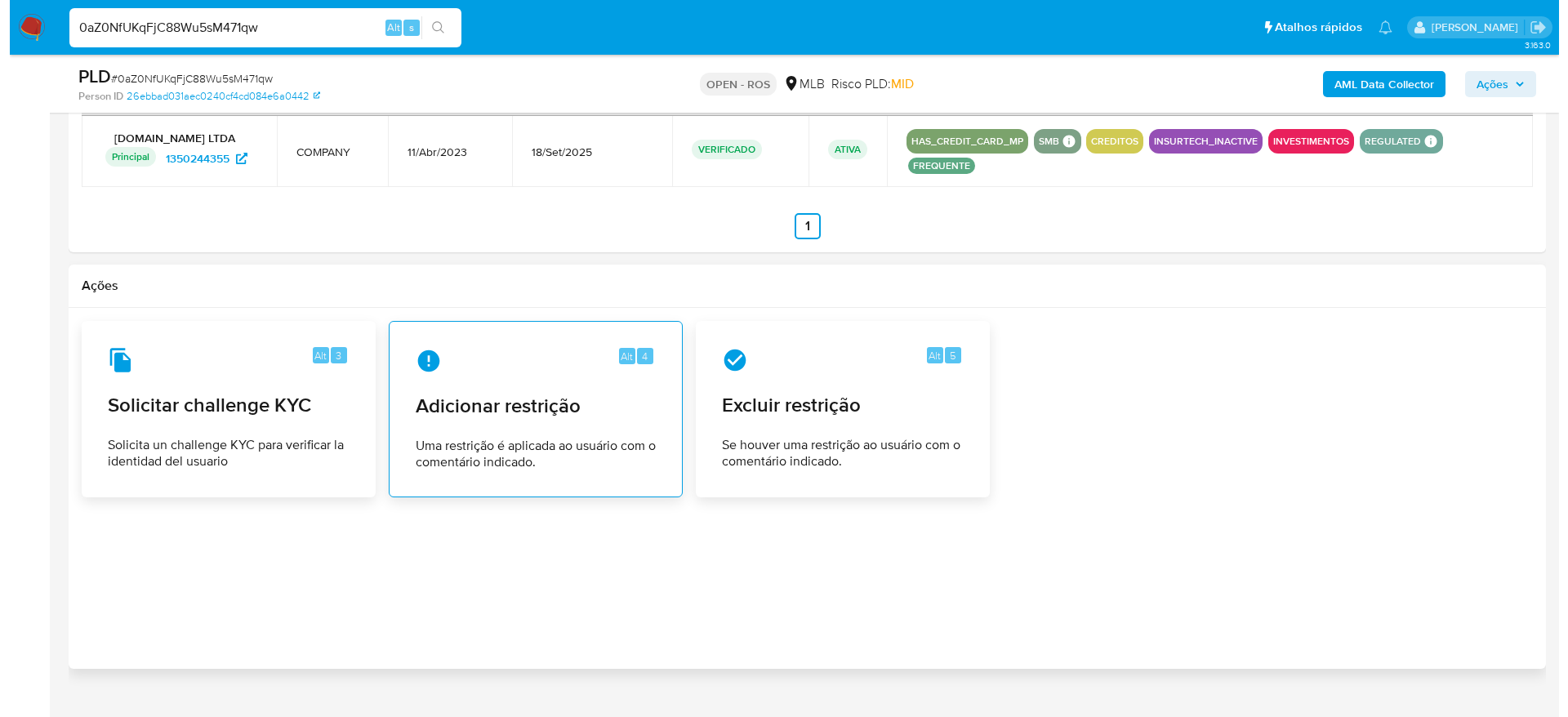
scroll to position [122, 0]
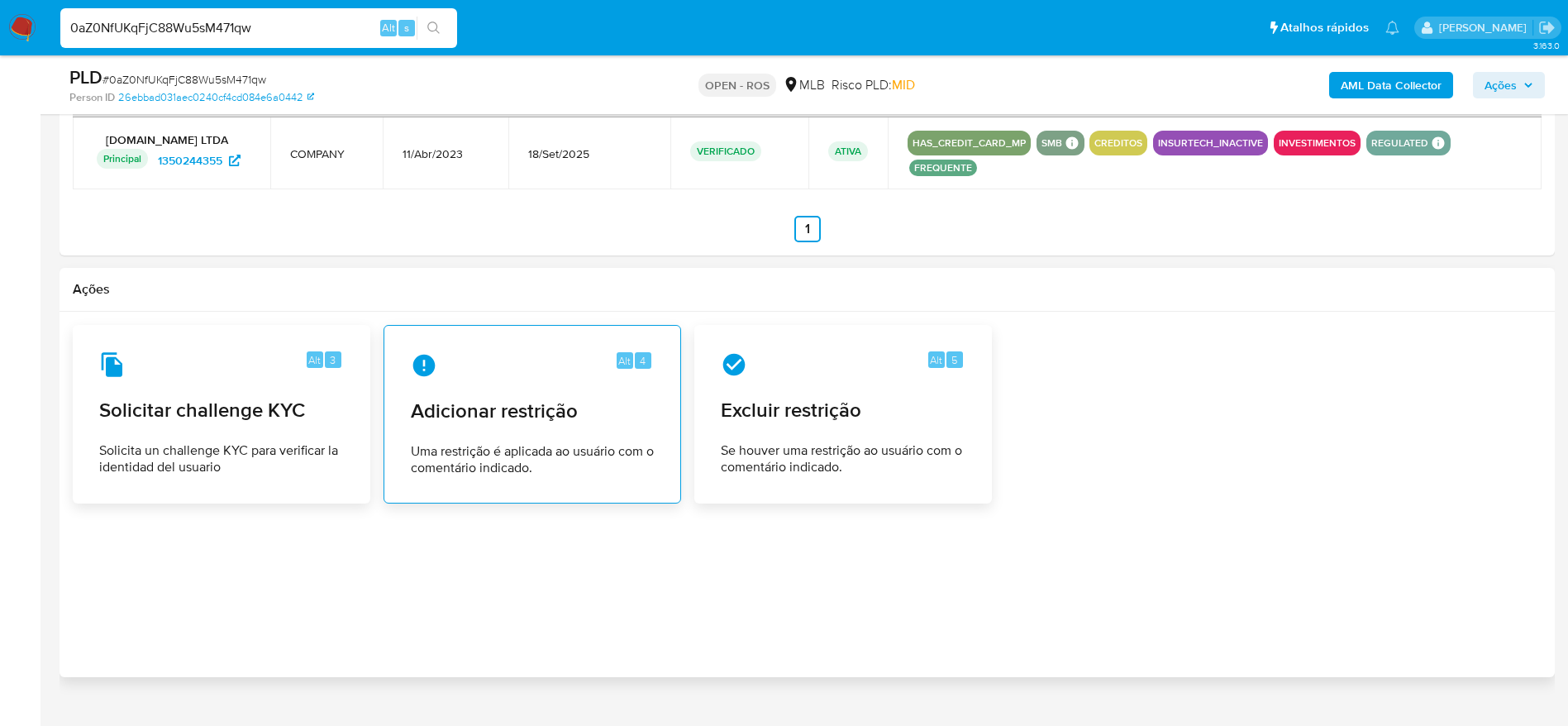
click at [528, 358] on div "Alt 4 Adicionar restrição Uma restrição é aplicada ao usuário com o comentário …" at bounding box center [532, 414] width 269 height 150
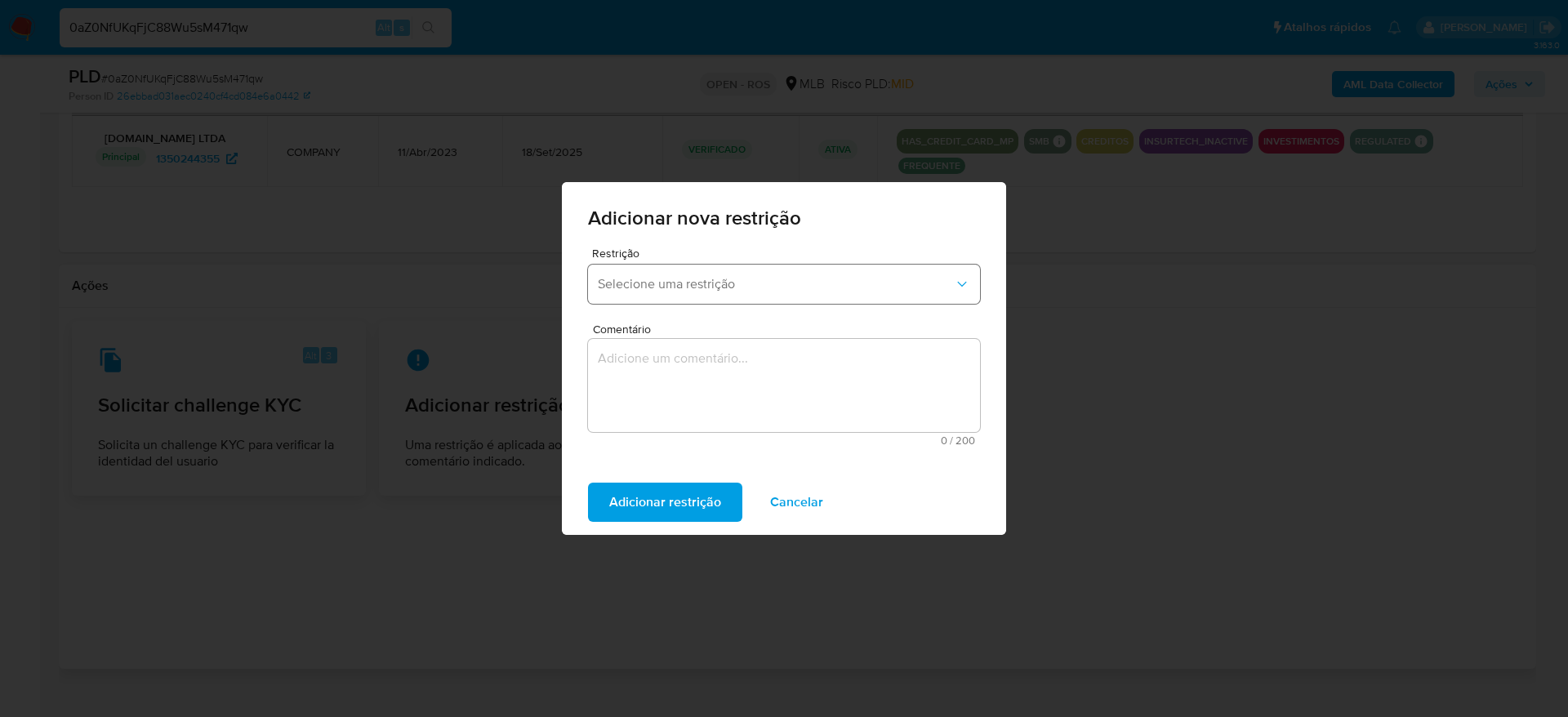
click at [811, 291] on span "Selecione uma restrição" at bounding box center [776, 284] width 356 height 17
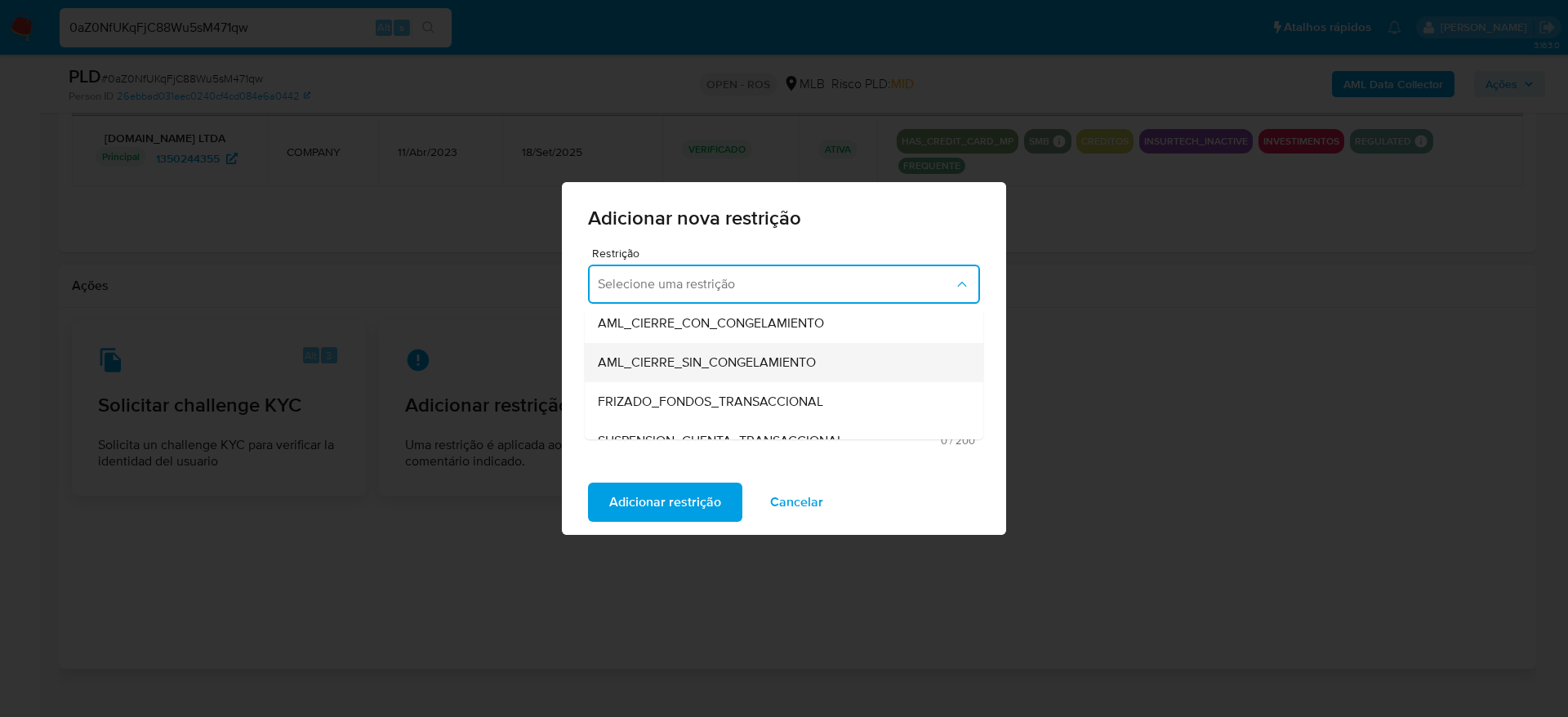
click at [888, 366] on div "AML_CIERRE_SIN_CONGELAMIENTO" at bounding box center [779, 362] width 362 height 39
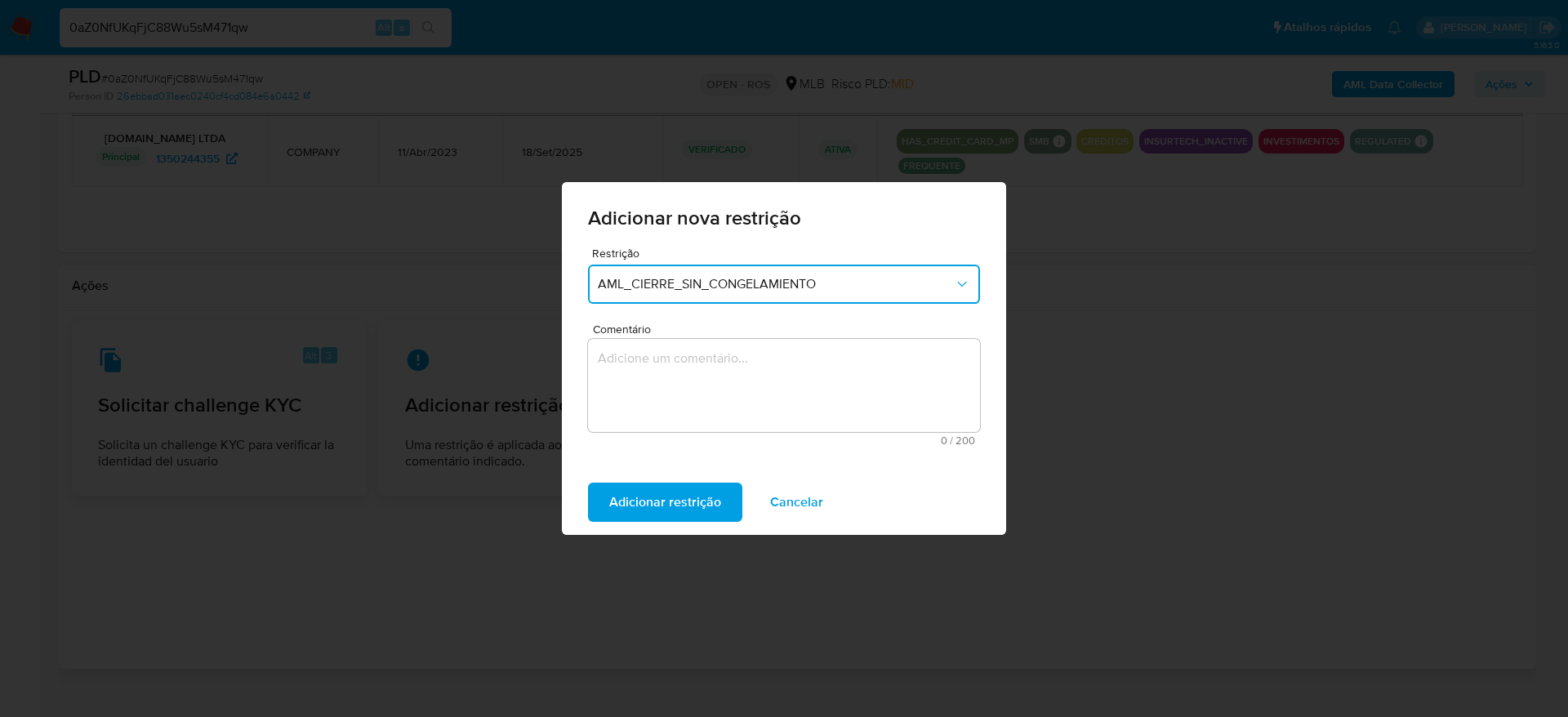
click at [783, 418] on textarea "Comentário" at bounding box center [784, 385] width 392 height 93
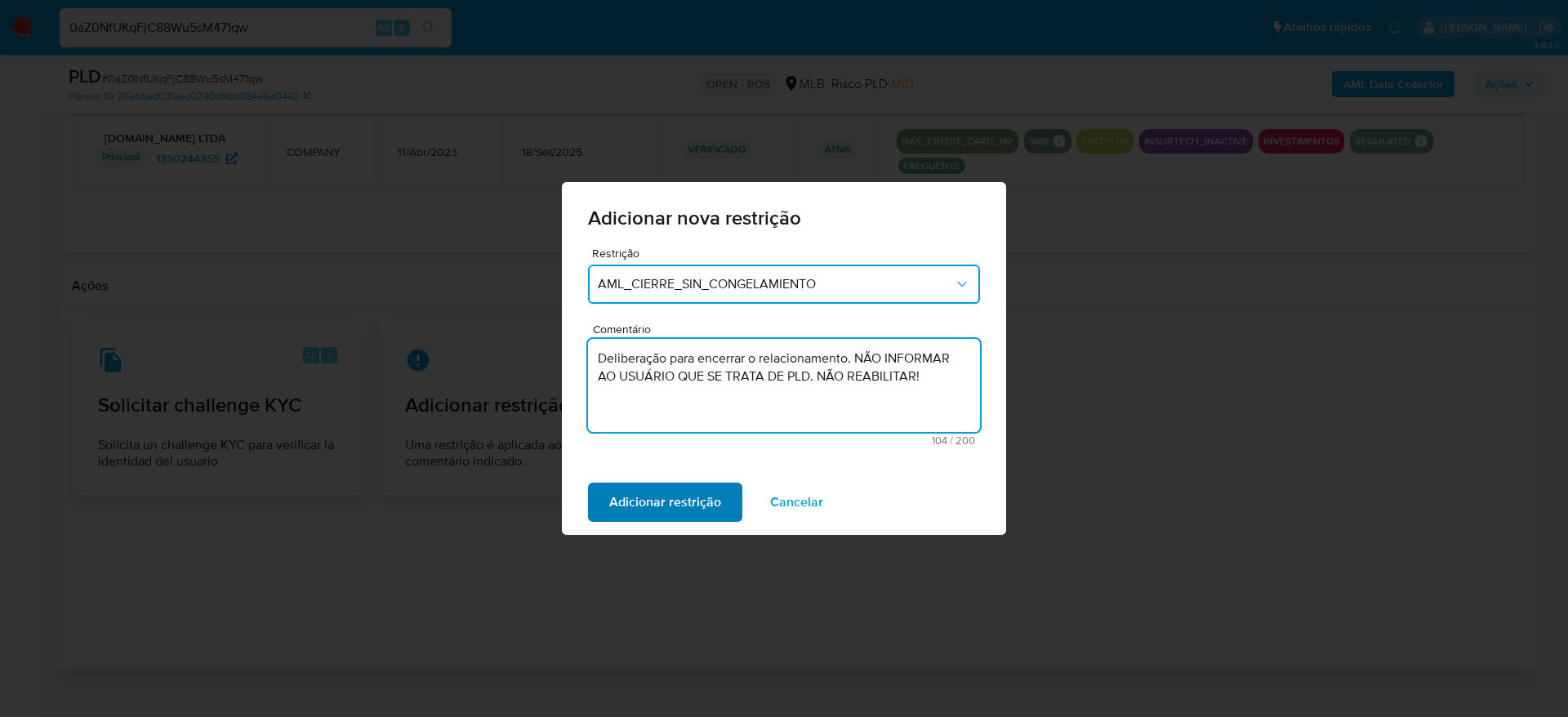
type textarea "Deliberação para encerrar o relacionamento. NÃO INFORMAR AO USUÁRIO QUE SE TRAT…"
click at [663, 499] on span "Adicionar restrição" at bounding box center [665, 502] width 112 height 36
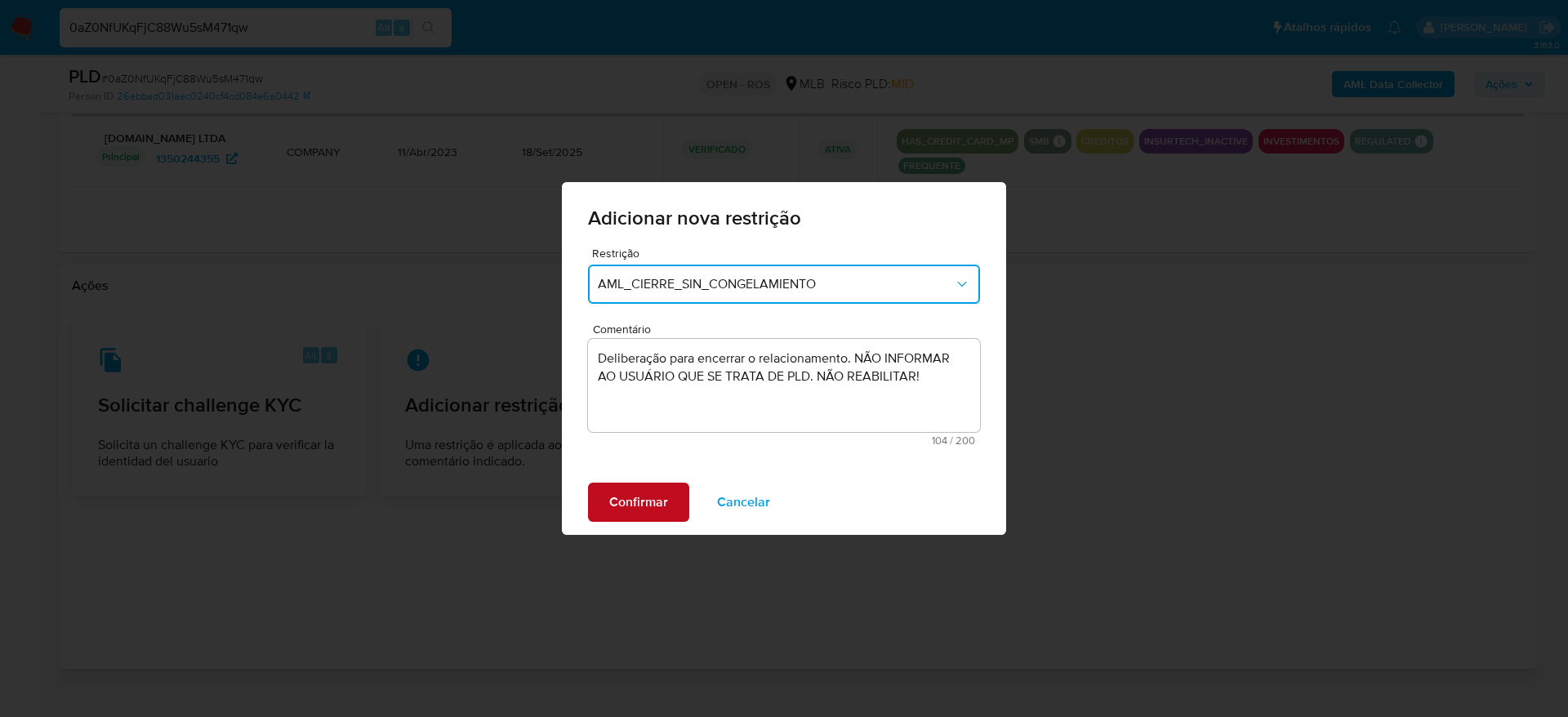
click at [663, 499] on span "Confirmar" at bounding box center [639, 502] width 59 height 36
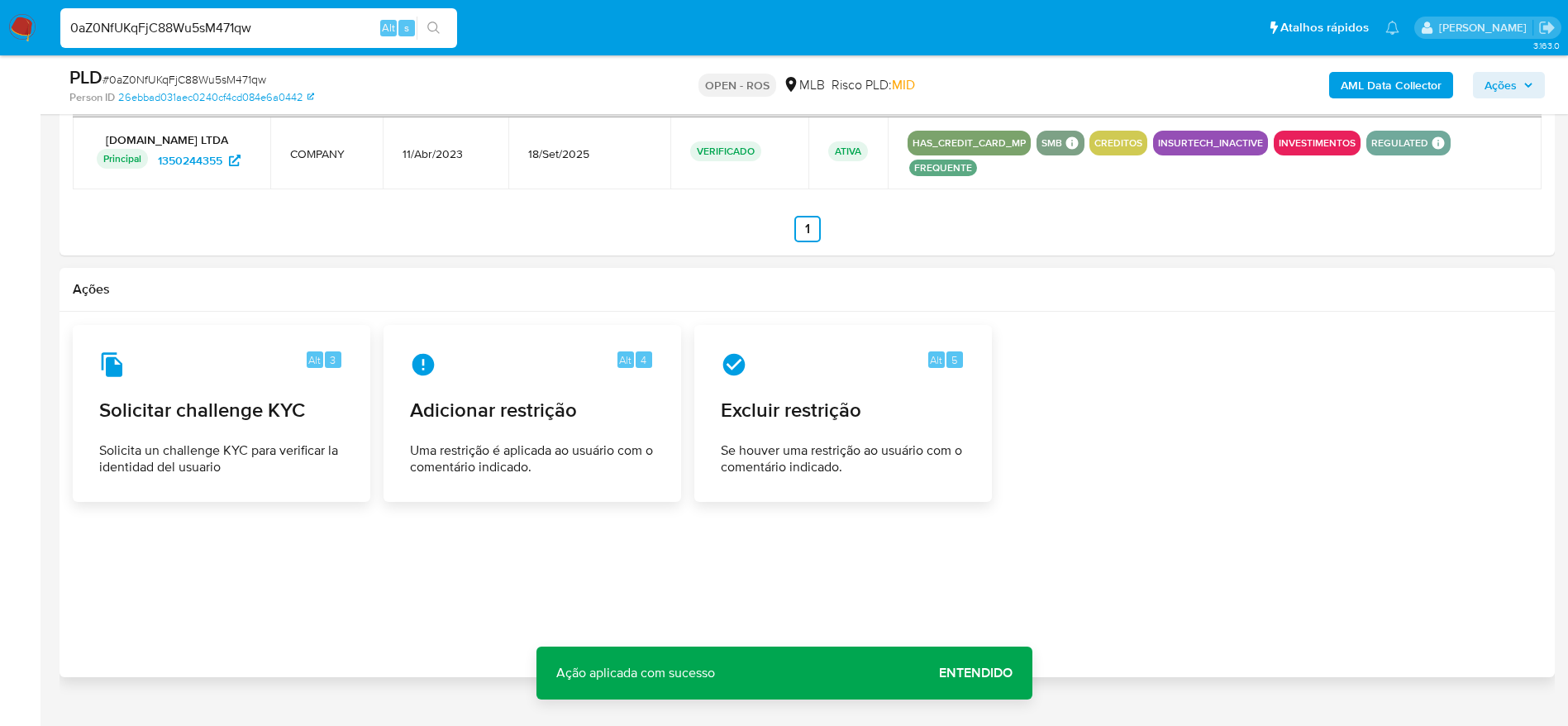
click at [188, 15] on div "0aZ0NfUKqFjC88Wu5sM471qw Alt s" at bounding box center [258, 28] width 396 height 40
click at [198, 21] on input "0aZ0NfUKqFjC88Wu5sM471qw" at bounding box center [258, 29] width 396 height 22
paste input "tu252ObyBMMgTl5Q1HgyjMnt"
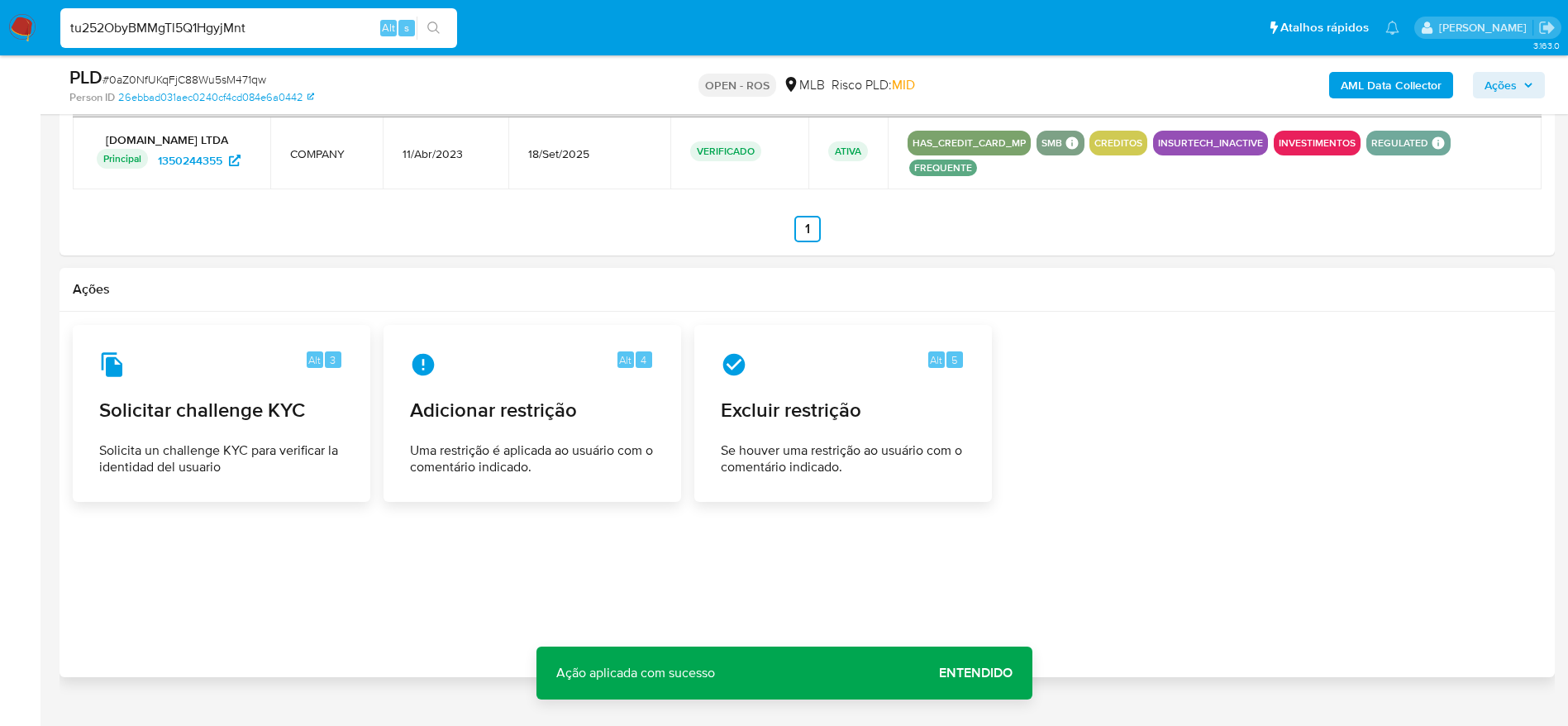
type input "tu252ObyBMMgTl5Q1HgyjMnt"
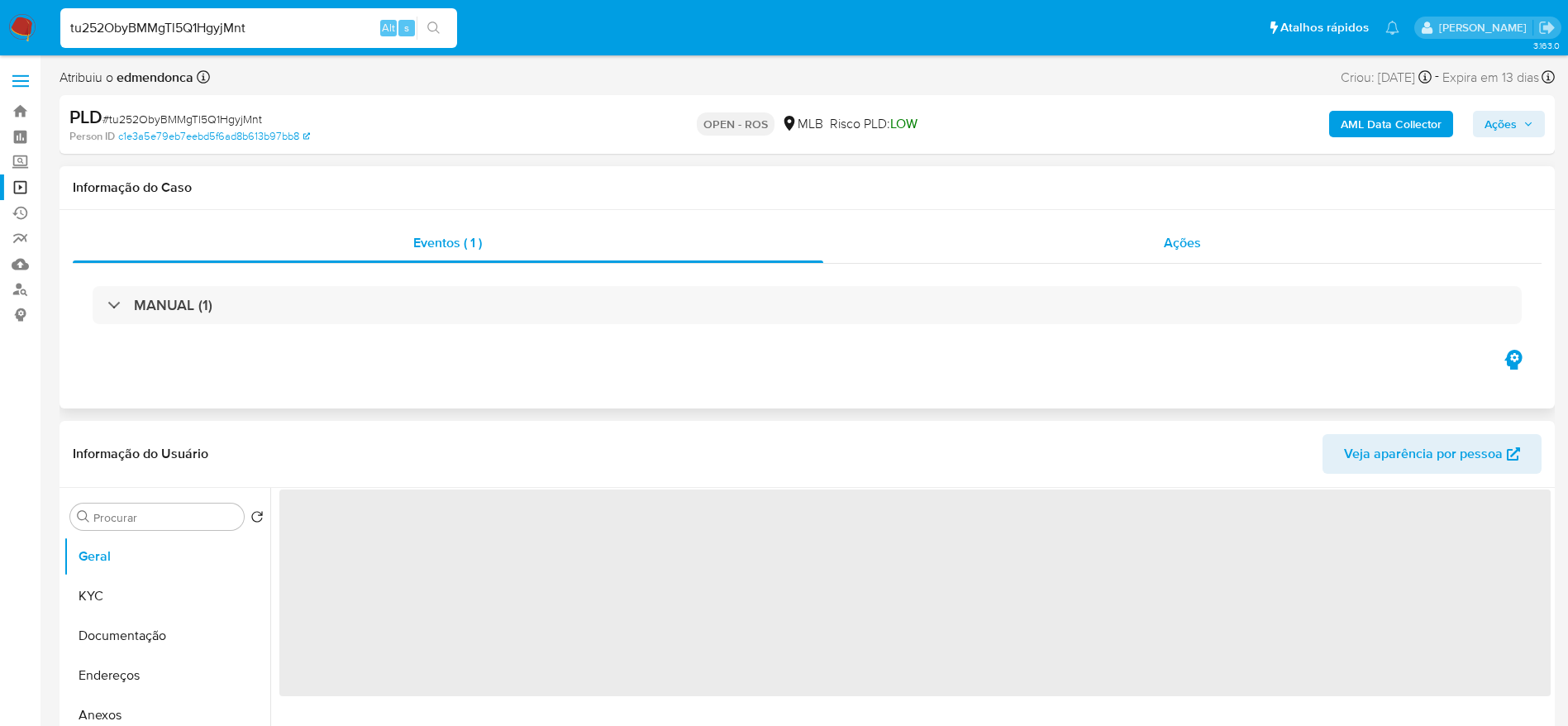
select select "10"
click at [1146, 241] on div "Ações" at bounding box center [1182, 243] width 719 height 40
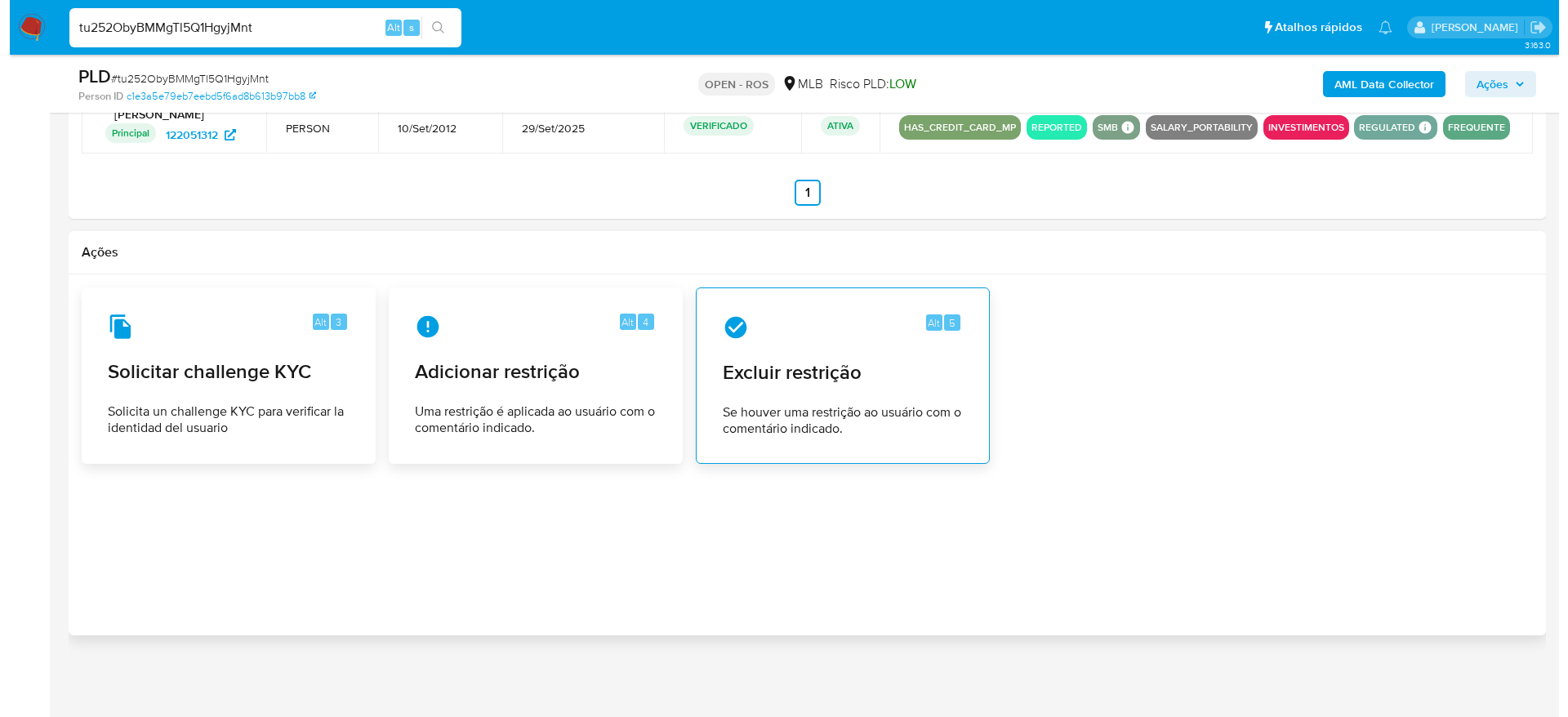
scroll to position [2270, 0]
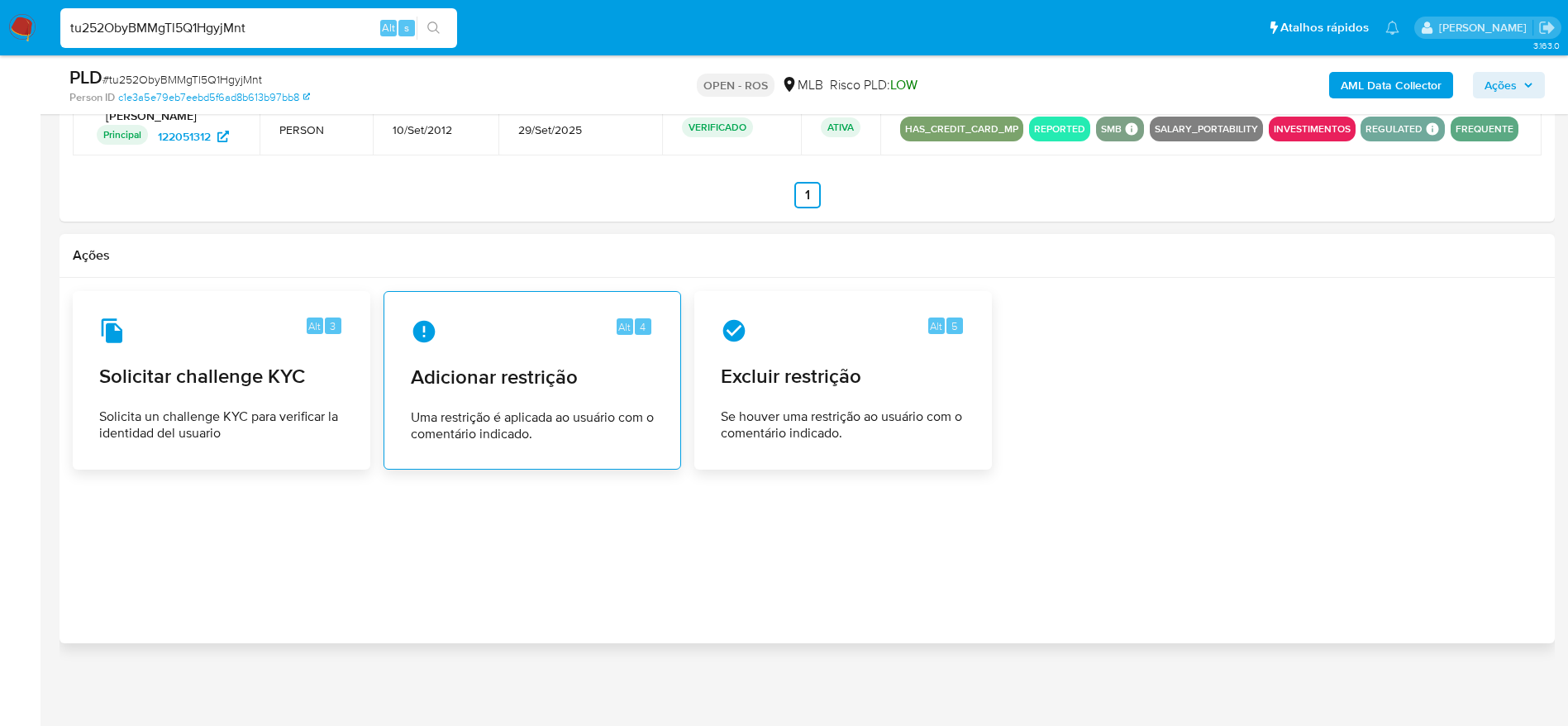
click at [451, 373] on span "Adicionar restrição" at bounding box center [532, 377] width 243 height 25
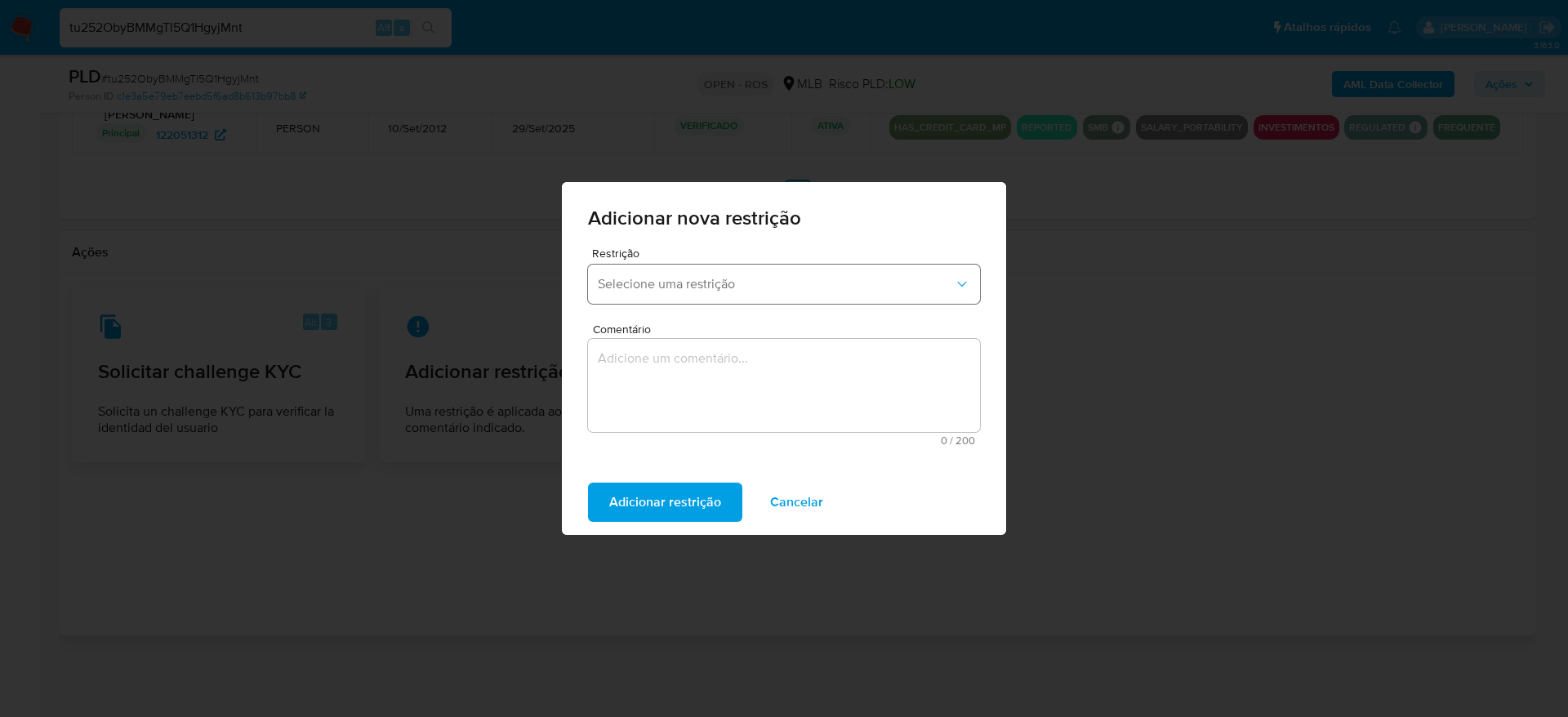
click at [779, 280] on span "Selecione uma restrição" at bounding box center [776, 284] width 356 height 17
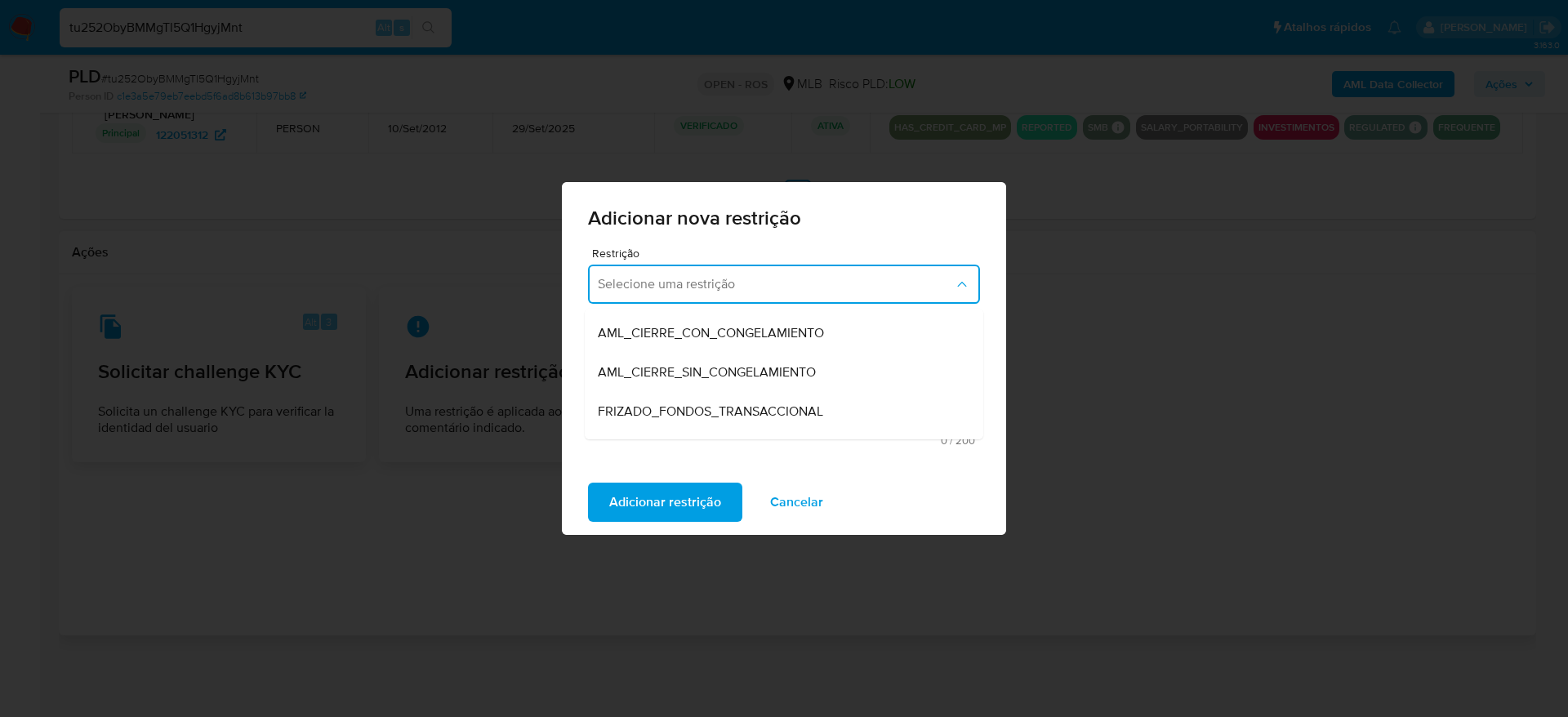
scroll to position [103, 0]
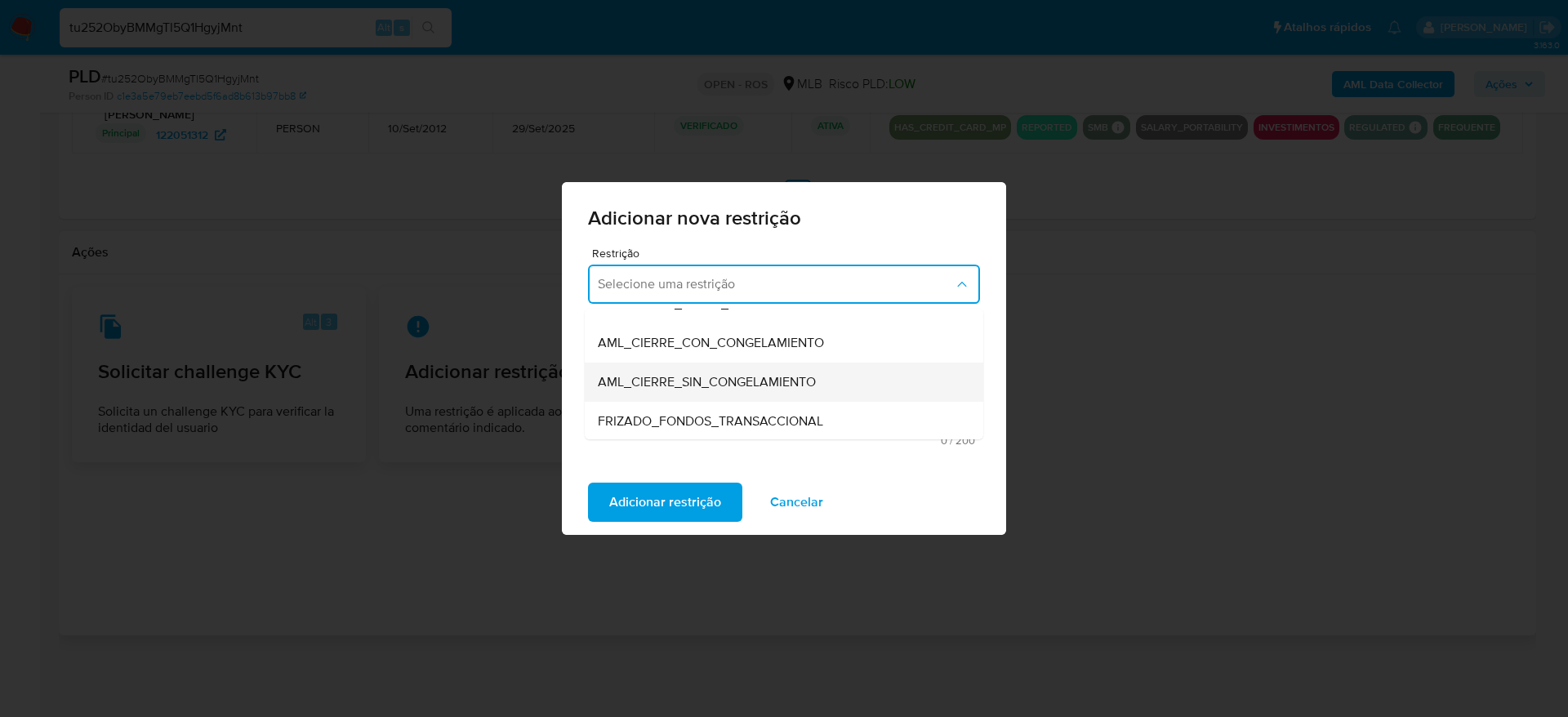
click at [734, 397] on div "AML_CIERRE_SIN_CONGELAMIENTO" at bounding box center [779, 382] width 362 height 39
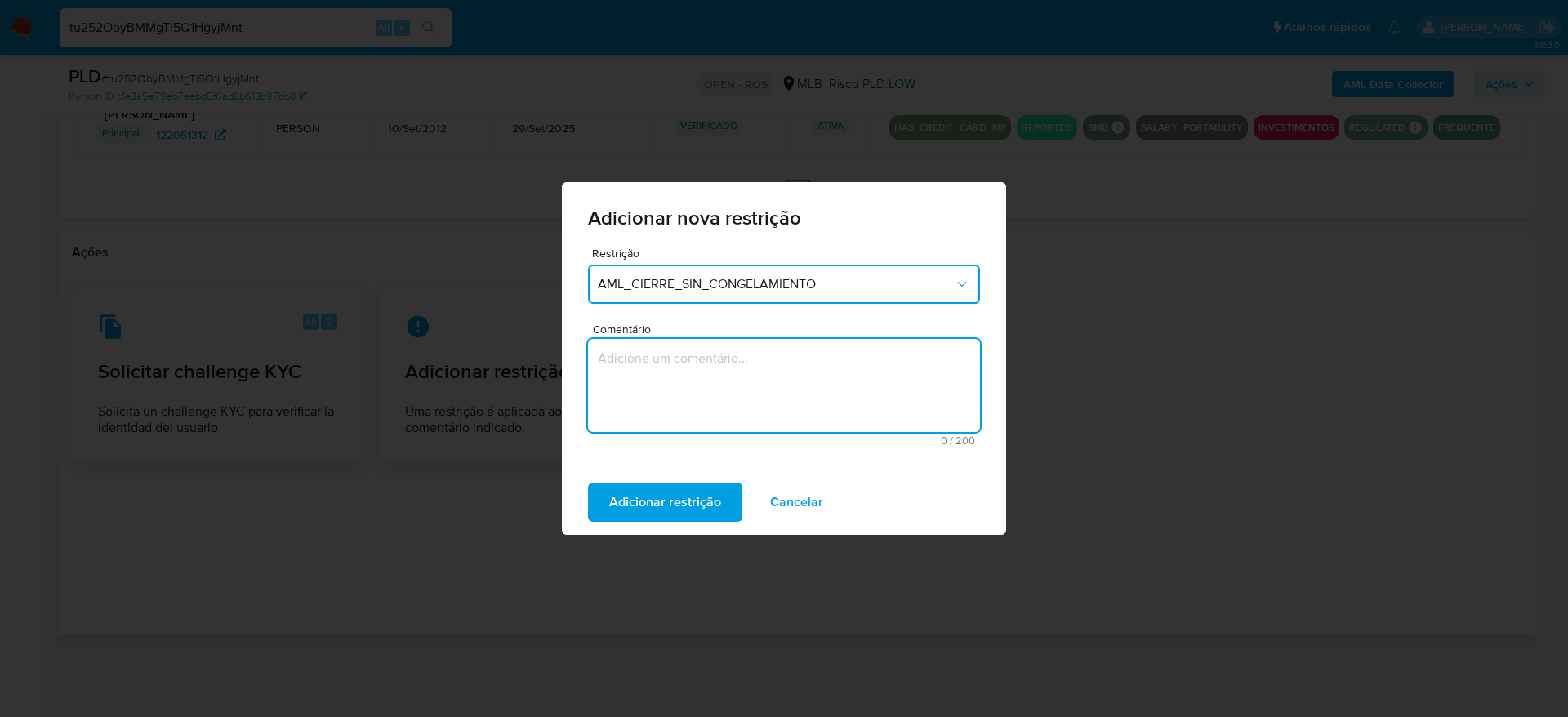
click at [851, 409] on textarea "Comentário" at bounding box center [784, 385] width 392 height 93
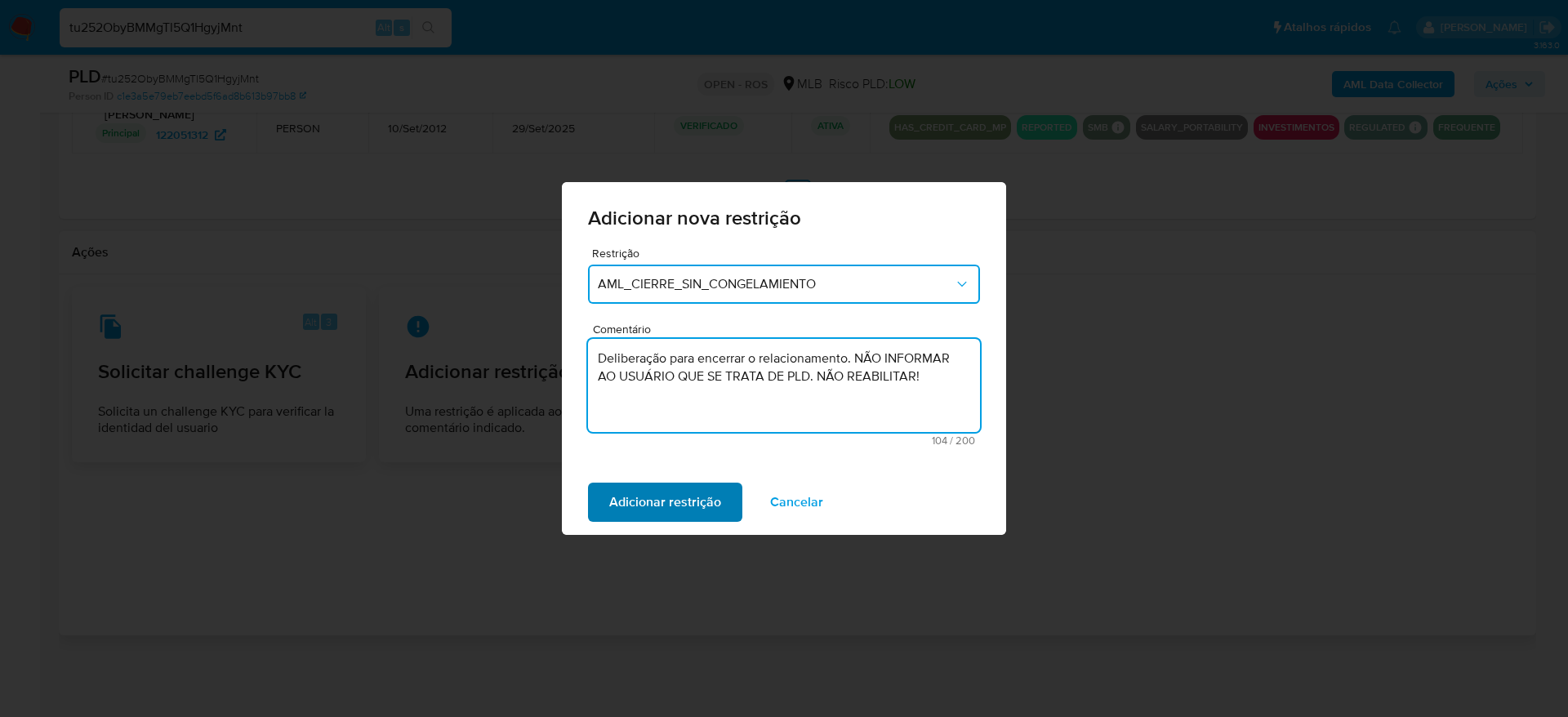
type textarea "Deliberação para encerrar o relacionamento. NÃO INFORMAR AO USUÁRIO QUE SE TRAT…"
click at [664, 513] on span "Adicionar restrição" at bounding box center [665, 502] width 112 height 36
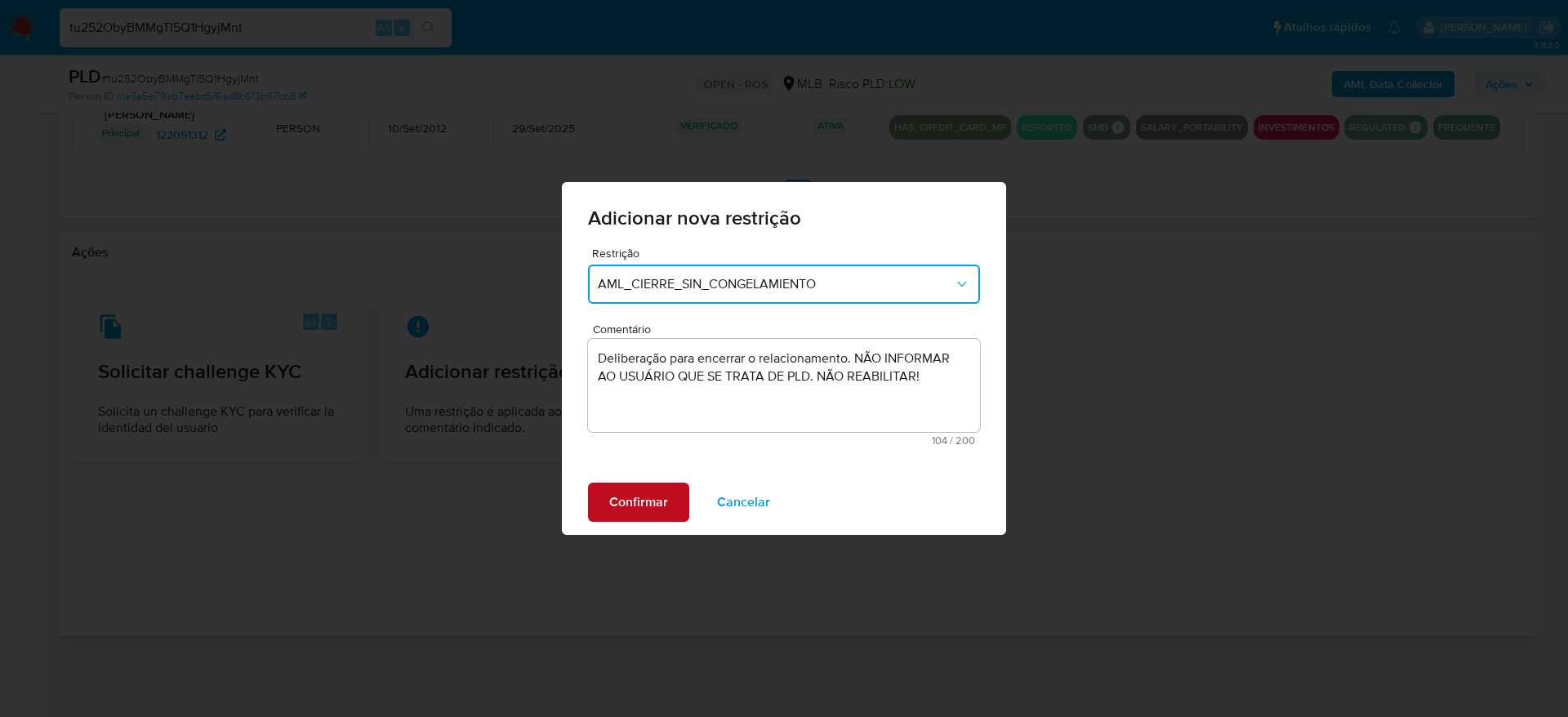
click at [664, 513] on span "Confirmar" at bounding box center [639, 502] width 59 height 36
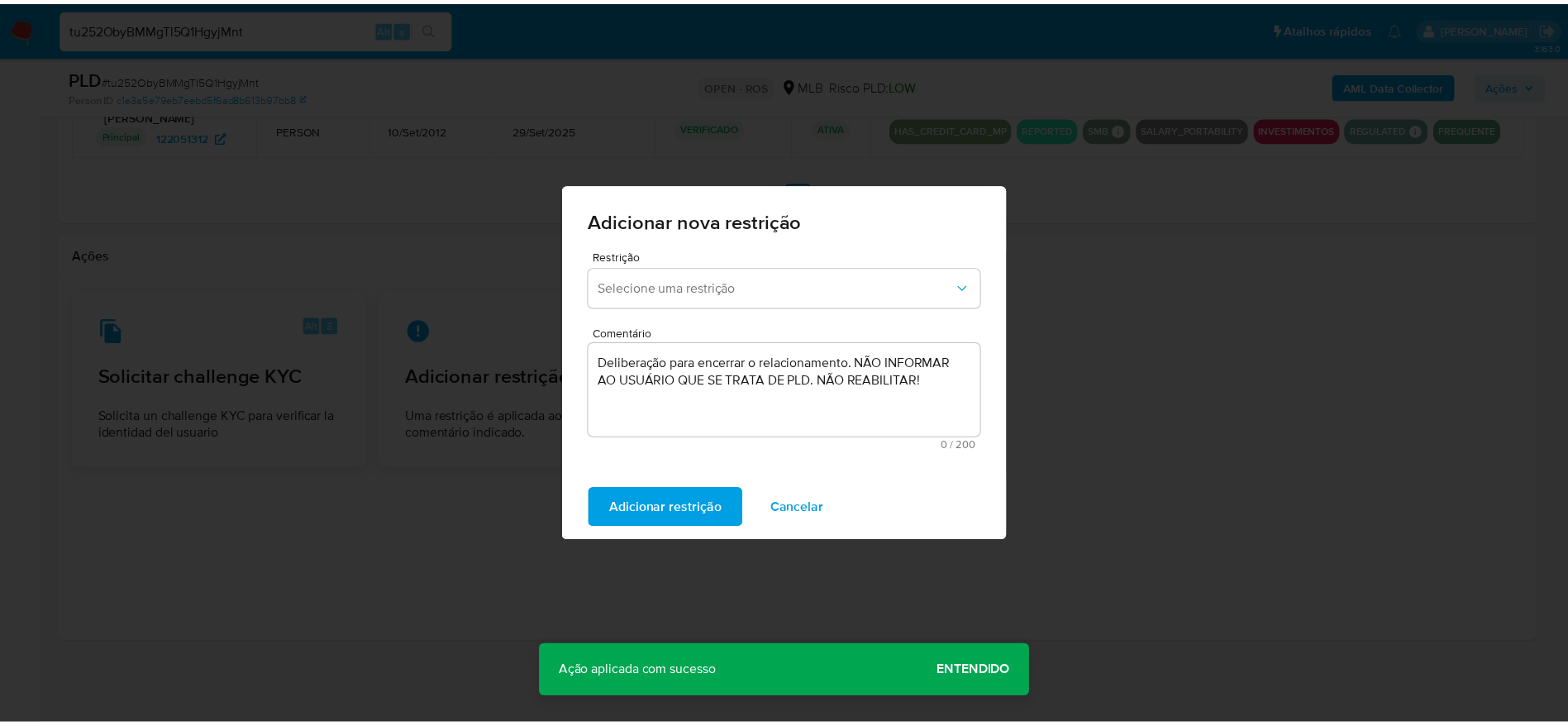
scroll to position [2265, 0]
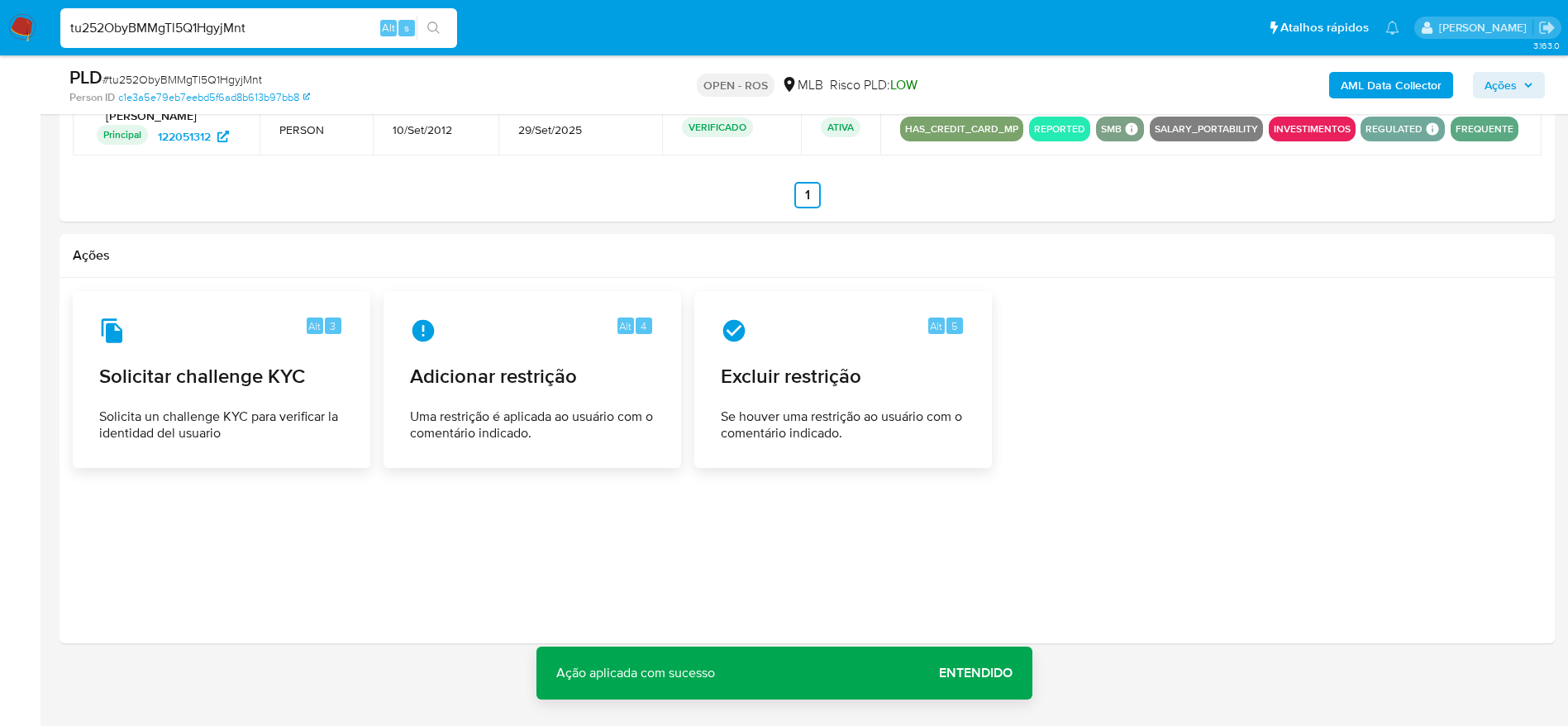
click at [245, 30] on input "tu252ObyBMMgTl5Q1HgyjMnt" at bounding box center [258, 29] width 396 height 22
paste input "Sfexb6JBIdIGYjHUNTRg0kEA"
type input "Sfexb6JBIdIGYjHUNTRg0kEA"
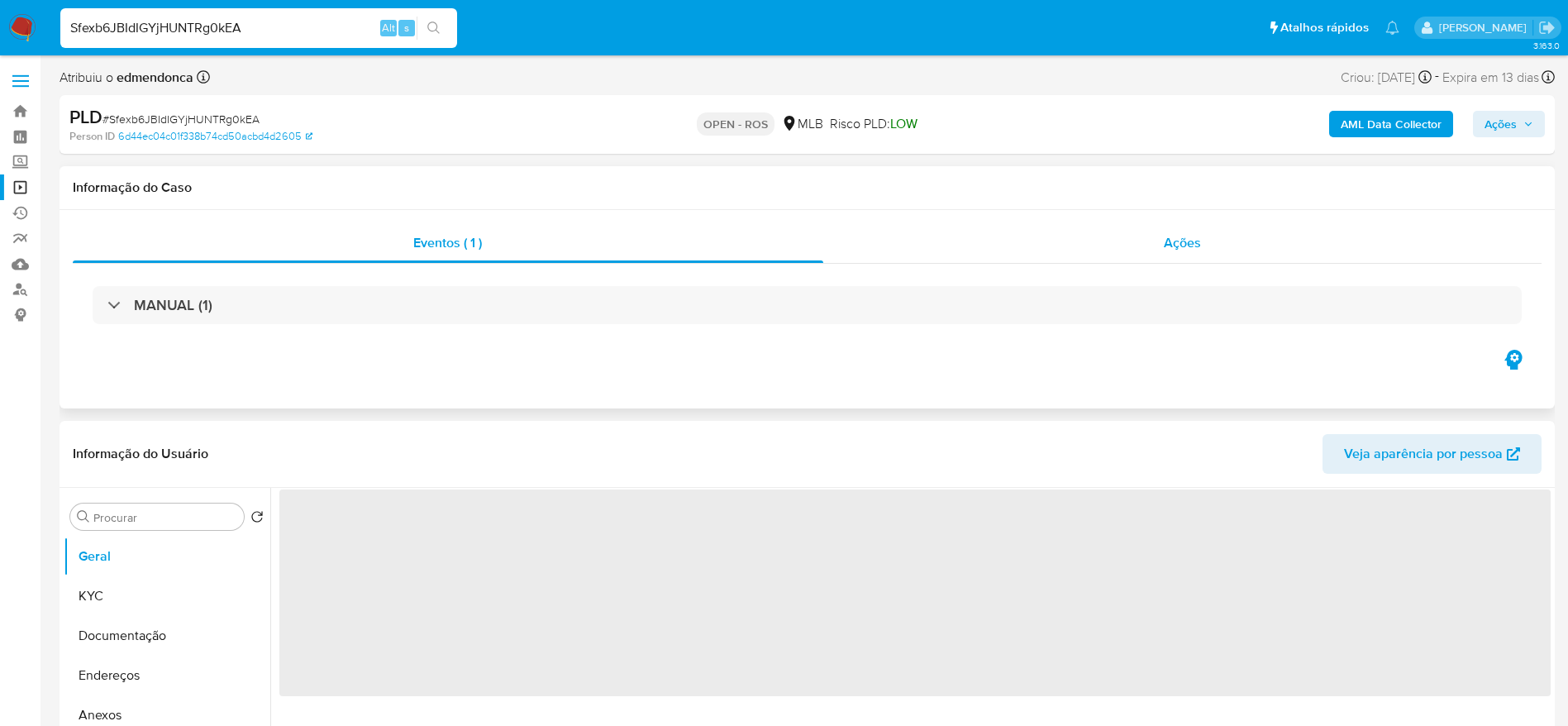
click at [1203, 239] on div "Ações" at bounding box center [1182, 243] width 719 height 40
select select "10"
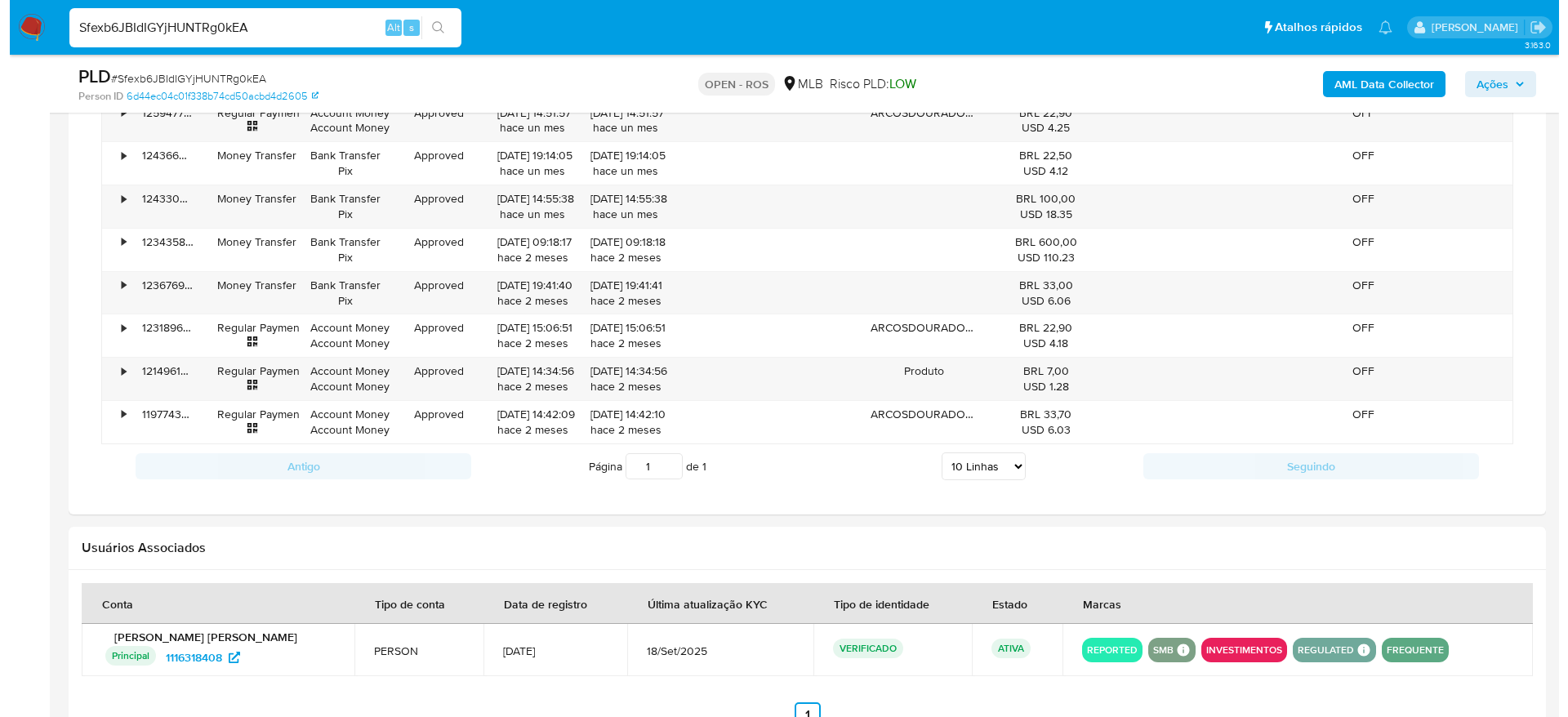
scroll to position [2237, 0]
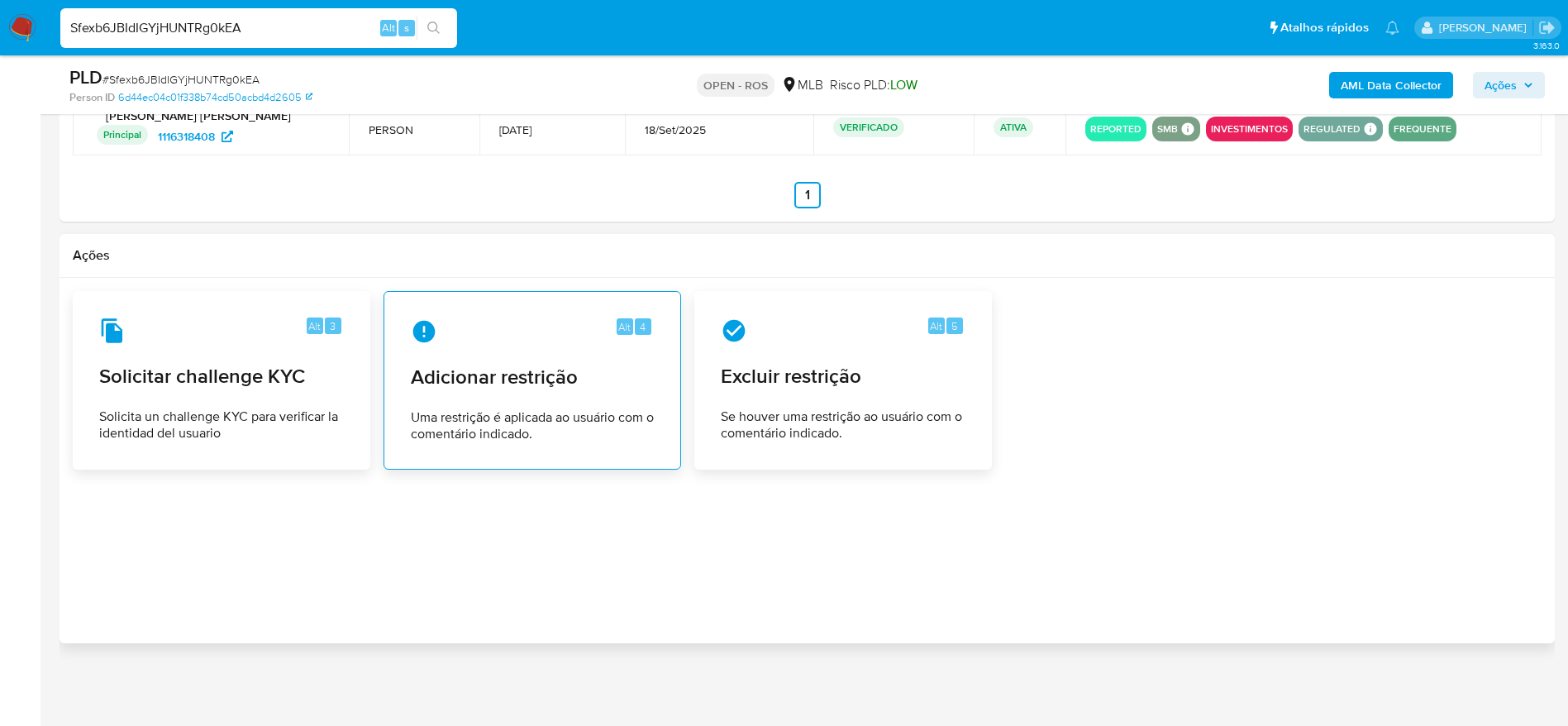
click at [501, 430] on span "Uma restrição é aplicada ao usuário com o comentário indicado." at bounding box center [532, 425] width 243 height 33
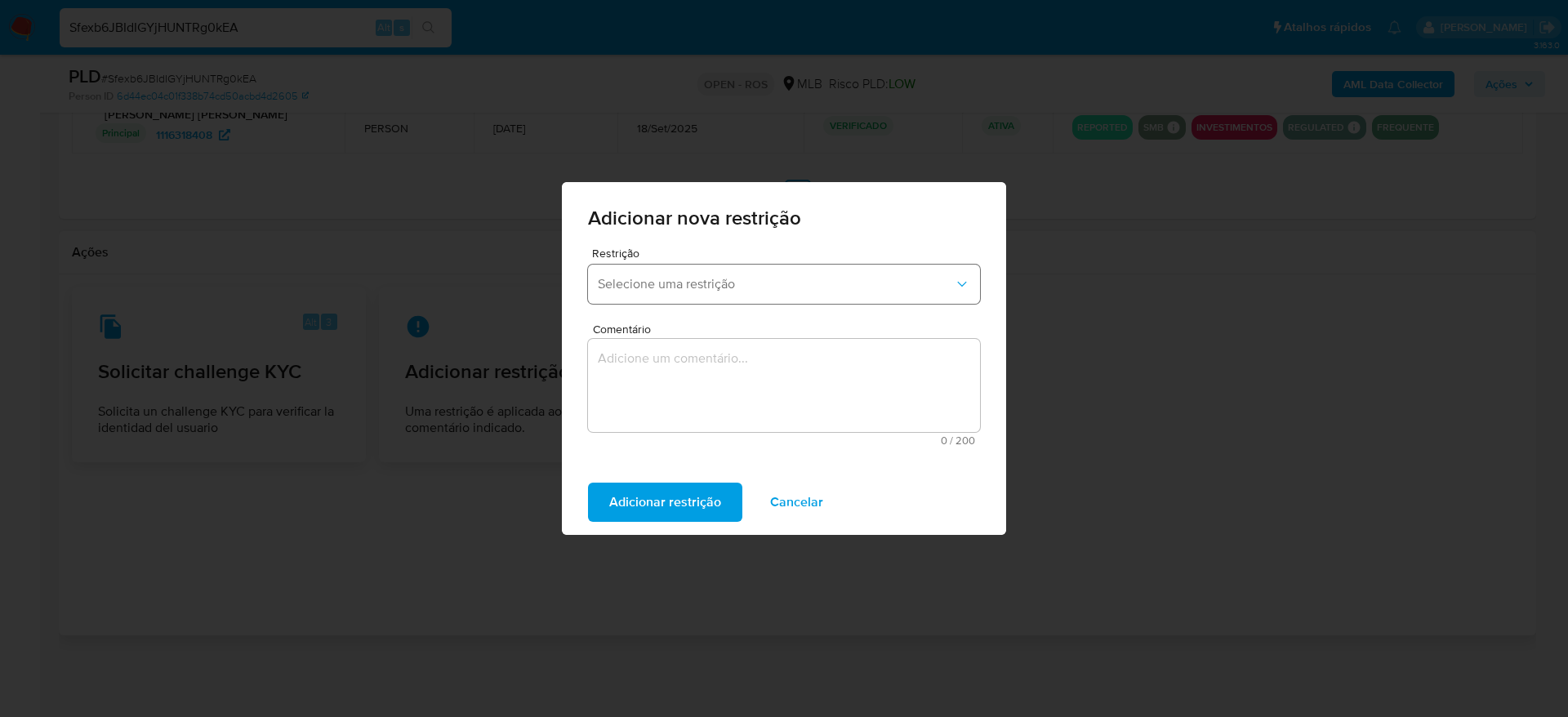
click at [723, 277] on span "Selecione uma restrição" at bounding box center [776, 284] width 356 height 17
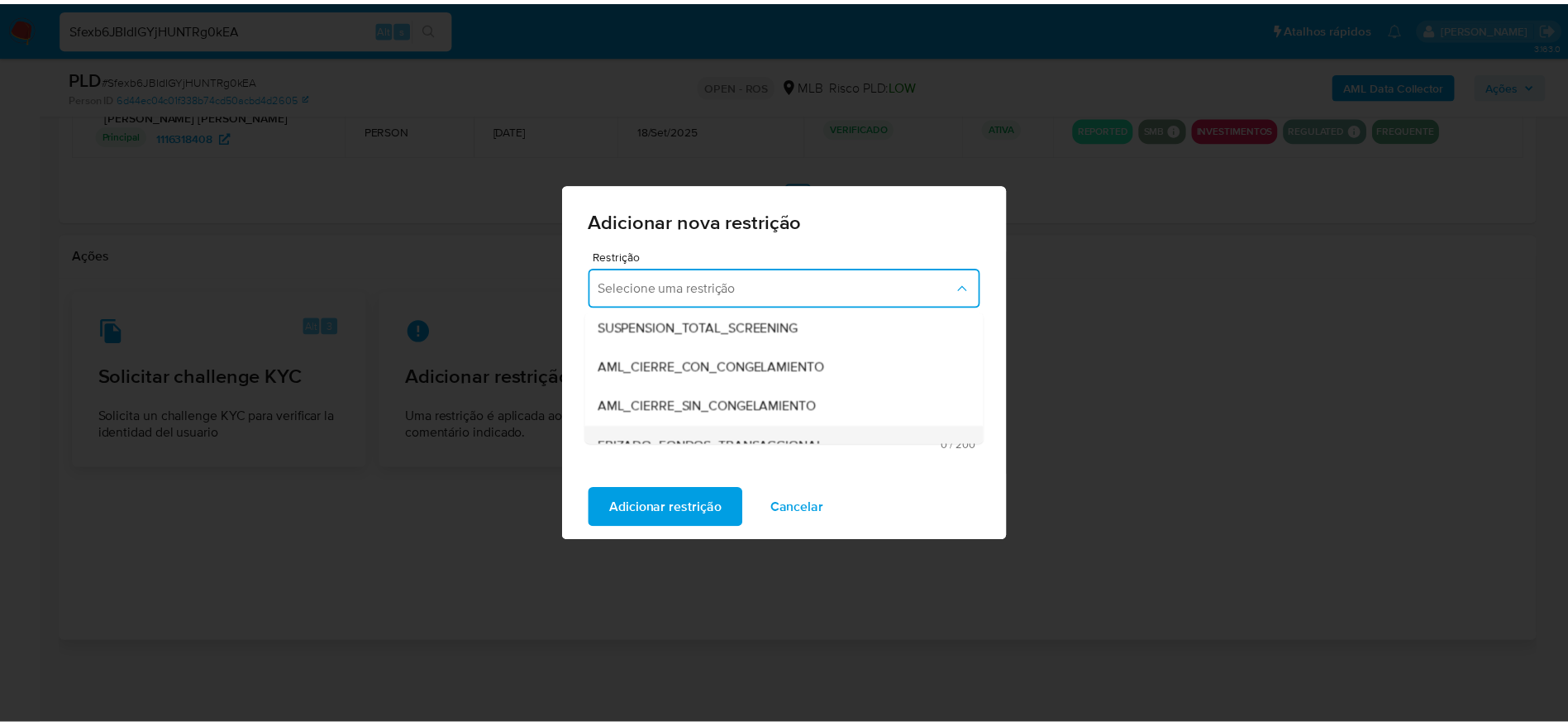
scroll to position [99, 0]
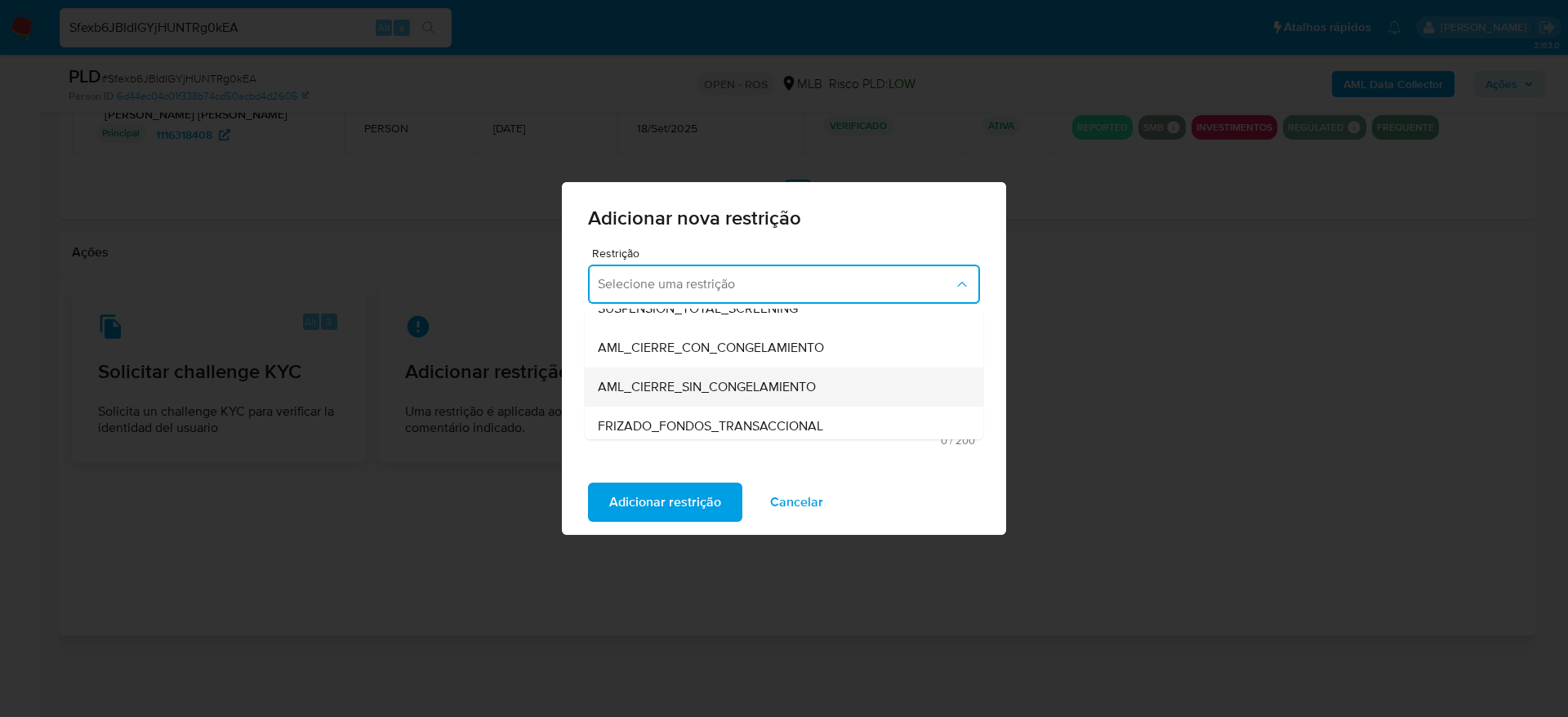
click at [710, 396] on div "AML_CIERRE_SIN_CONGELAMIENTO" at bounding box center [779, 387] width 362 height 39
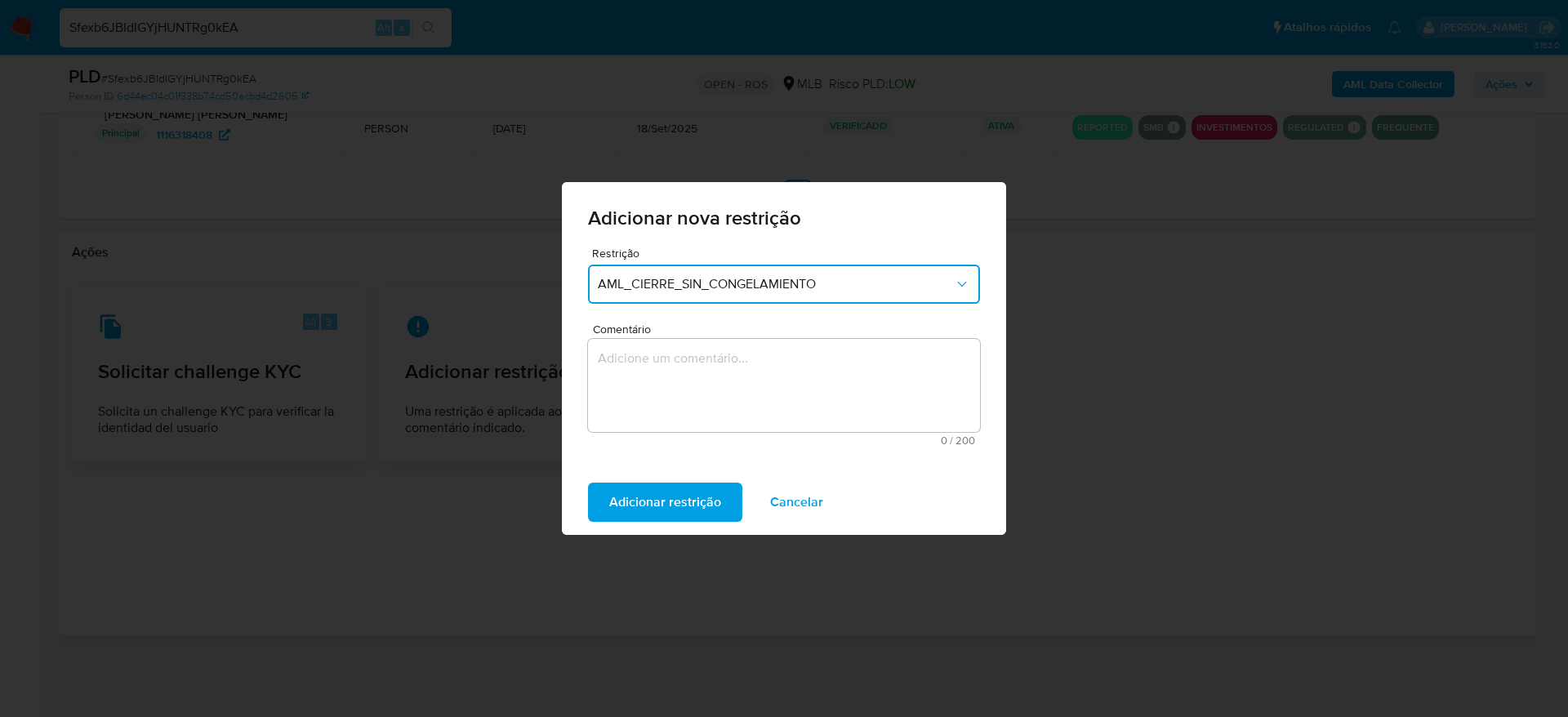
click at [704, 420] on textarea "Comentário" at bounding box center [784, 385] width 392 height 93
click at [838, 378] on textarea "Comentário" at bounding box center [784, 385] width 392 height 93
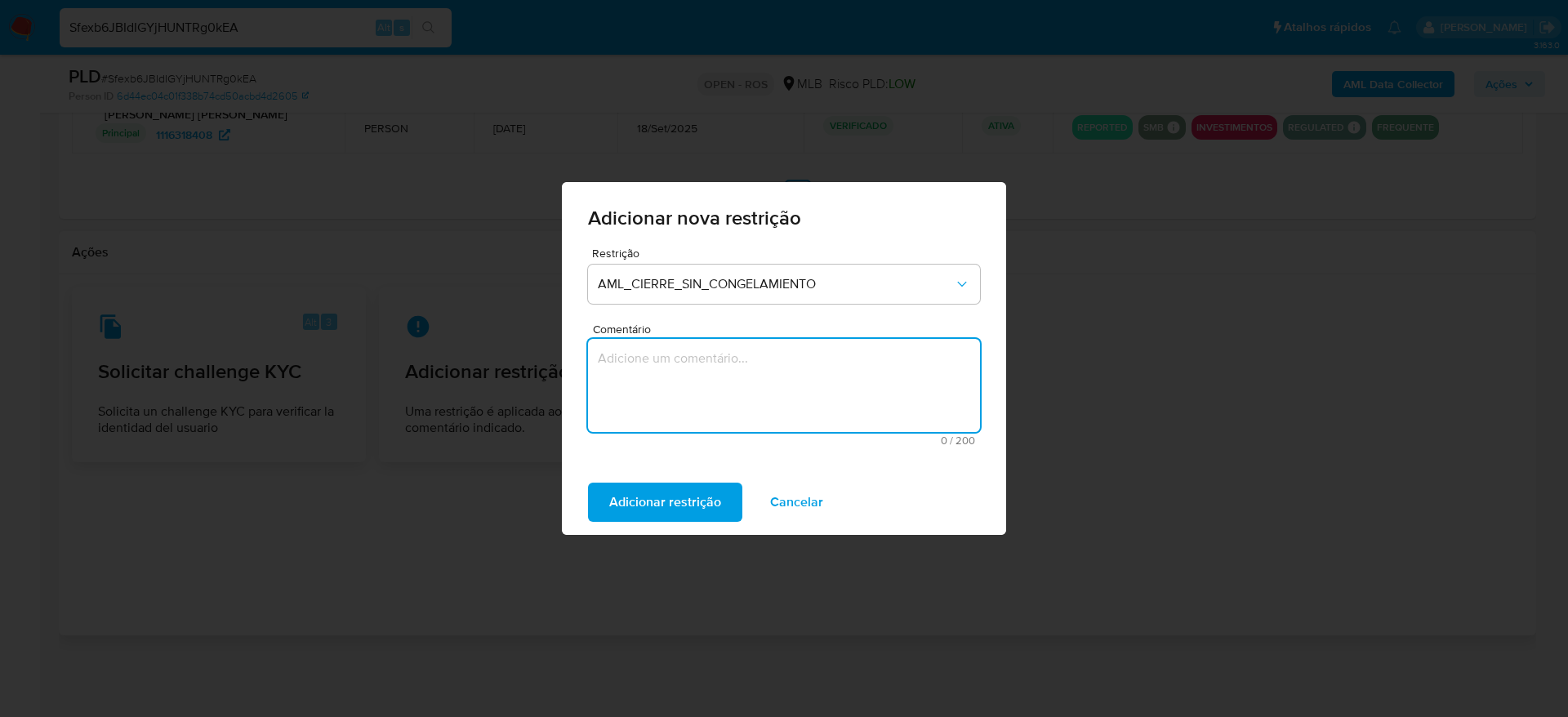
paste textarea "Deliberação para encerrar o relacionamento. NÃO INFORMAR AO USUÁRIO QUE SE TRAT…"
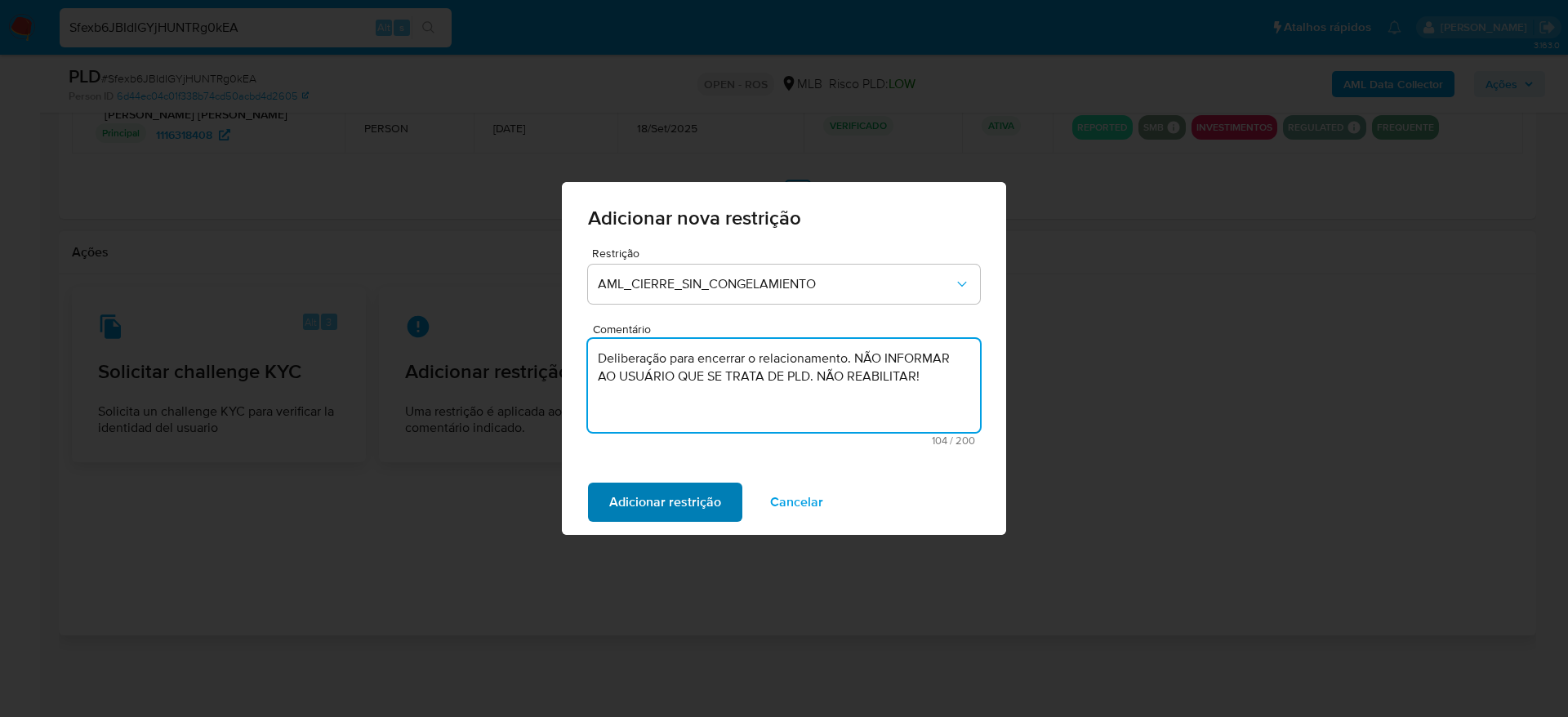
type textarea "Deliberação para encerrar o relacionamento. NÃO INFORMAR AO USUÁRIO QUE SE TRAT…"
click at [659, 510] on span "Adicionar restrição" at bounding box center [665, 502] width 112 height 36
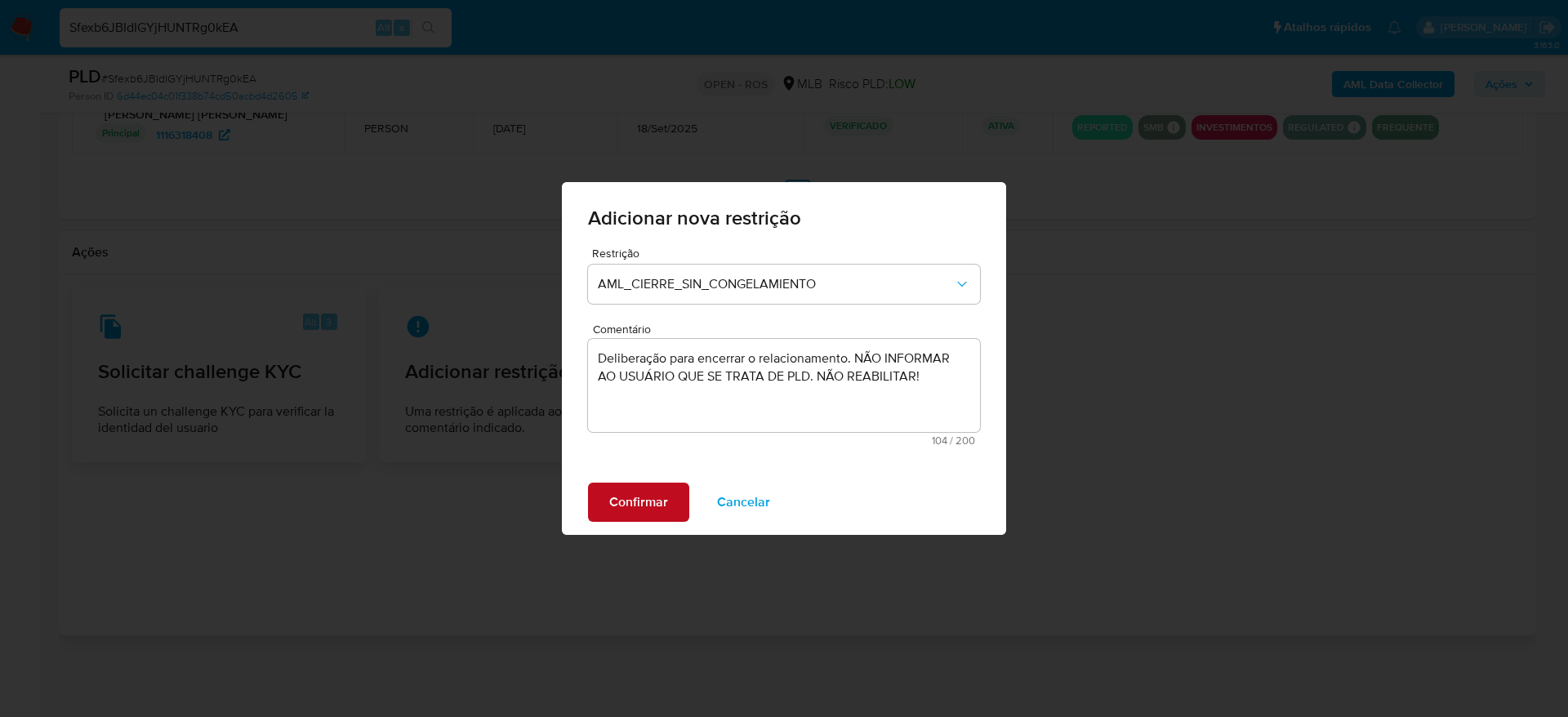
click at [619, 500] on span "Confirmar" at bounding box center [639, 502] width 59 height 36
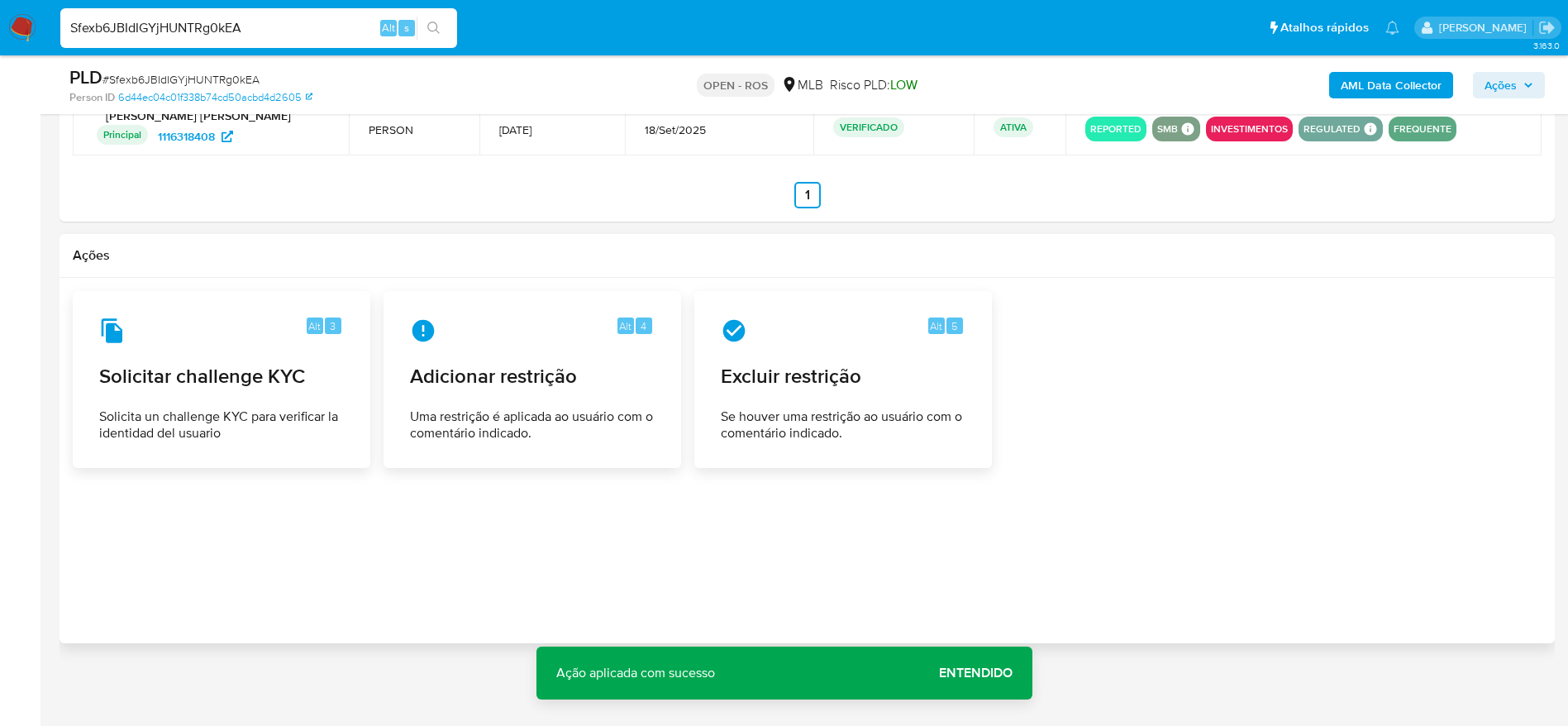
click at [295, 22] on input "Sfexb6JBIdIGYjHUNTRg0kEA" at bounding box center [258, 29] width 396 height 22
paste input "m1qlRVaZUpe3AzvZii5xzust"
type input "m1qlRVaZUpe3AzvZii5xzust"
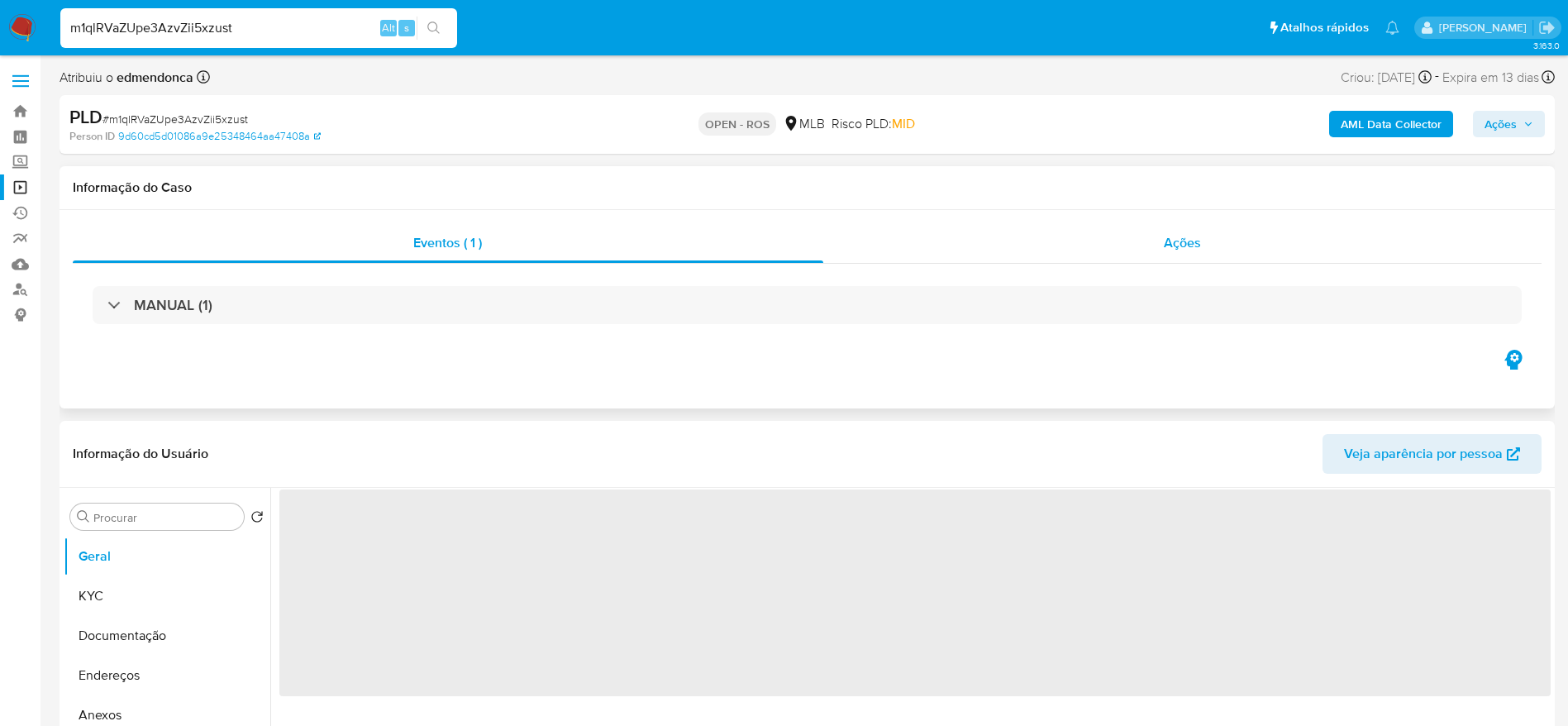
select select "10"
click at [1096, 239] on div "Ações" at bounding box center [1182, 243] width 719 height 40
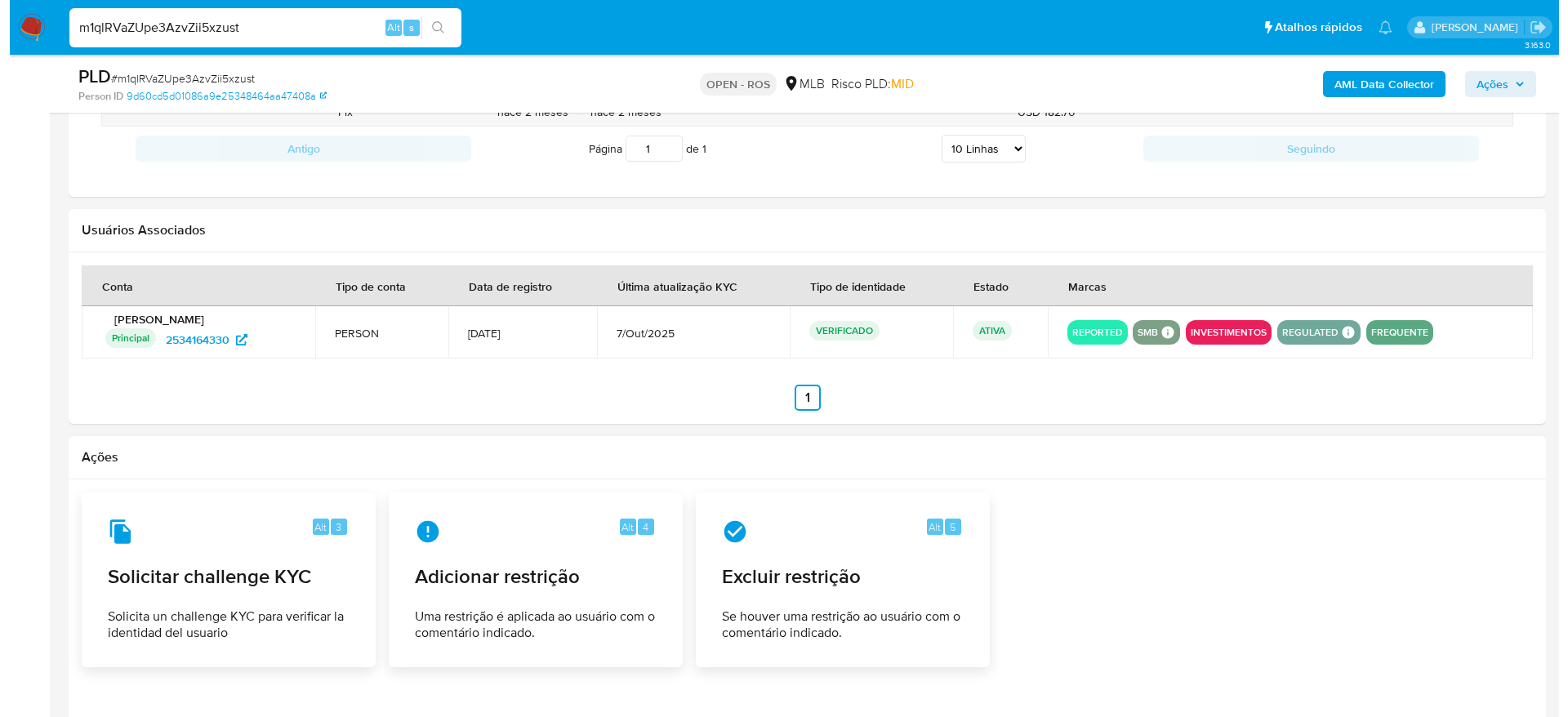
scroll to position [1849, 0]
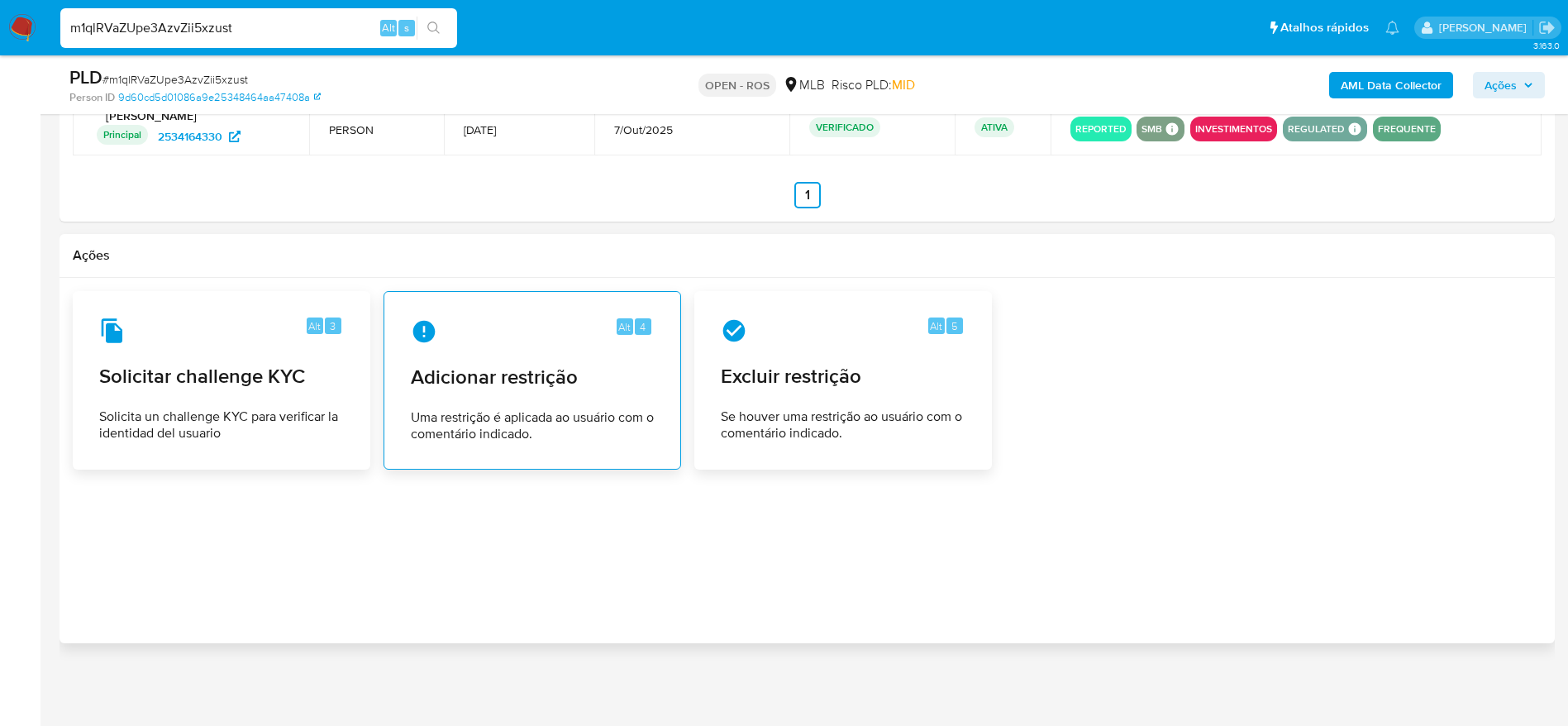
click at [566, 416] on span "Uma restrição é aplicada ao usuário com o comentário indicado." at bounding box center [532, 425] width 243 height 33
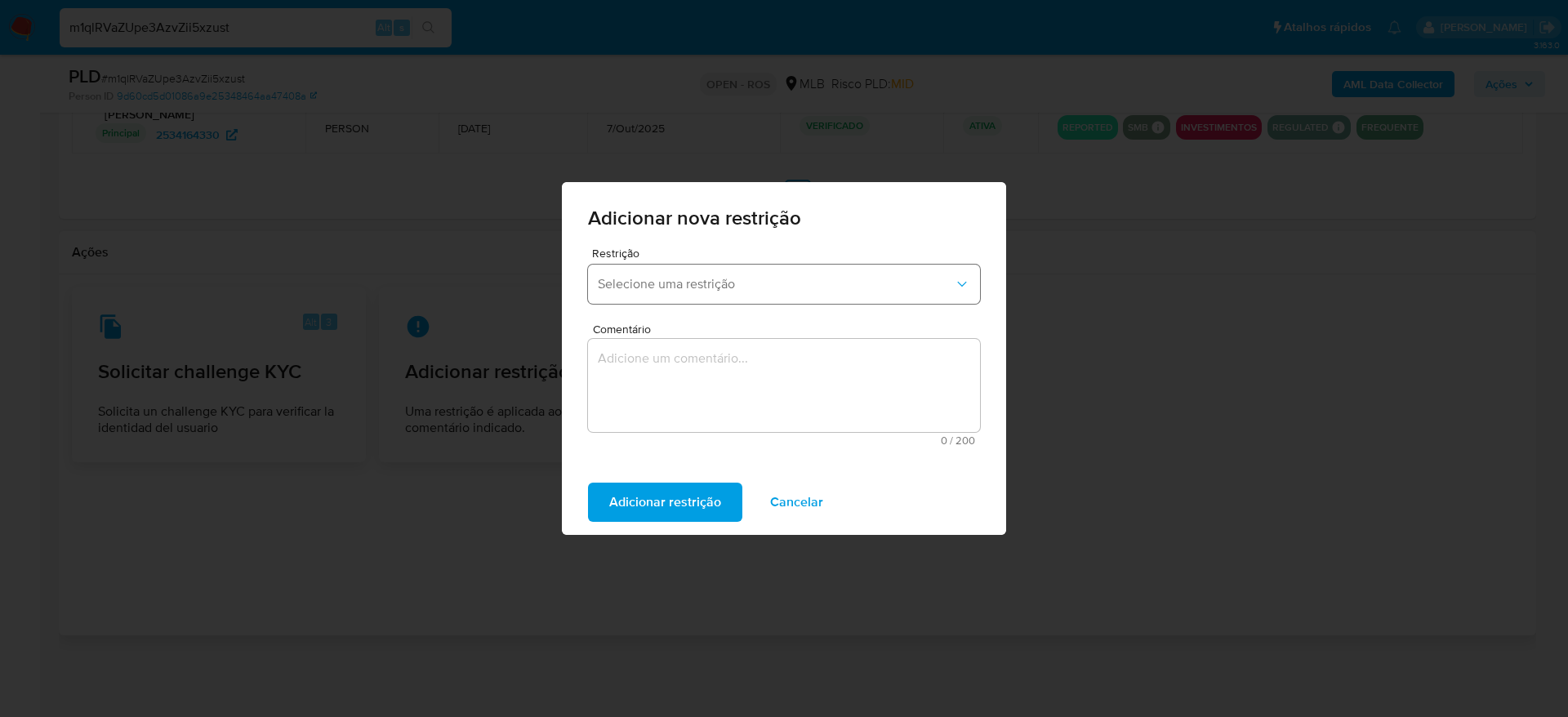
click at [793, 293] on button "Selecione uma restrição" at bounding box center [784, 284] width 392 height 39
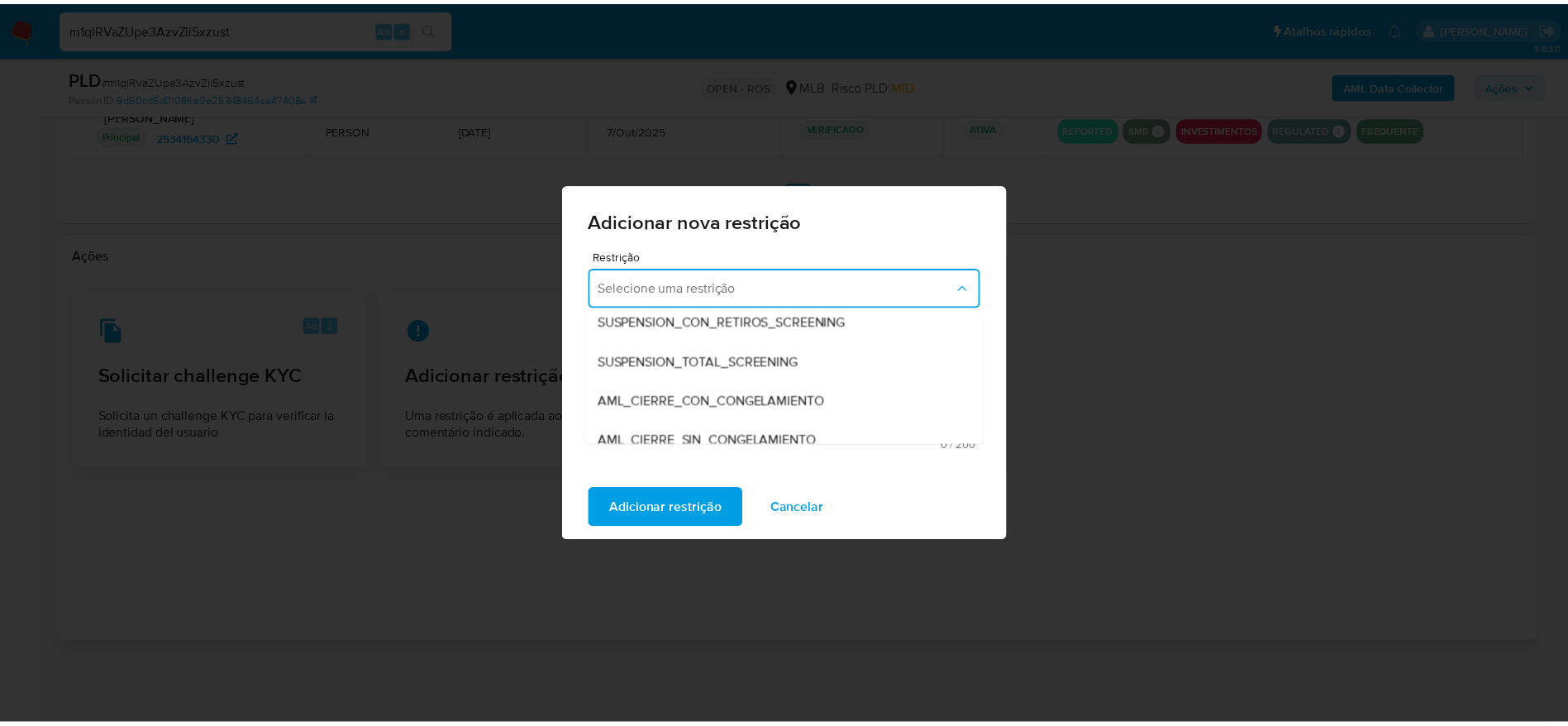
scroll to position [99, 0]
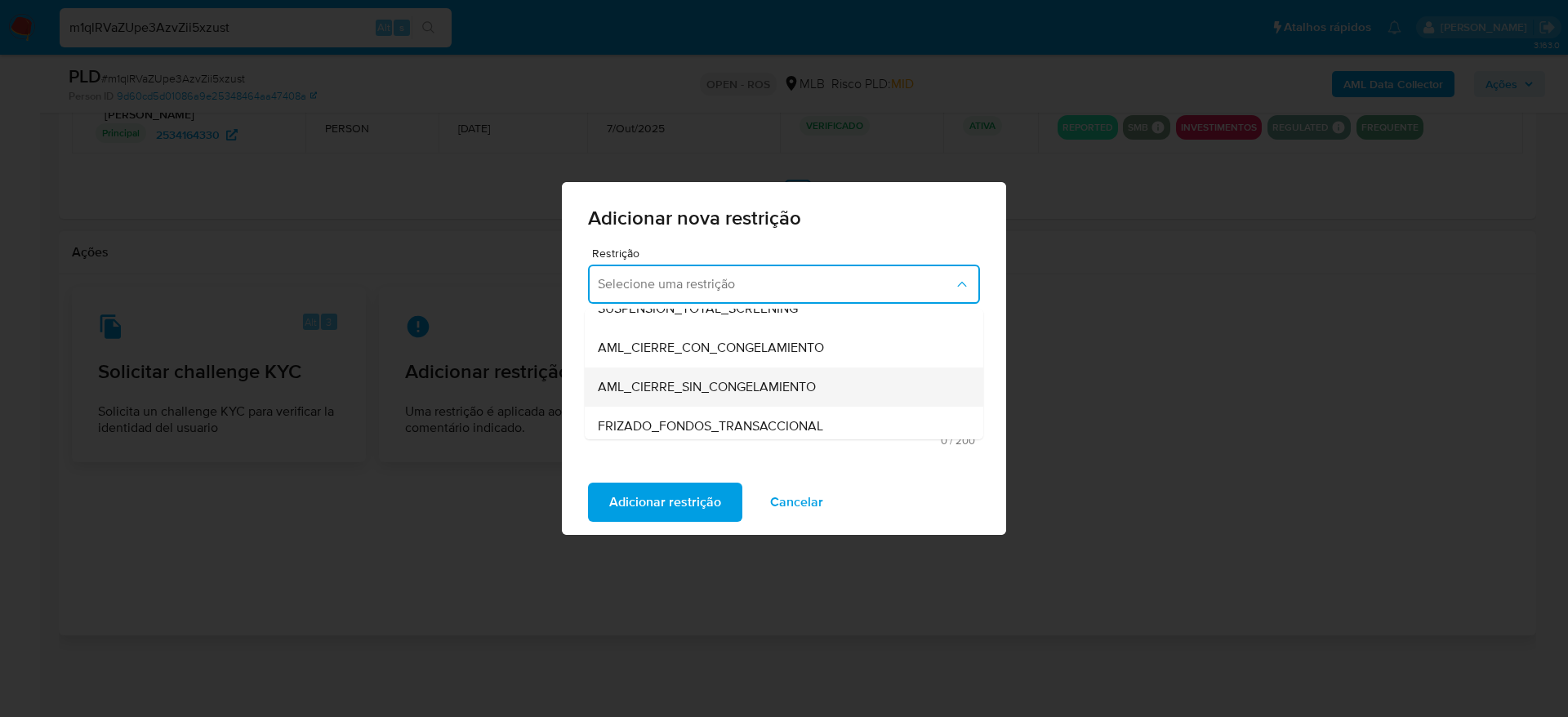
click at [690, 388] on span "AML_CIERRE_SIN_CONGELAMIENTO" at bounding box center [706, 387] width 218 height 17
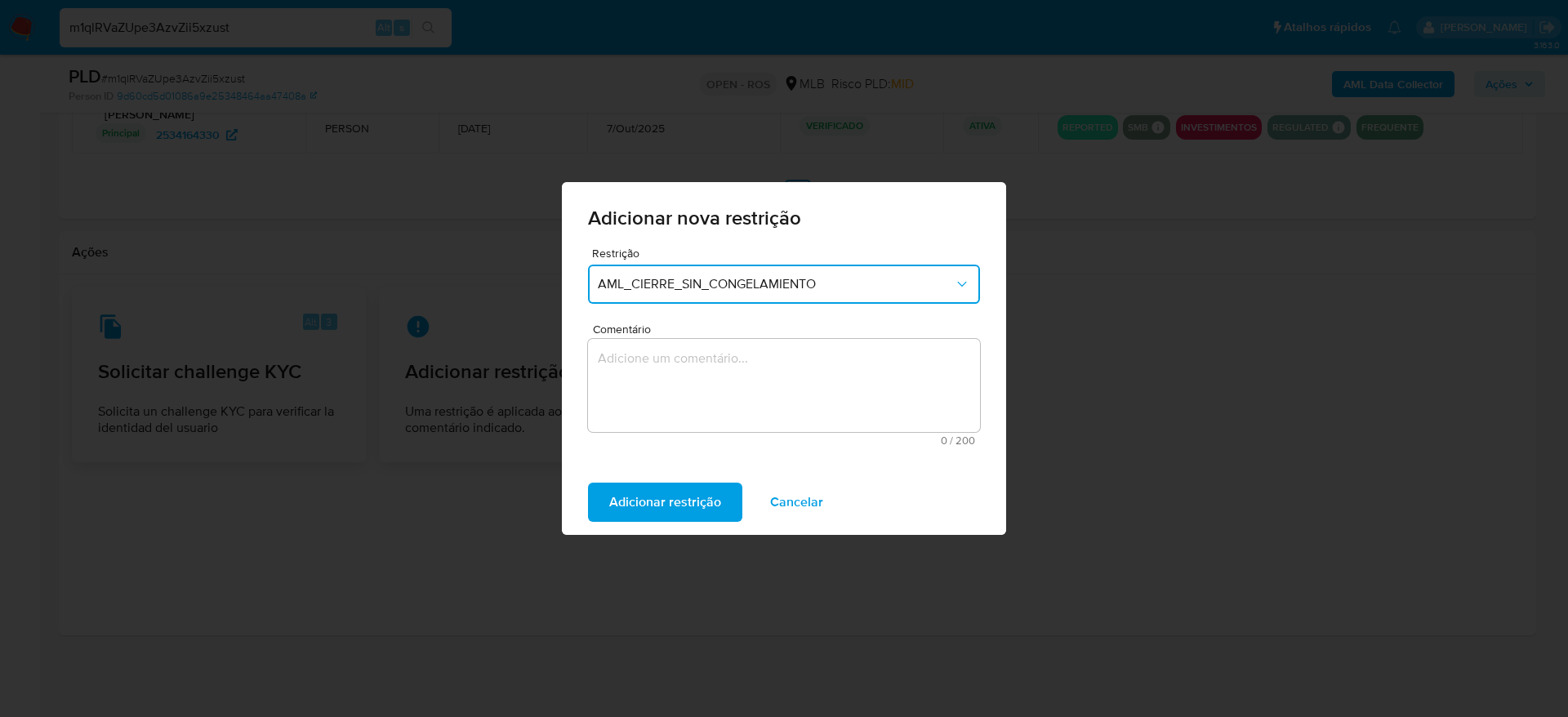
click at [826, 396] on textarea "Comentário" at bounding box center [784, 385] width 392 height 93
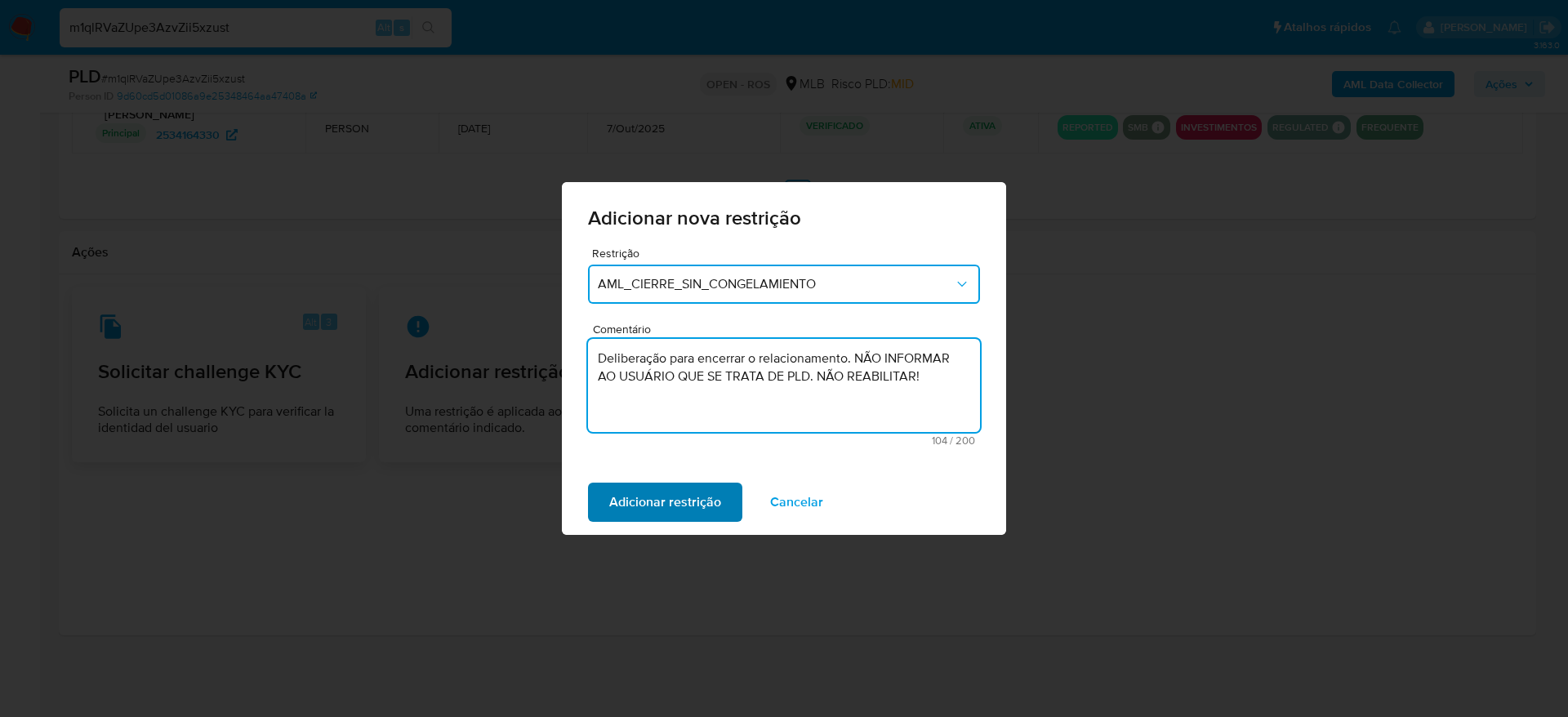
type textarea "Deliberação para encerrar o relacionamento. NÃO INFORMAR AO USUÁRIO QUE SE TRAT…"
click at [650, 508] on span "Adicionar restrição" at bounding box center [665, 502] width 112 height 36
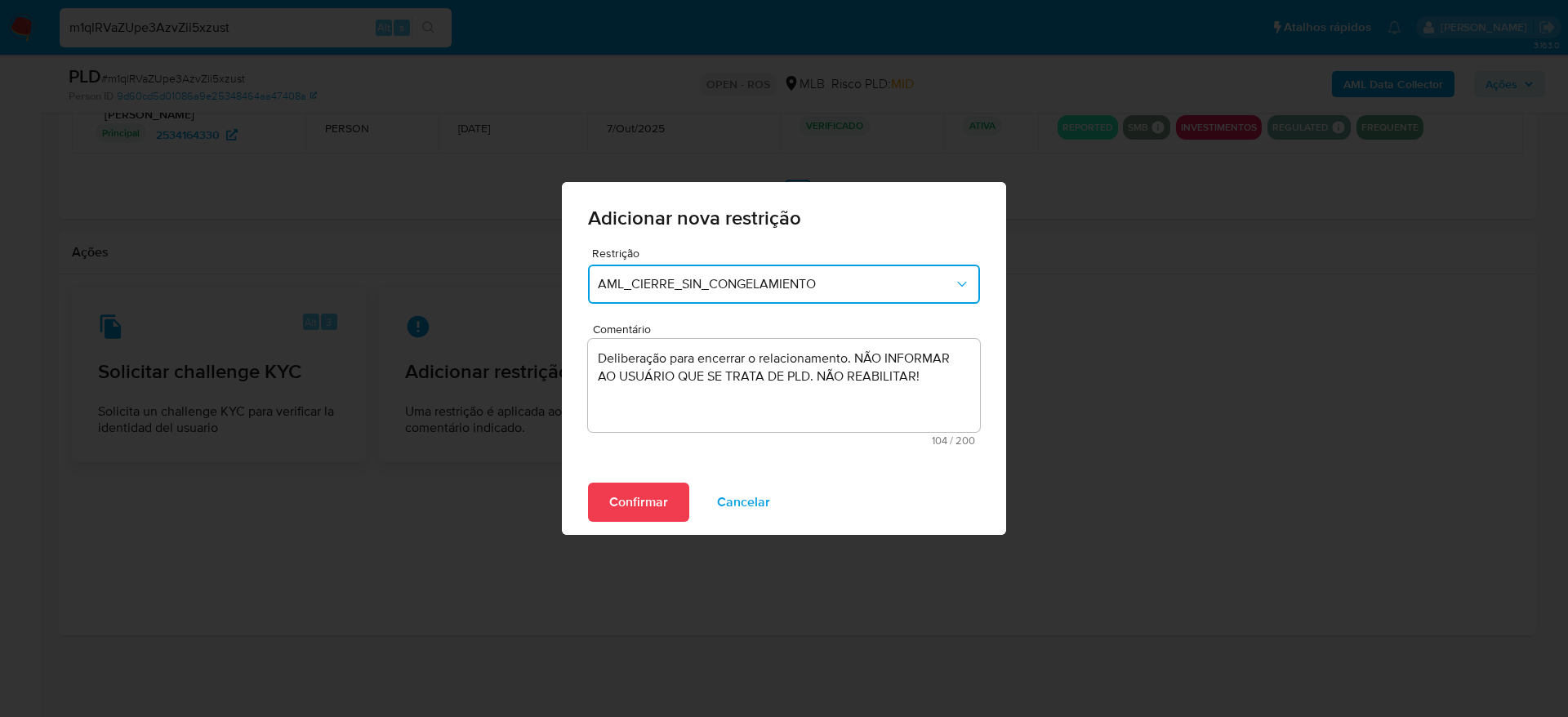
click at [646, 497] on span "Confirmar" at bounding box center [639, 502] width 59 height 36
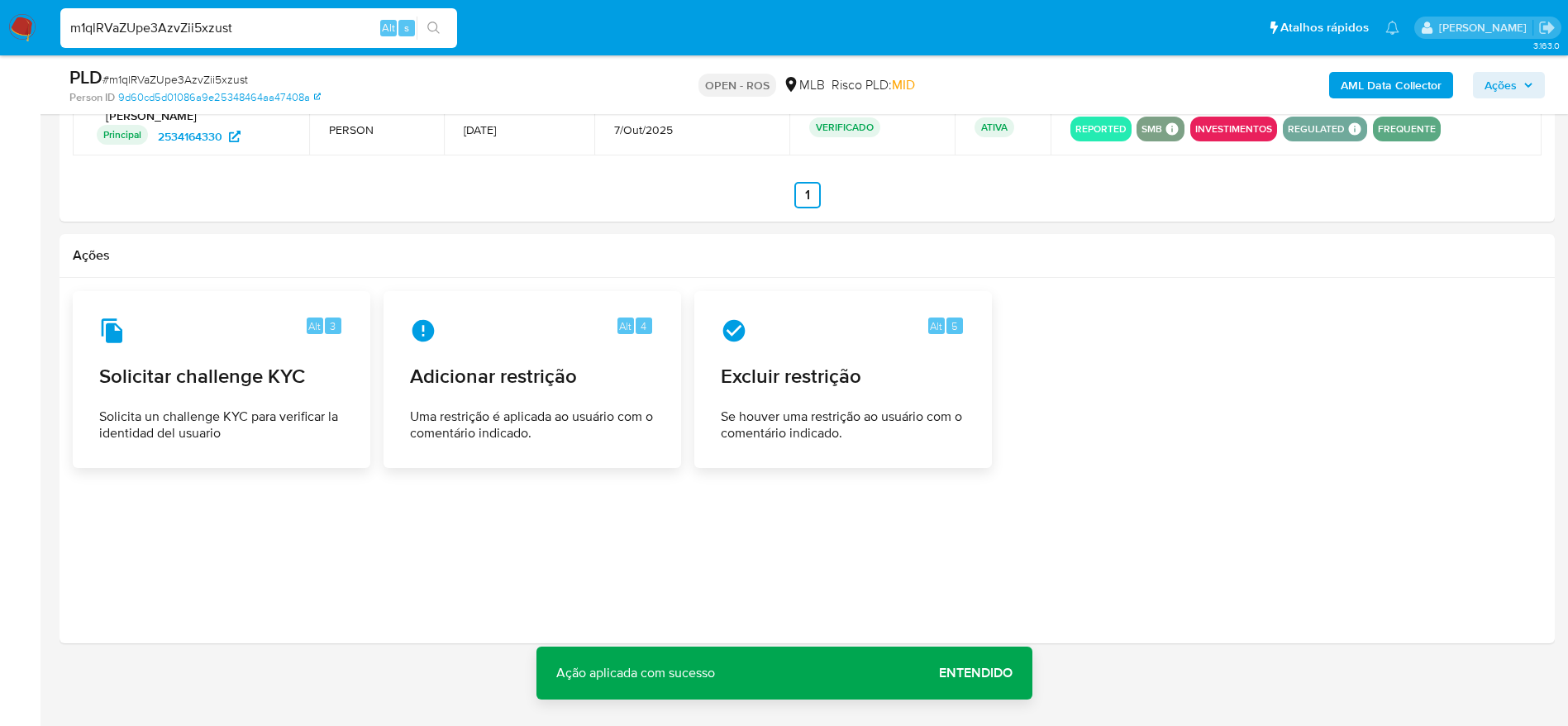
click at [168, 36] on input "m1qlRVaZUpe3AzvZii5xzust" at bounding box center [258, 29] width 396 height 22
paste input "KEU4SXEbVn7WpFiYw3vCaPCh"
type input "KEU4SXEbVn7WpFiYw3vCaPCh"
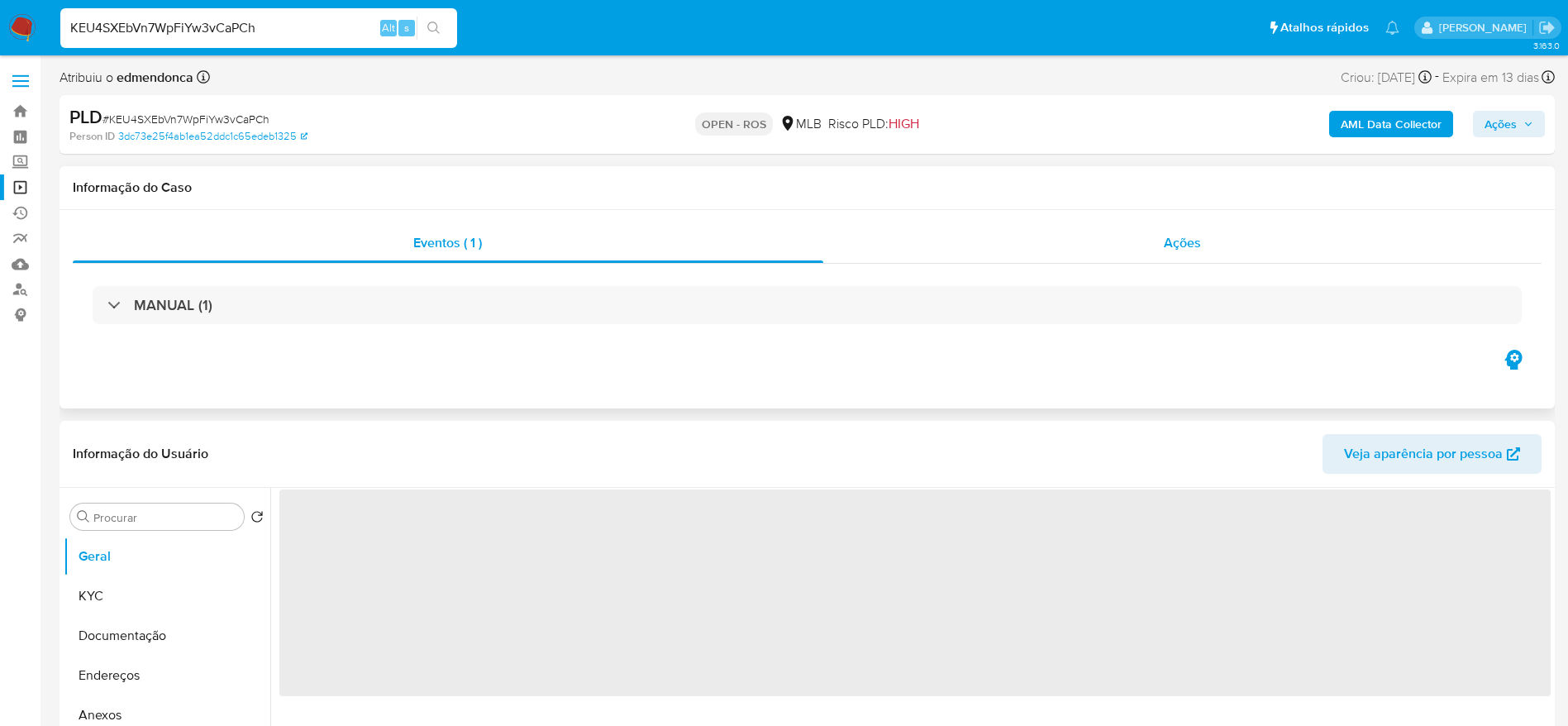
click at [1019, 235] on div "Ações" at bounding box center [1182, 243] width 719 height 40
select select "10"
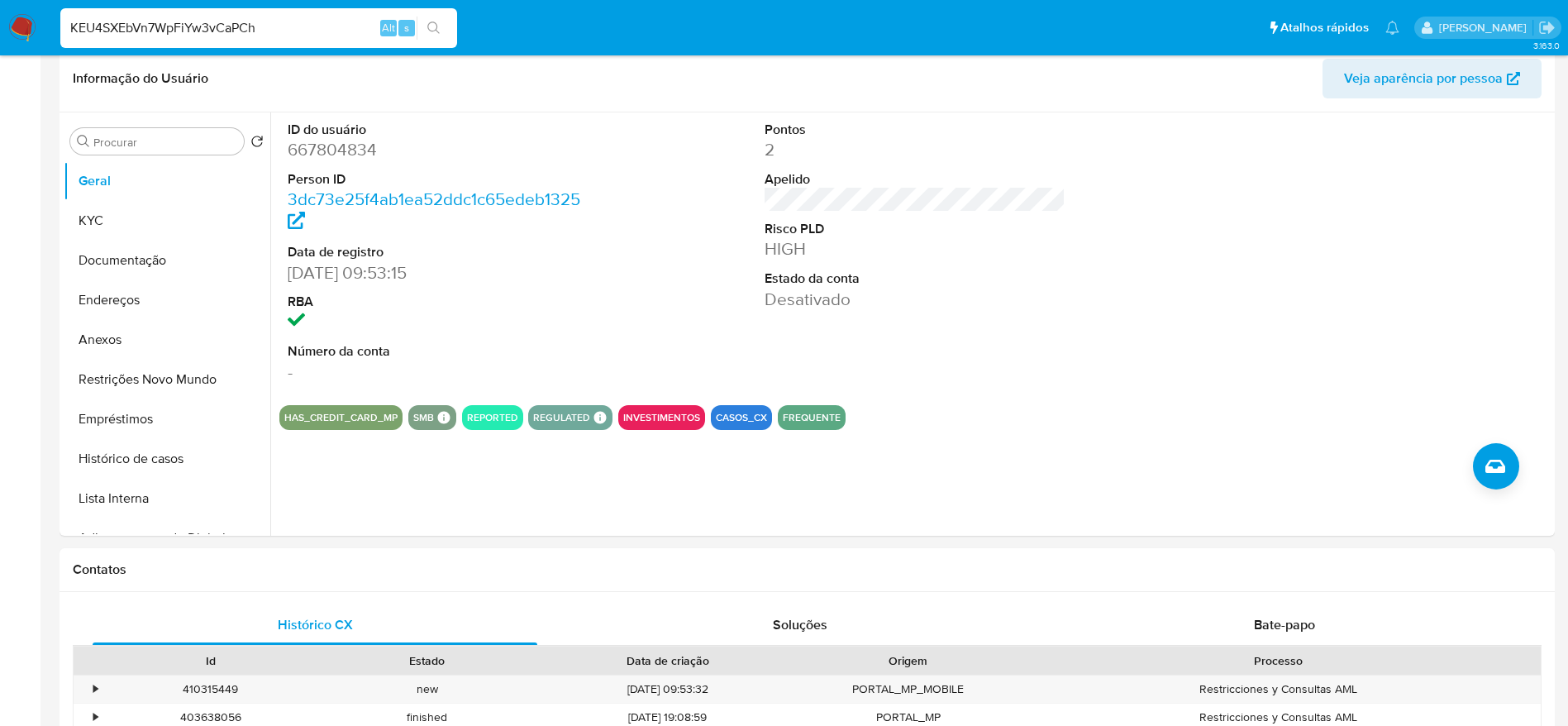
scroll to position [620, 0]
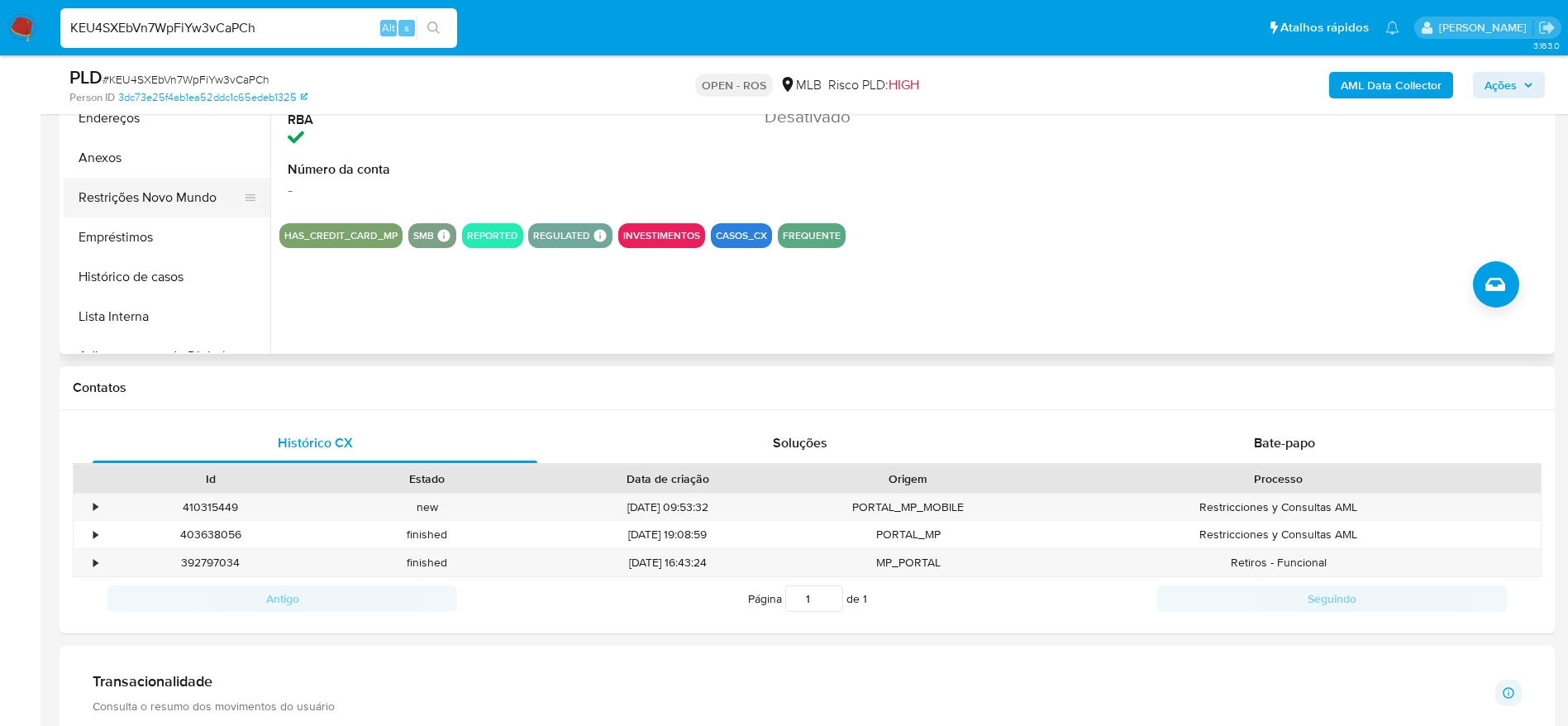
click at [134, 199] on button "Restrições Novo Mundo" at bounding box center [160, 198] width 194 height 40
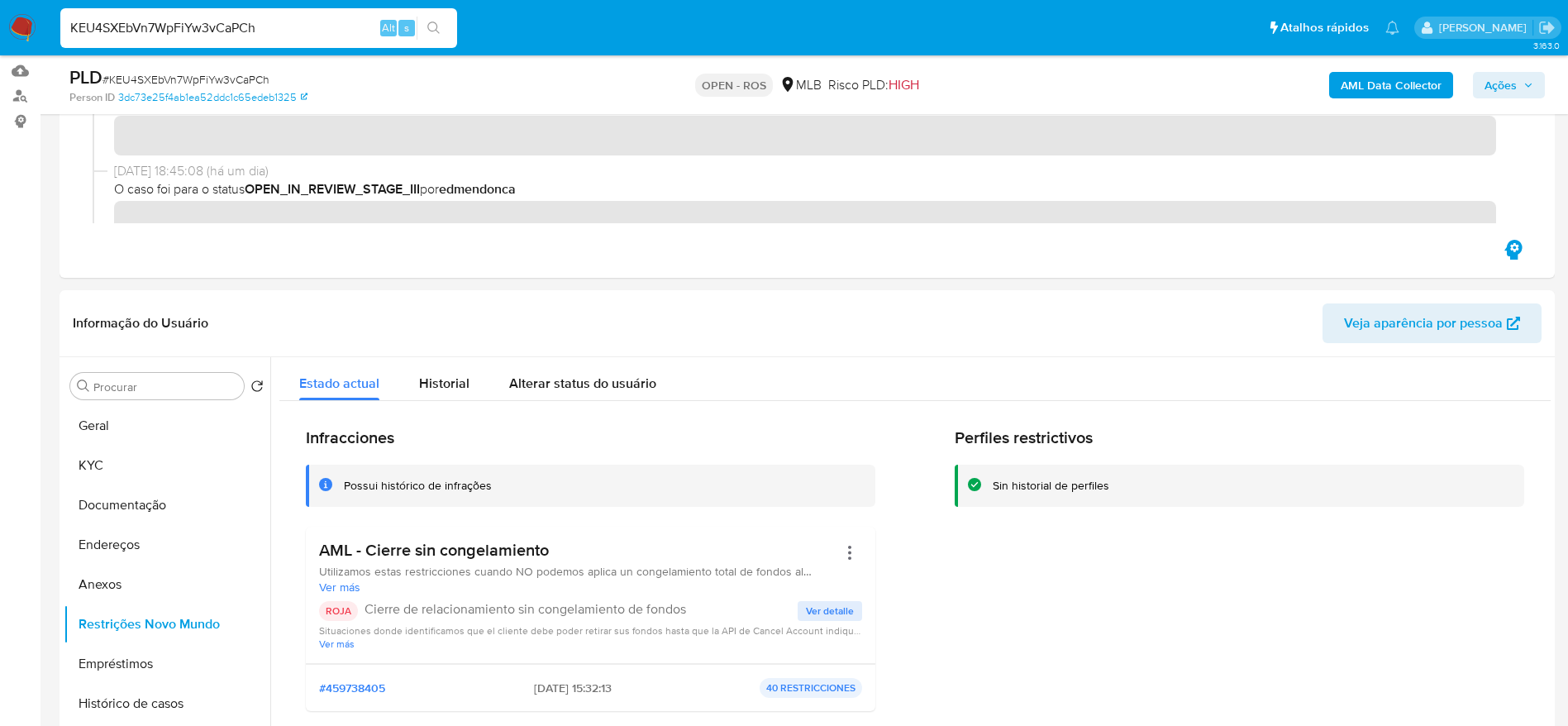
scroll to position [0, 0]
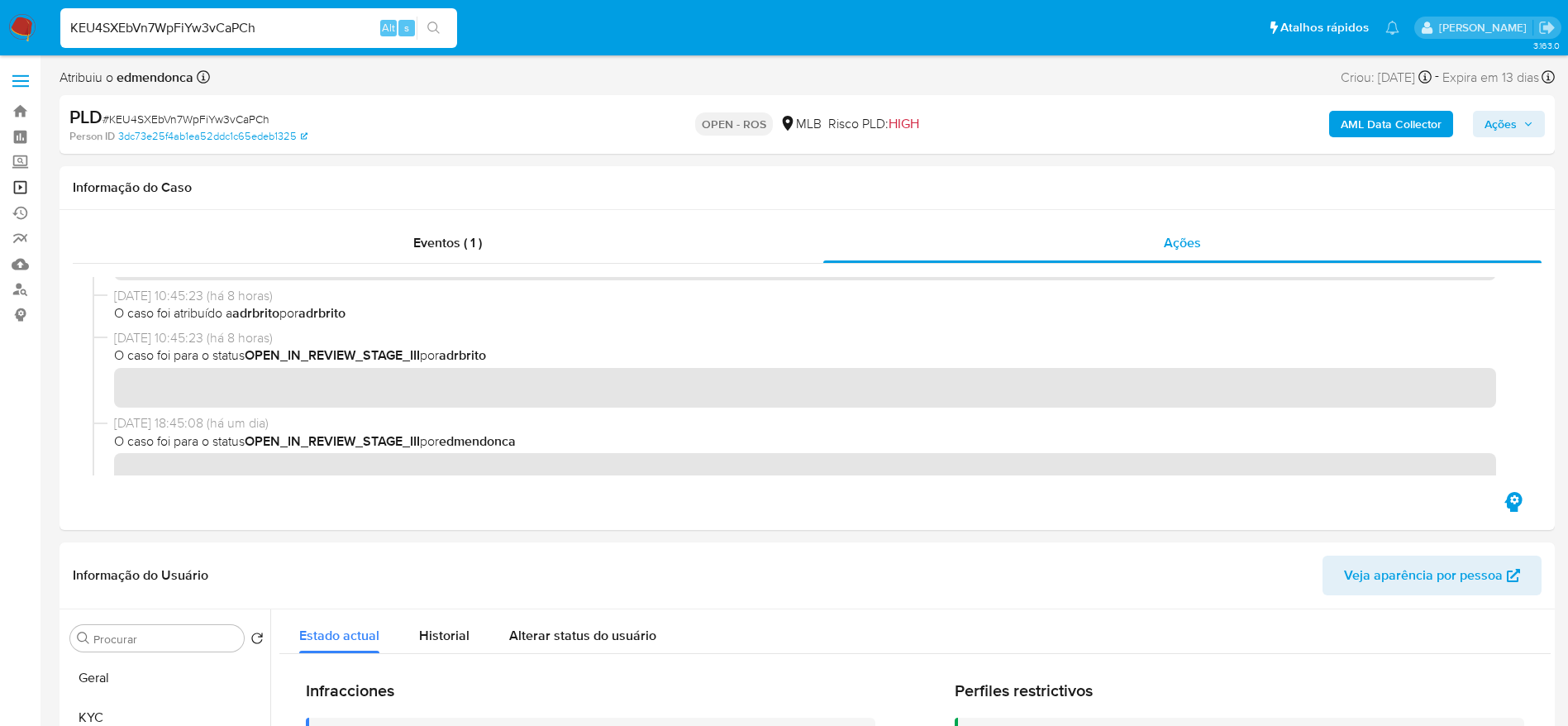
click at [23, 189] on link "Operações em massa" at bounding box center [98, 187] width 197 height 26
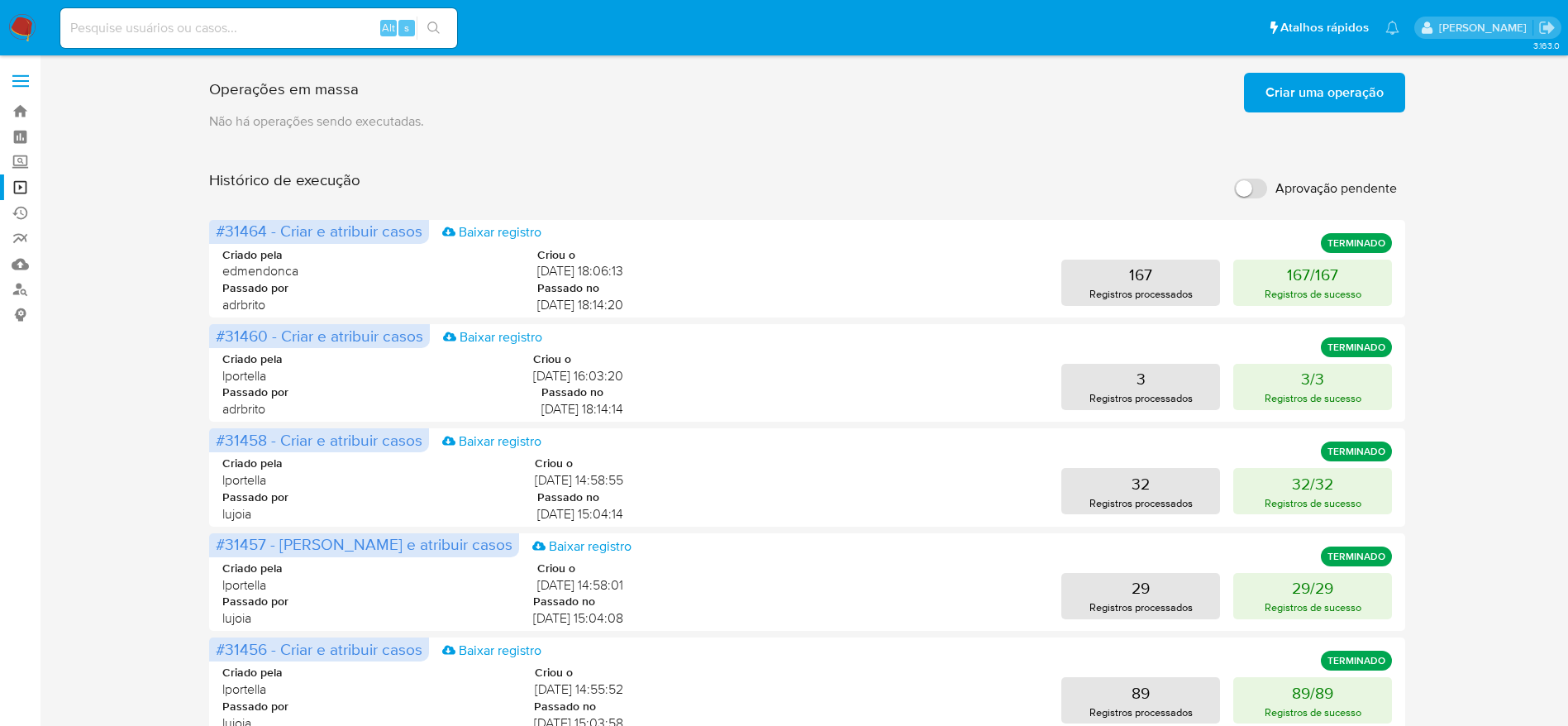
click at [1377, 78] on span "Criar uma operação" at bounding box center [1325, 92] width 119 height 37
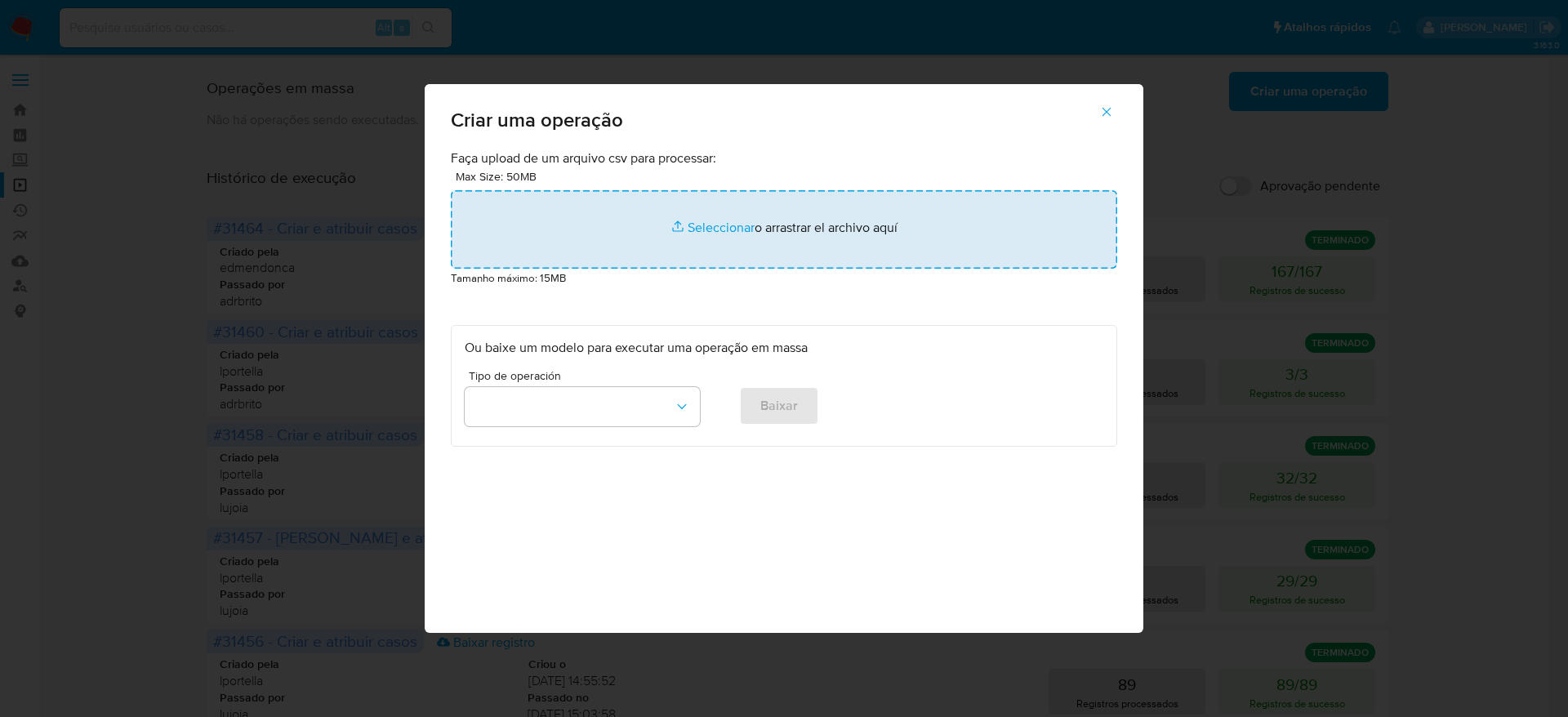
click at [737, 221] on input "file" at bounding box center [784, 230] width 666 height 78
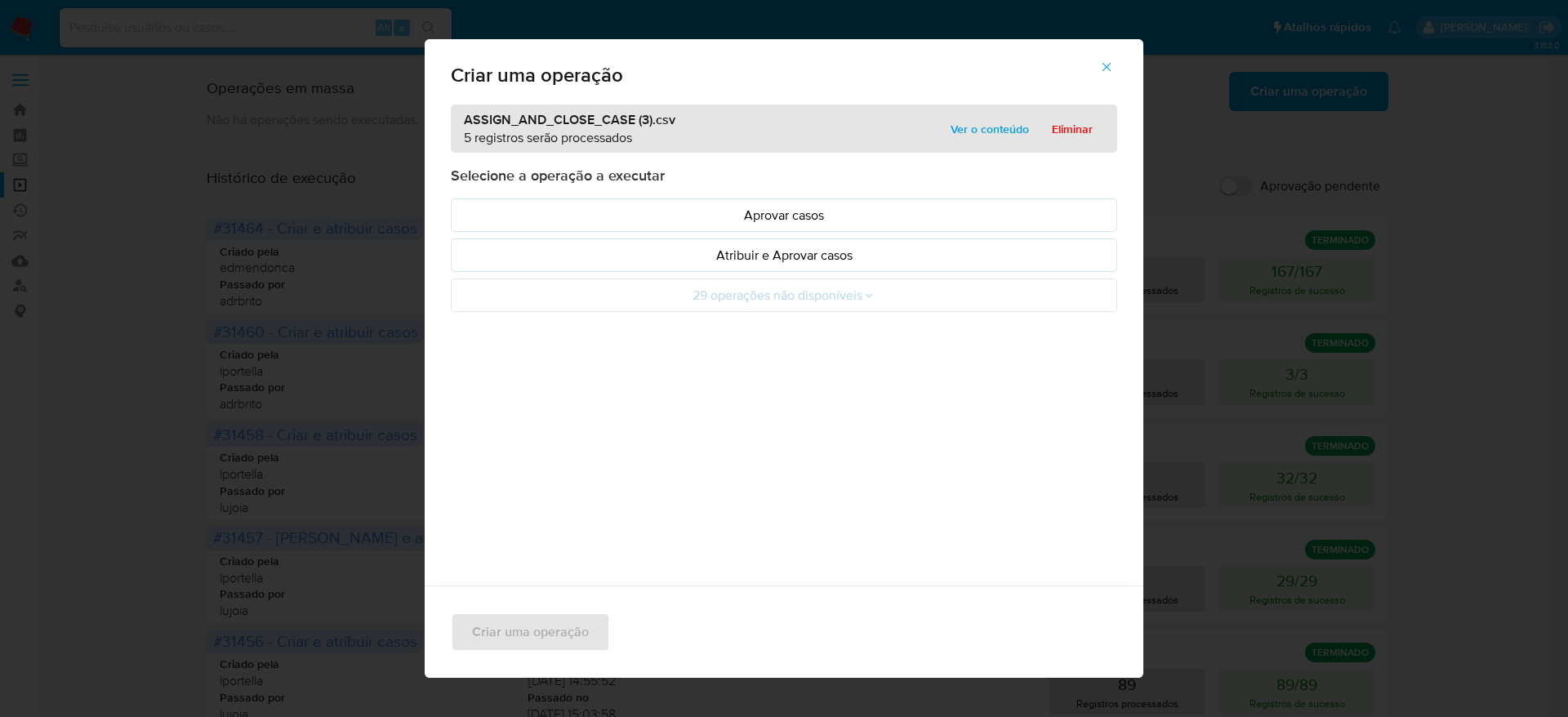
click at [977, 133] on span "Ver o conteúdo" at bounding box center [990, 128] width 78 height 22
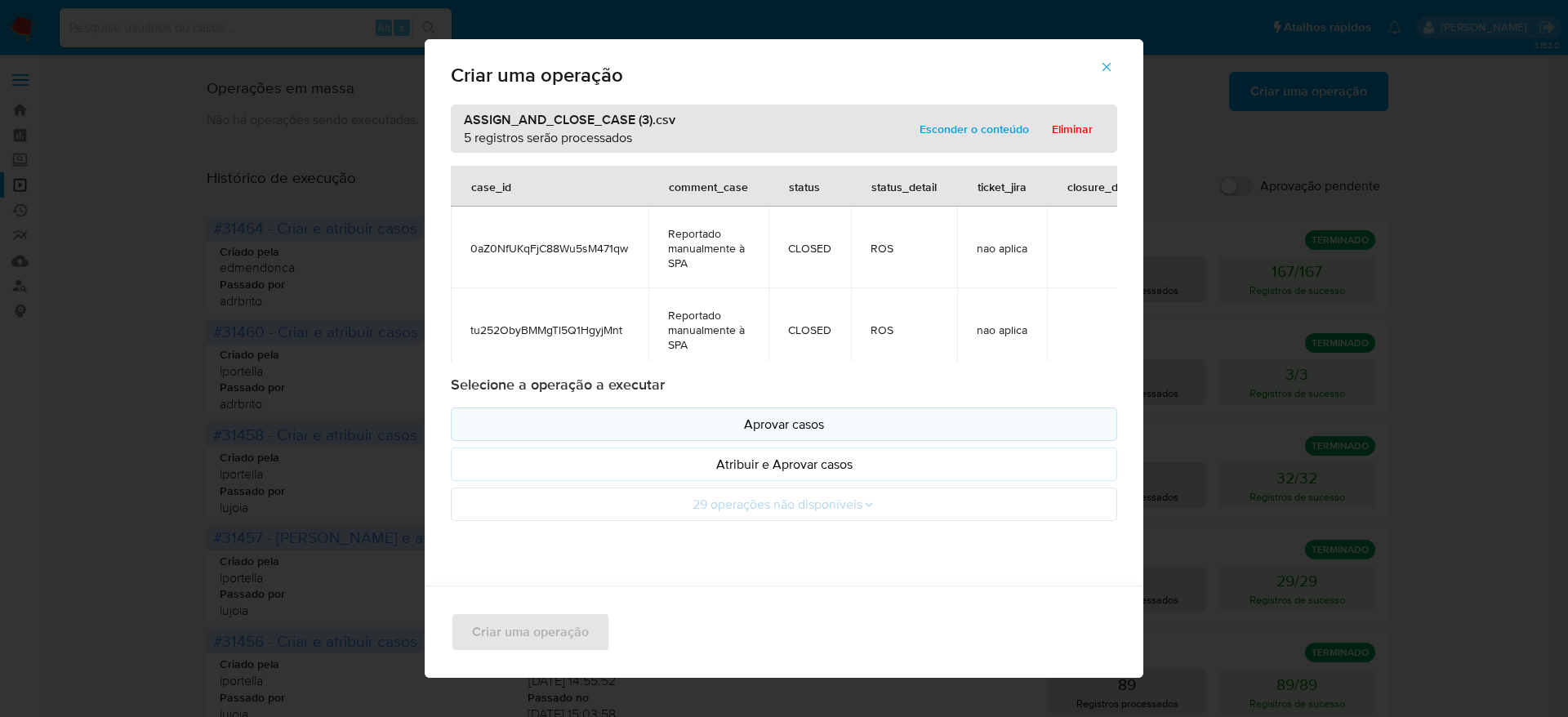
click at [878, 430] on p "Aprovar casos" at bounding box center [784, 424] width 639 height 19
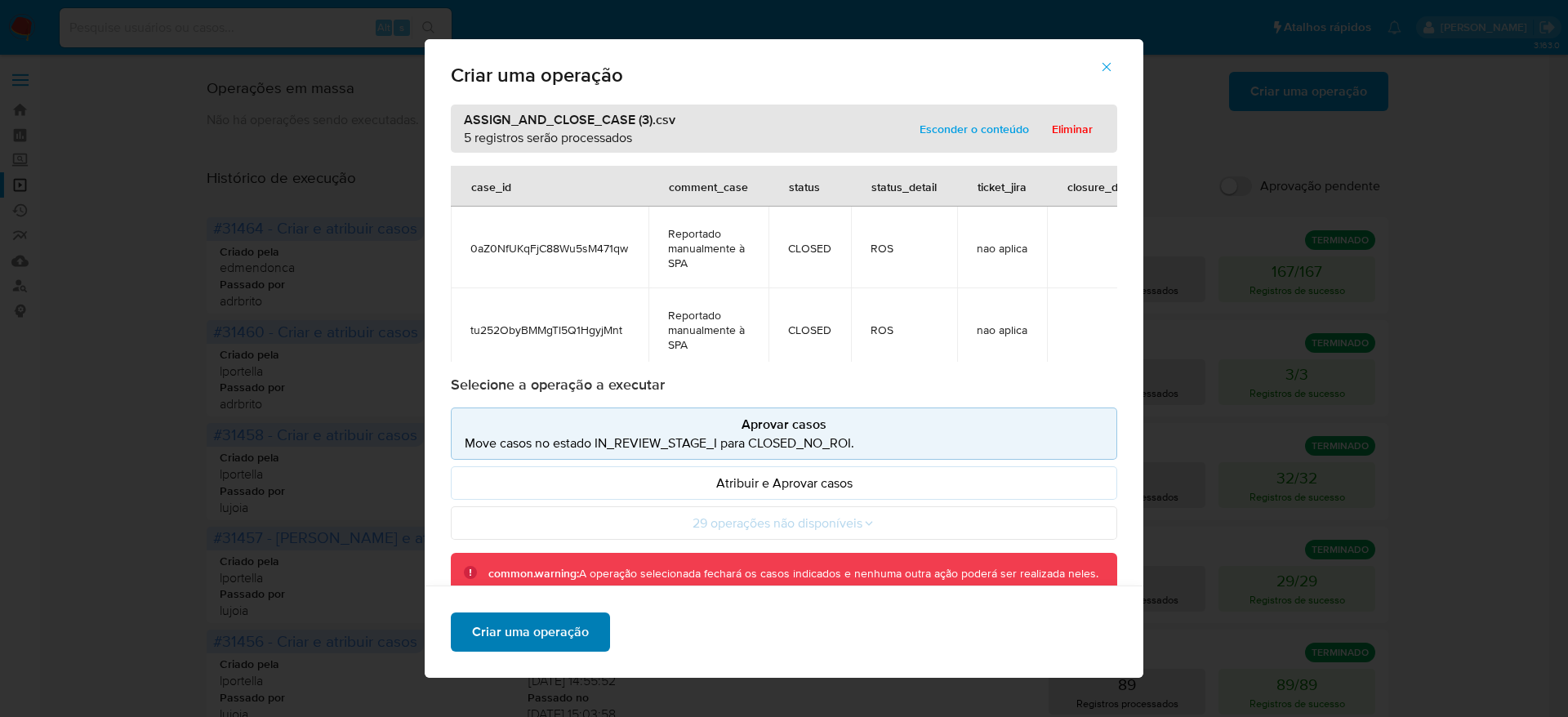
click at [550, 631] on span "Criar uma operação" at bounding box center [530, 632] width 117 height 36
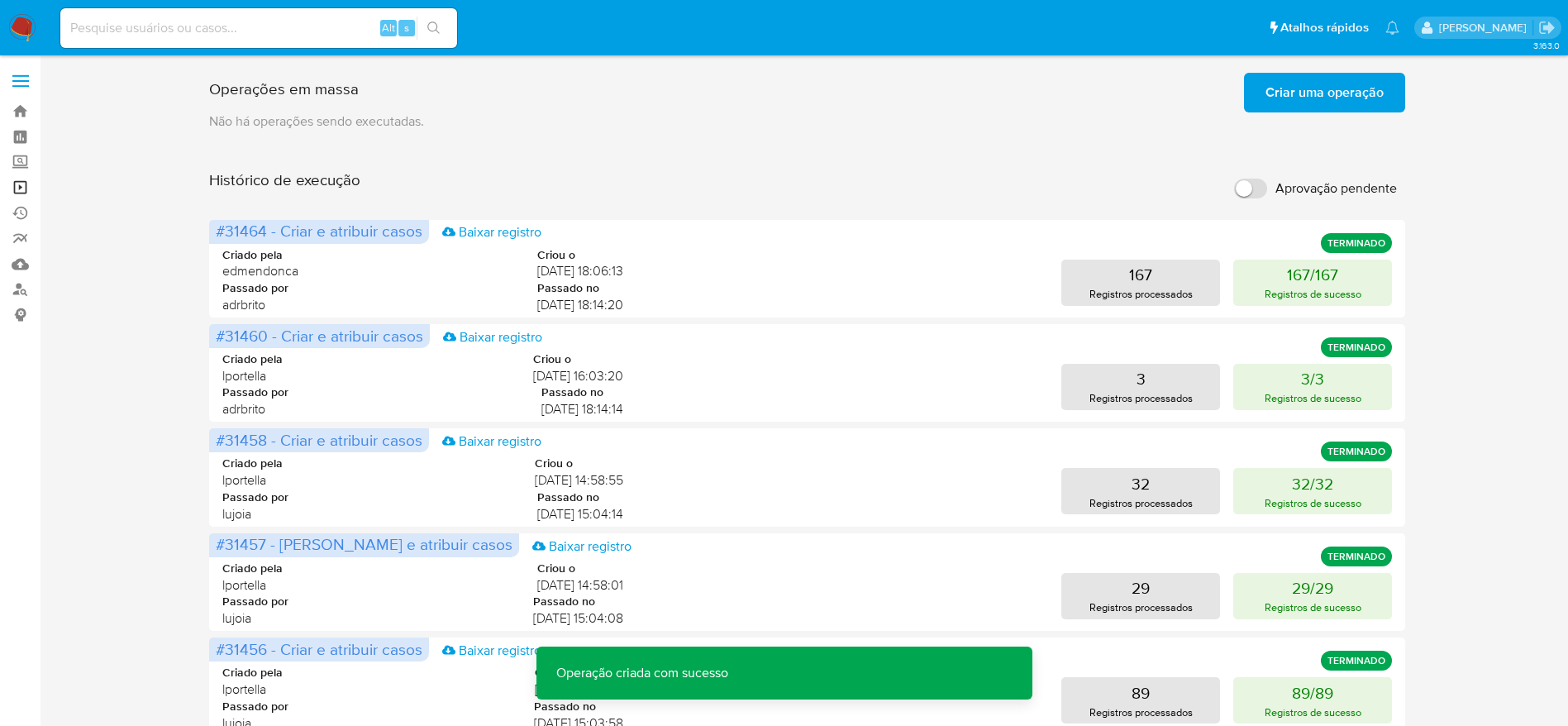
click at [18, 189] on link "Operações em massa" at bounding box center [98, 187] width 197 height 26
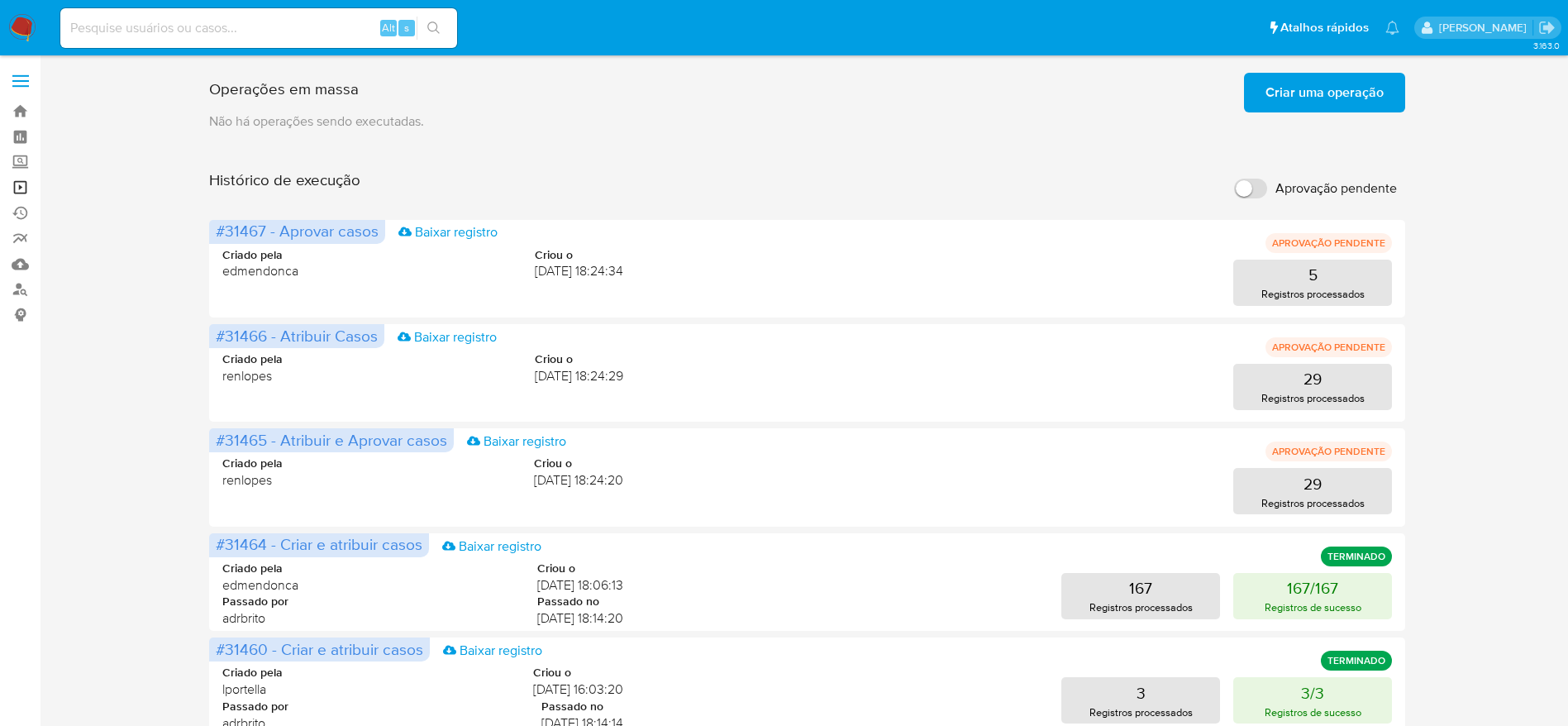
click at [23, 194] on link "Operações em massa" at bounding box center [98, 187] width 197 height 26
click at [25, 31] on img at bounding box center [22, 28] width 28 height 28
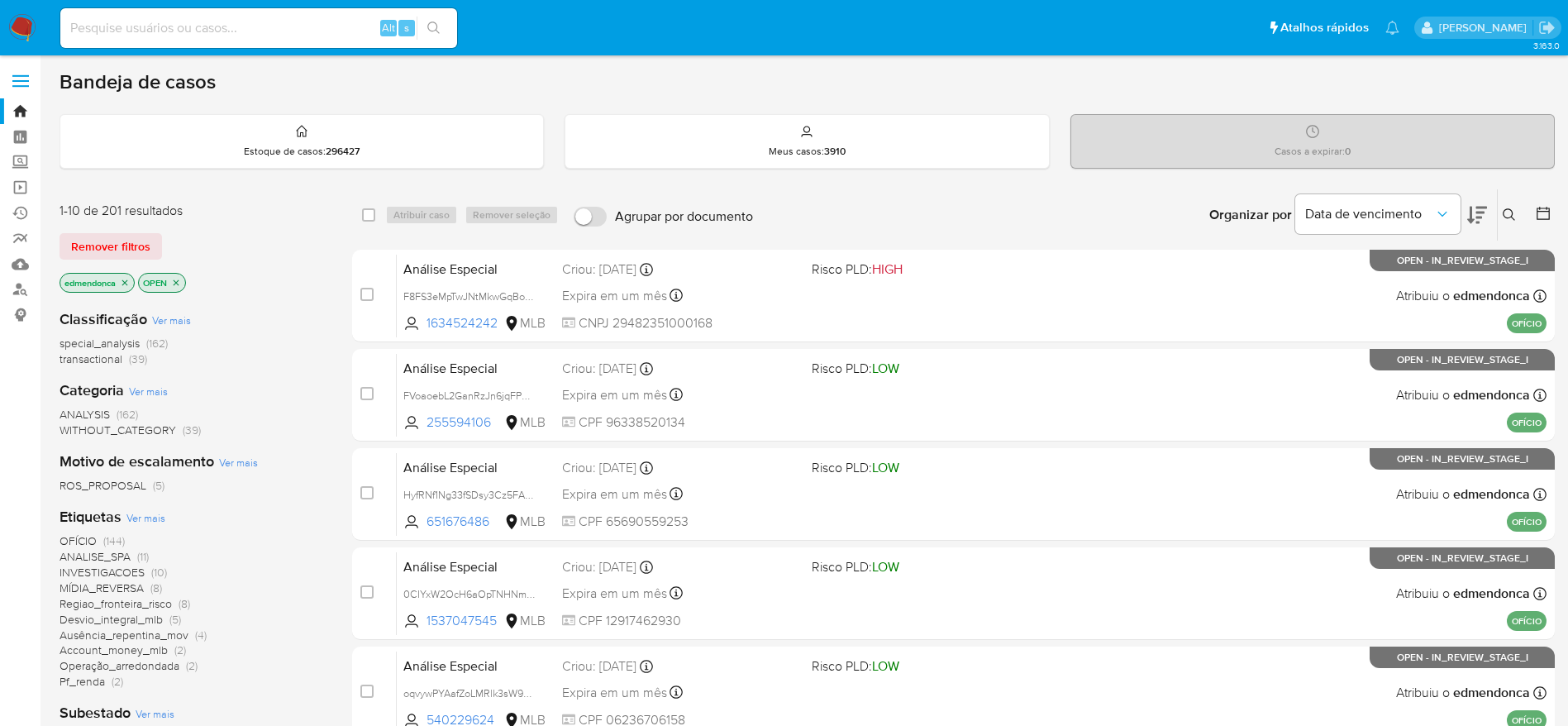
click at [122, 280] on p "edmendonca" at bounding box center [97, 283] width 73 height 18
click at [130, 281] on icon "close-filter" at bounding box center [125, 283] width 10 height 10
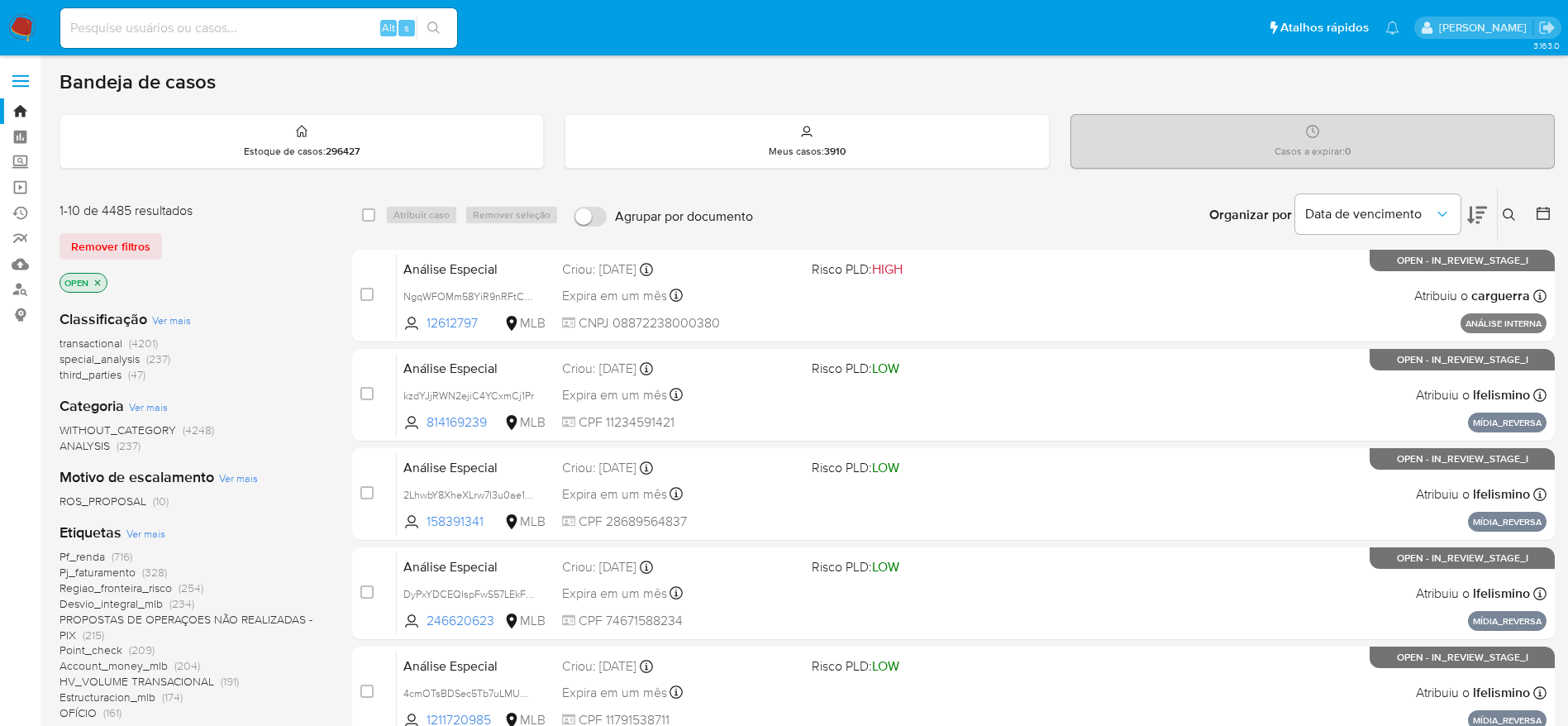
click at [22, 36] on img at bounding box center [22, 28] width 28 height 28
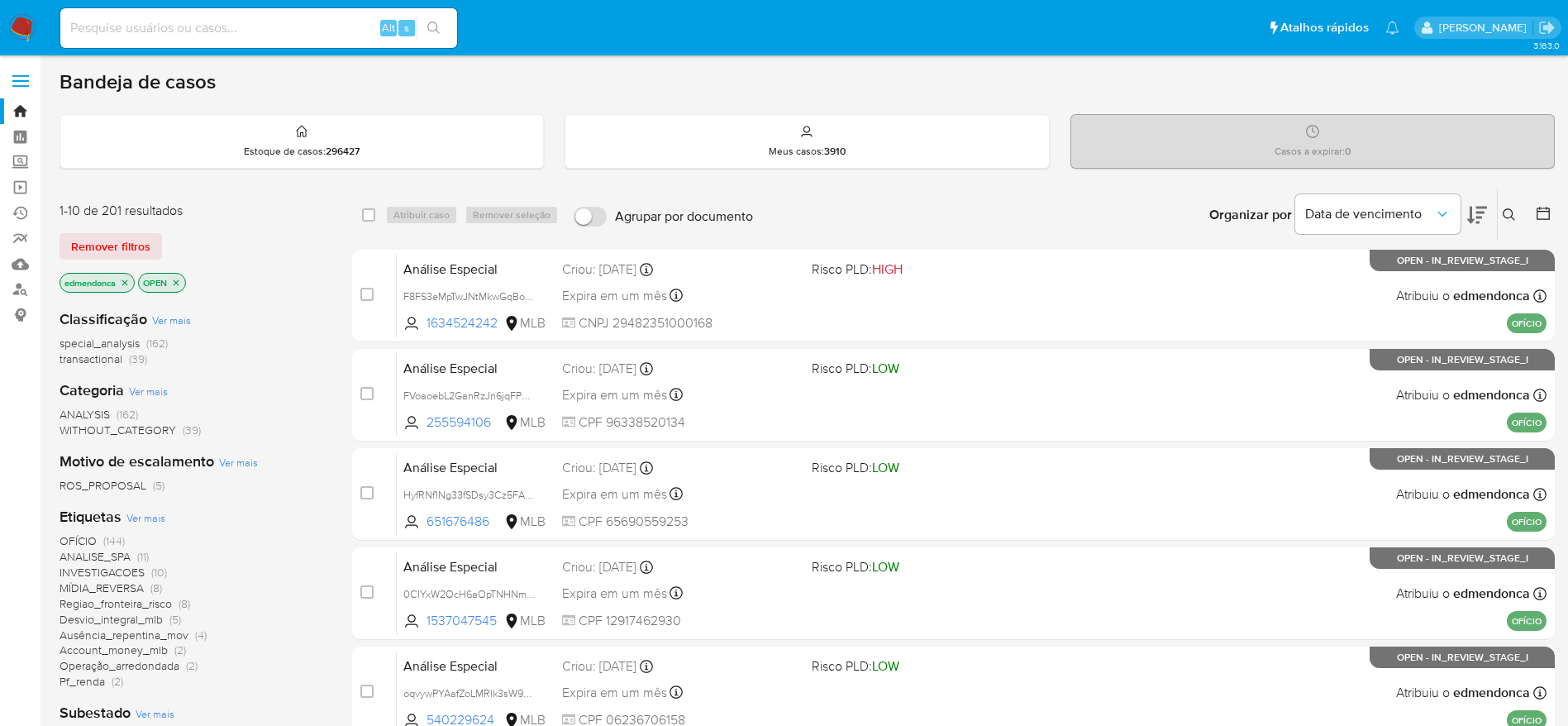
scroll to position [248, 0]
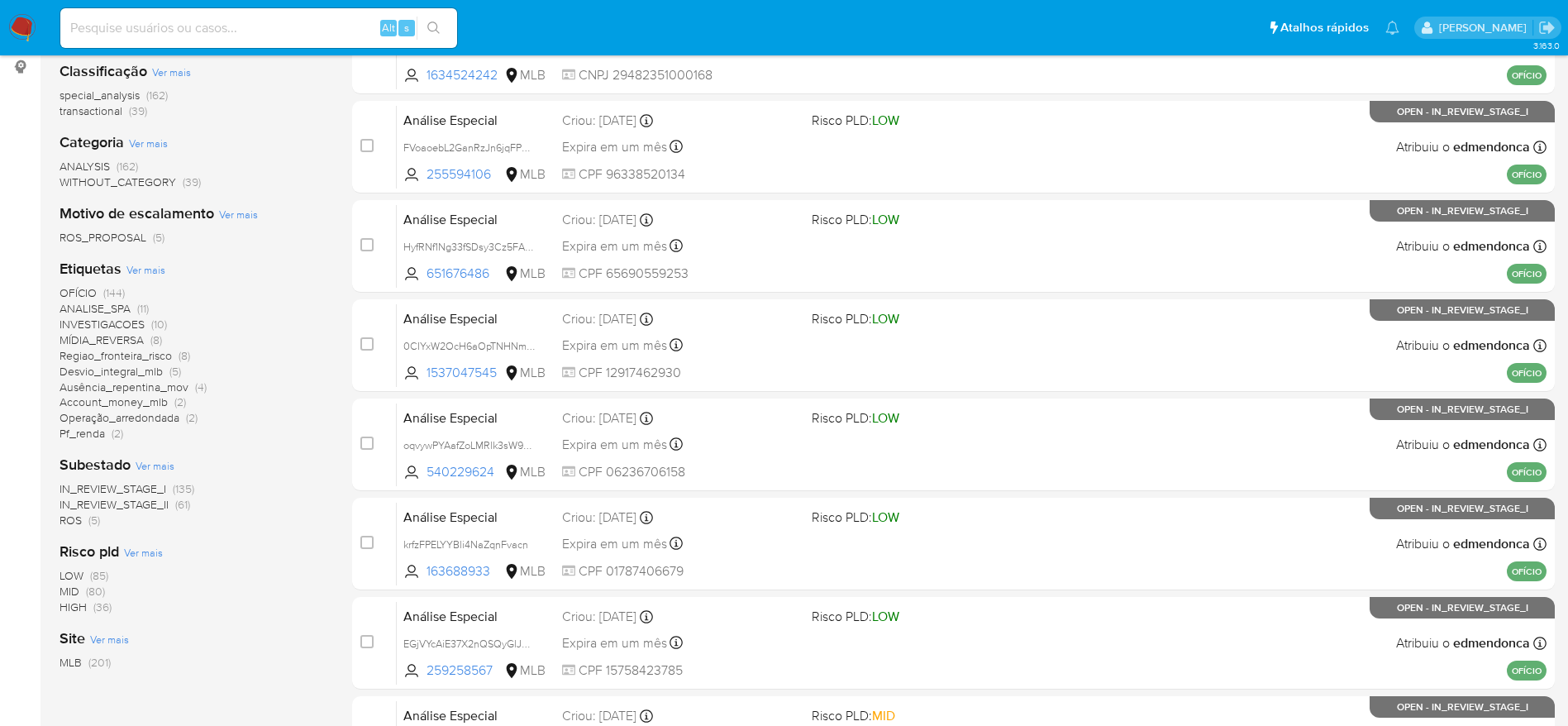
click at [79, 516] on span "ROS" at bounding box center [70, 519] width 23 height 17
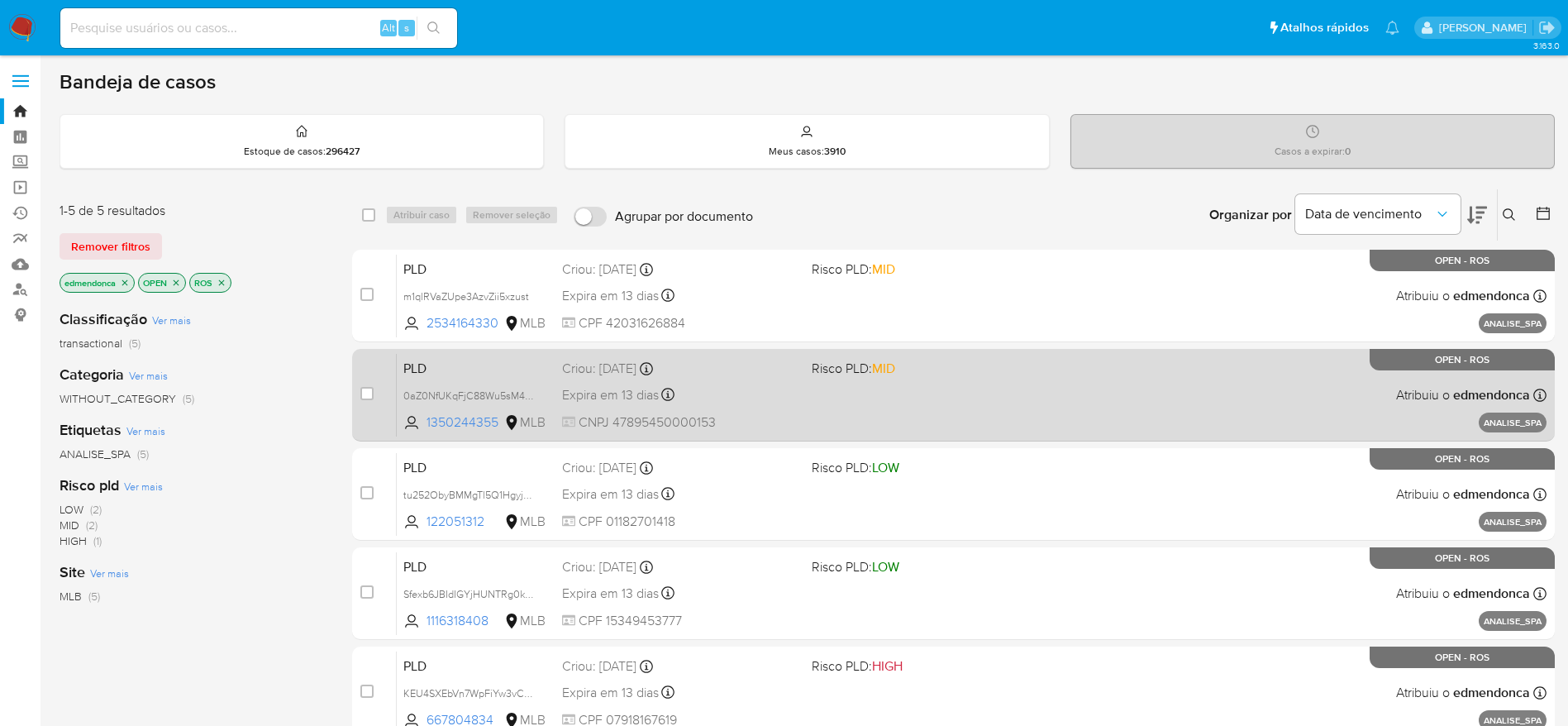
scroll to position [124, 0]
